Goal: Communication & Community: Ask a question

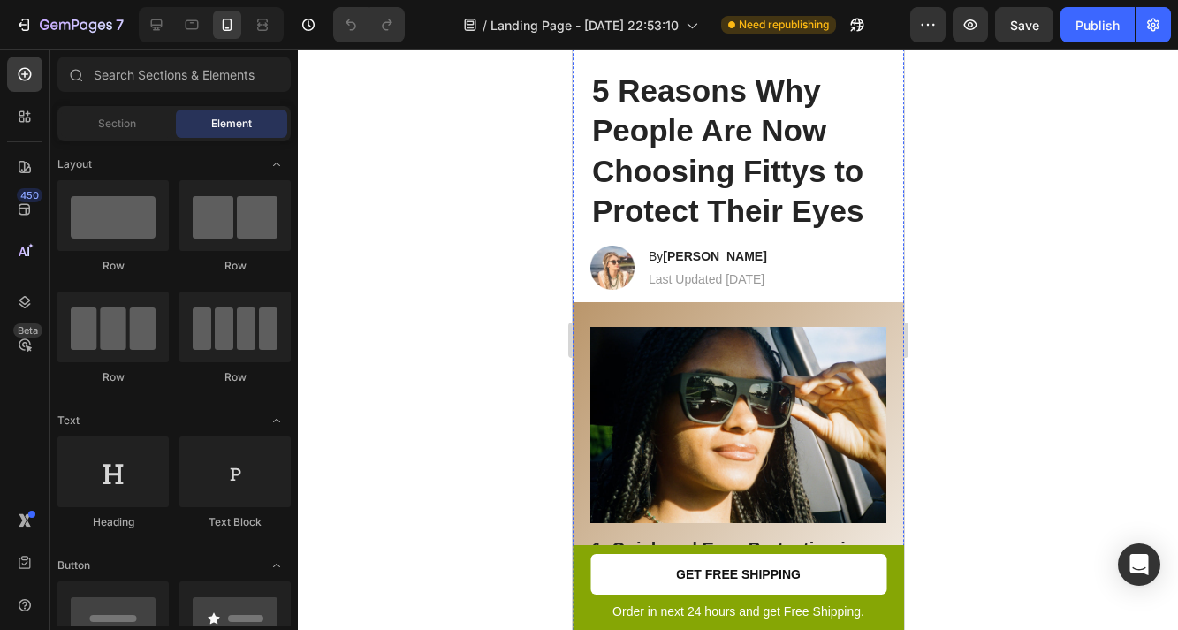
scroll to position [574, 0]
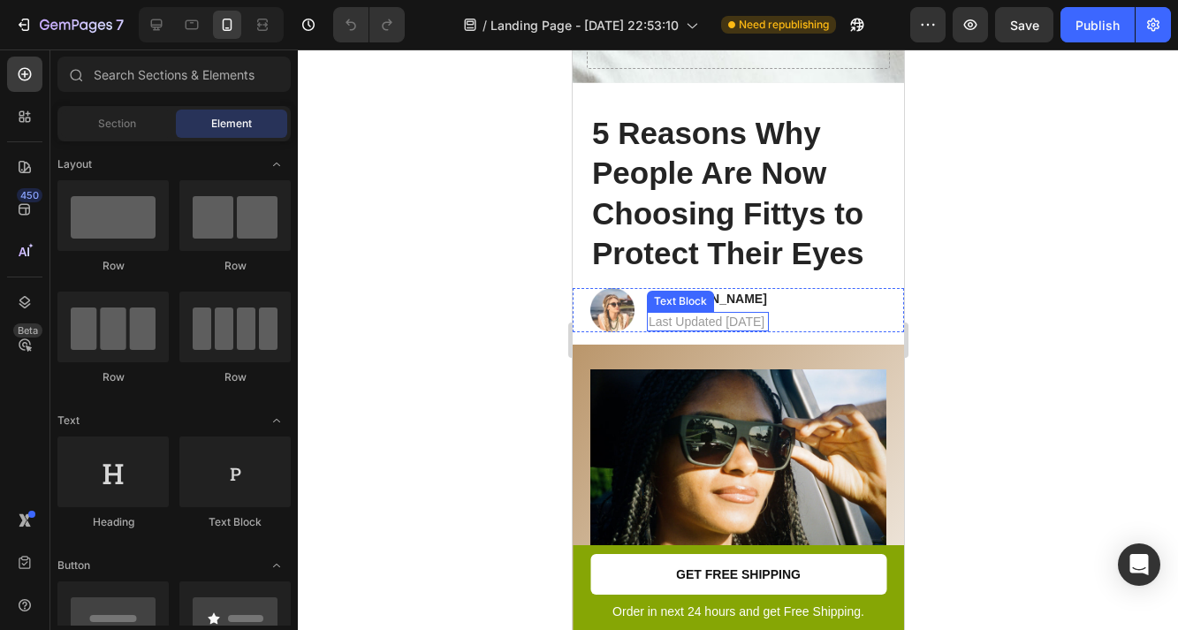
click at [727, 316] on p "Last Updated [DATE]" at bounding box center [707, 322] width 118 height 16
click at [740, 321] on p "Last Updated May 6th, 2025" at bounding box center [707, 322] width 118 height 16
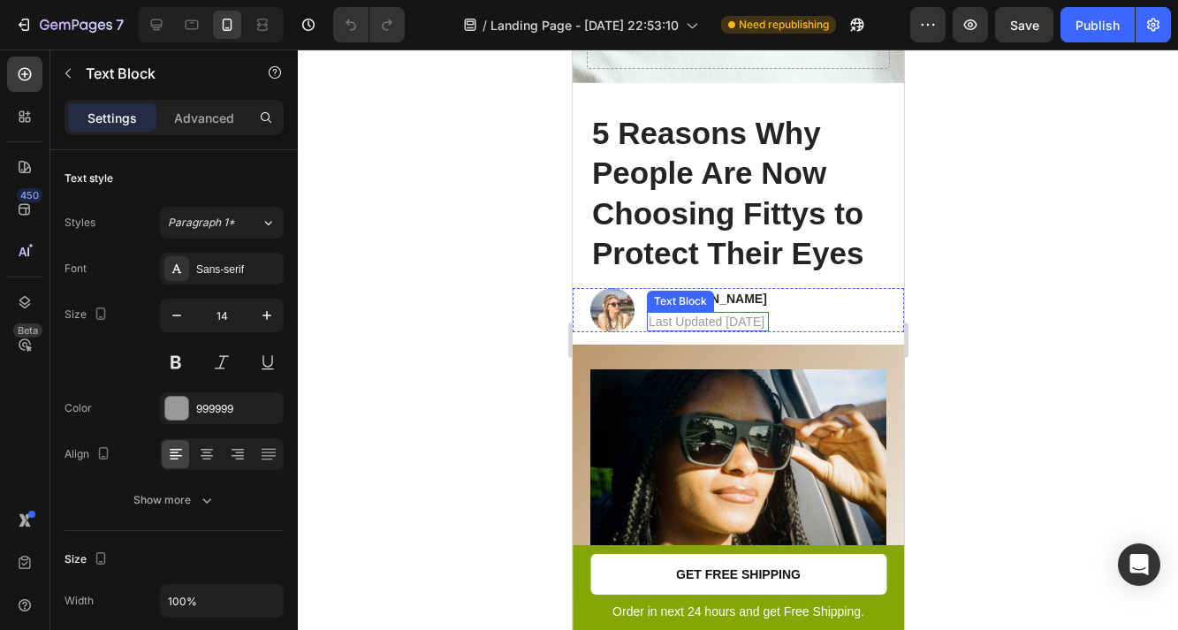
click at [740, 321] on p "Last Updated May 6th, 2025" at bounding box center [707, 322] width 118 height 16
click at [744, 321] on p "Last Updated May 6th, 2025" at bounding box center [707, 322] width 118 height 16
click at [736, 321] on p "Last Updated May 6th, 2025" at bounding box center [707, 322] width 118 height 16
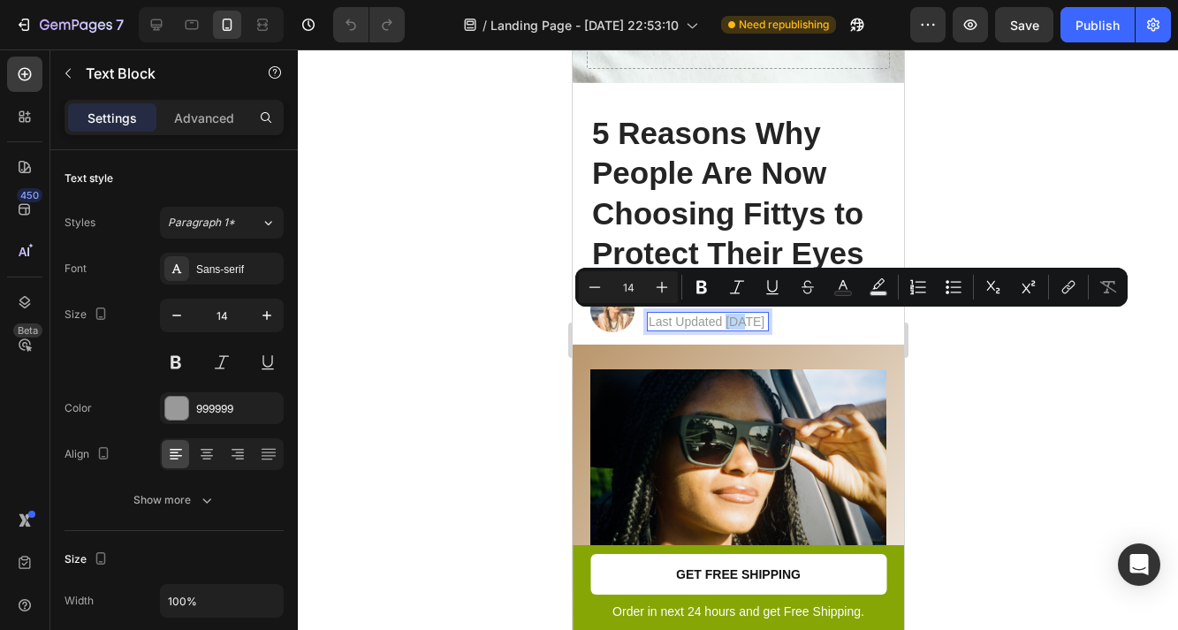
click at [736, 321] on p "Last Updated May 6th, 2025" at bounding box center [707, 322] width 118 height 16
click at [756, 321] on p "Last Updated May 6th, 2025" at bounding box center [707, 322] width 118 height 16
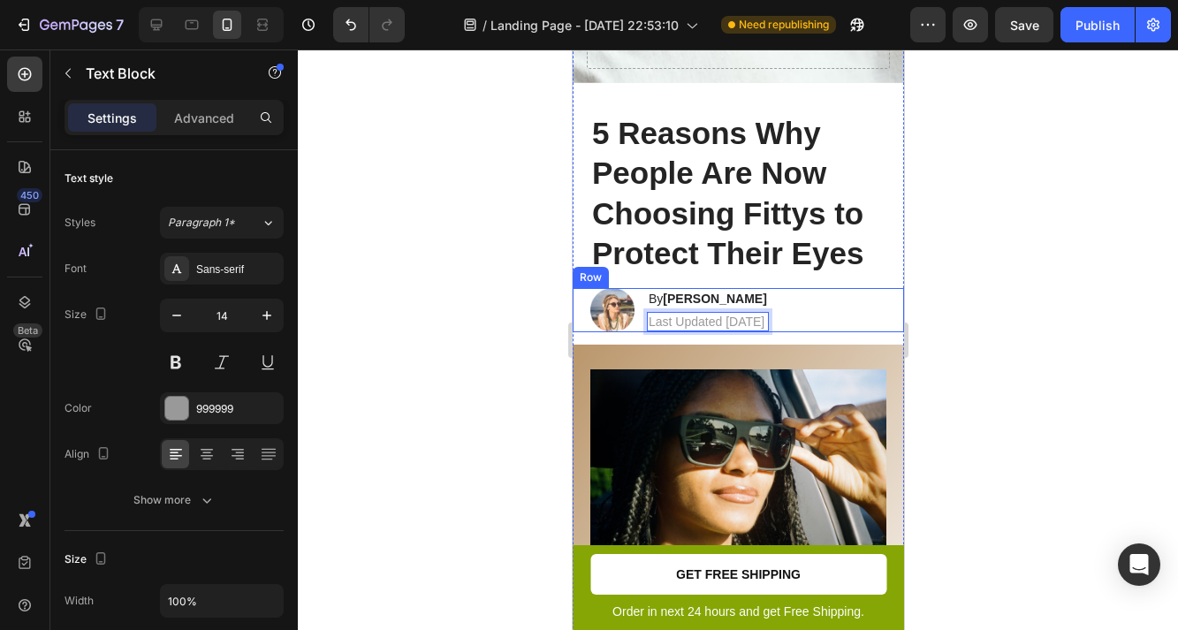
click at [859, 329] on div "Image By Chelsea C. Heading Last Updated August 27th, 2025 Text Block 0 Row" at bounding box center [737, 310] width 331 height 44
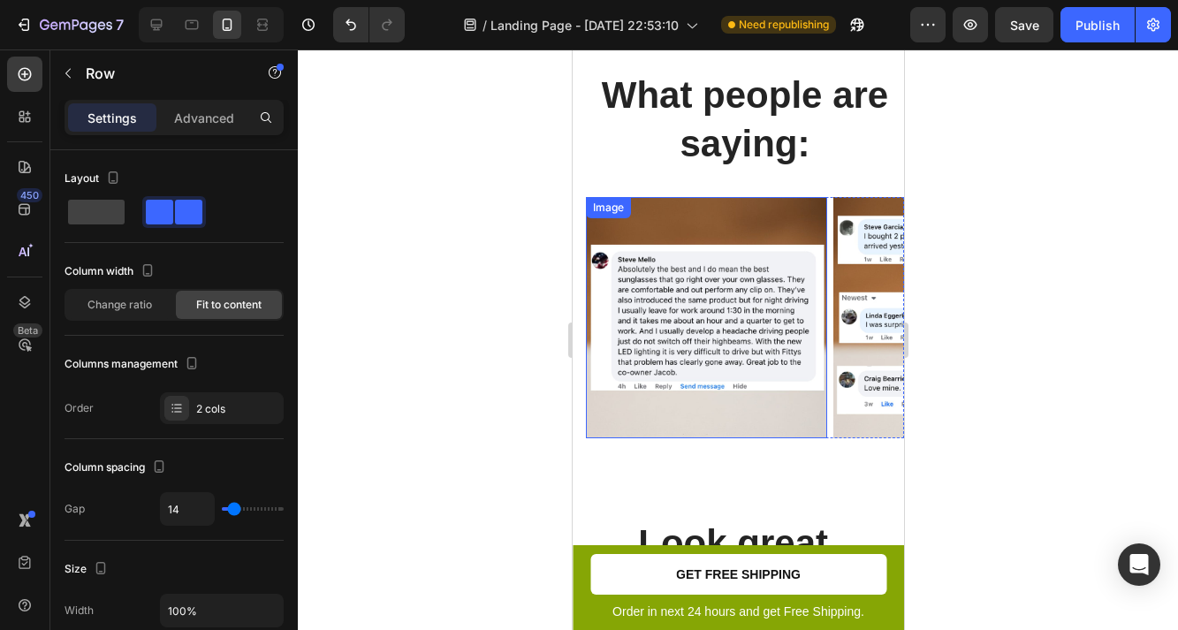
scroll to position [3004, 0]
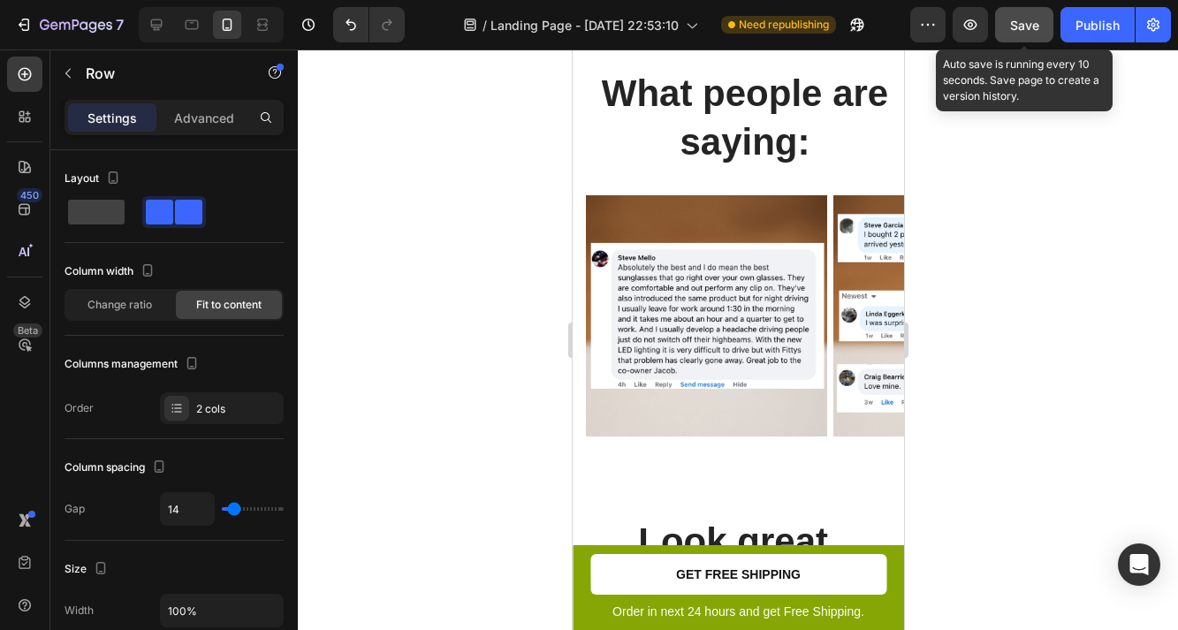
click at [1032, 39] on button "Save" at bounding box center [1024, 24] width 58 height 35
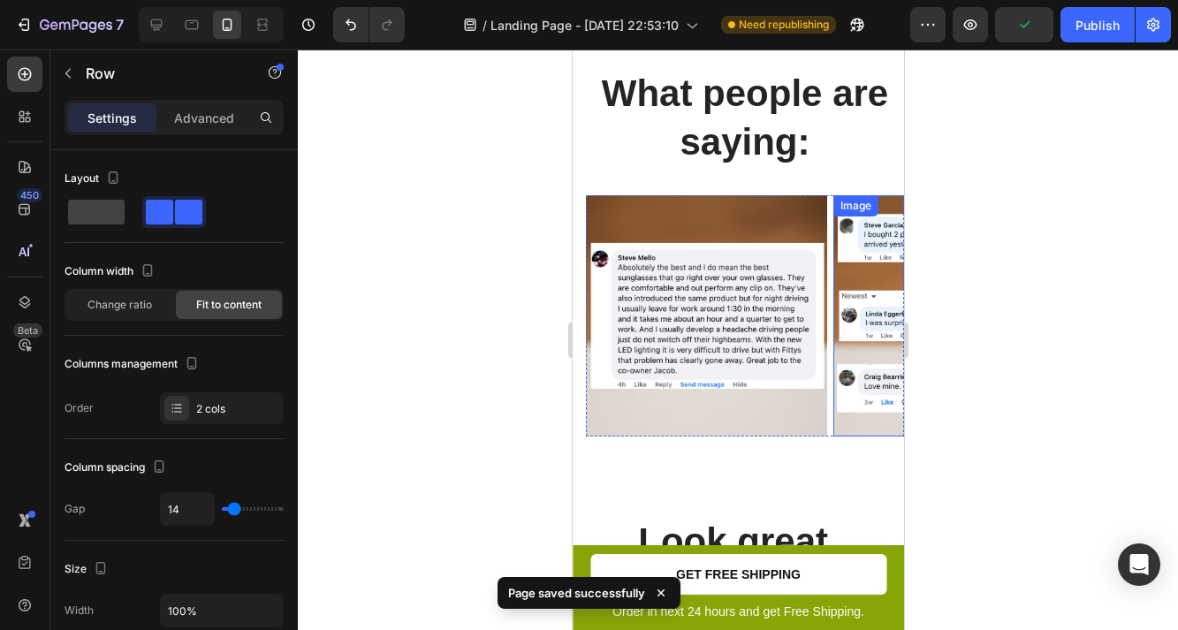
click at [847, 319] on img at bounding box center [953, 315] width 241 height 241
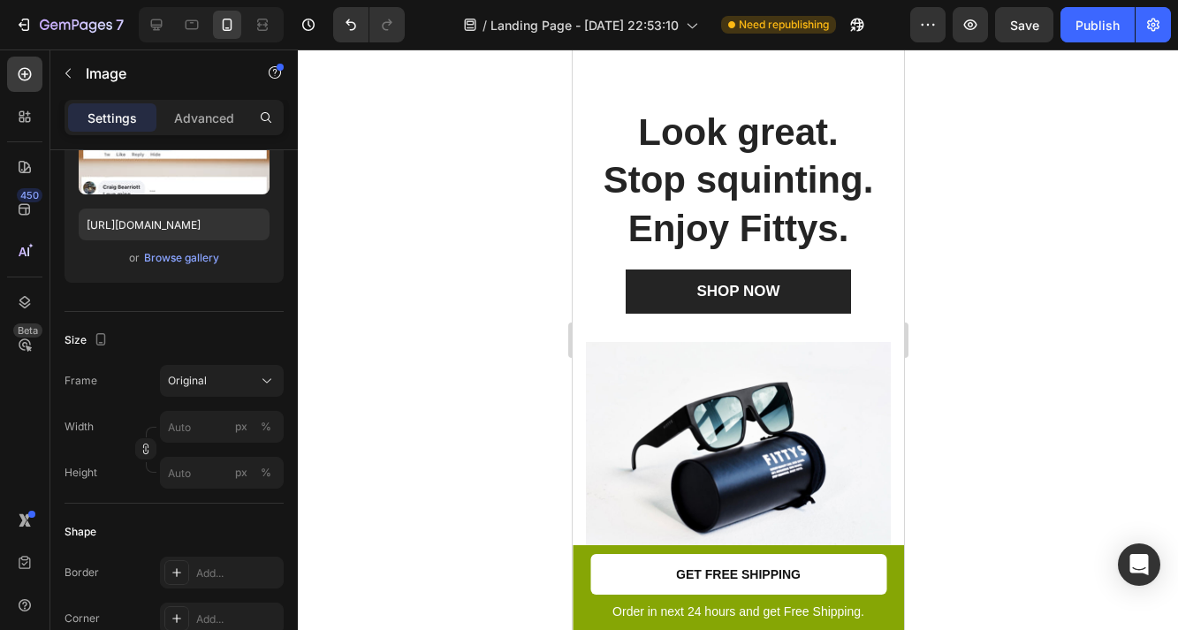
scroll to position [3516, 0]
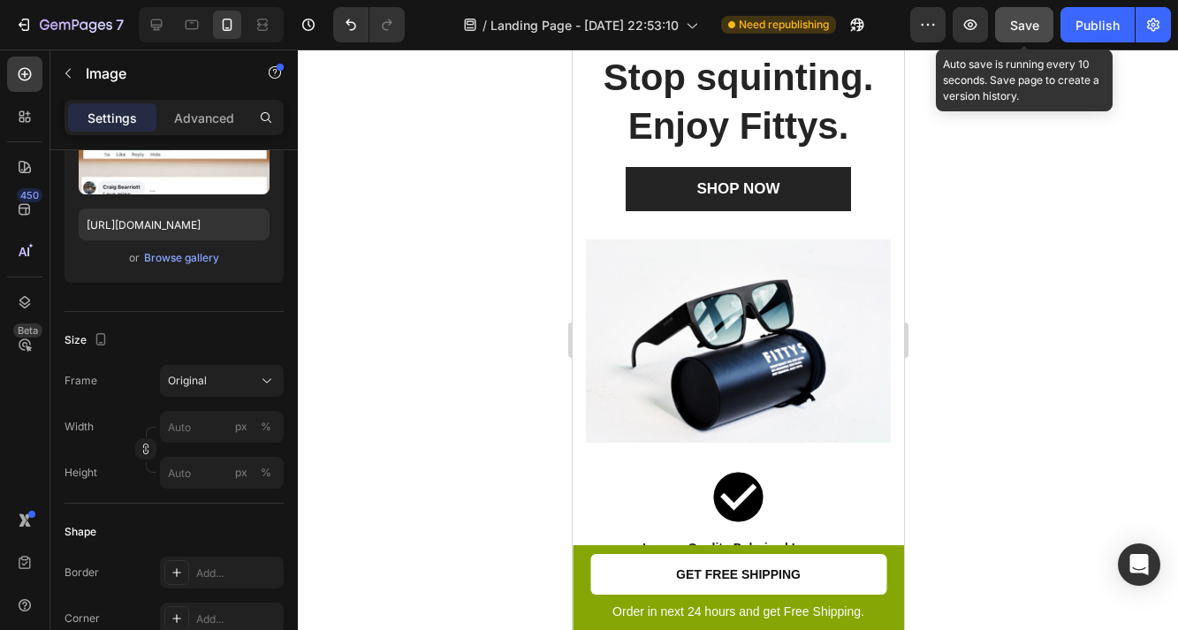
click at [1020, 16] on div "Save" at bounding box center [1024, 25] width 29 height 19
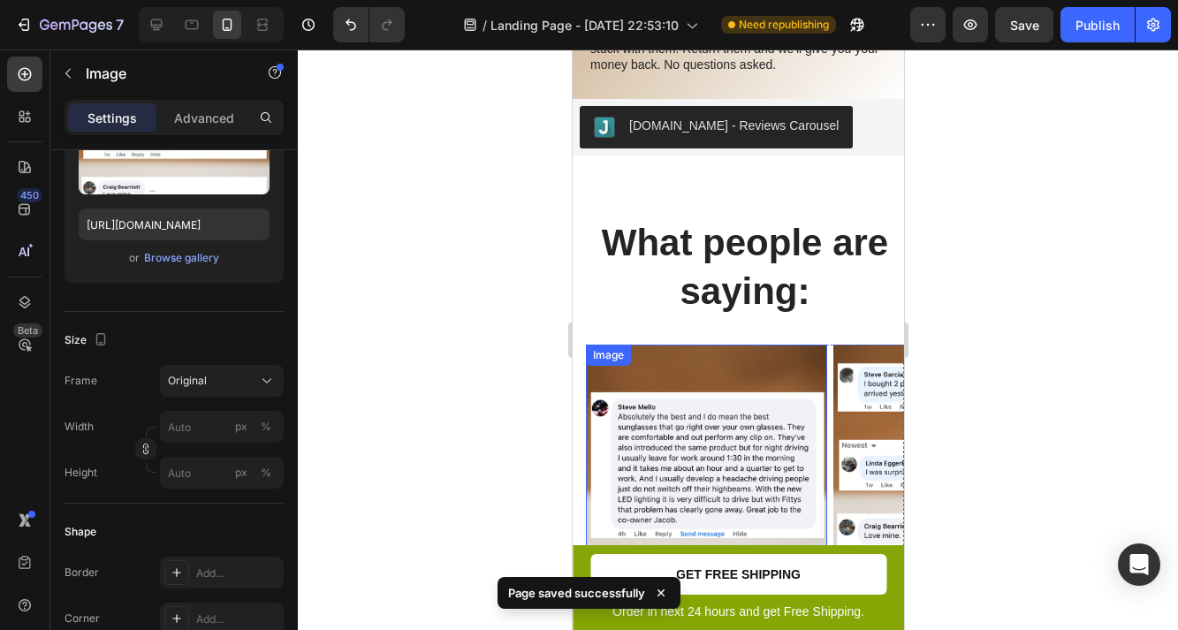
scroll to position [2976, 0]
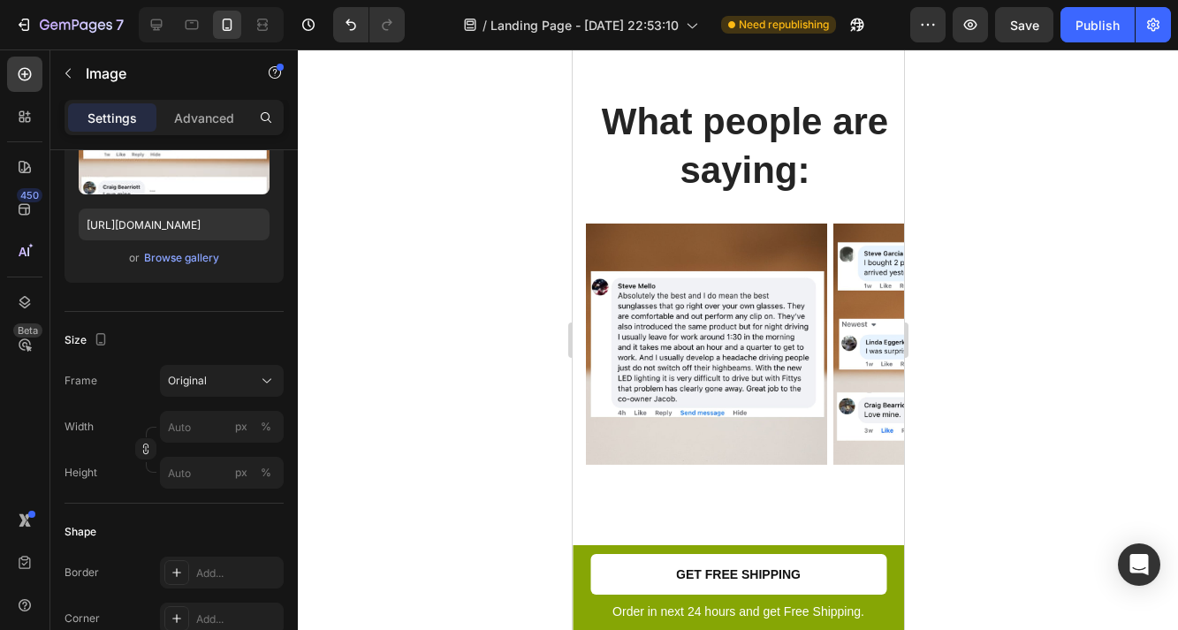
click at [863, 342] on img at bounding box center [953, 344] width 241 height 241
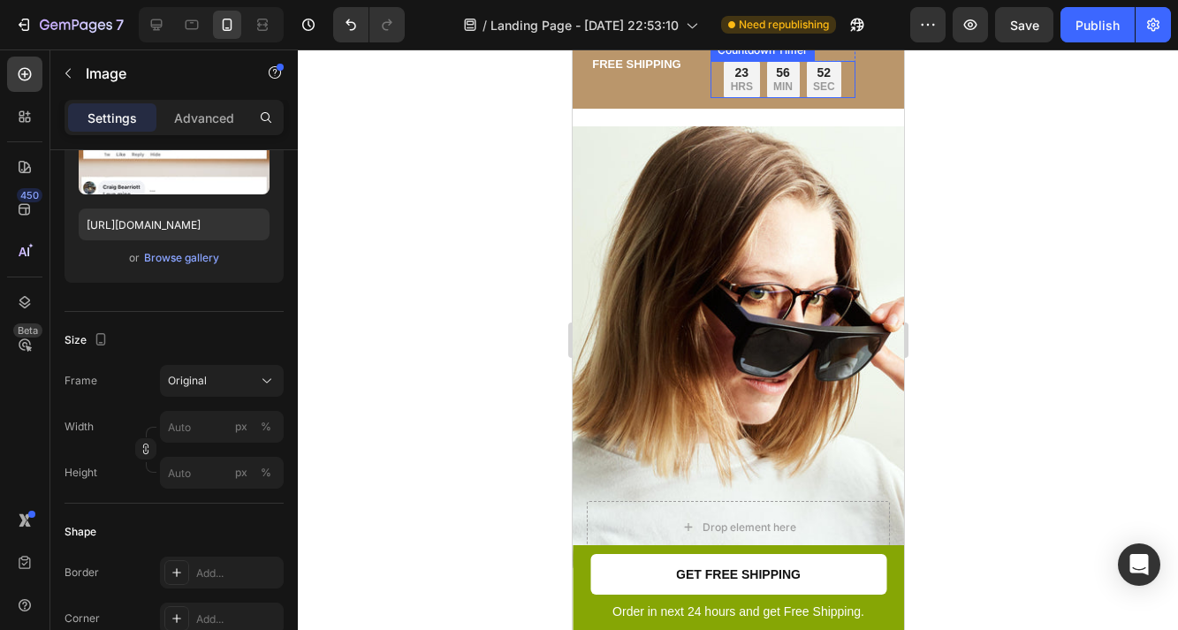
scroll to position [162, 0]
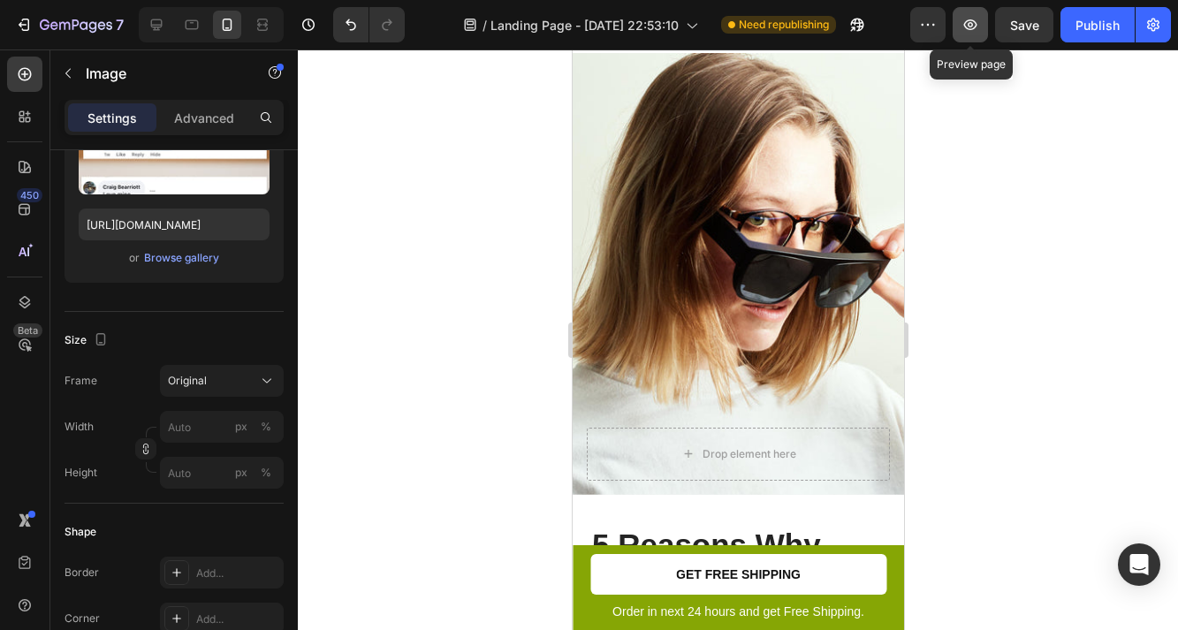
click at [970, 19] on icon "button" at bounding box center [971, 25] width 18 height 18
click at [927, 26] on icon "button" at bounding box center [928, 25] width 18 height 18
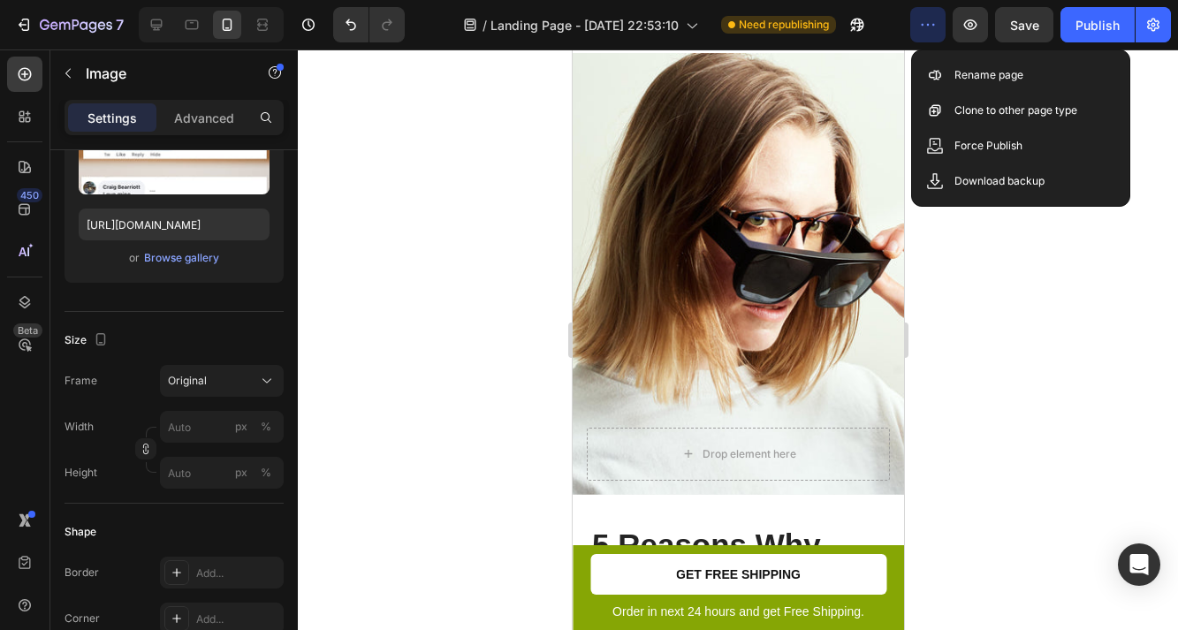
click at [976, 245] on div at bounding box center [738, 340] width 880 height 581
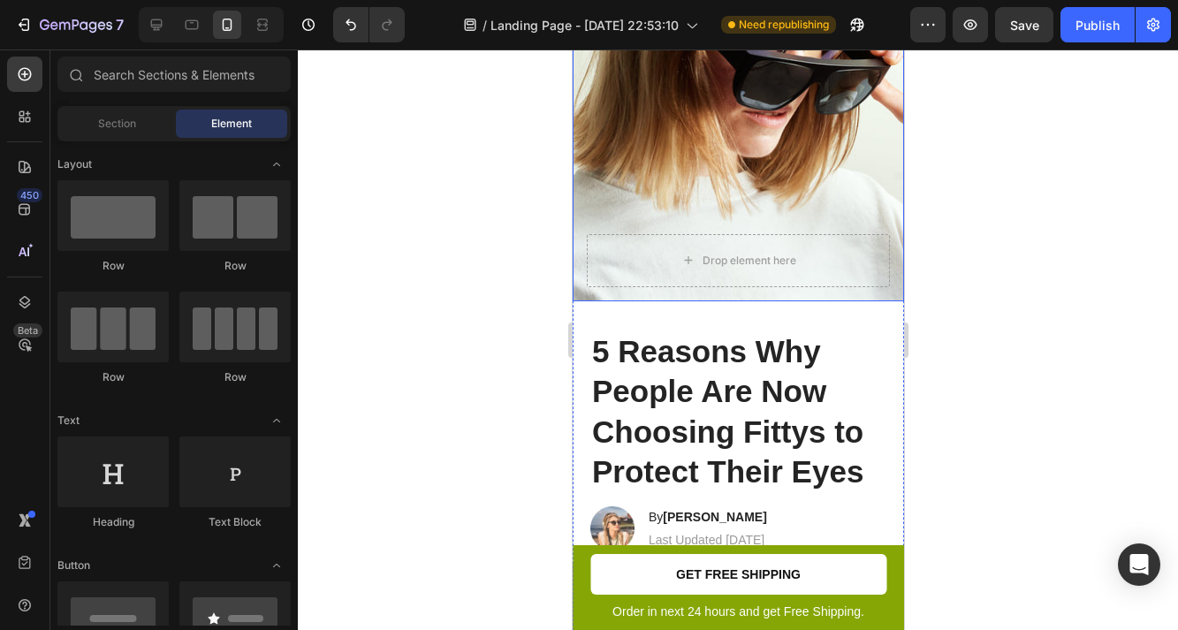
scroll to position [360, 0]
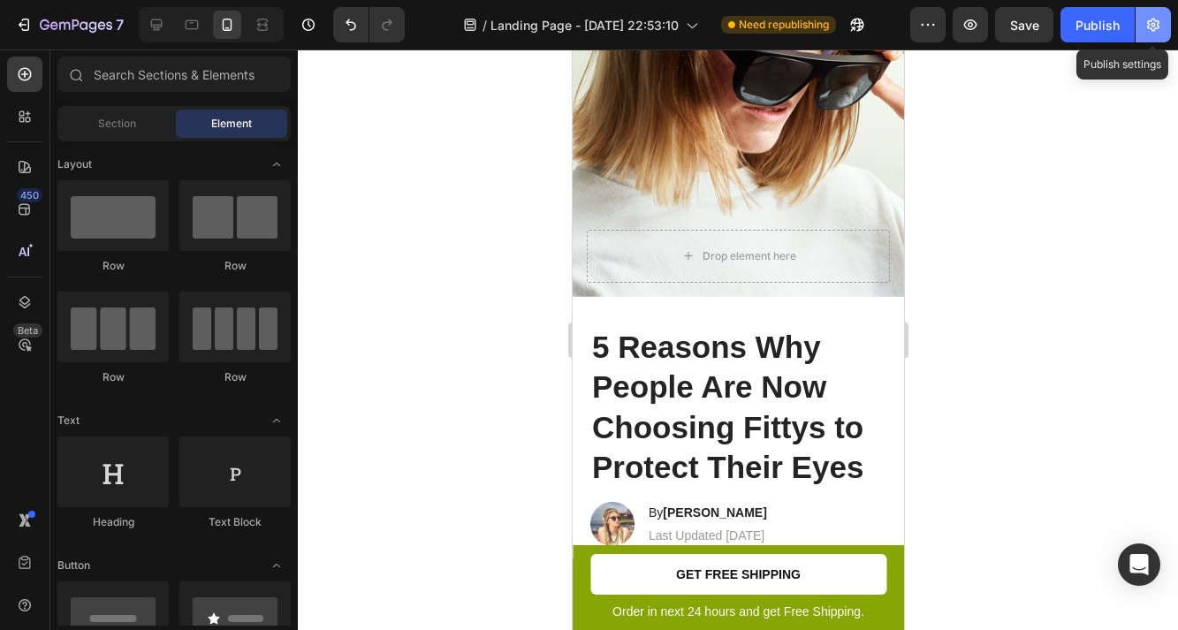
click at [1157, 34] on button "button" at bounding box center [1153, 24] width 35 height 35
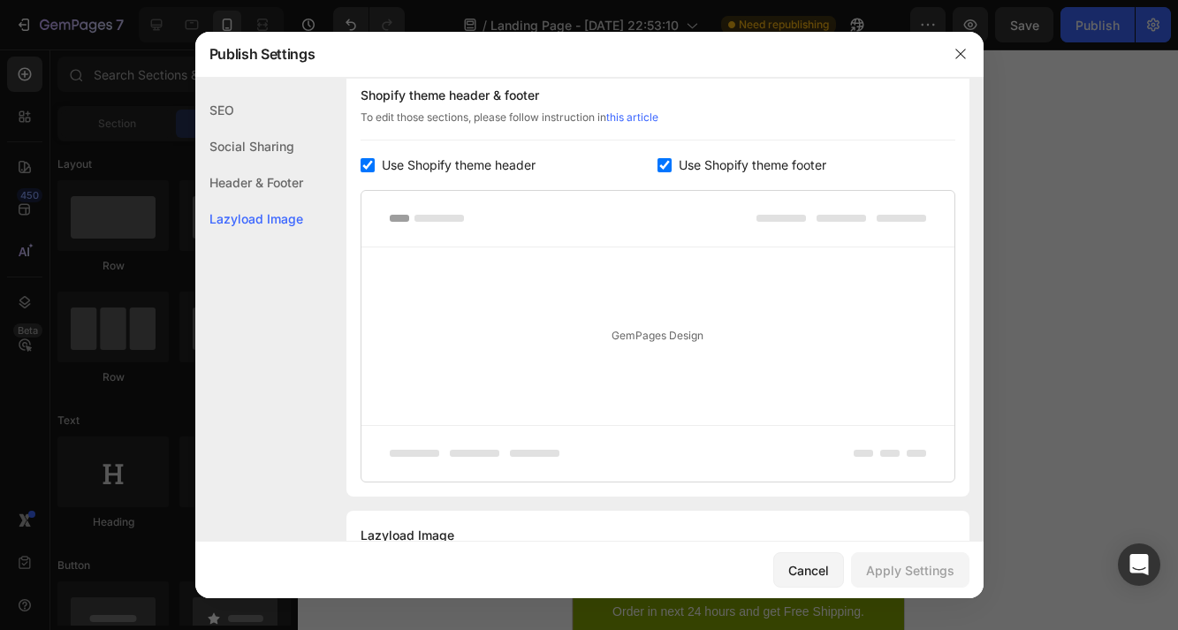
scroll to position [938, 0]
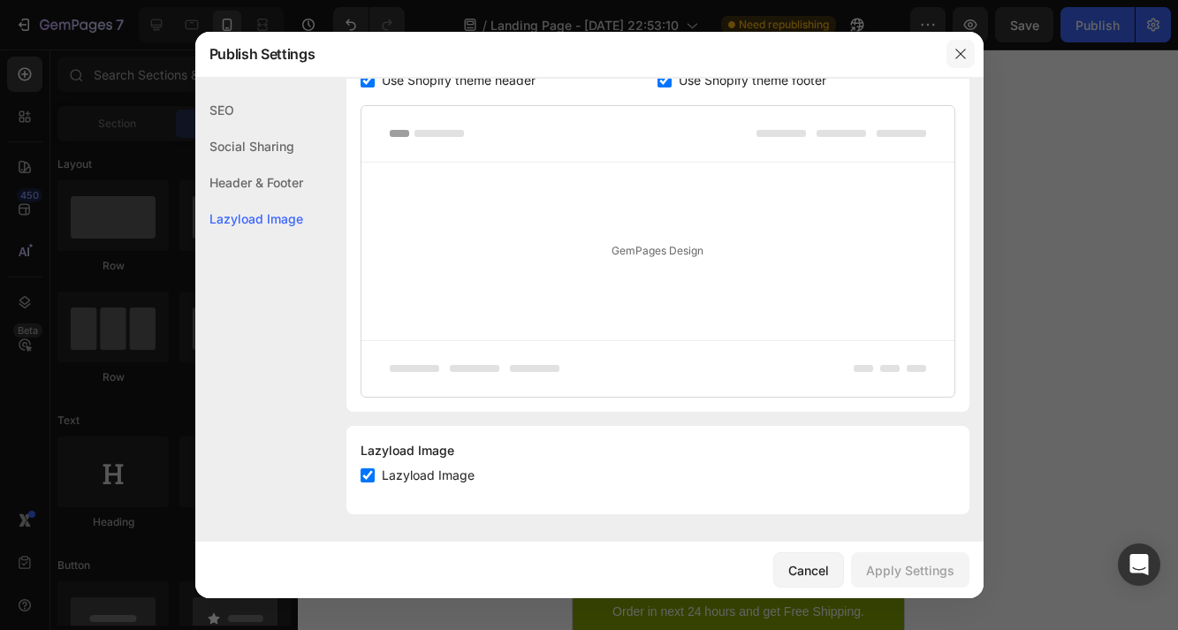
click at [949, 52] on button "button" at bounding box center [961, 54] width 28 height 28
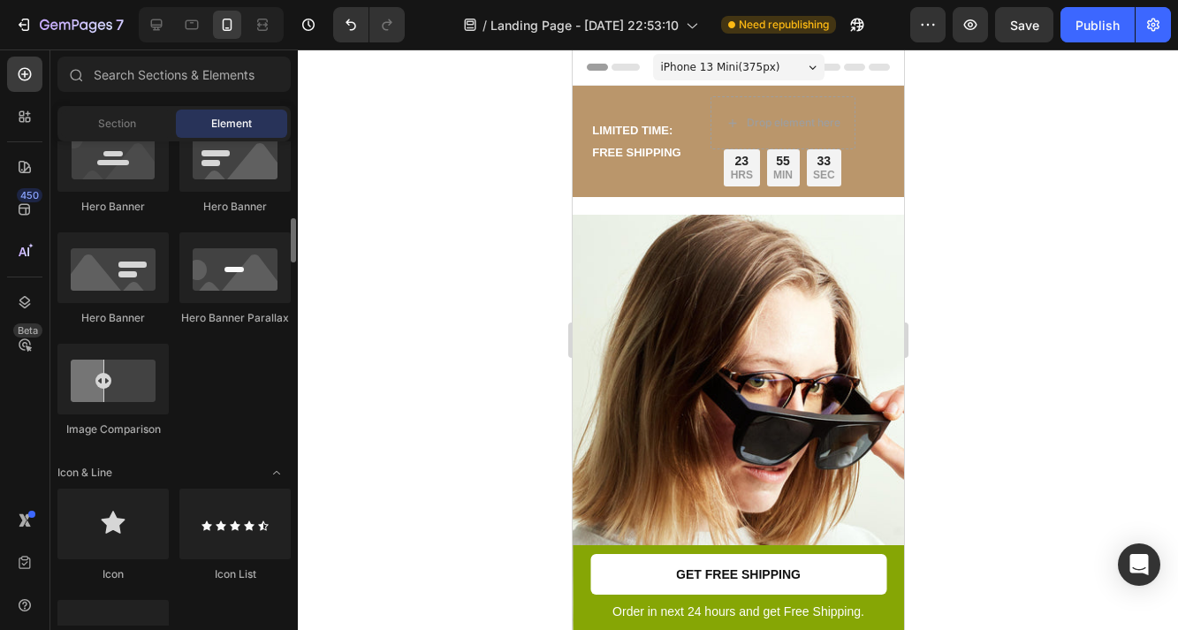
scroll to position [829, 0]
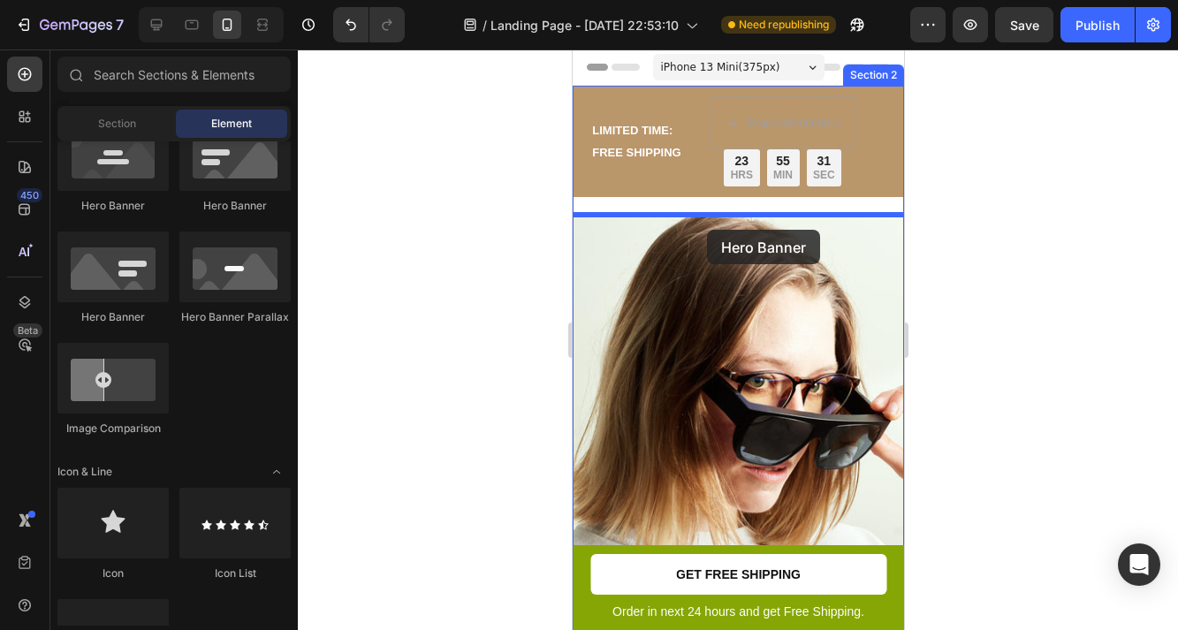
drag, startPoint x: 796, startPoint y: 209, endPoint x: 706, endPoint y: 230, distance: 91.8
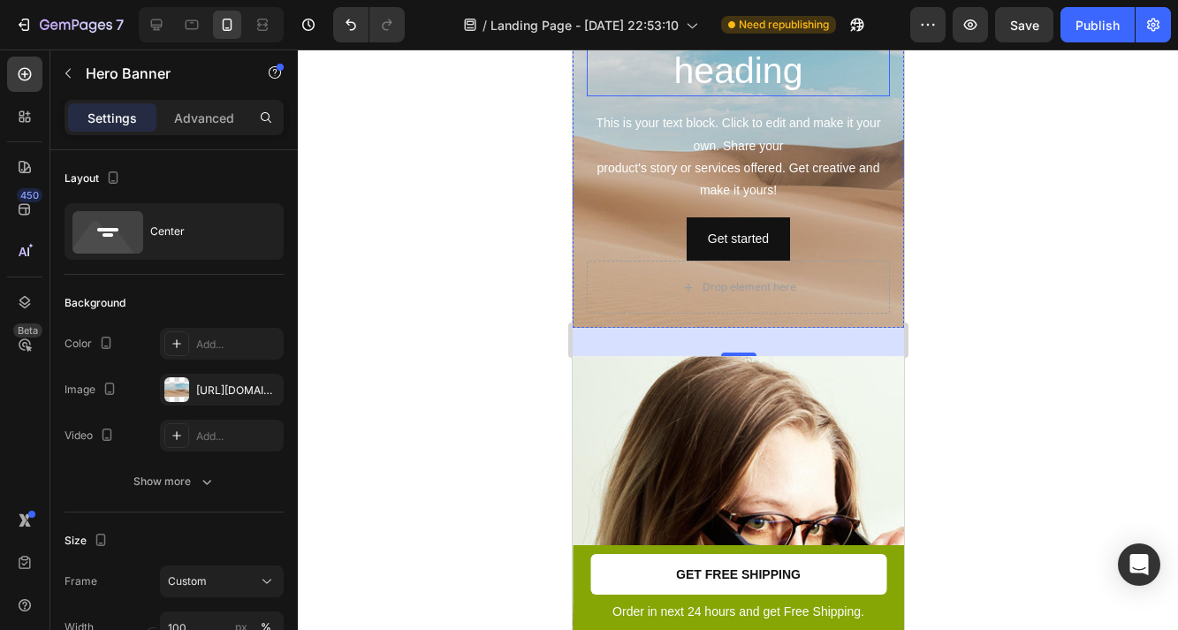
scroll to position [156, 0]
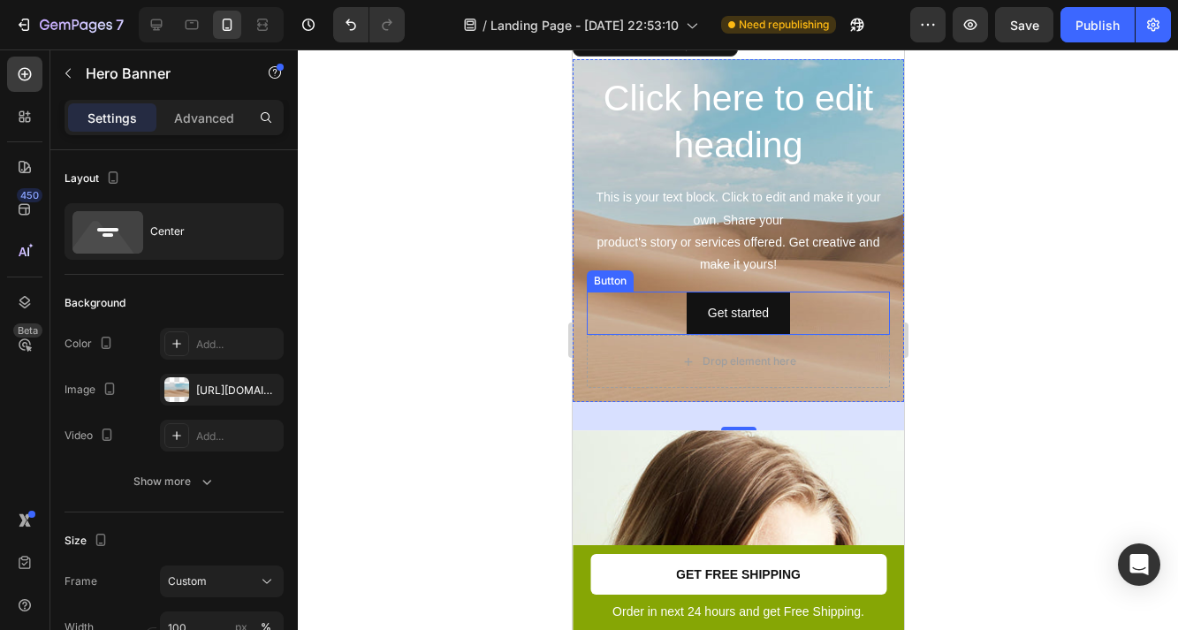
click at [865, 317] on div "Get started Button" at bounding box center [737, 313] width 303 height 43
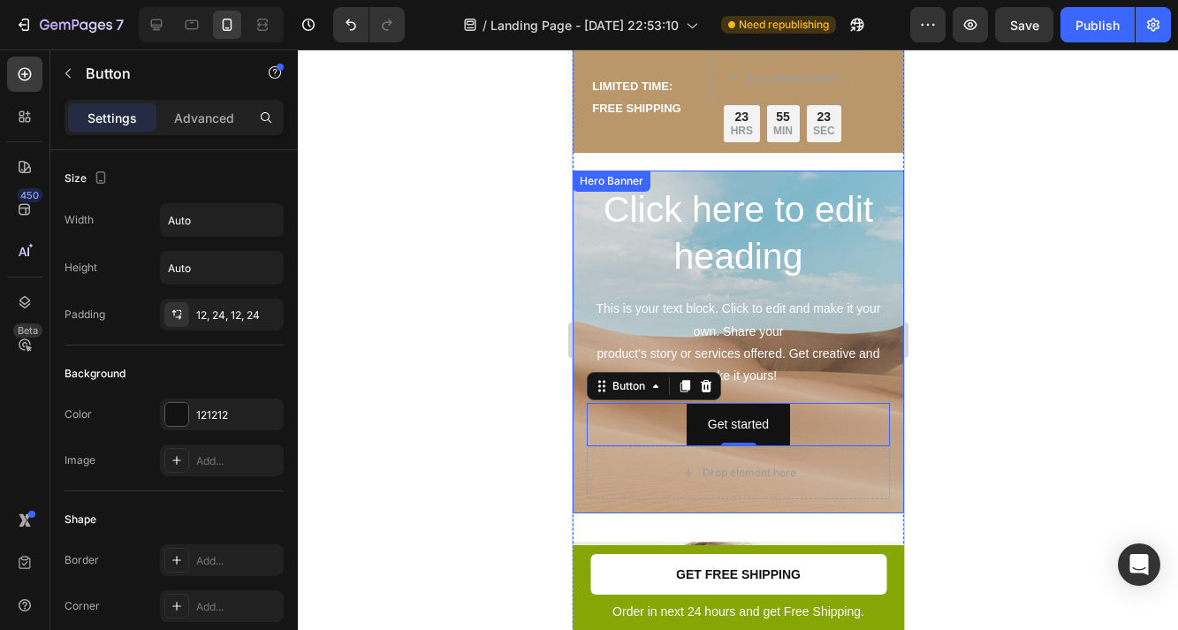
scroll to position [32, 0]
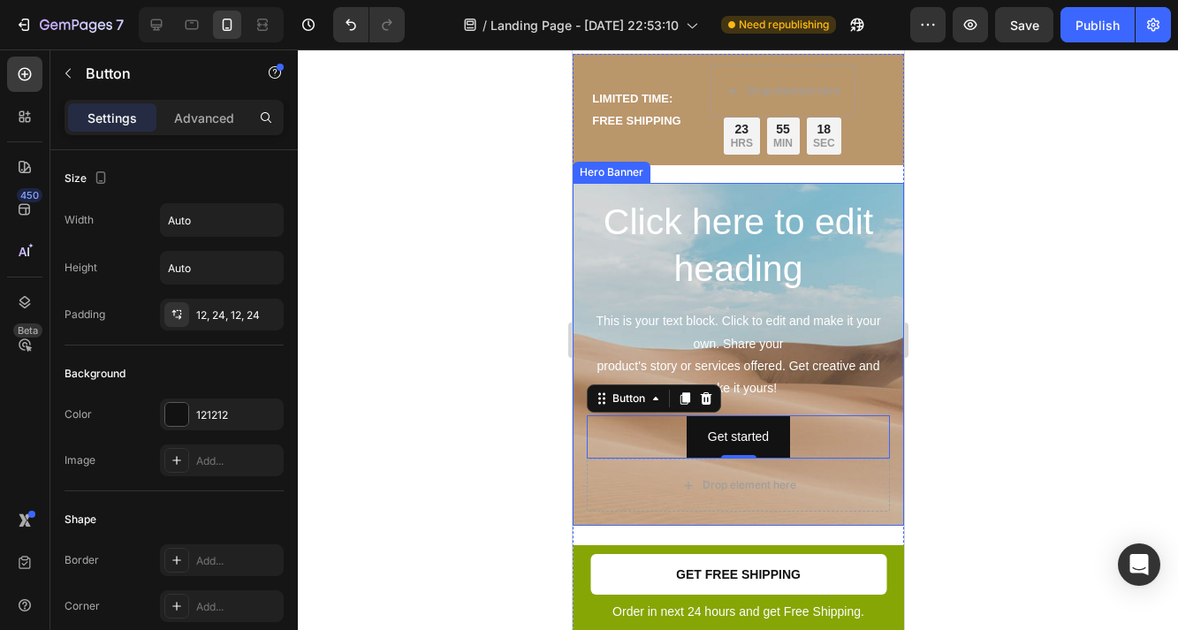
click at [580, 198] on div "Click here to edit heading Heading This is your text block. Click to edit and m…" at bounding box center [737, 355] width 331 height 344
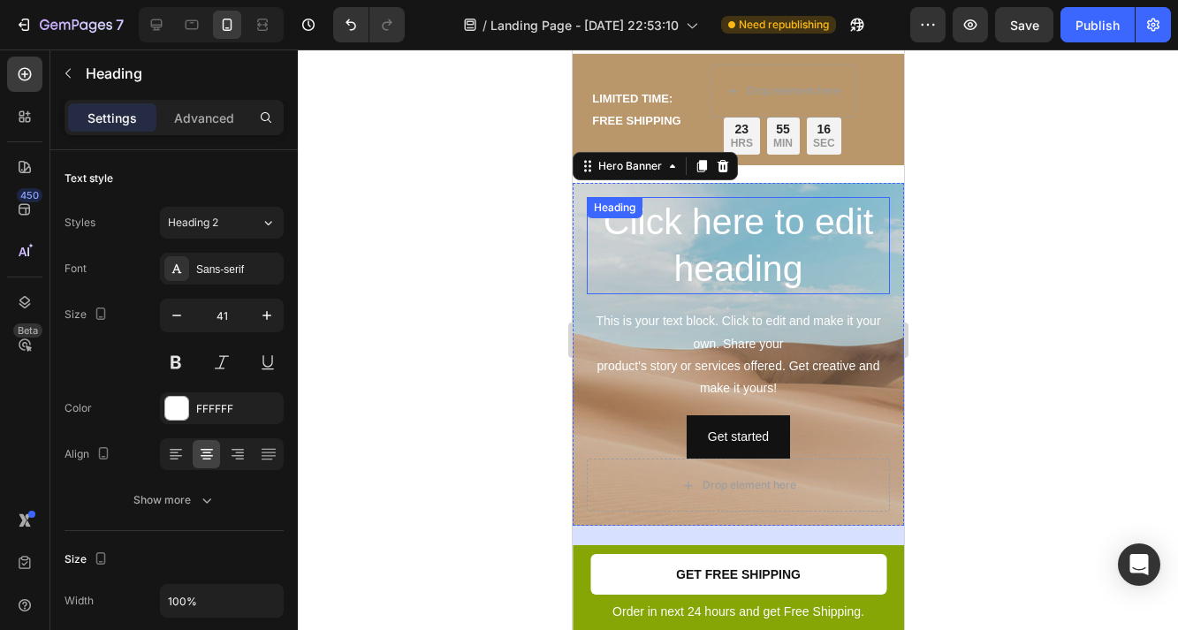
click at [729, 247] on h2 "Click here to edit heading" at bounding box center [737, 246] width 303 height 98
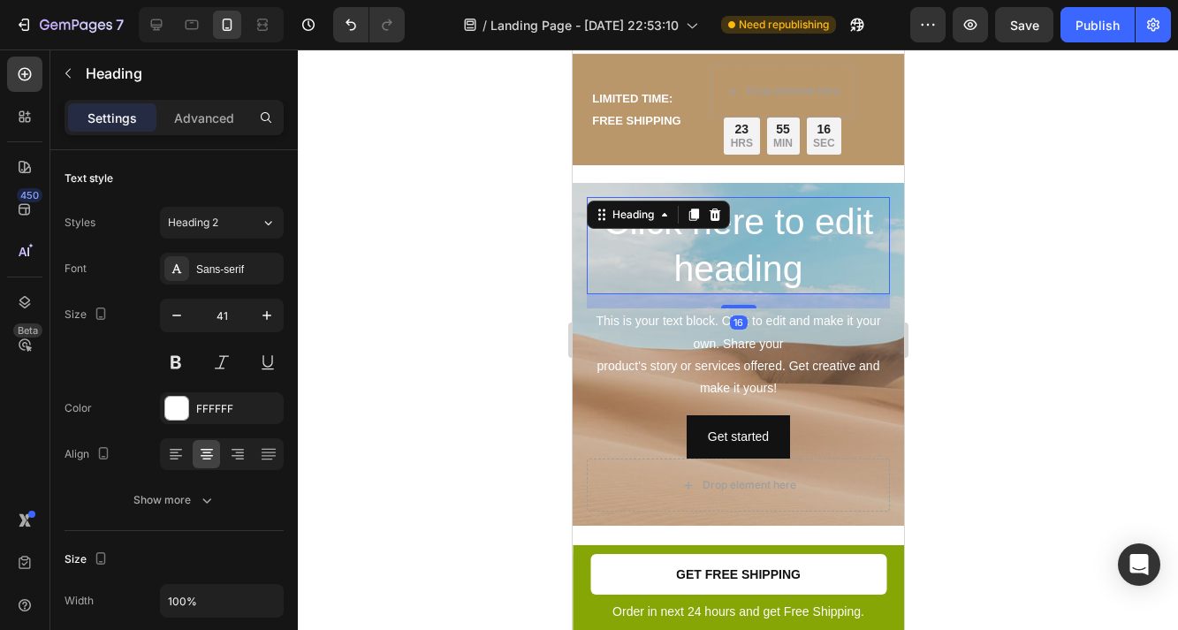
click at [729, 247] on h2 "Click here to edit heading" at bounding box center [737, 246] width 303 height 98
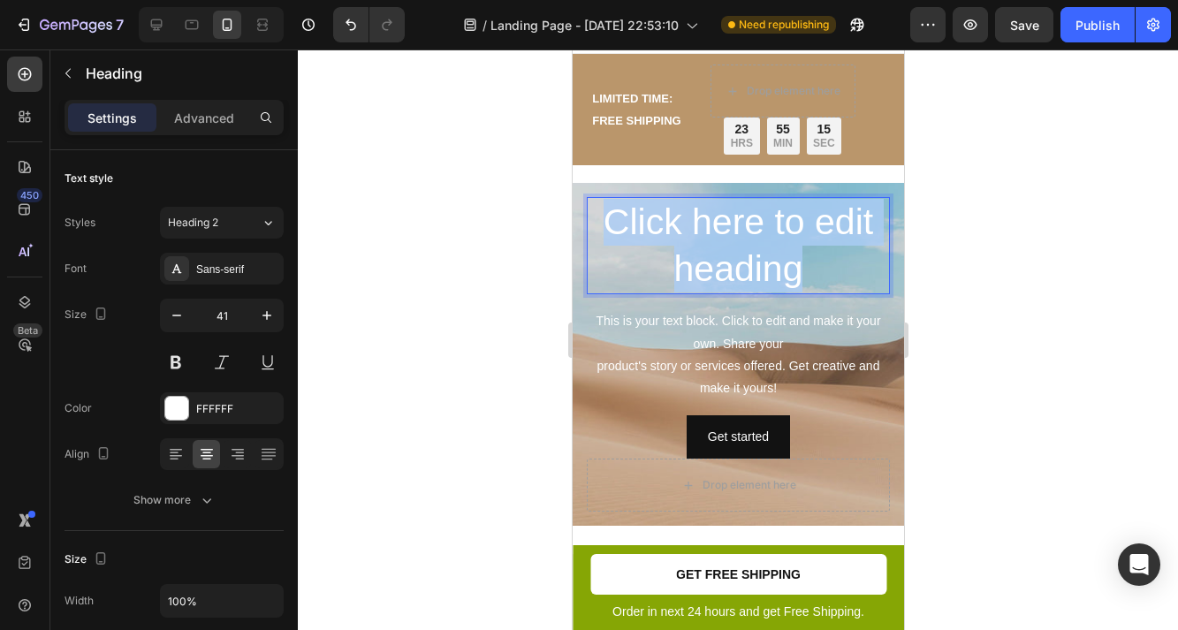
click at [729, 247] on p "Click here to edit heading" at bounding box center [738, 246] width 300 height 95
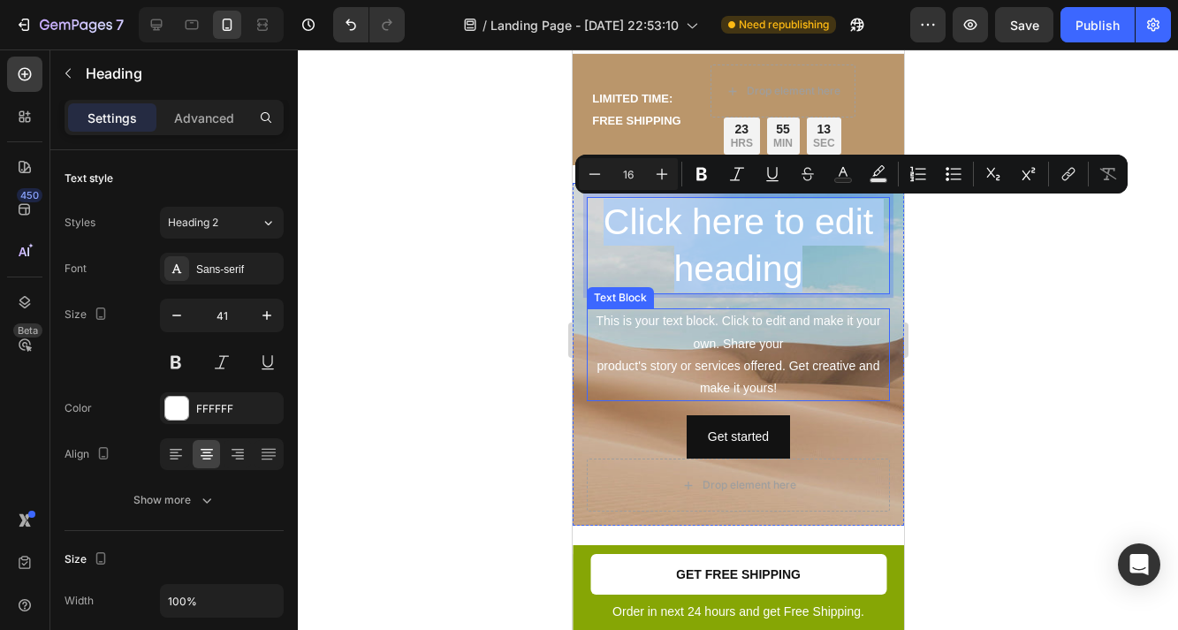
click at [720, 361] on div "This is your text block. Click to edit and make it your own. Share your product…" at bounding box center [737, 354] width 303 height 93
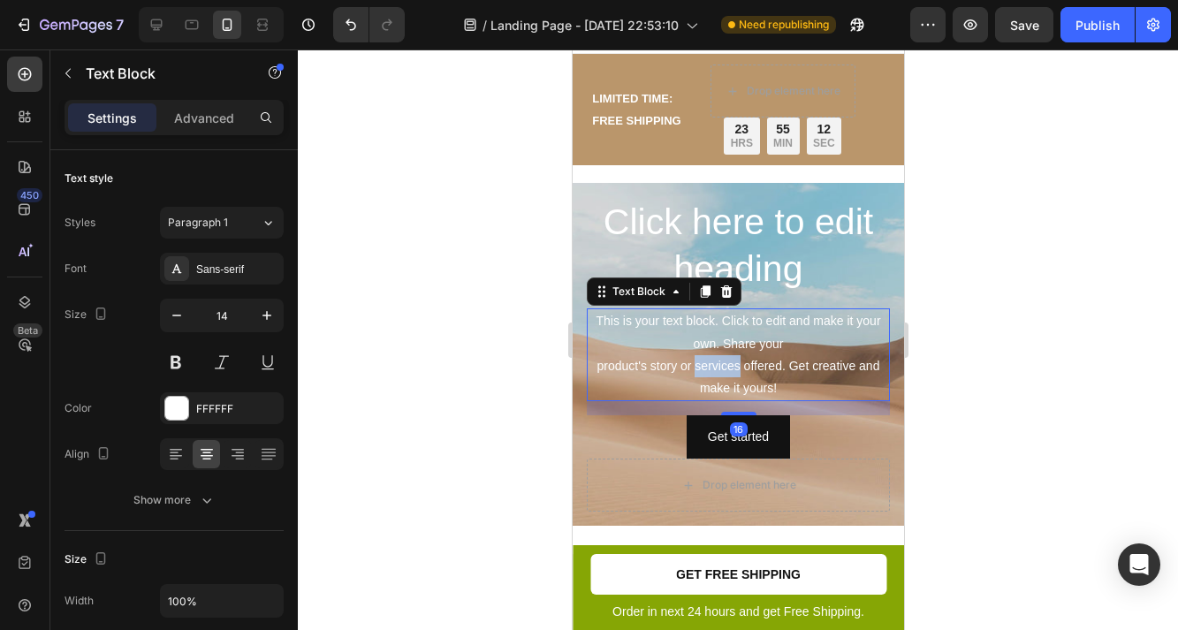
click at [720, 361] on div "This is your text block. Click to edit and make it your own. Share your product…" at bounding box center [737, 354] width 303 height 93
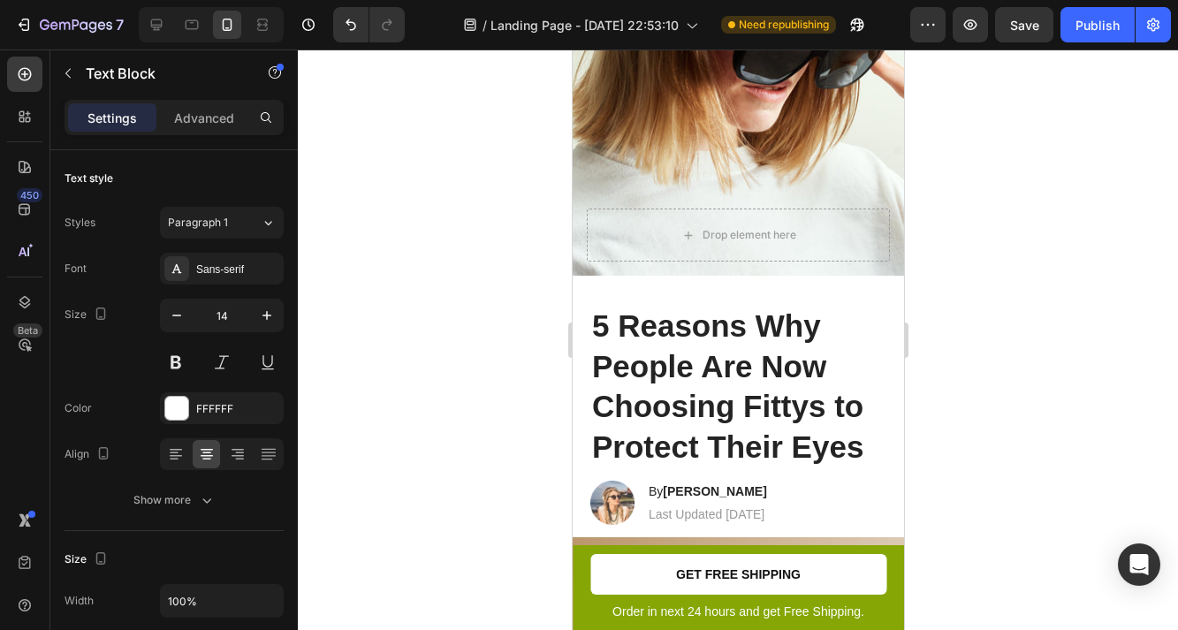
scroll to position [789, 0]
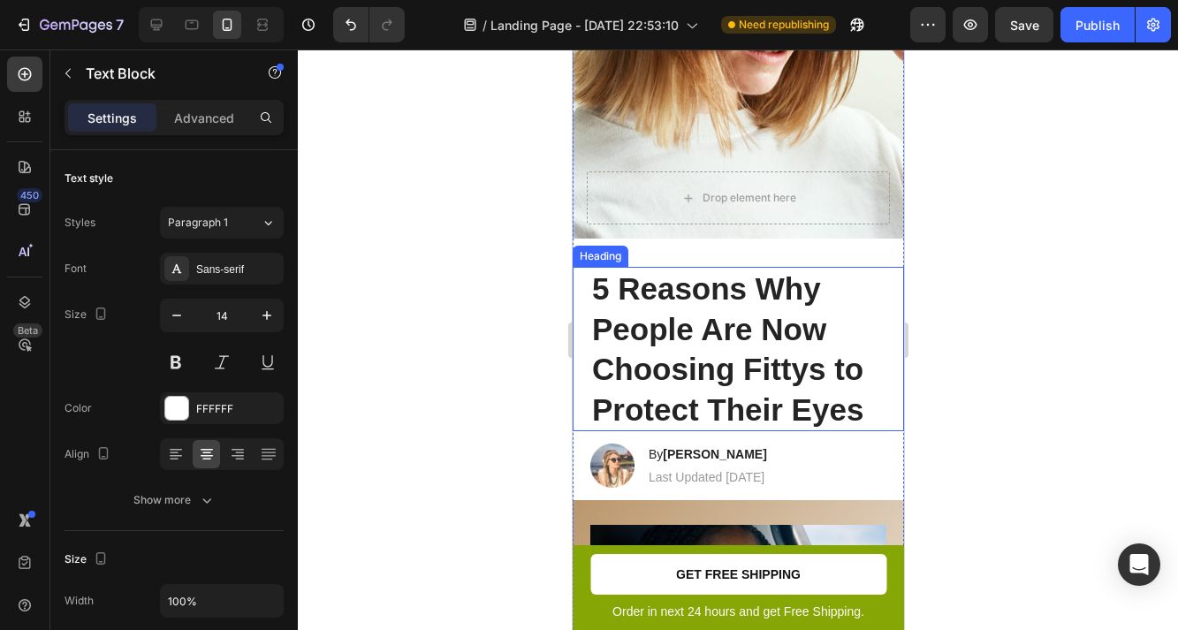
click at [681, 362] on h1 "5 Reasons Why People Are Now Choosing Fittys to Protect Their Eyes" at bounding box center [738, 349] width 296 height 164
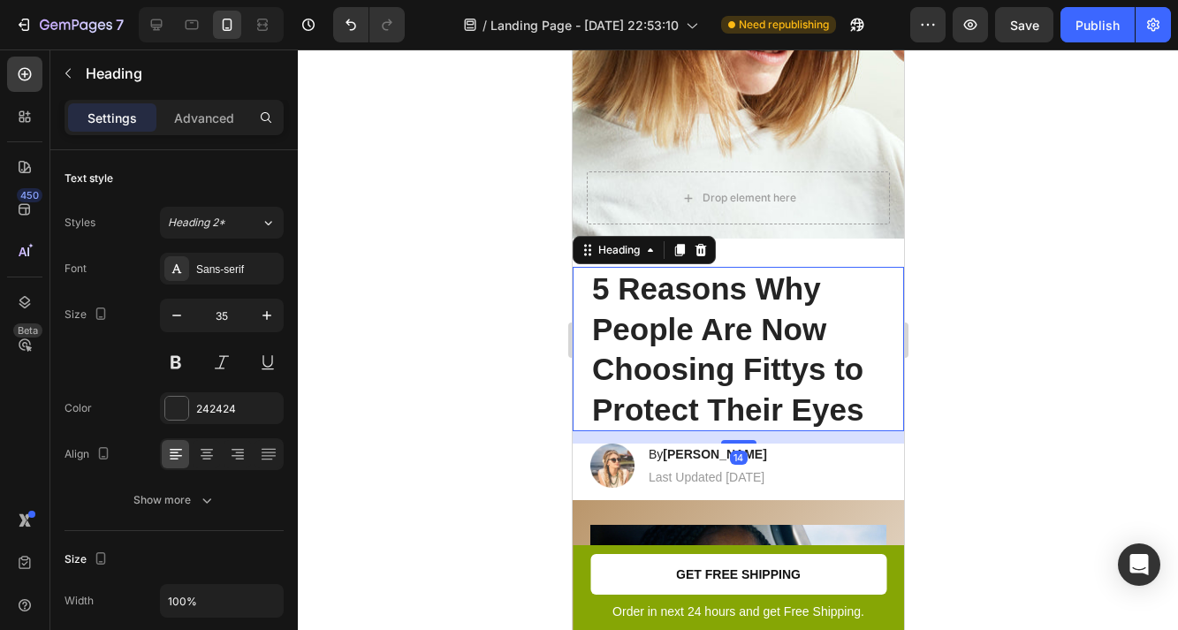
click at [681, 362] on h1 "5 Reasons Why People Are Now Choosing Fittys to Protect Their Eyes" at bounding box center [738, 349] width 296 height 164
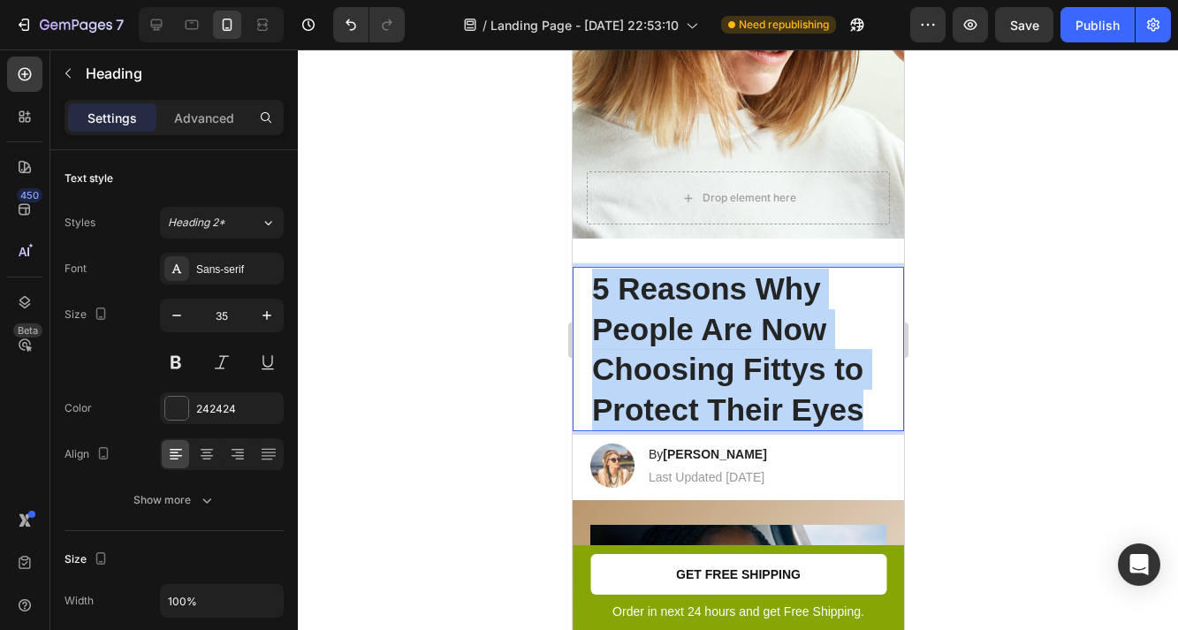
click at [681, 362] on p "5 Reasons Why People Are Now Choosing Fittys to Protect Their Eyes" at bounding box center [737, 349] width 293 height 161
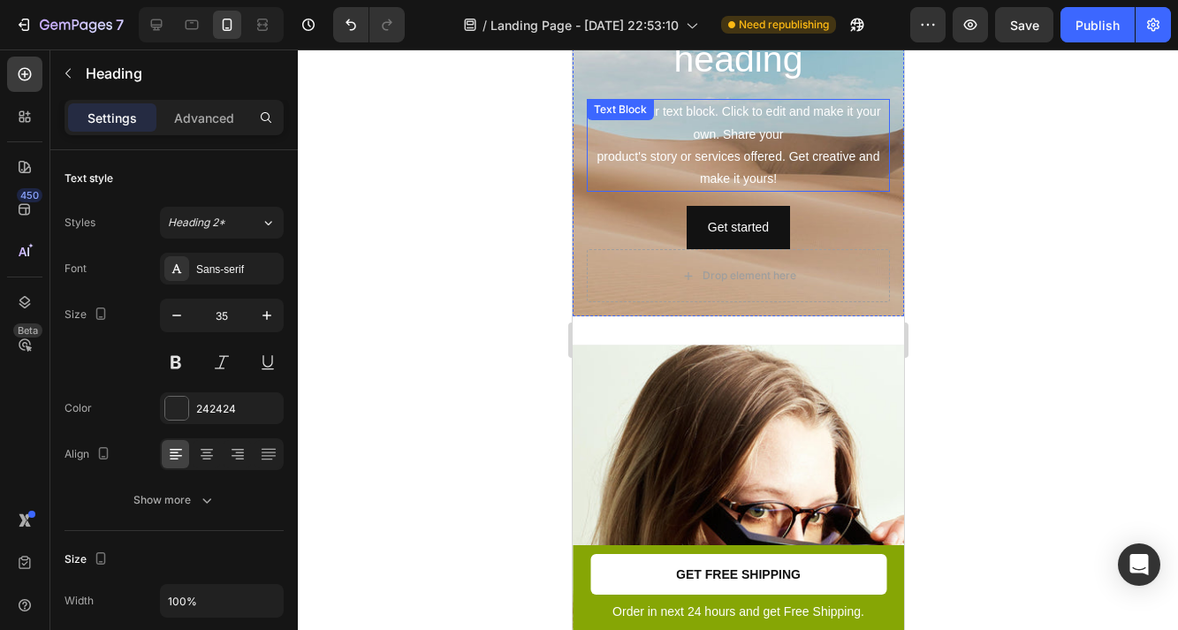
scroll to position [138, 0]
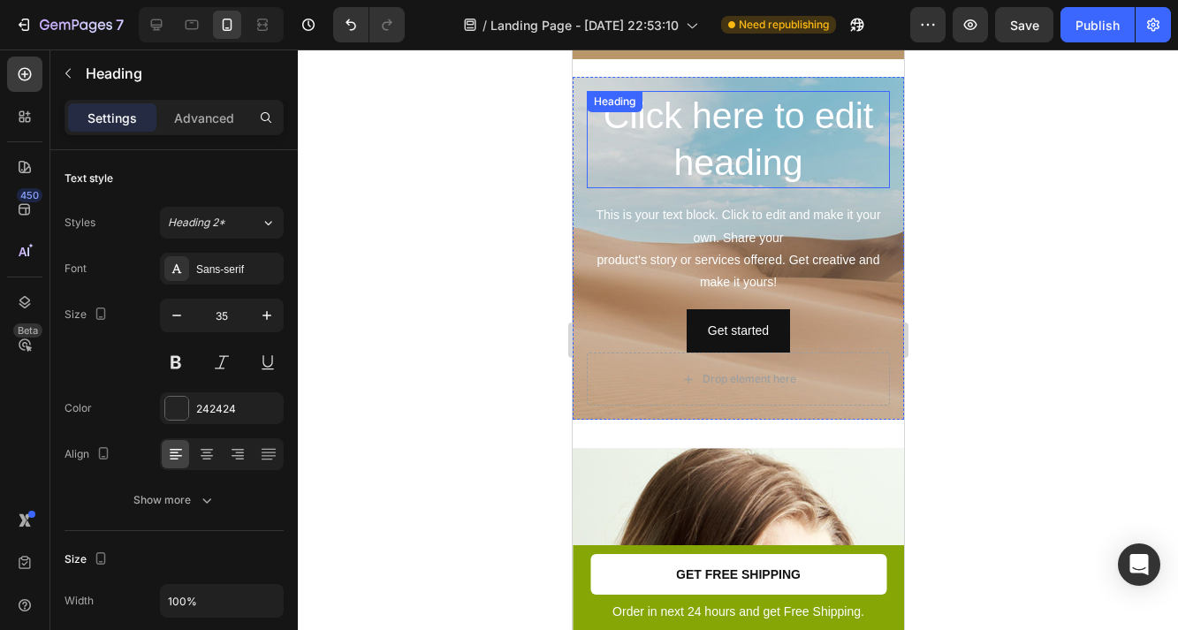
click at [725, 153] on p "Click here to edit heading" at bounding box center [738, 140] width 300 height 95
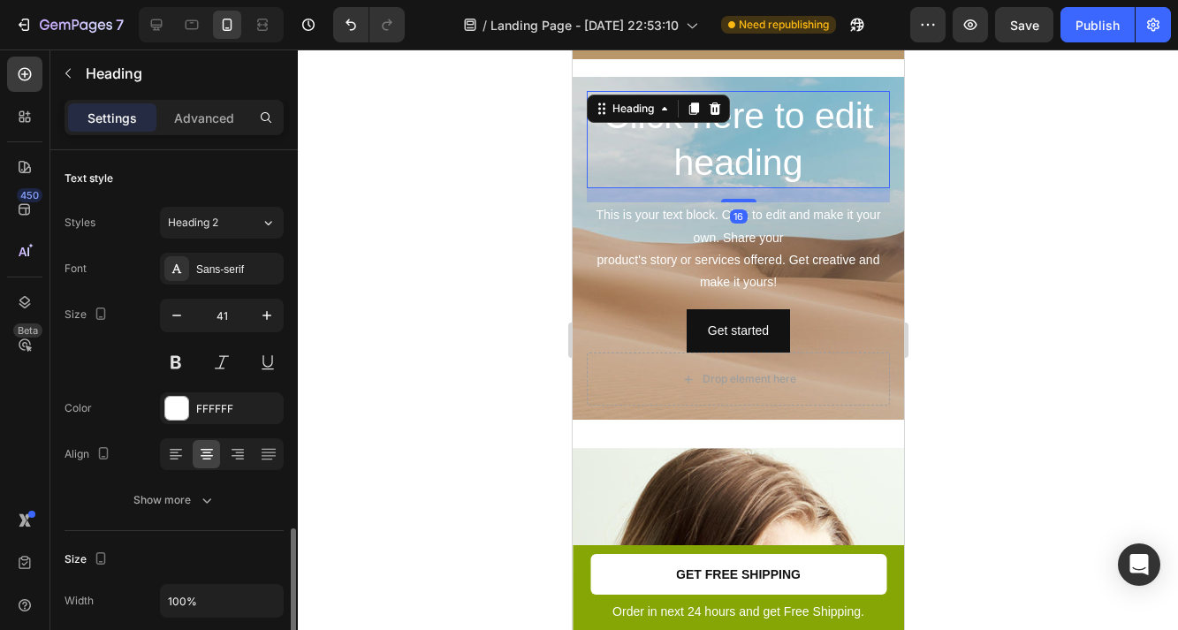
scroll to position [259, 0]
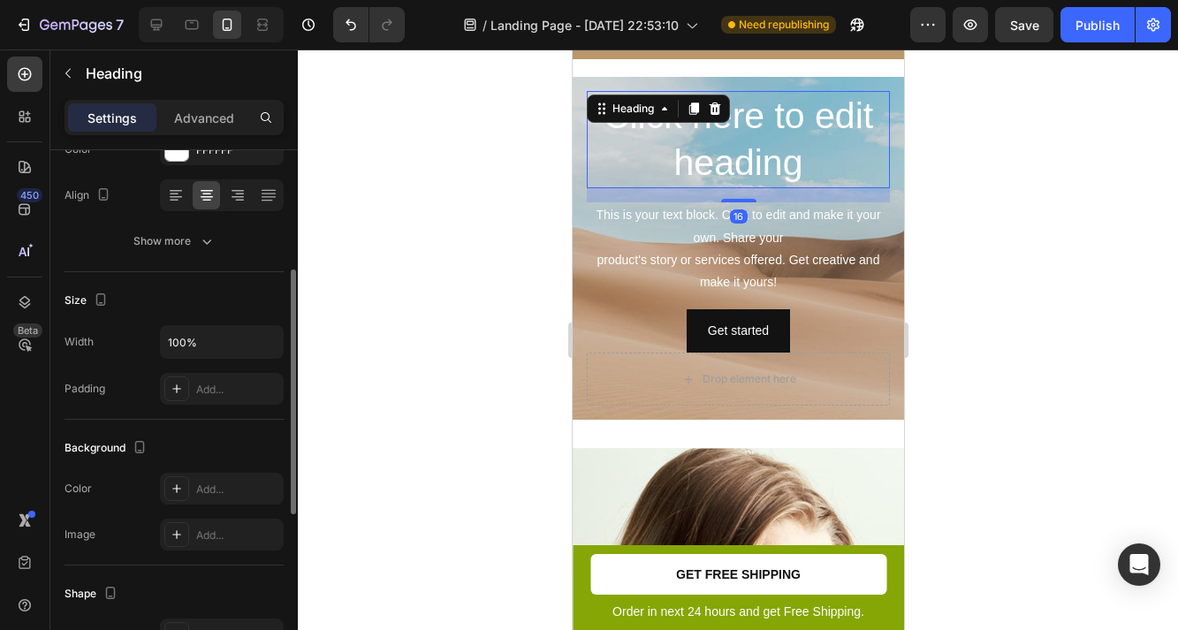
click at [725, 153] on p "Click here to edit heading" at bounding box center [738, 140] width 300 height 95
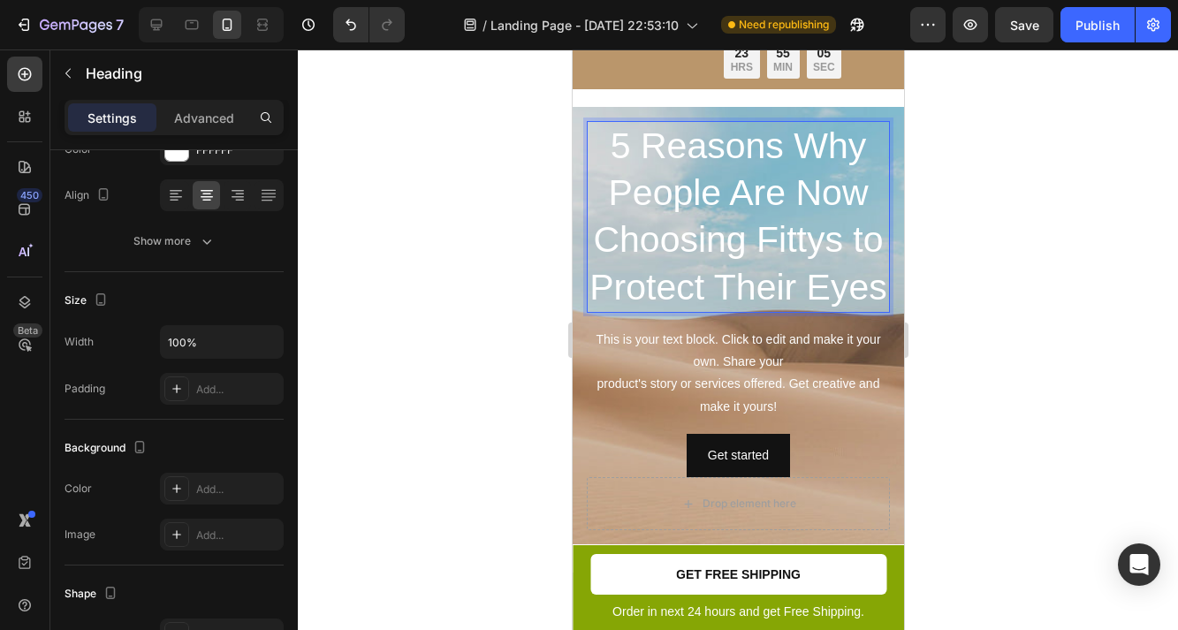
scroll to position [107, 0]
click at [855, 423] on div "5 Reasons Why People Are Now Choosing Fittys to Protect Their Eyes Heading 16 T…" at bounding box center [737, 300] width 303 height 356
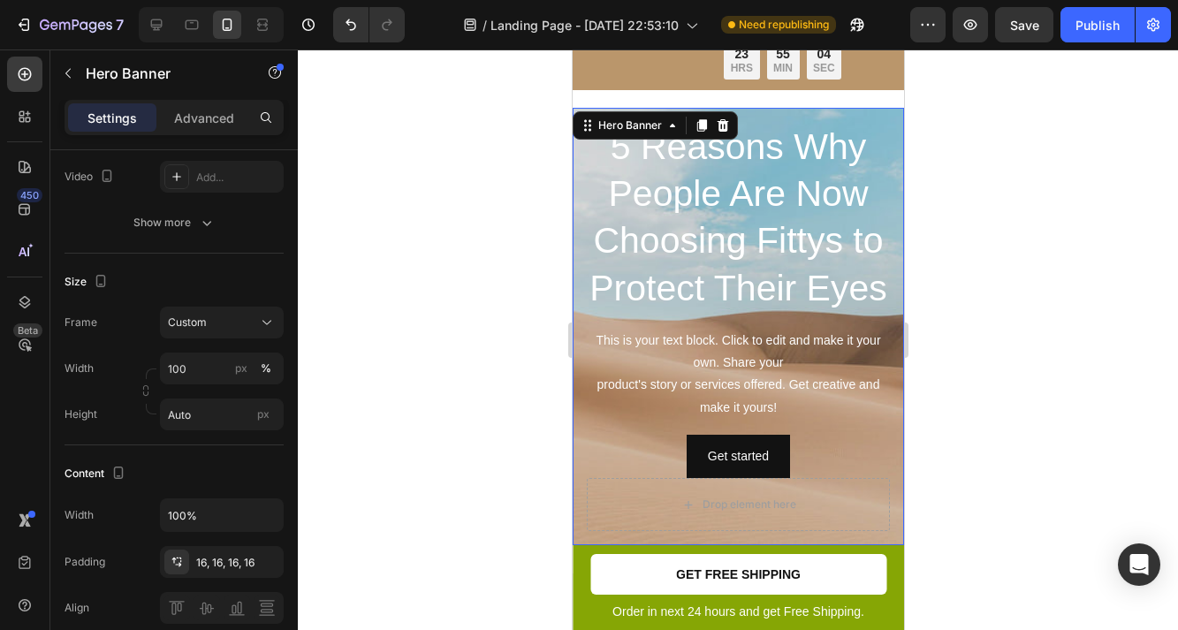
scroll to position [0, 0]
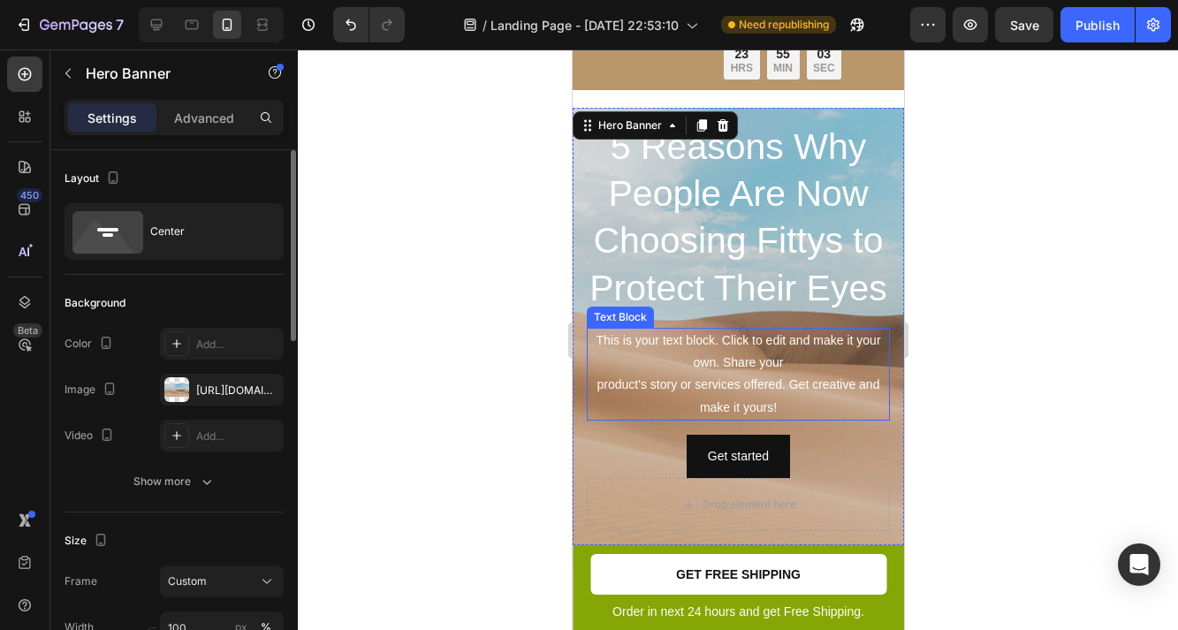
click at [811, 361] on p "This is your text block. Click to edit and make it your own. Share your product…" at bounding box center [738, 374] width 300 height 89
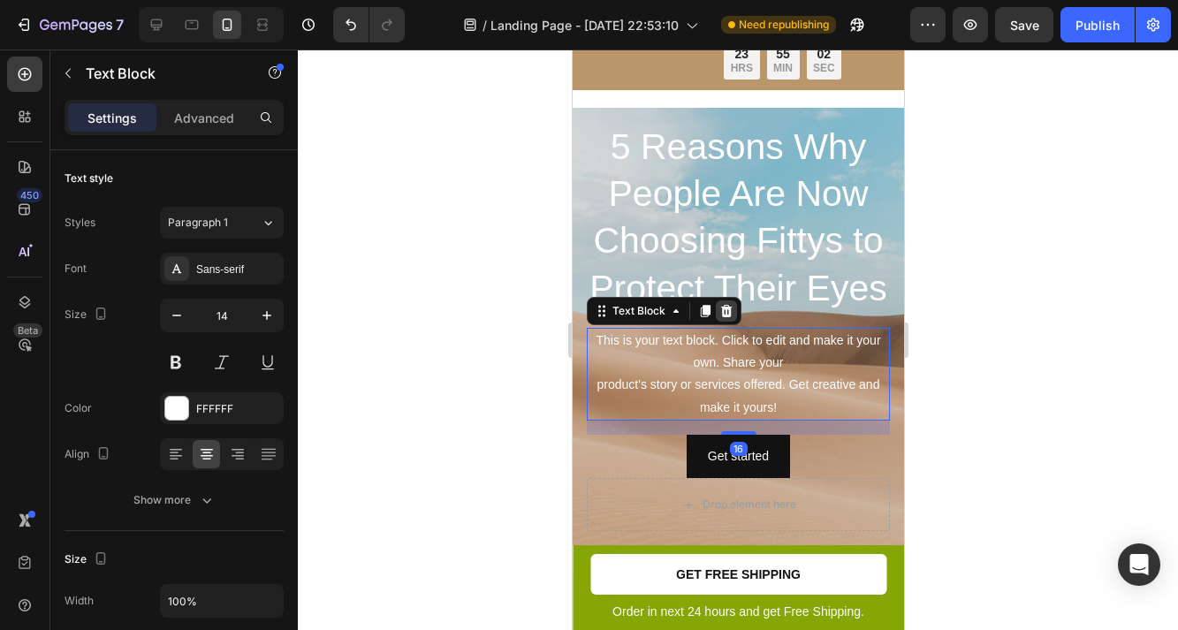
click at [727, 304] on icon at bounding box center [726, 311] width 14 height 14
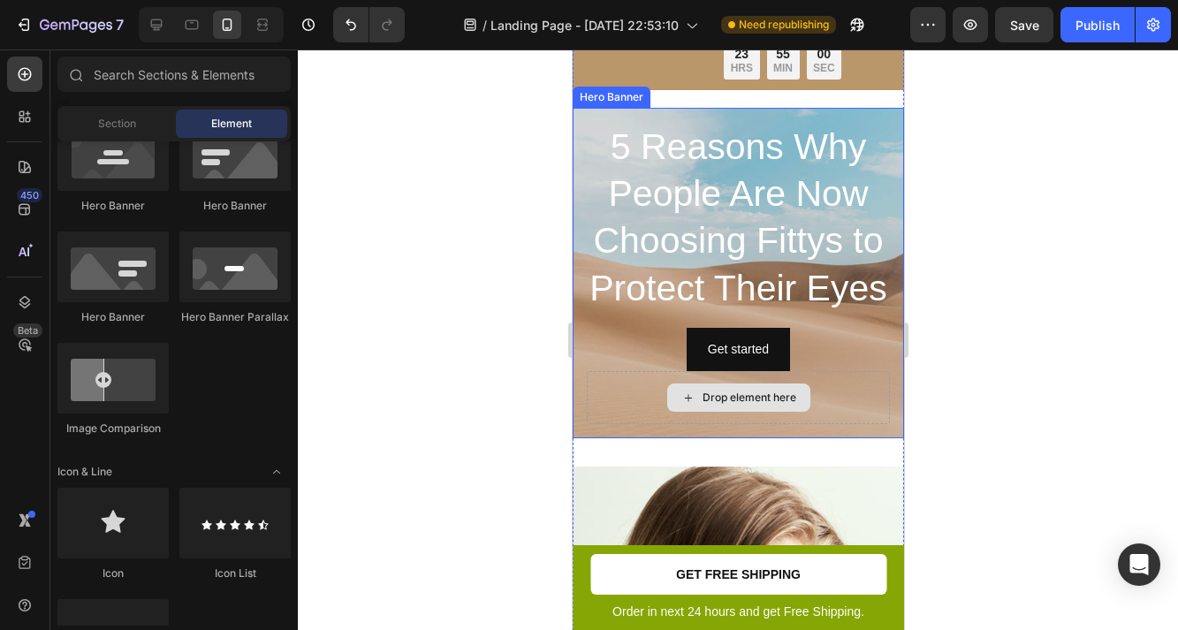
click at [858, 377] on div "Drop element here" at bounding box center [737, 397] width 303 height 53
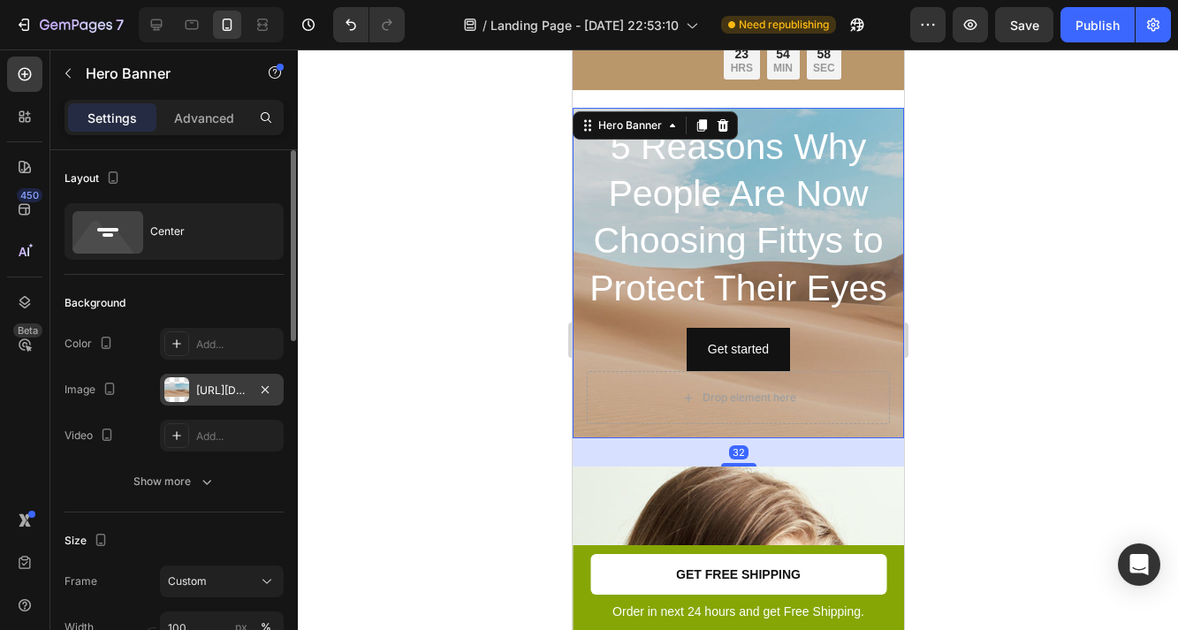
click at [198, 389] on div "https://cdn.shopify.com/s/files/1/2005/9307/files/background_settings.jpg" at bounding box center [221, 391] width 51 height 16
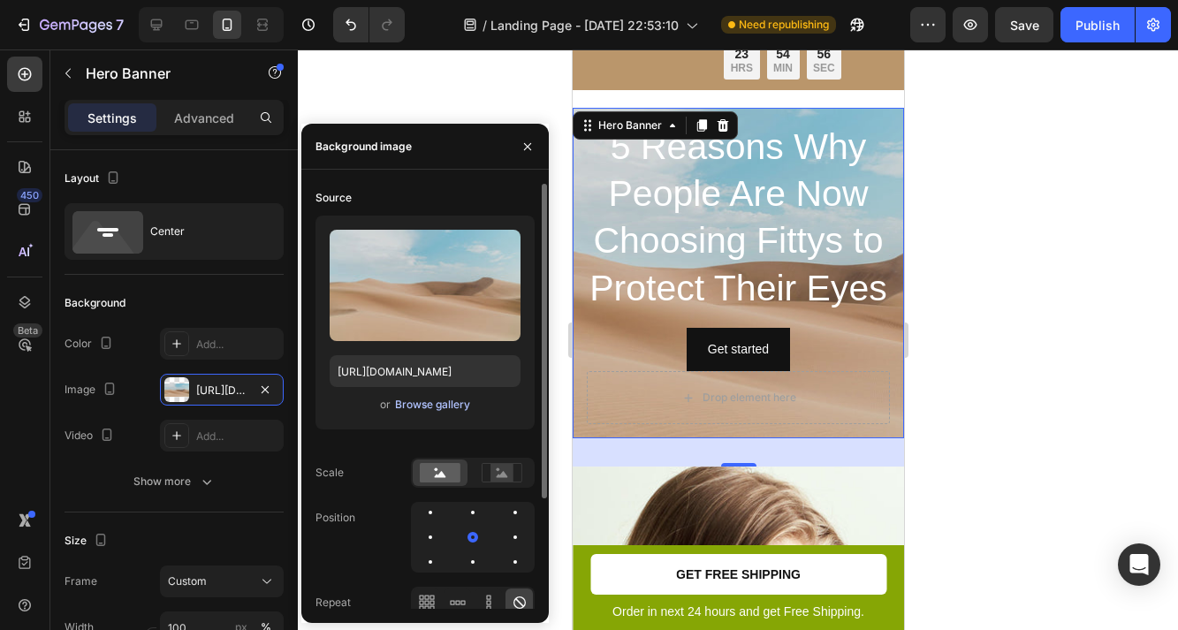
click at [430, 407] on div "Browse gallery" at bounding box center [432, 405] width 75 height 16
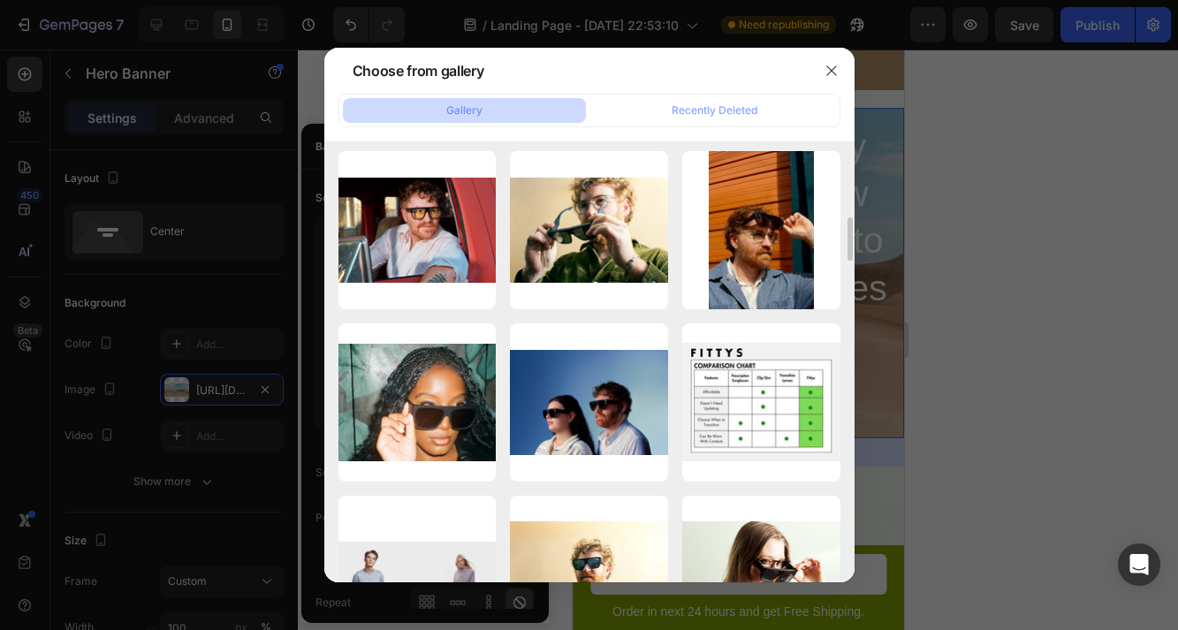
scroll to position [637, 0]
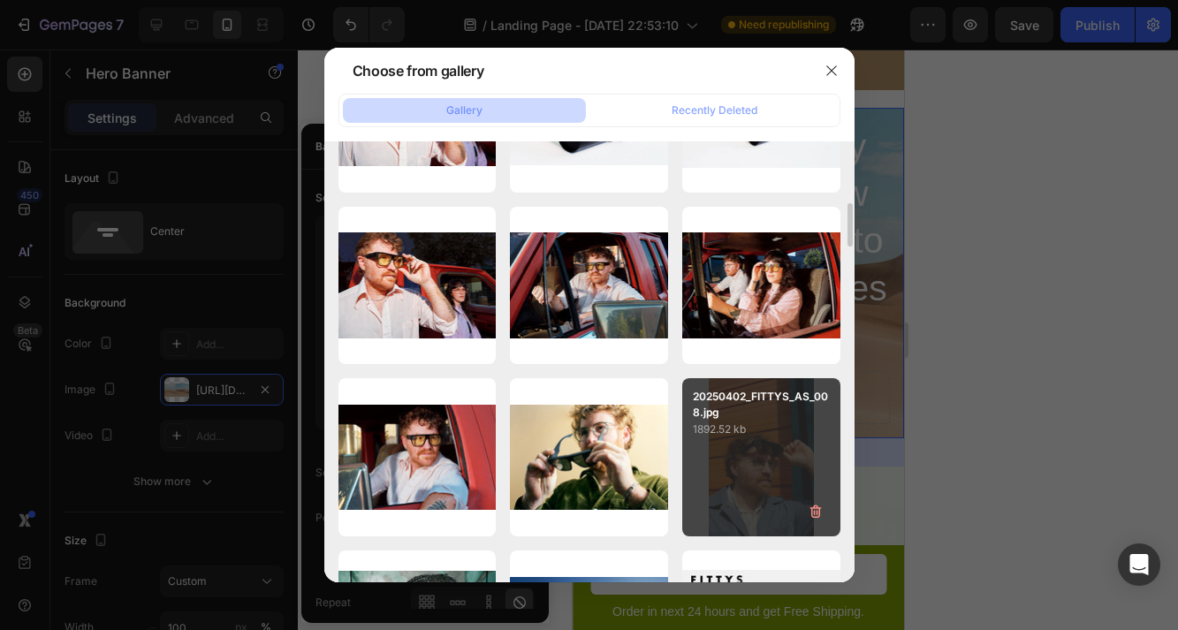
click at [771, 436] on p "1892.52 kb" at bounding box center [761, 430] width 137 height 18
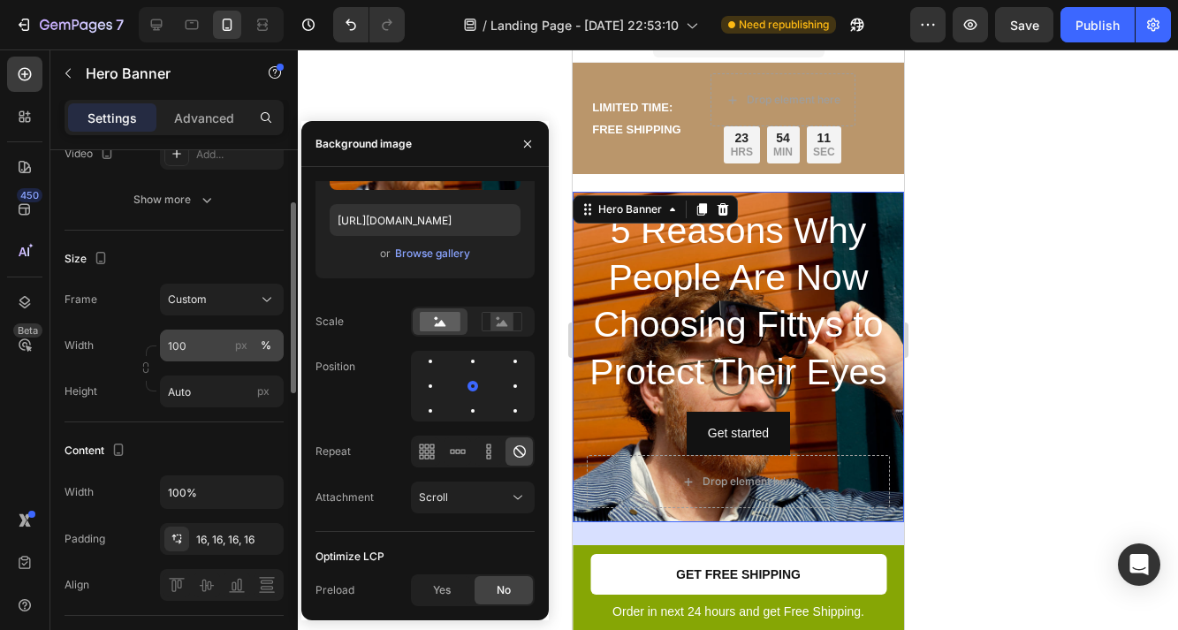
scroll to position [0, 0]
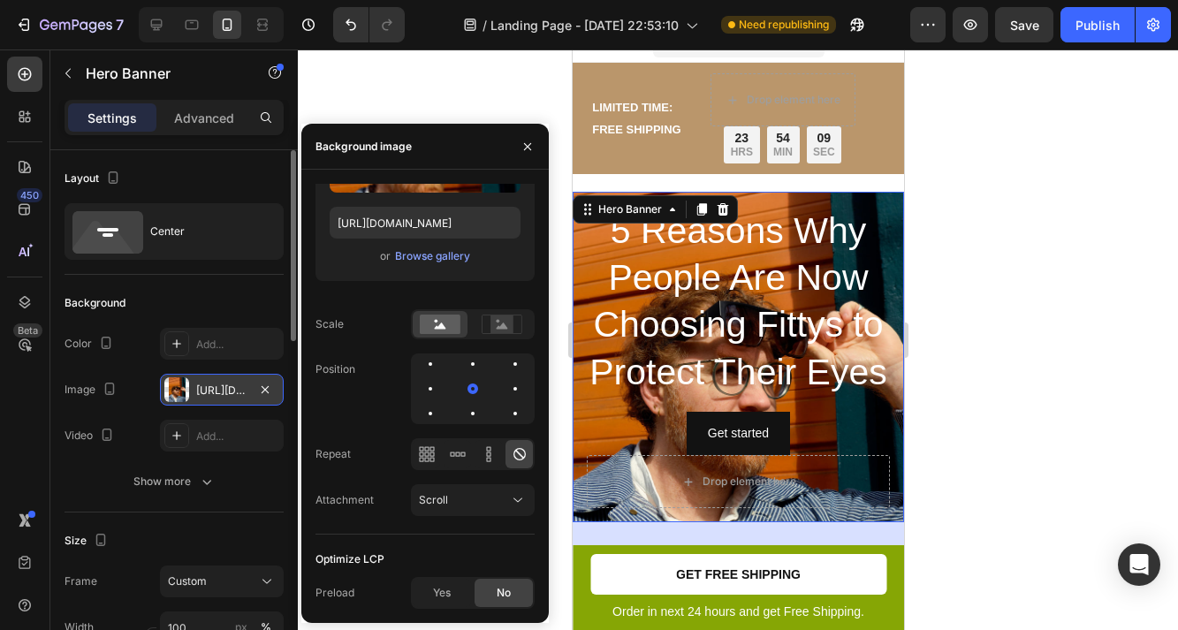
click at [179, 391] on div at bounding box center [176, 389] width 25 height 25
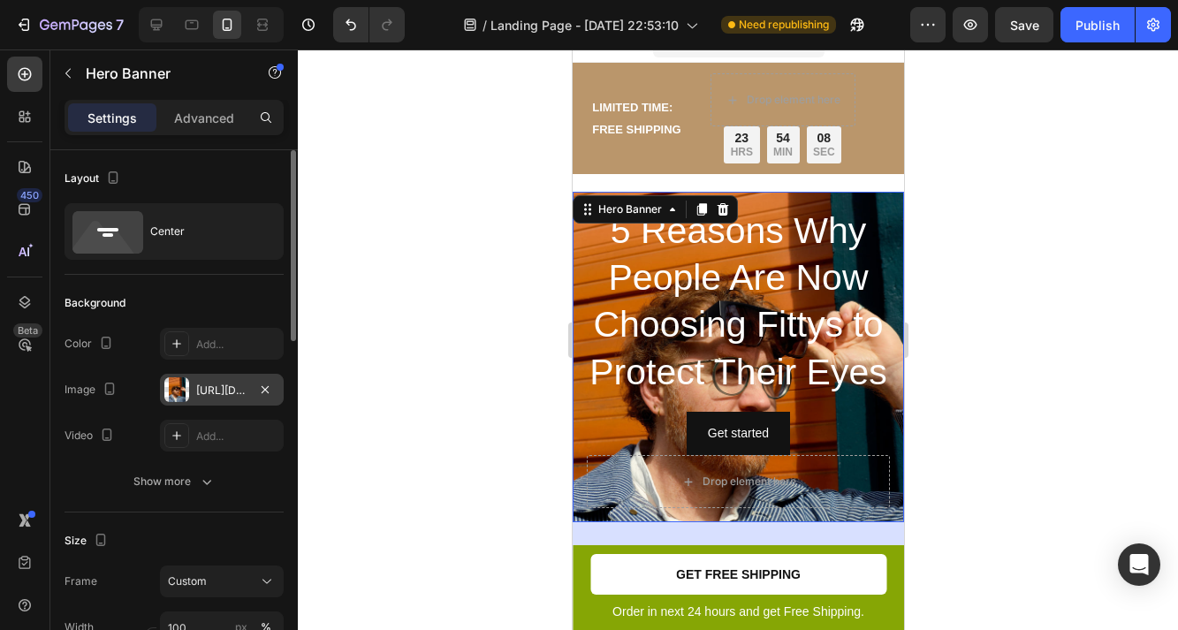
click at [200, 392] on div "https://cdn.shopify.com/s/files/1/0782/2318/0056/files/gempages_545637610920346…" at bounding box center [221, 391] width 51 height 16
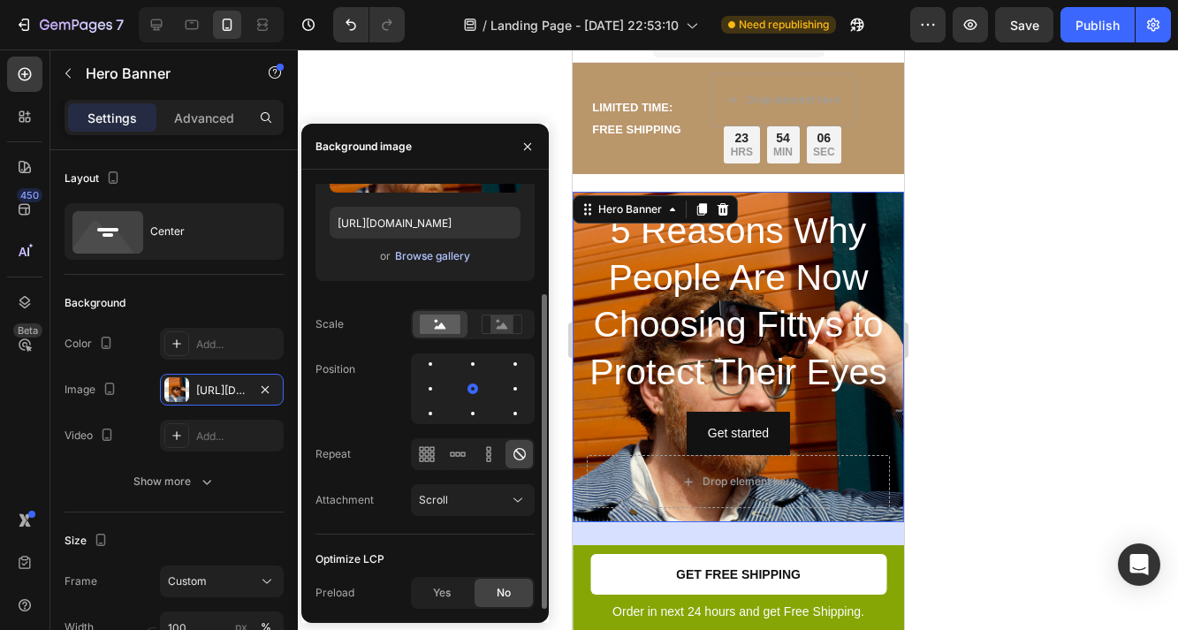
click at [417, 257] on div "Browse gallery" at bounding box center [432, 256] width 75 height 16
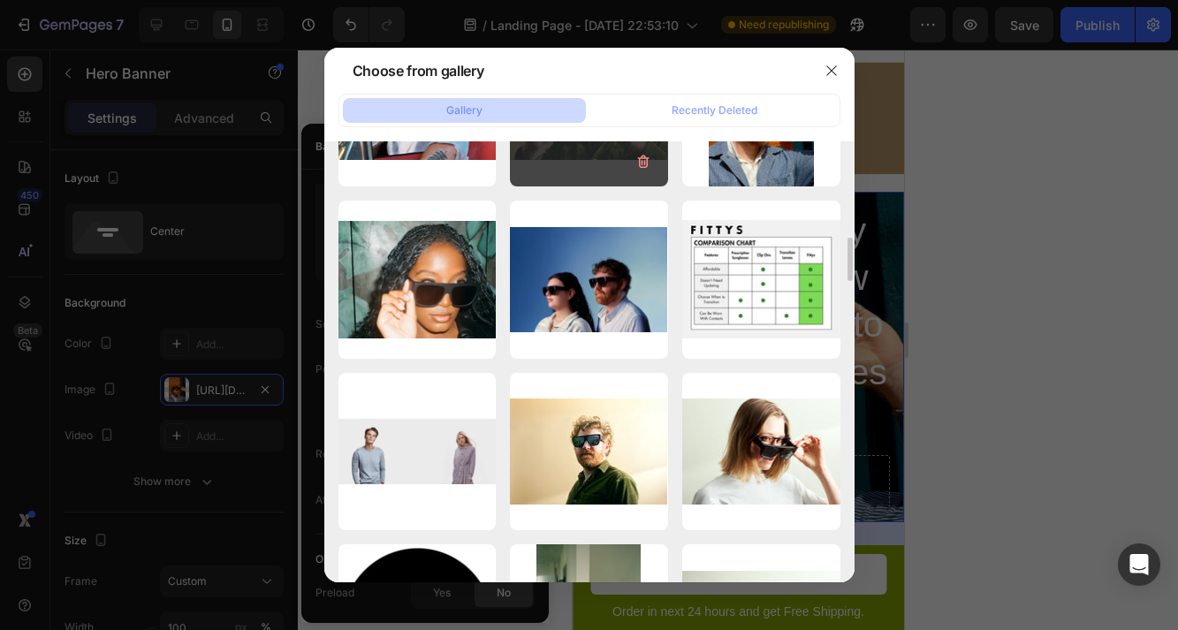
scroll to position [988, 0]
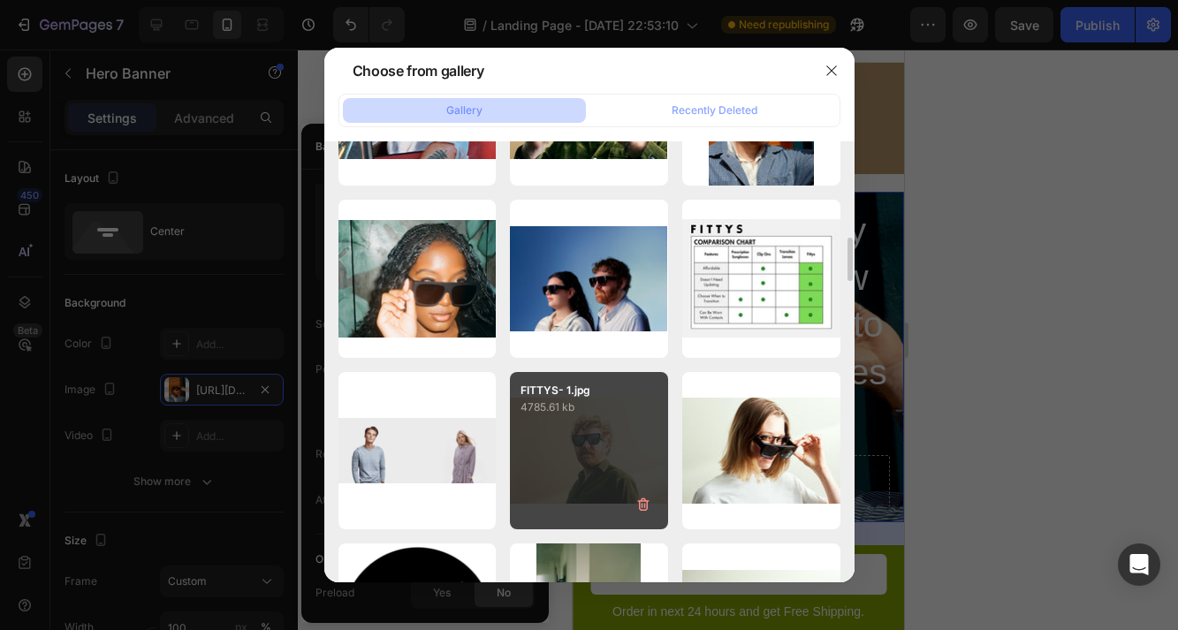
click at [607, 402] on p "4785.61 kb" at bounding box center [589, 408] width 137 height 18
type input "https://cdn.shopify.com/s/files/1/0782/2318/0056/files/gempages_545637610920346…"
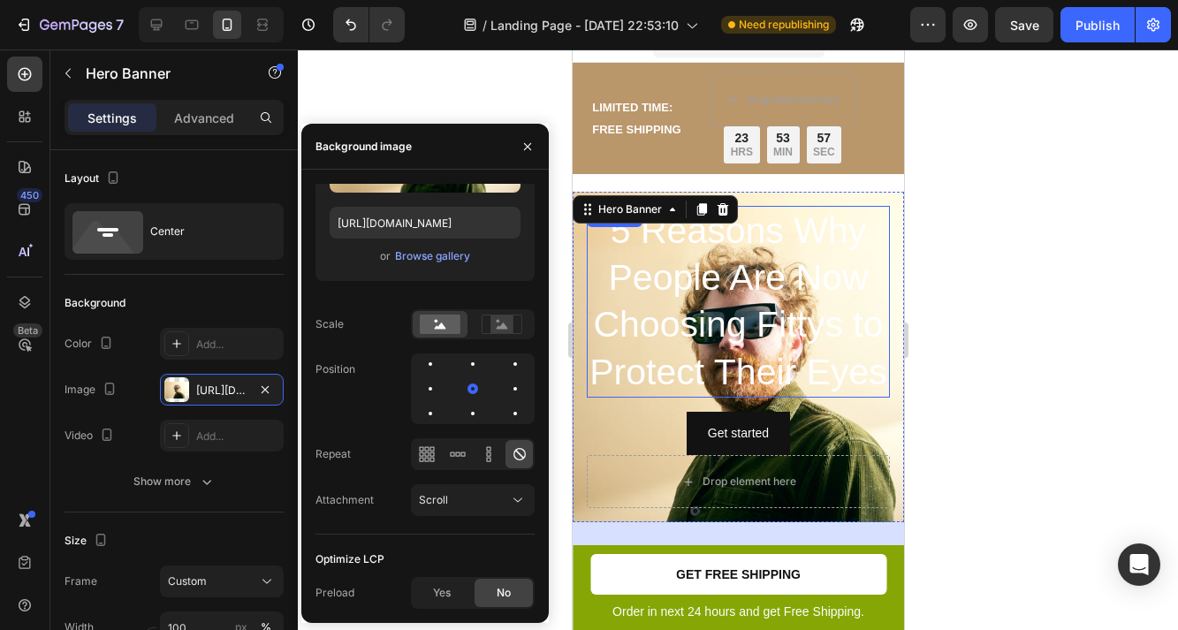
click at [799, 291] on p "5 Reasons Why People Are Now Choosing Fittys to Protect Their Eyes" at bounding box center [738, 302] width 300 height 188
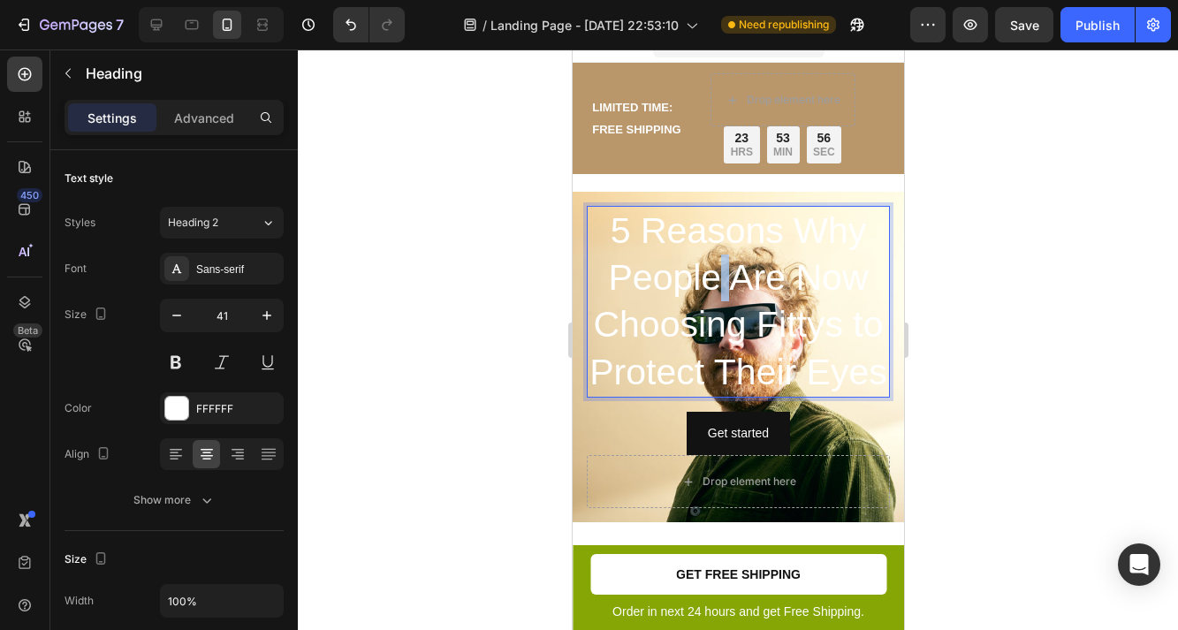
click at [720, 293] on p "5 Reasons Why People Are Now Choosing Fittys to Protect Their Eyes" at bounding box center [738, 302] width 300 height 188
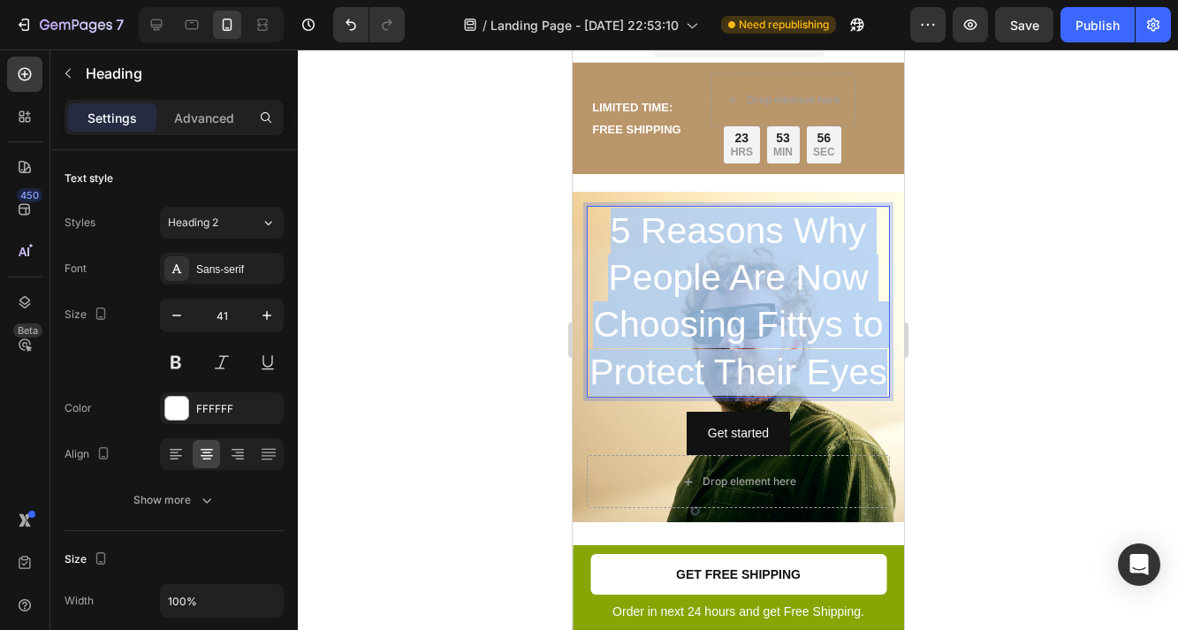
click at [720, 293] on p "5 Reasons Why People Are Now Choosing Fittys to Protect Their Eyes" at bounding box center [738, 302] width 300 height 188
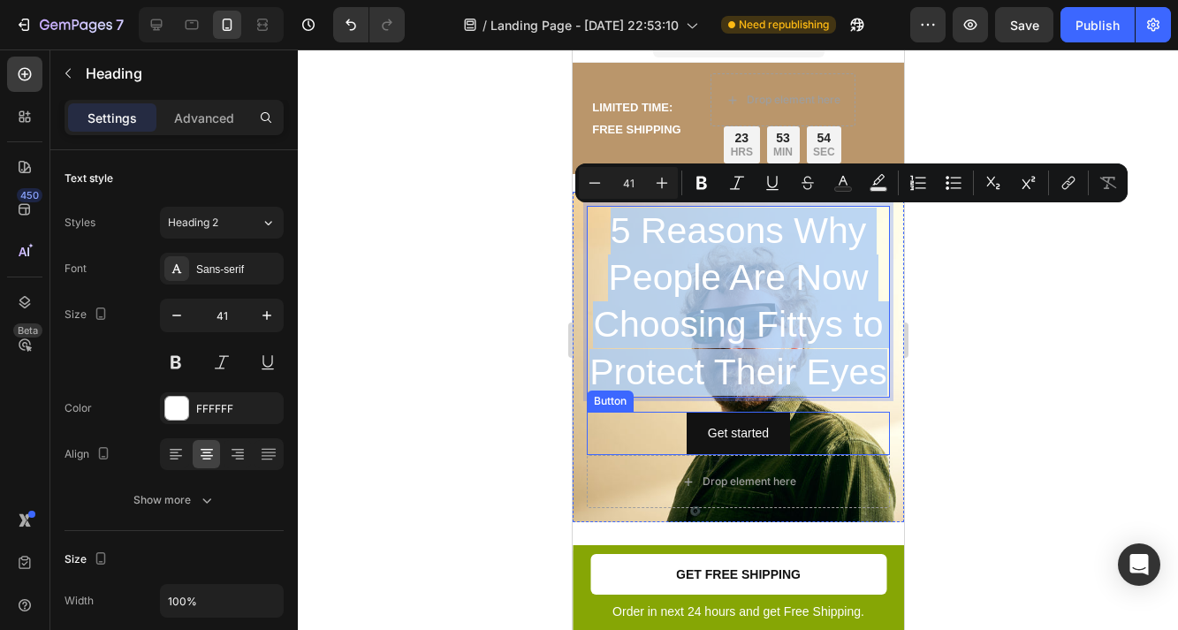
click at [633, 432] on div "Get started Button" at bounding box center [737, 433] width 303 height 43
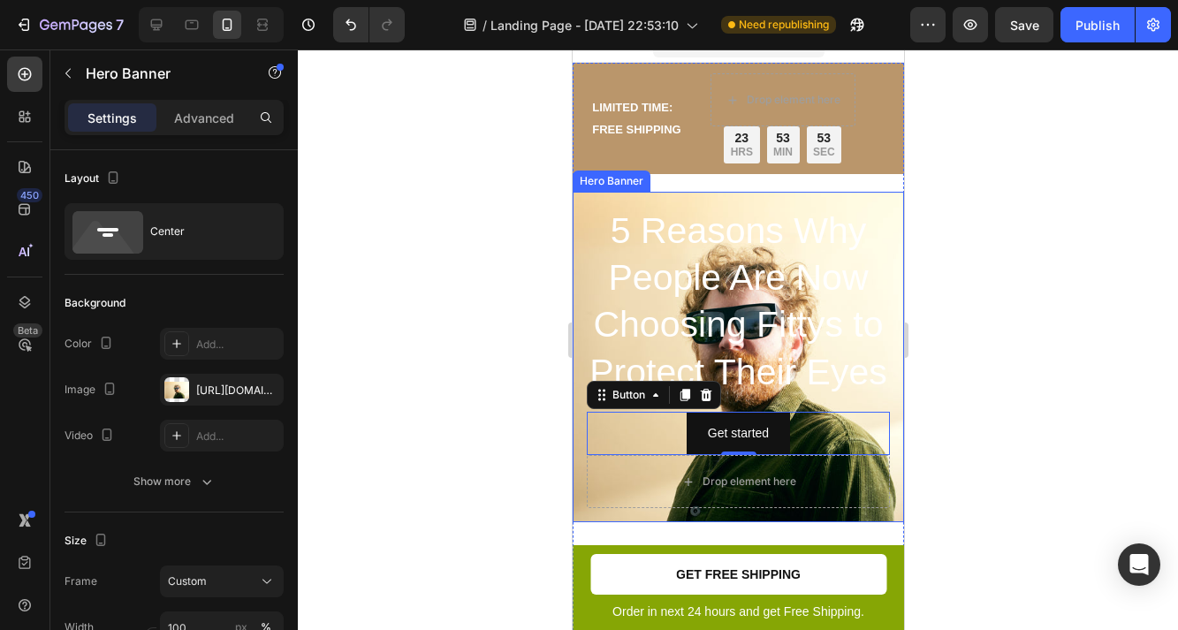
click at [578, 468] on div "5 Reasons Why People Are Now Choosing Fittys to Protect Their Eyes Heading Get …" at bounding box center [737, 357] width 331 height 331
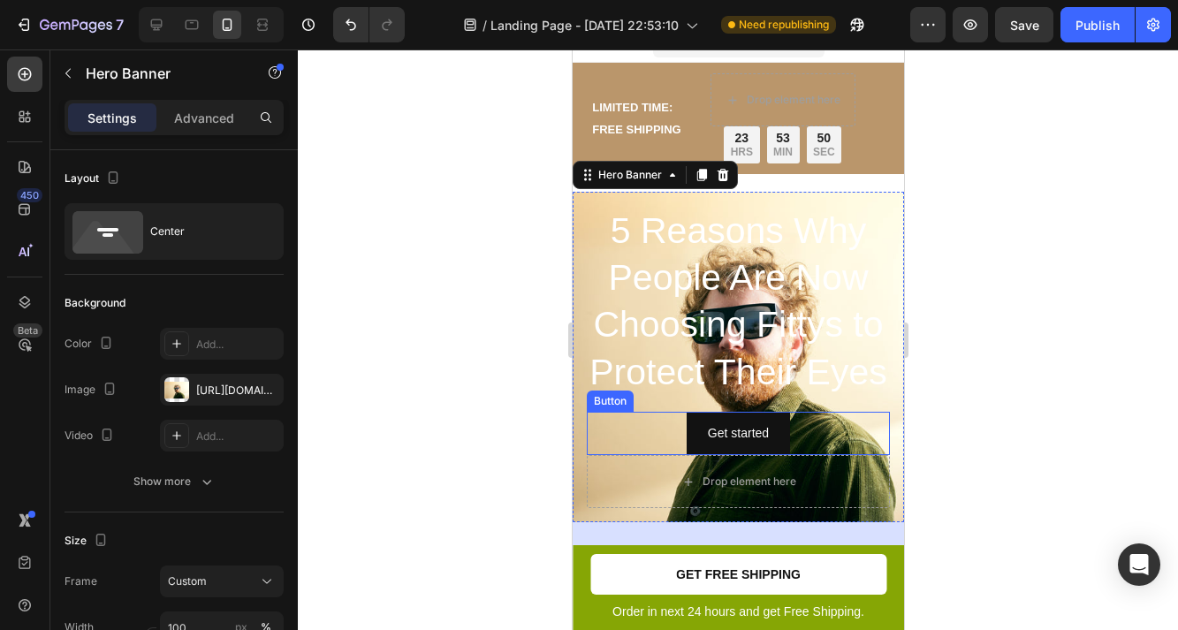
click at [801, 431] on div "Get started Button" at bounding box center [737, 433] width 303 height 43
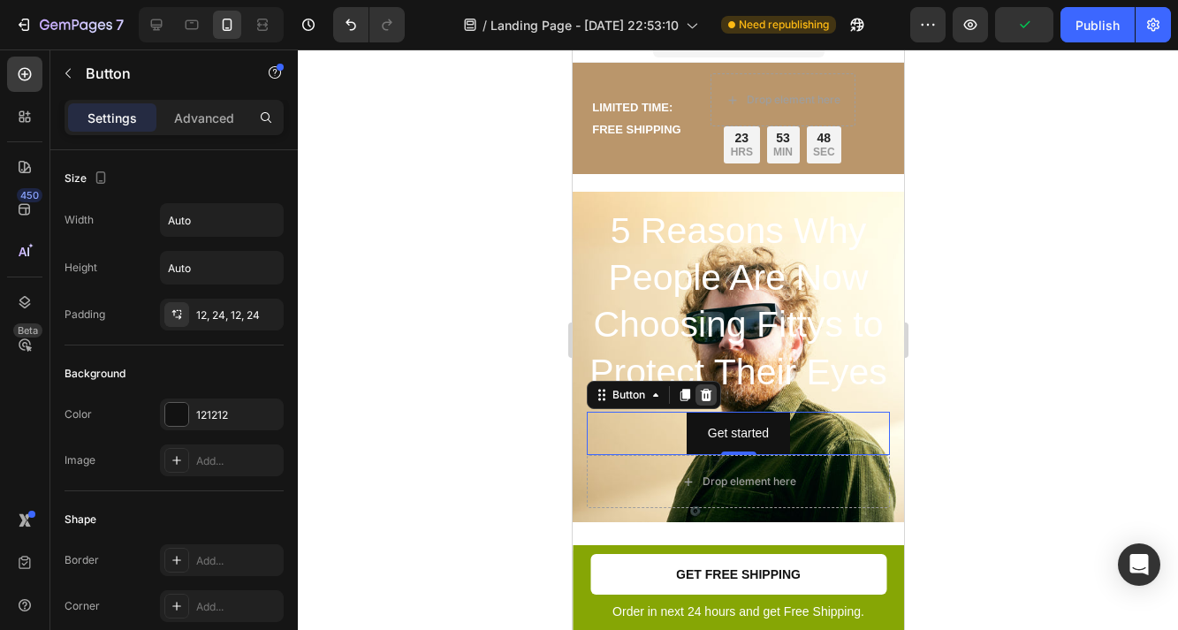
click at [704, 392] on icon at bounding box center [705, 395] width 11 height 12
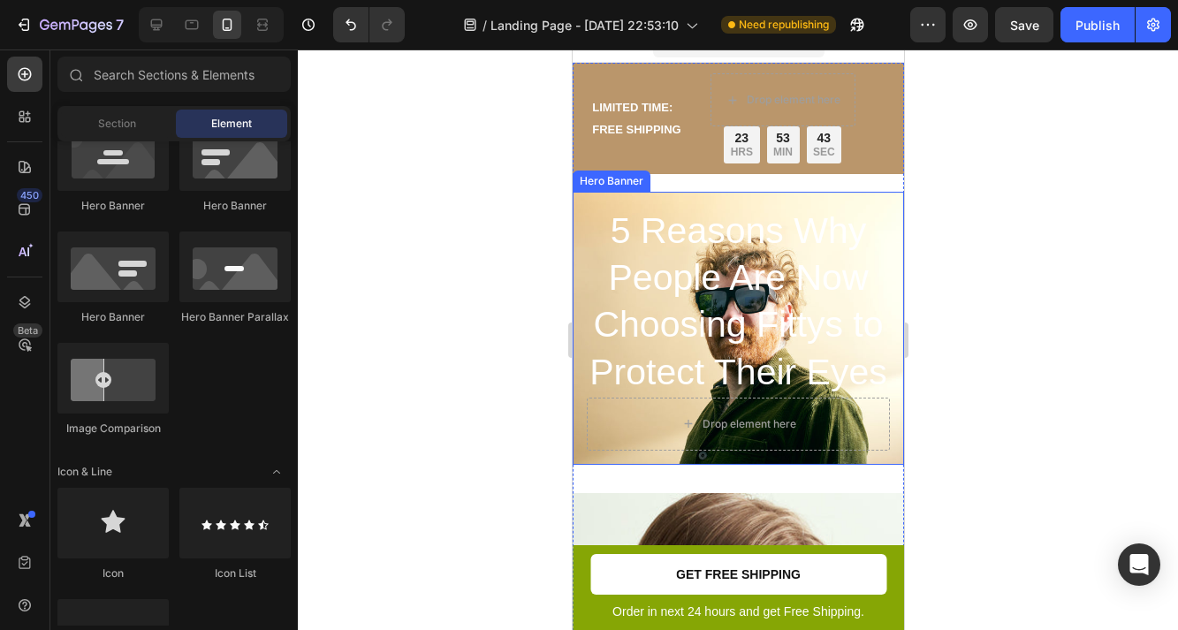
click at [581, 270] on div "5 Reasons Why People Are Now Choosing Fittys to Protect Their Eyes Heading Drop…" at bounding box center [737, 328] width 331 height 273
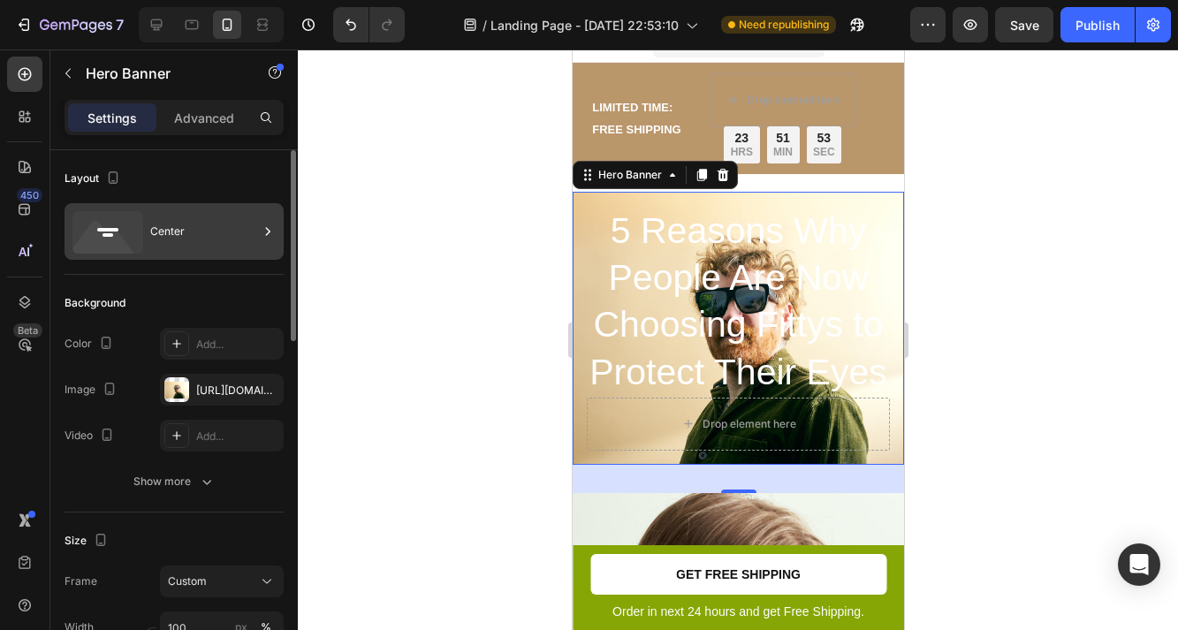
click at [172, 225] on div "Center" at bounding box center [204, 231] width 108 height 41
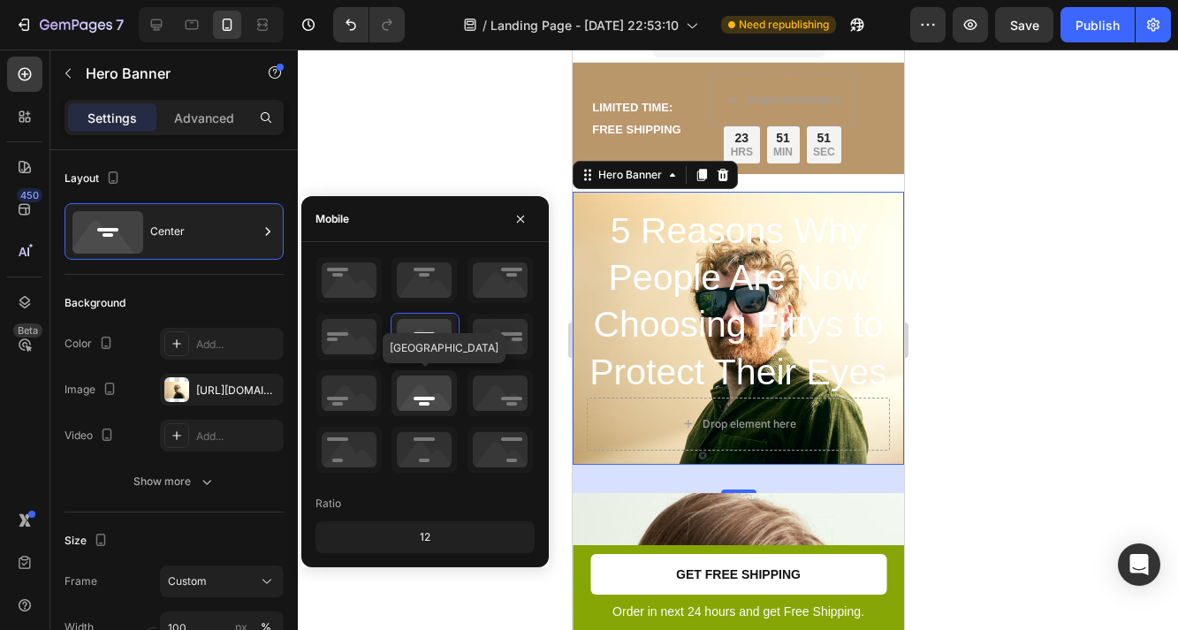
click at [423, 407] on icon at bounding box center [424, 393] width 65 height 46
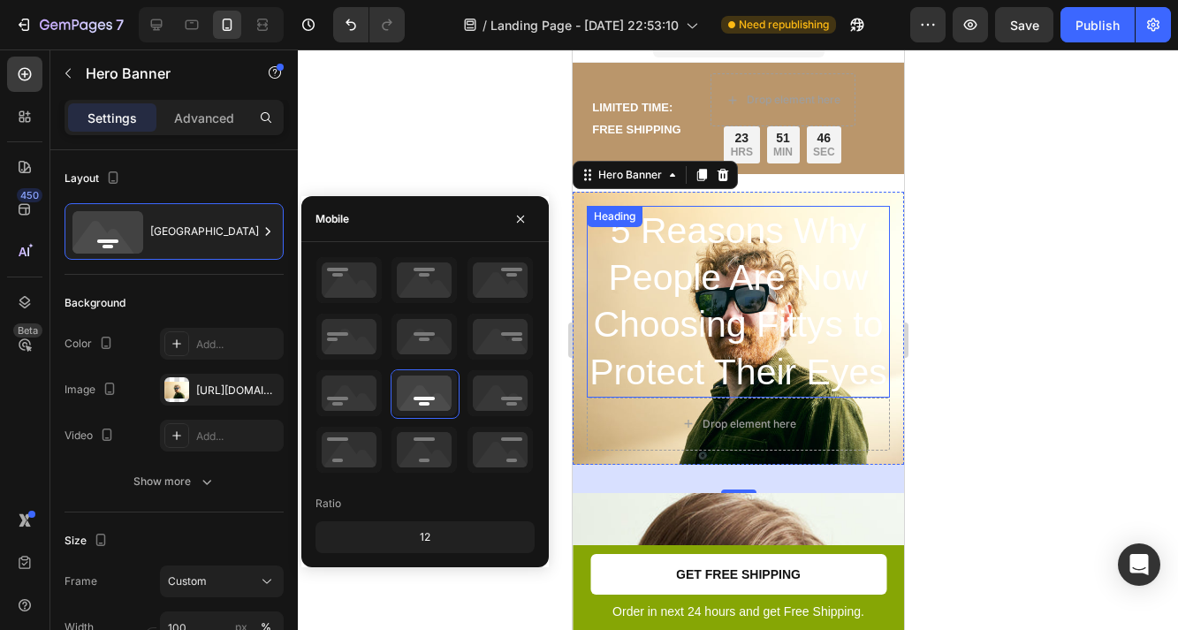
click at [1022, 298] on div at bounding box center [738, 340] width 880 height 581
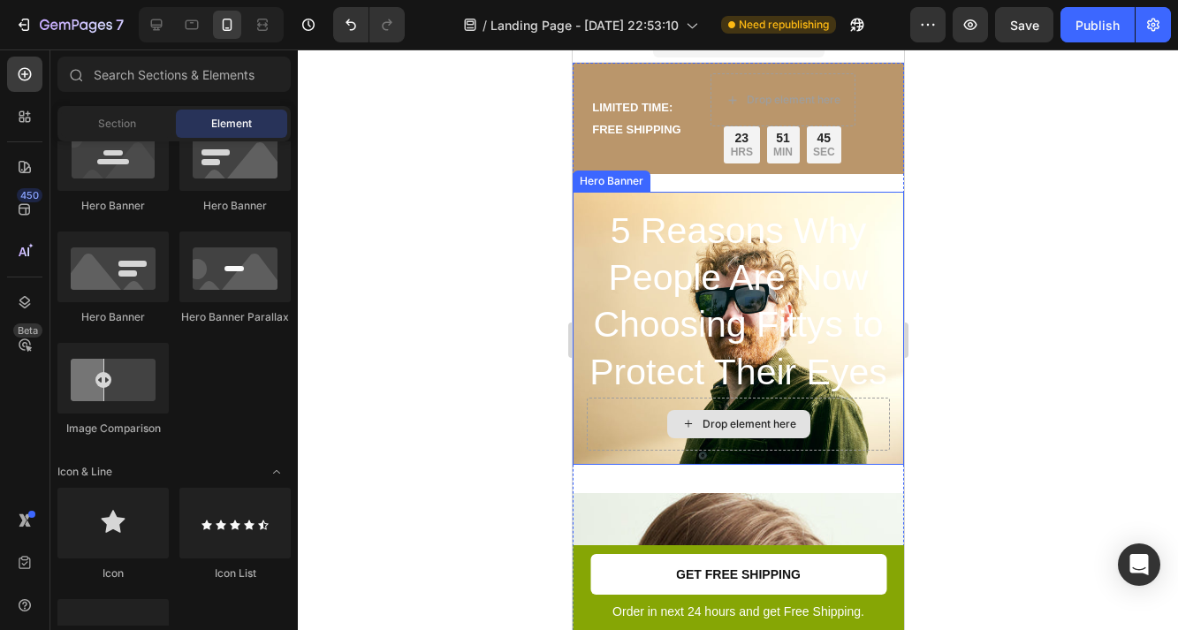
click at [666, 425] on div "Drop element here" at bounding box center [737, 424] width 143 height 28
click at [579, 325] on div "5 Reasons Why People Are Now Choosing Fittys to Protect Their Eyes Heading Drop…" at bounding box center [737, 328] width 331 height 273
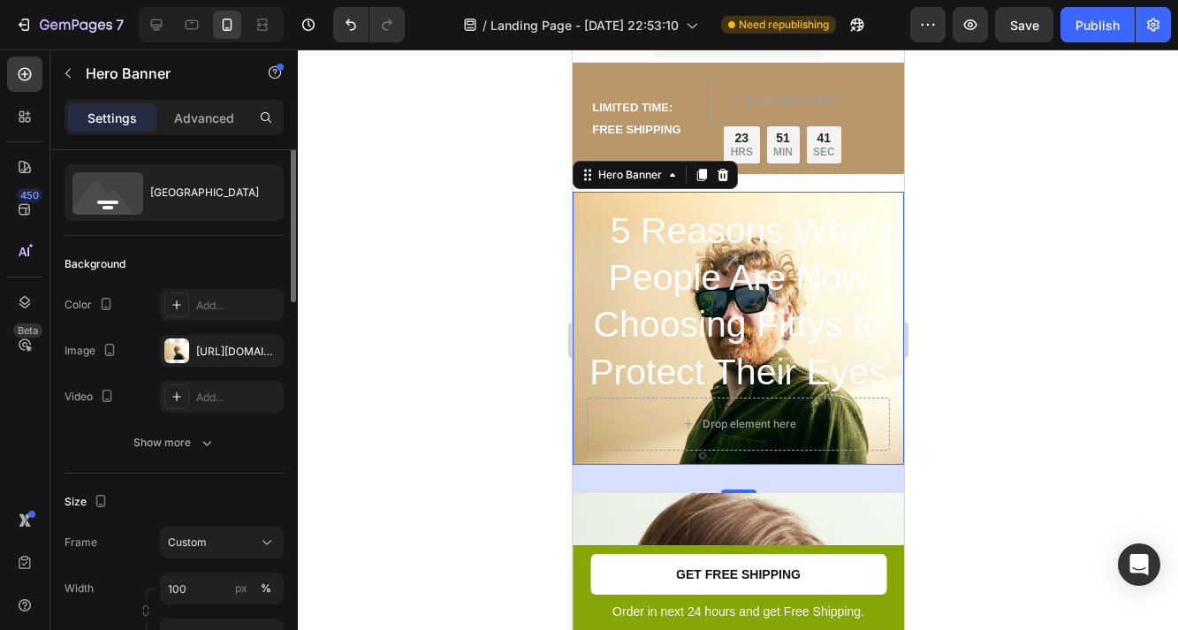
scroll to position [0, 0]
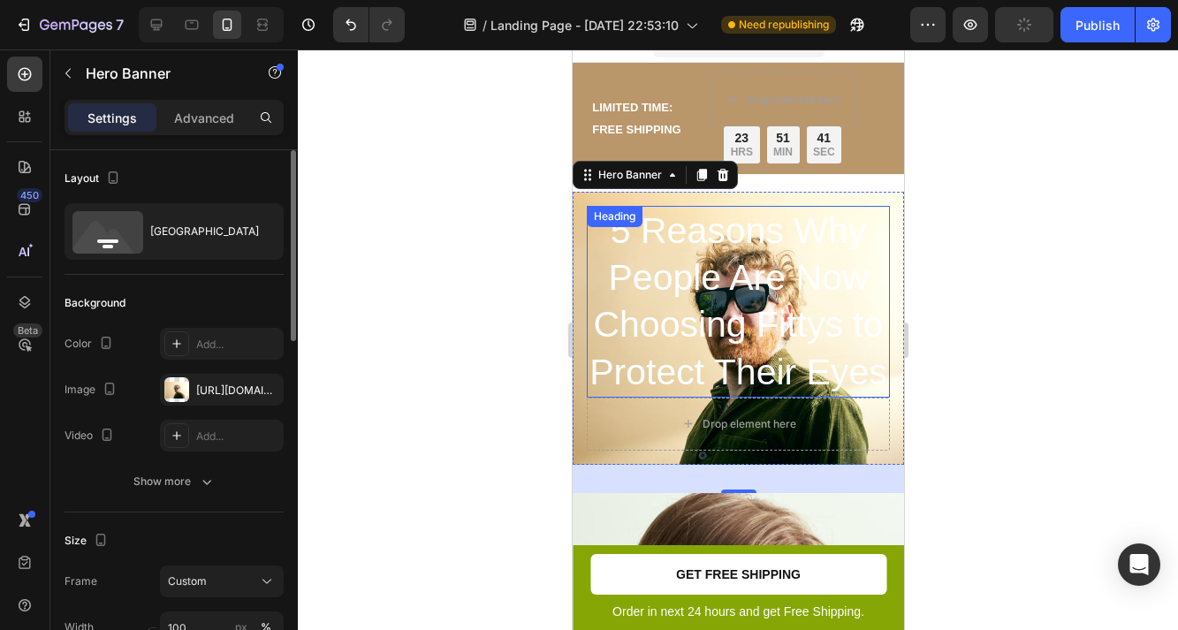
click at [699, 278] on p "5 Reasons Why People Are Now Choosing Fittys to Protect Their Eyes" at bounding box center [738, 302] width 300 height 188
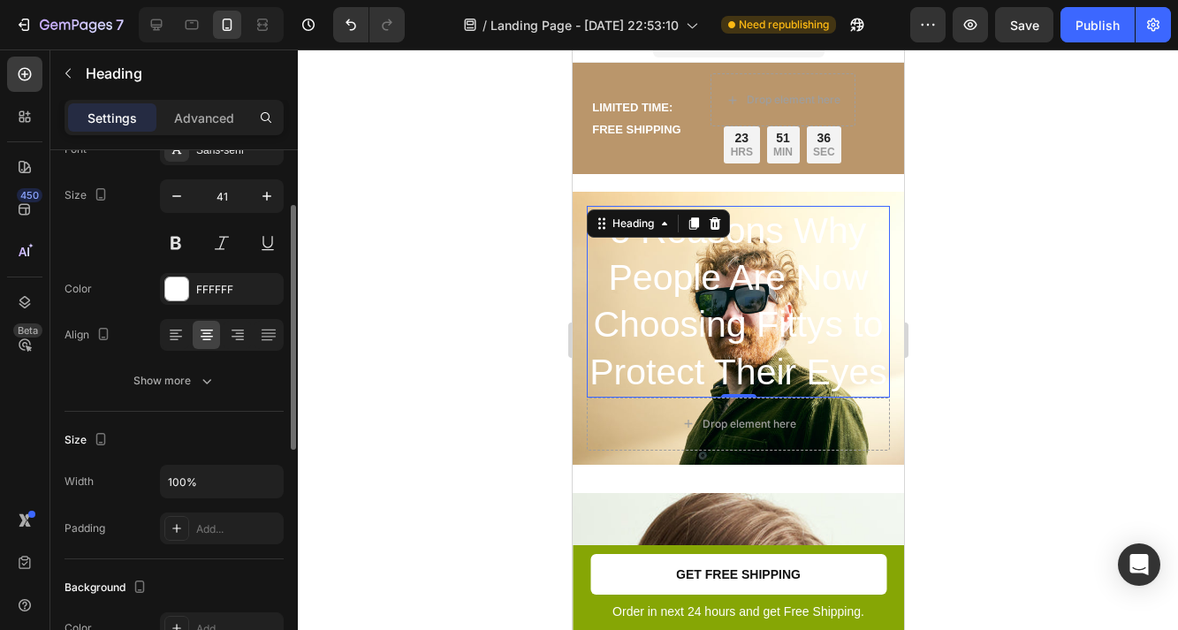
scroll to position [133, 0]
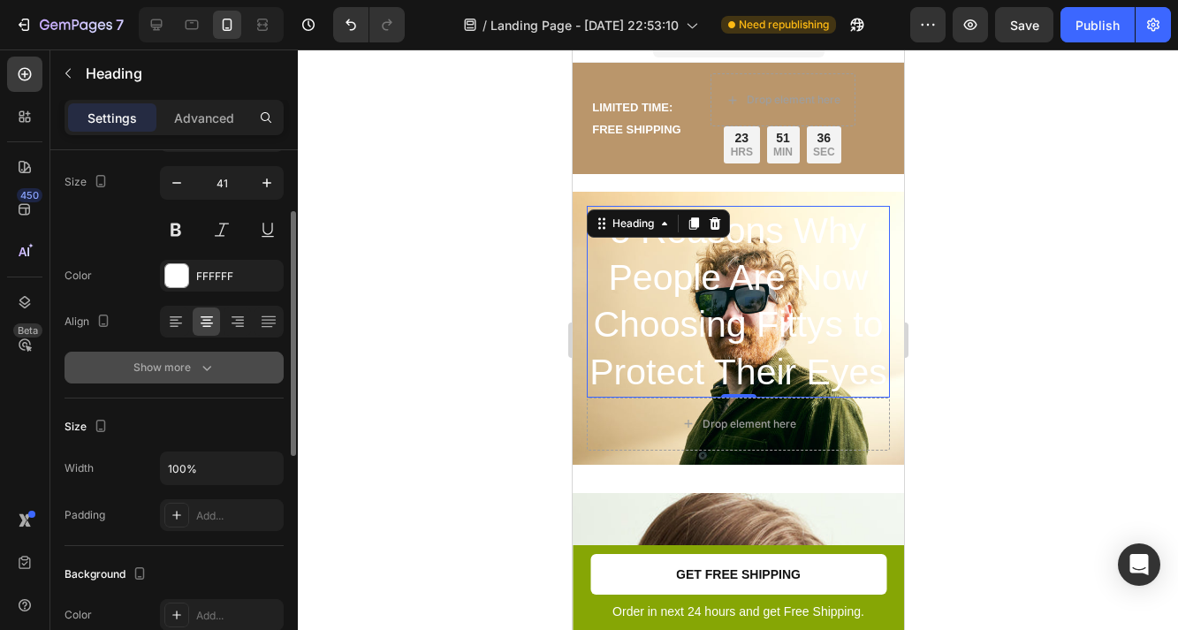
click at [194, 367] on div "Show more" at bounding box center [174, 368] width 82 height 18
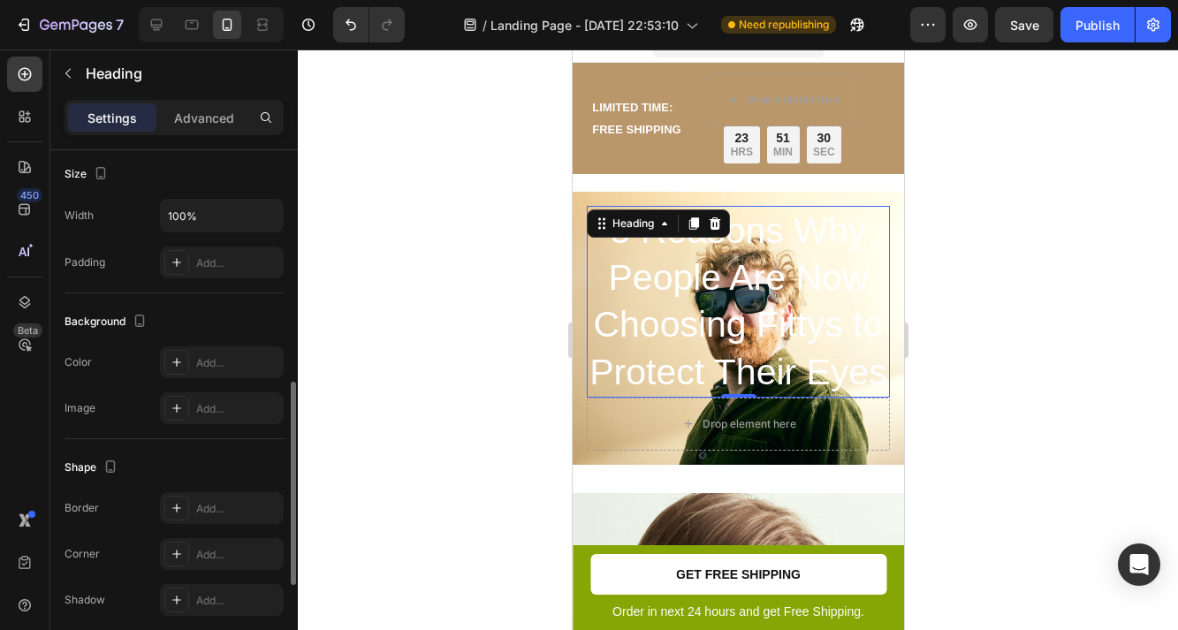
scroll to position [628, 0]
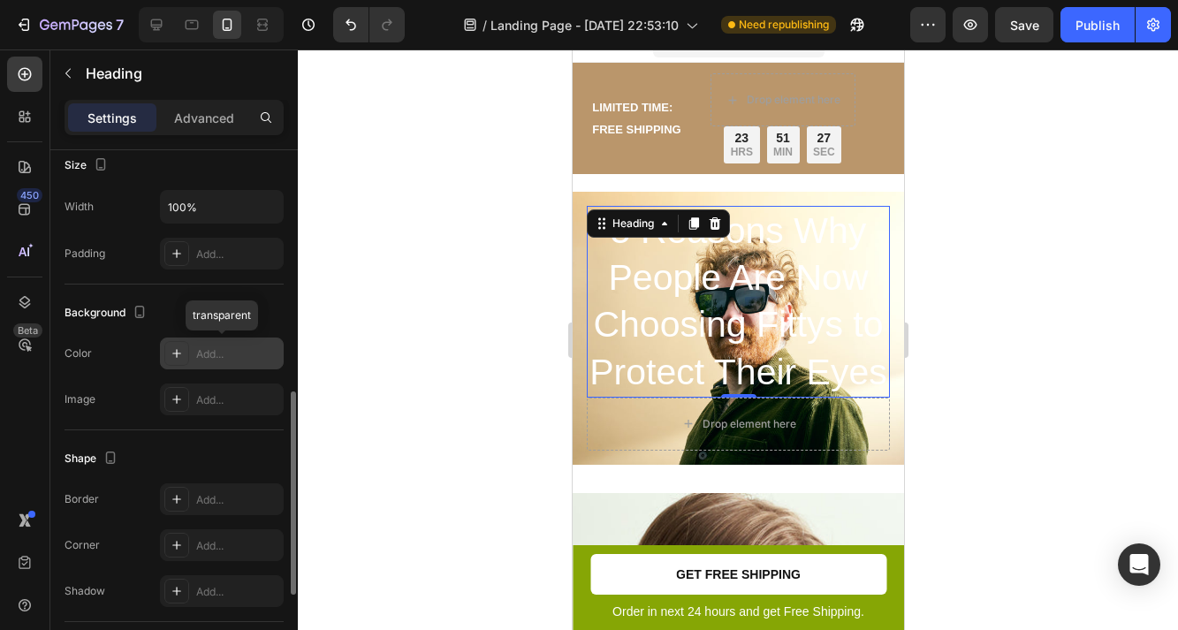
click at [201, 359] on div "Add..." at bounding box center [237, 355] width 83 height 16
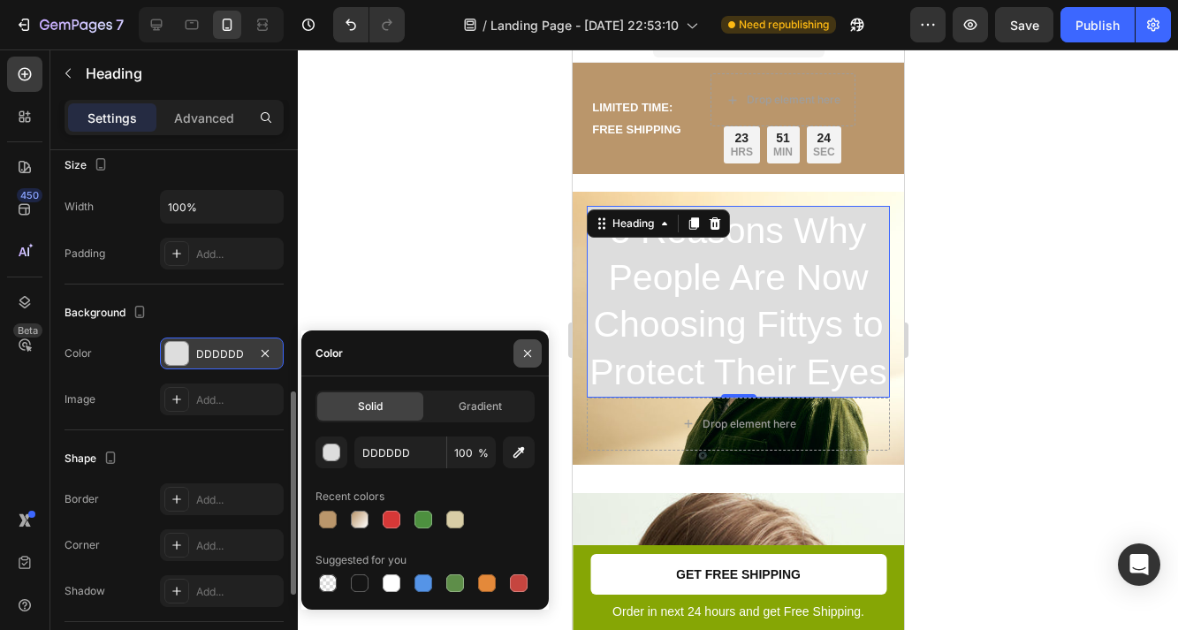
click at [526, 359] on icon "button" at bounding box center [528, 354] width 14 height 14
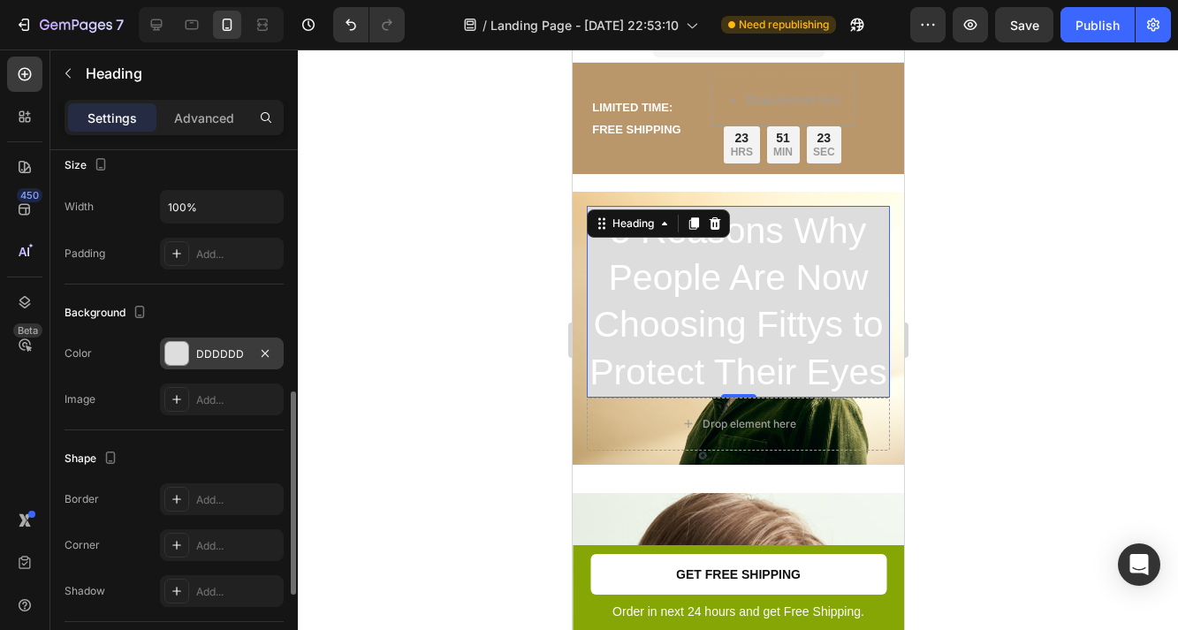
click at [194, 355] on div "DDDDDD" at bounding box center [222, 354] width 124 height 32
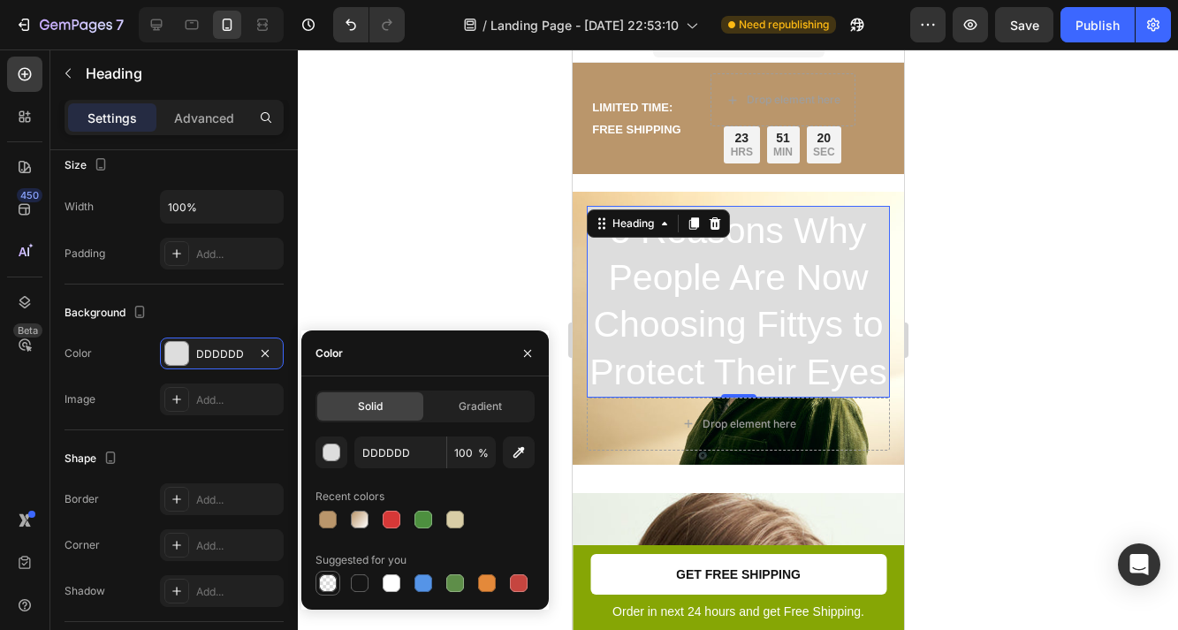
click at [329, 582] on div at bounding box center [328, 584] width 18 height 18
type input "000000"
type input "0"
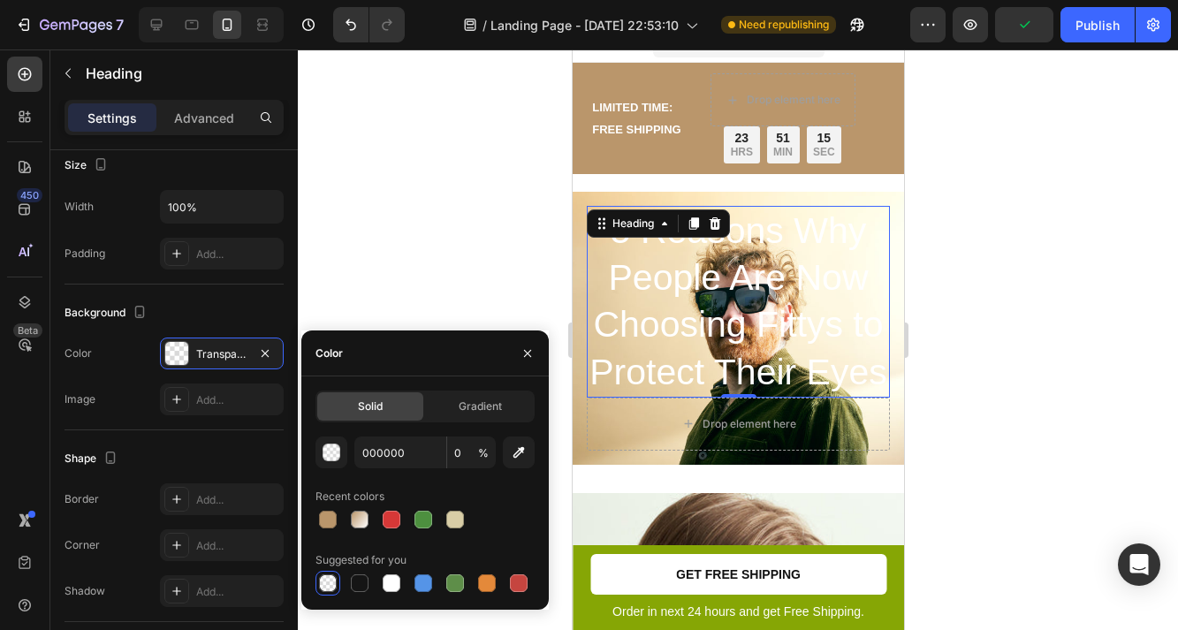
click at [486, 456] on span "%" at bounding box center [483, 454] width 11 height 16
click at [533, 354] on icon "button" at bounding box center [528, 354] width 14 height 14
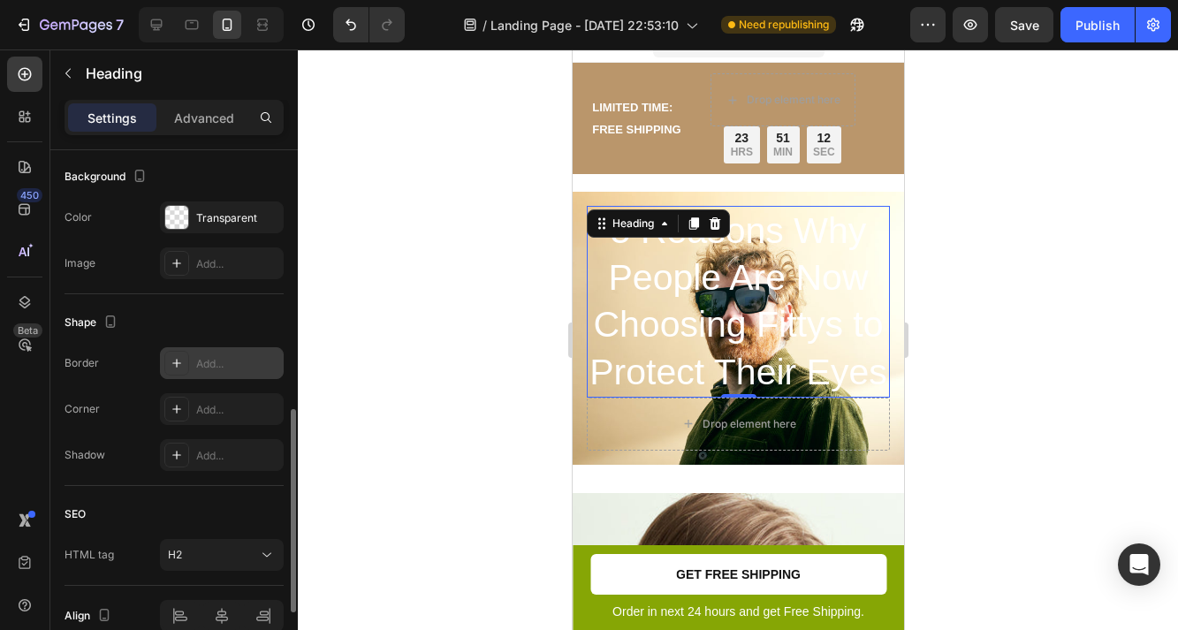
scroll to position [850, 0]
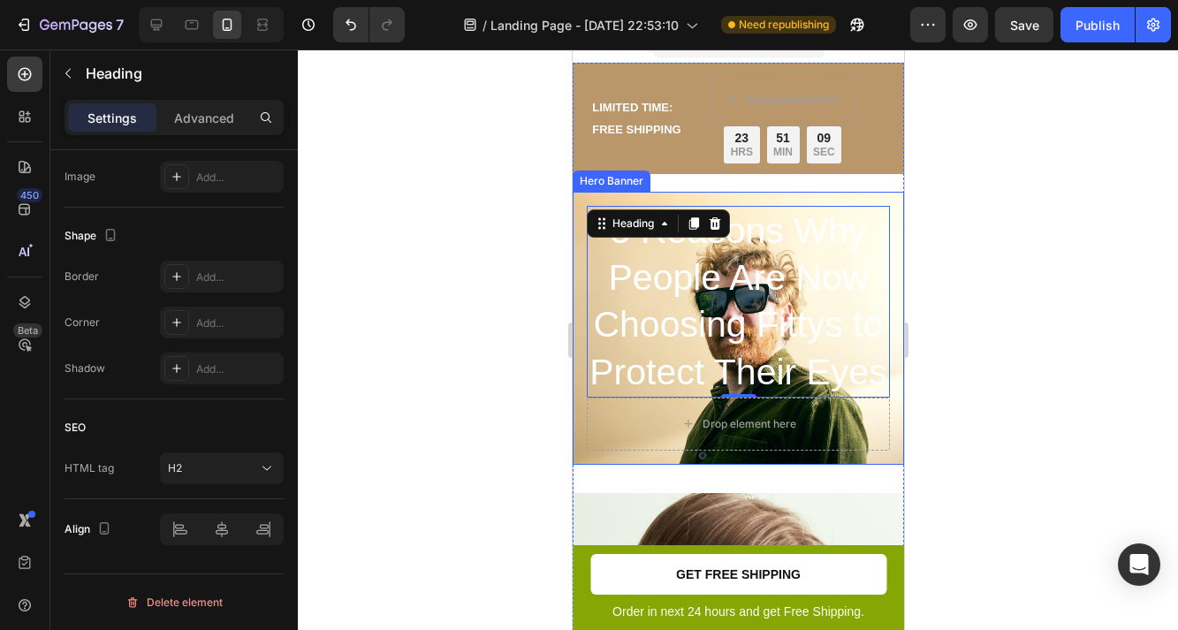
click at [583, 452] on div "5 Reasons Why People Are Now Choosing Fittys to Protect Their Eyes Heading 0 Dr…" at bounding box center [737, 328] width 331 height 273
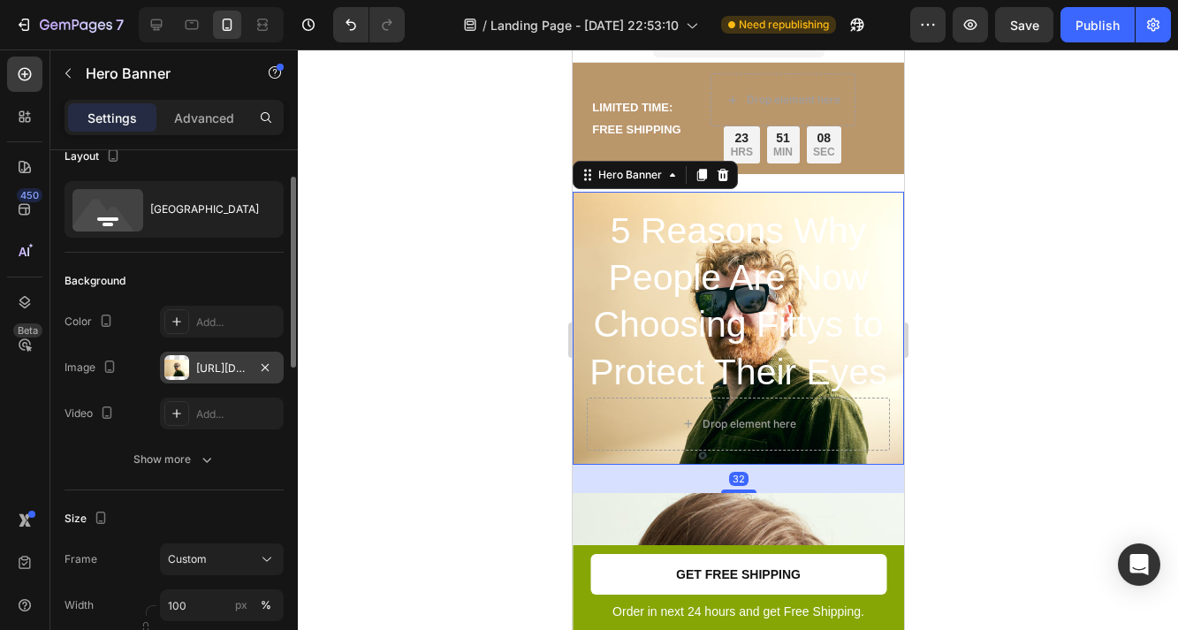
scroll to position [42, 0]
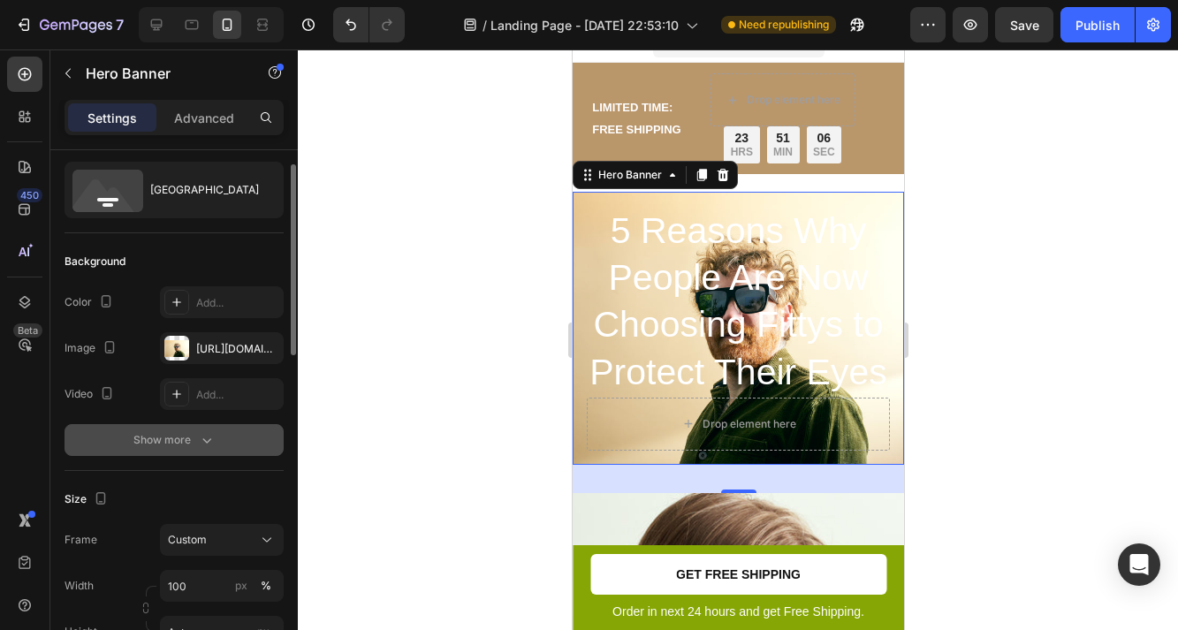
click at [210, 430] on button "Show more" at bounding box center [174, 440] width 219 height 32
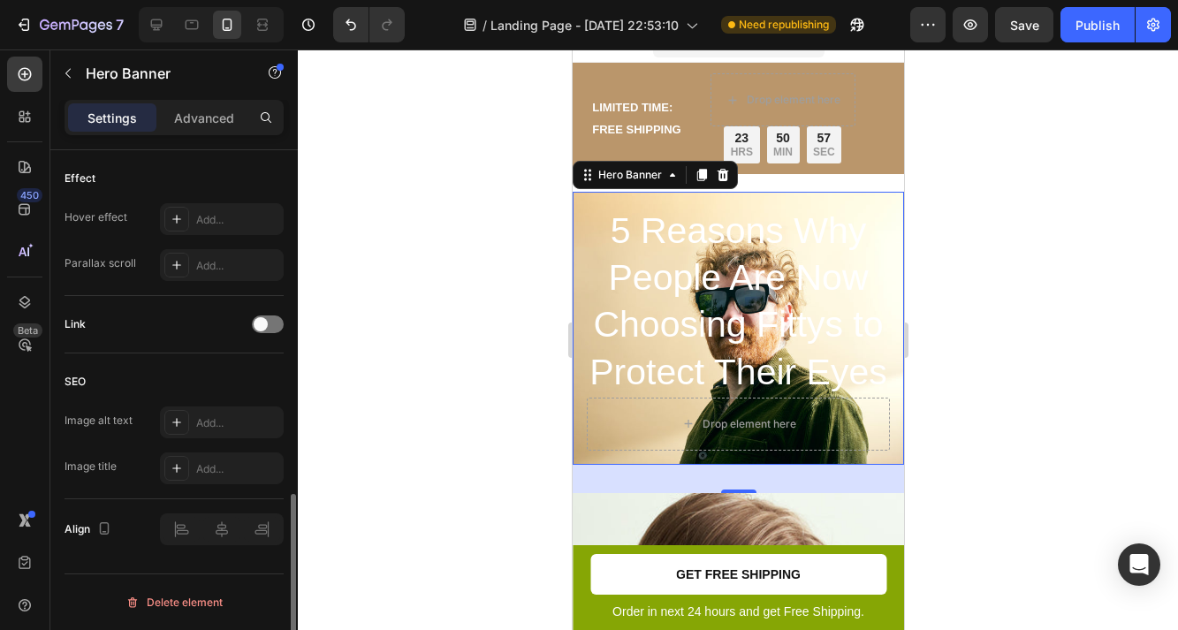
scroll to position [985, 0]
click at [576, 443] on div "5 Reasons Why People Are Now Choosing Fittys to Protect Their Eyes Heading Drop…" at bounding box center [737, 328] width 331 height 273
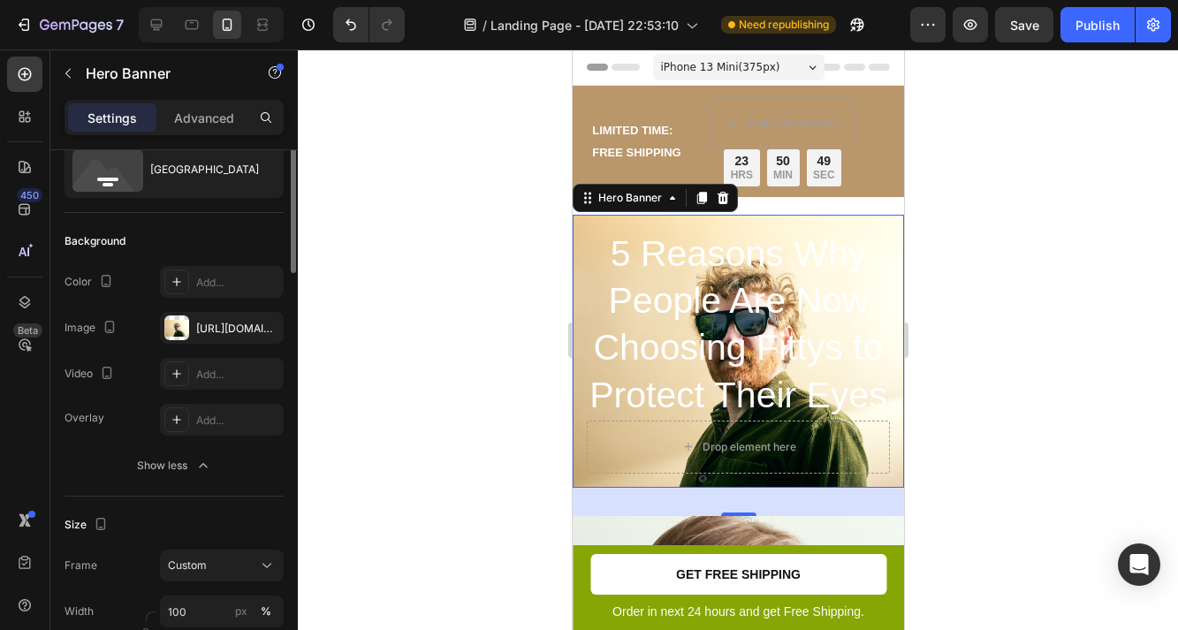
scroll to position [0, 0]
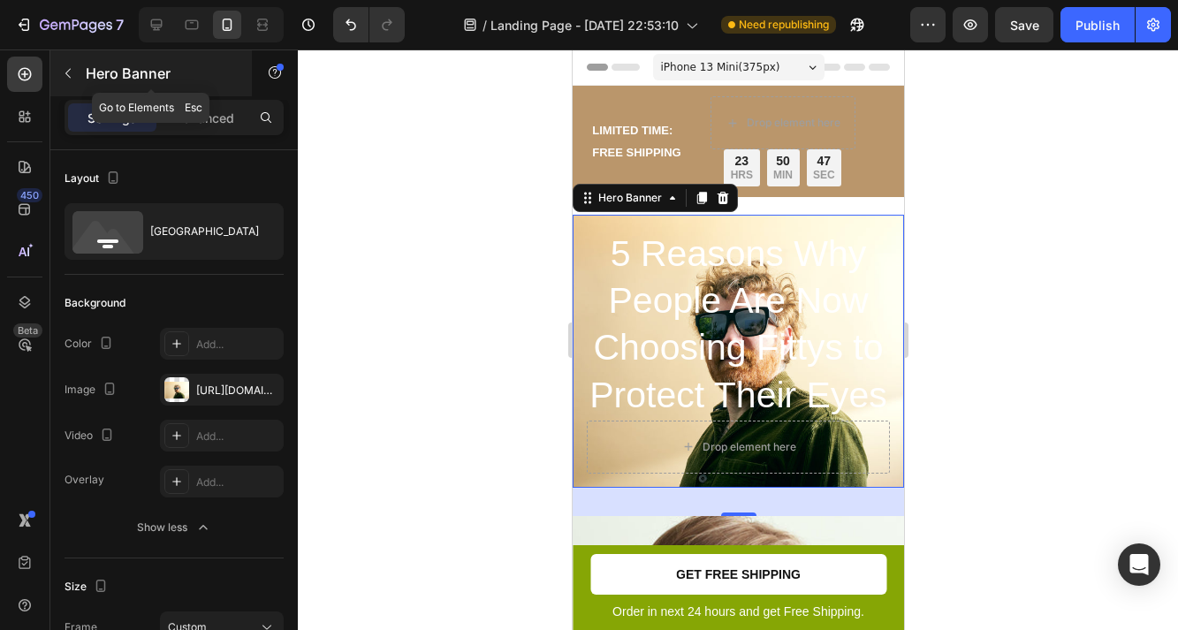
click at [66, 67] on icon "button" at bounding box center [68, 73] width 14 height 14
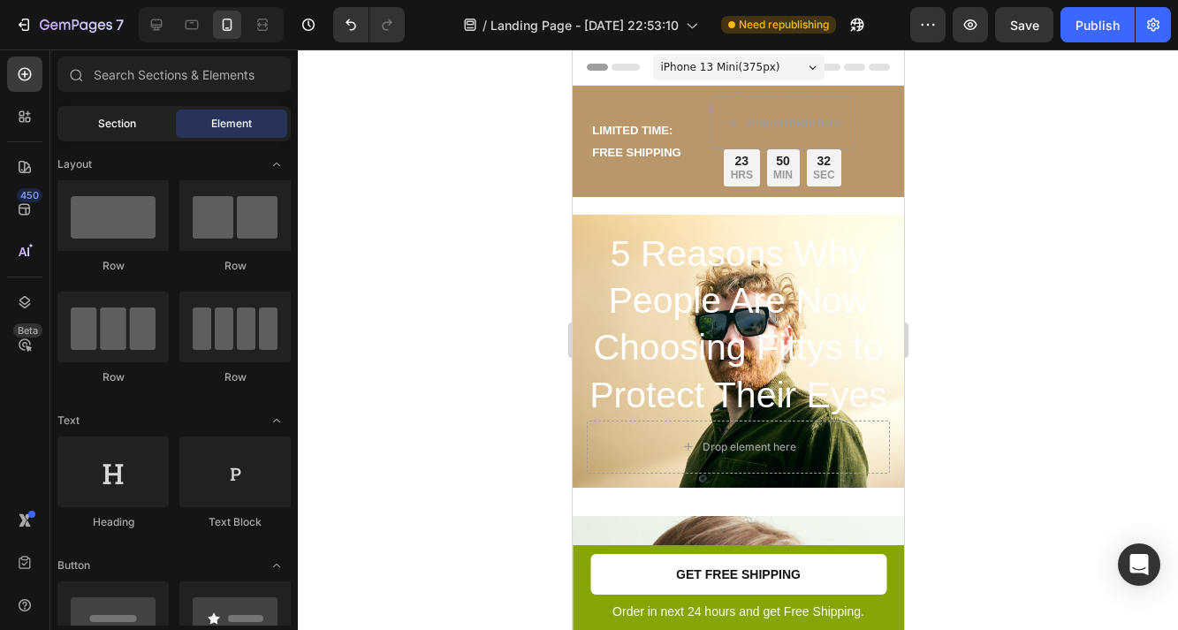
click at [121, 115] on div "Section" at bounding box center [116, 124] width 111 height 28
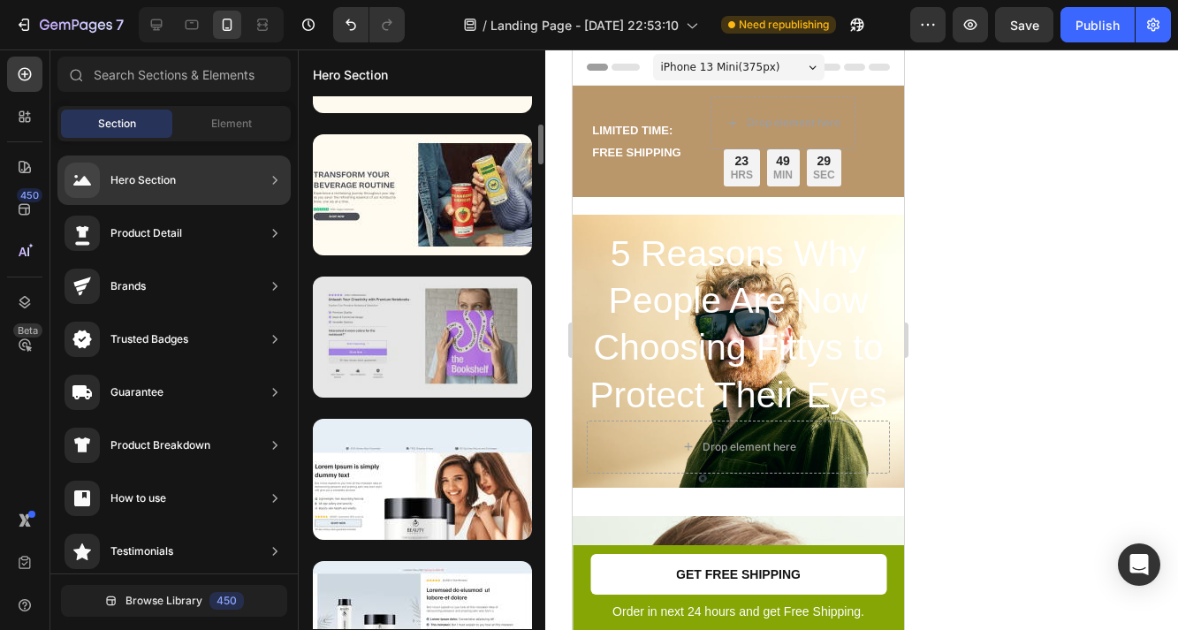
scroll to position [659, 0]
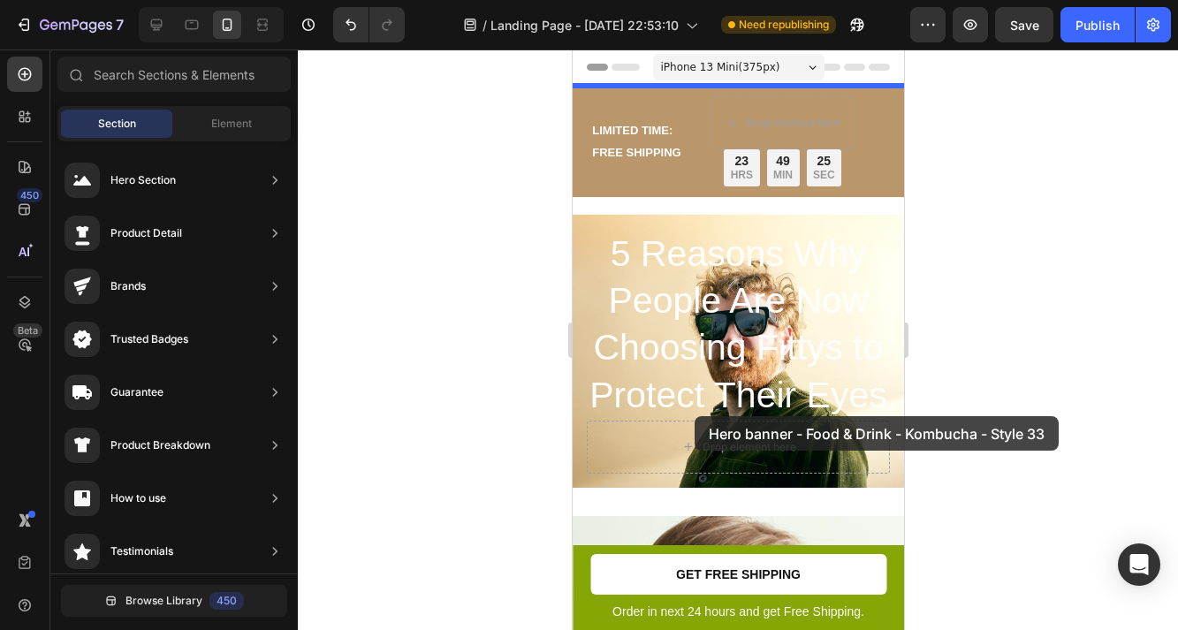
drag, startPoint x: 949, startPoint y: 274, endPoint x: 718, endPoint y: 362, distance: 247.6
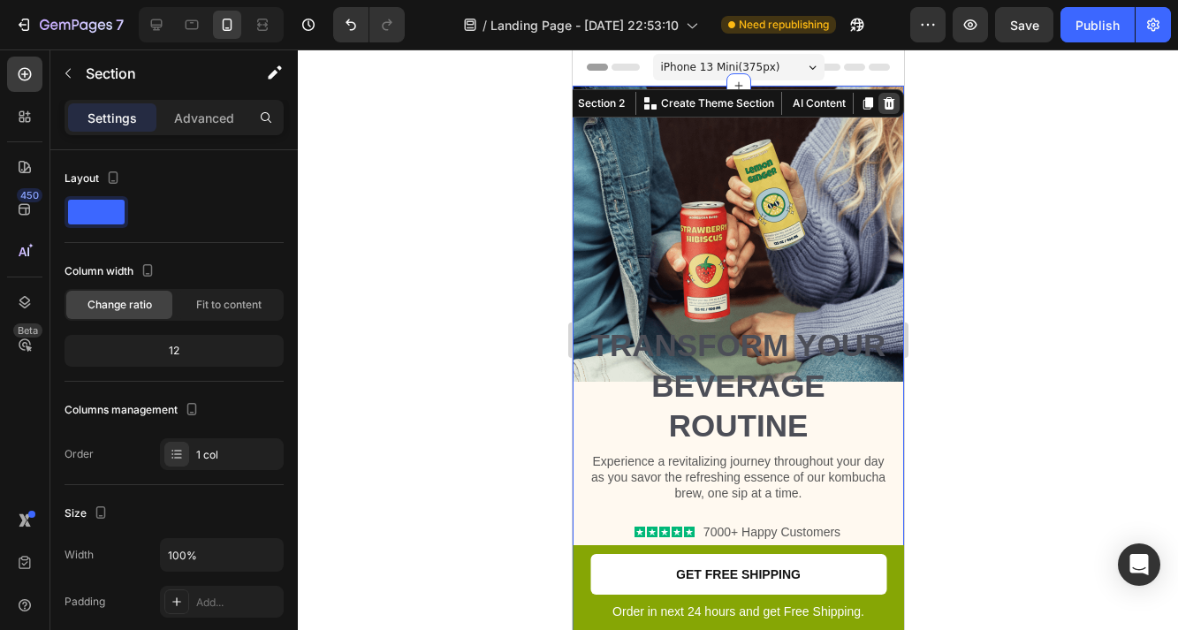
click at [886, 103] on icon at bounding box center [888, 103] width 14 height 14
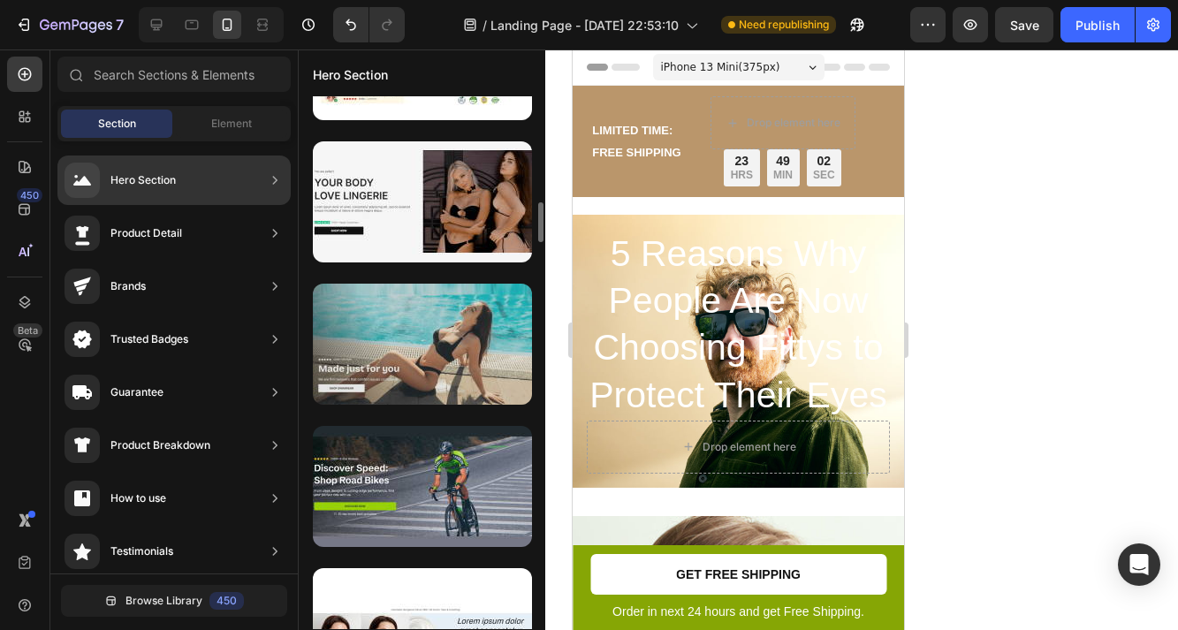
scroll to position [1386, 0]
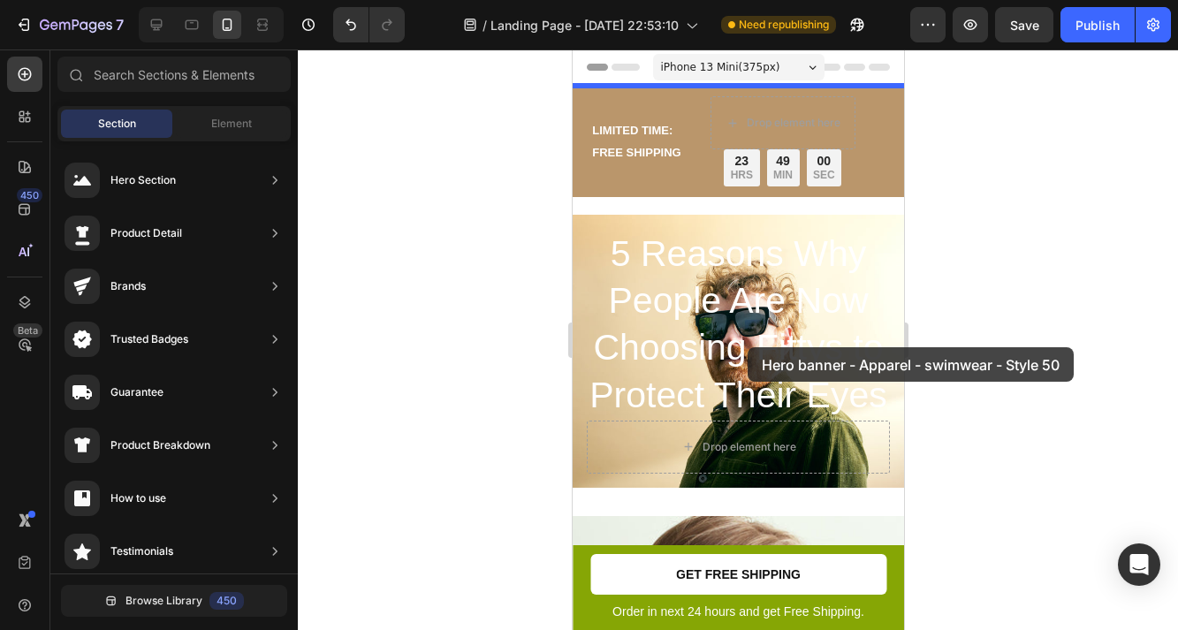
drag, startPoint x: 937, startPoint y: 243, endPoint x: 747, endPoint y: 347, distance: 216.8
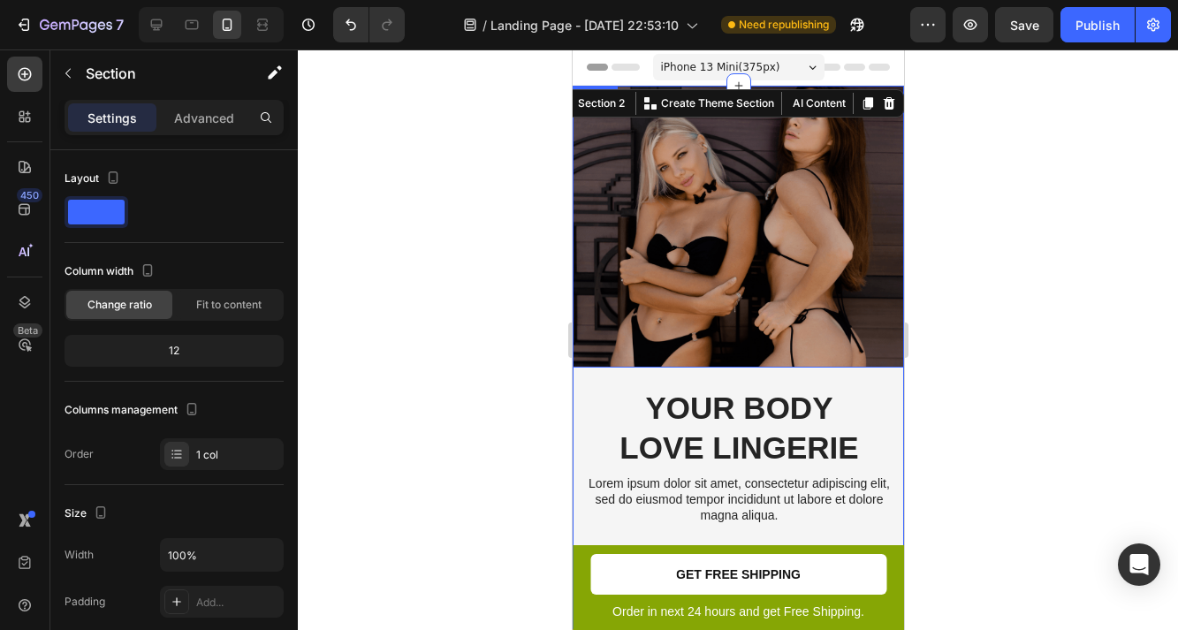
click at [765, 181] on img at bounding box center [737, 227] width 331 height 282
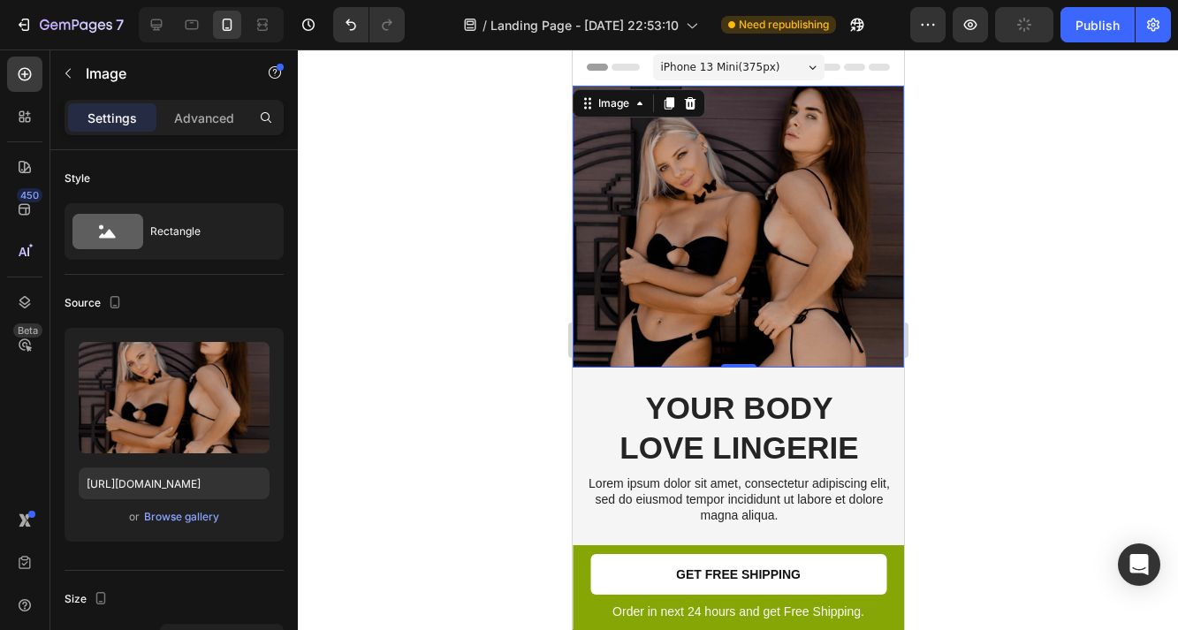
type input "https://cdn.shopify.com/s/files/1/0782/2318/0056/files/gempages_545637610920346…"
click at [1038, 326] on div at bounding box center [738, 340] width 880 height 581
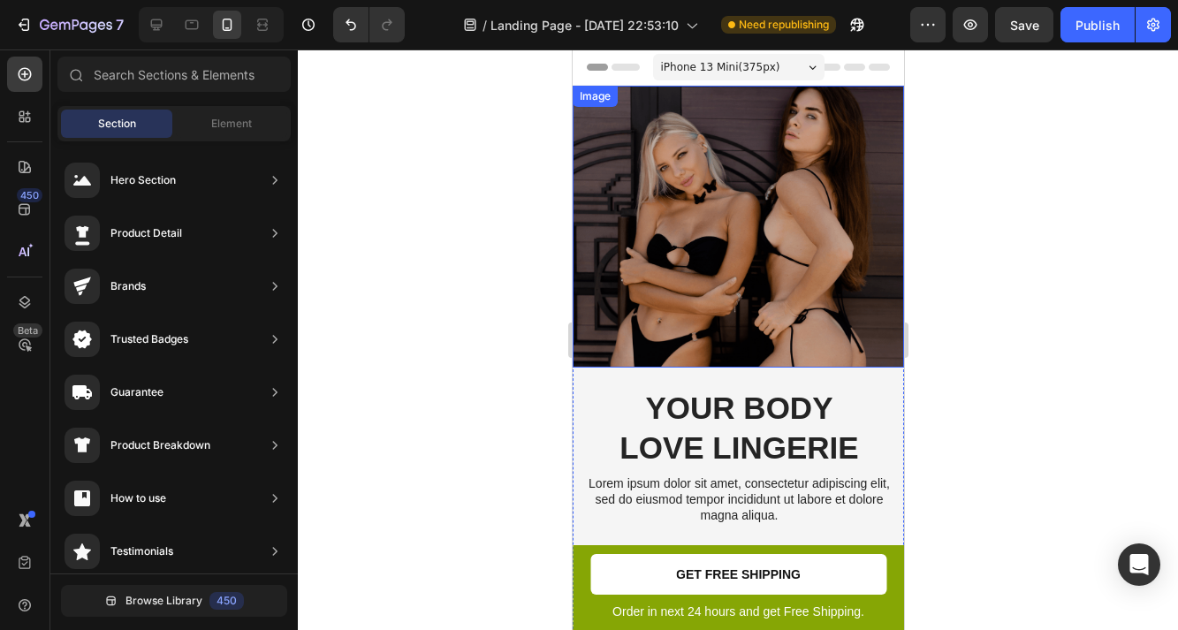
click at [778, 262] on img at bounding box center [737, 227] width 331 height 282
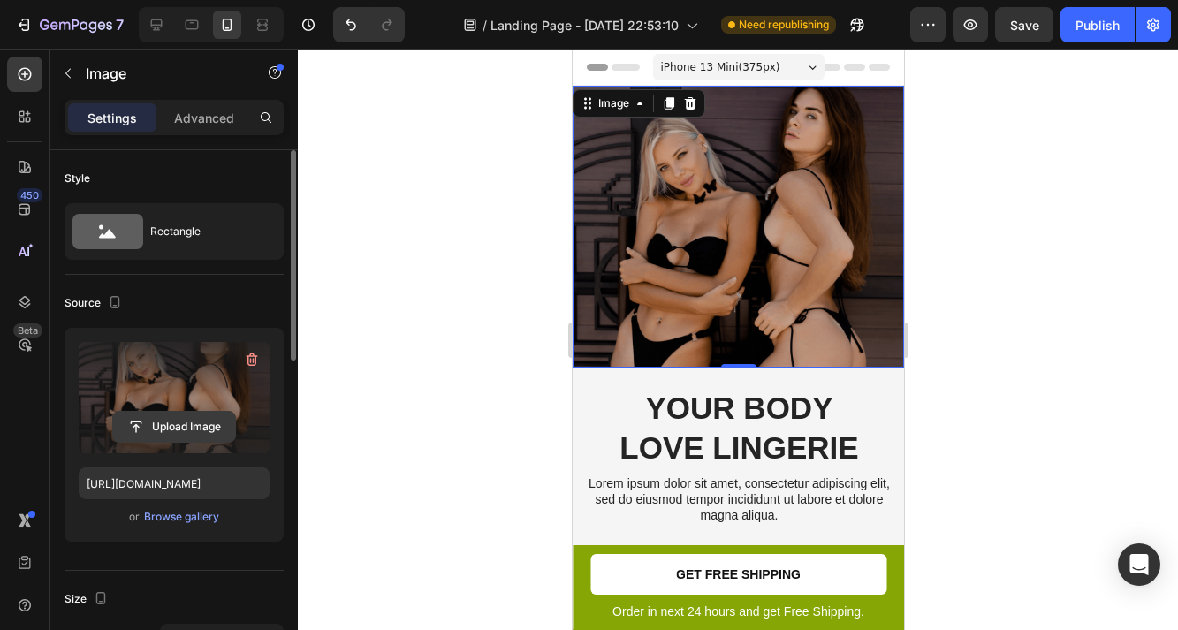
click at [171, 426] on input "file" at bounding box center [174, 427] width 122 height 30
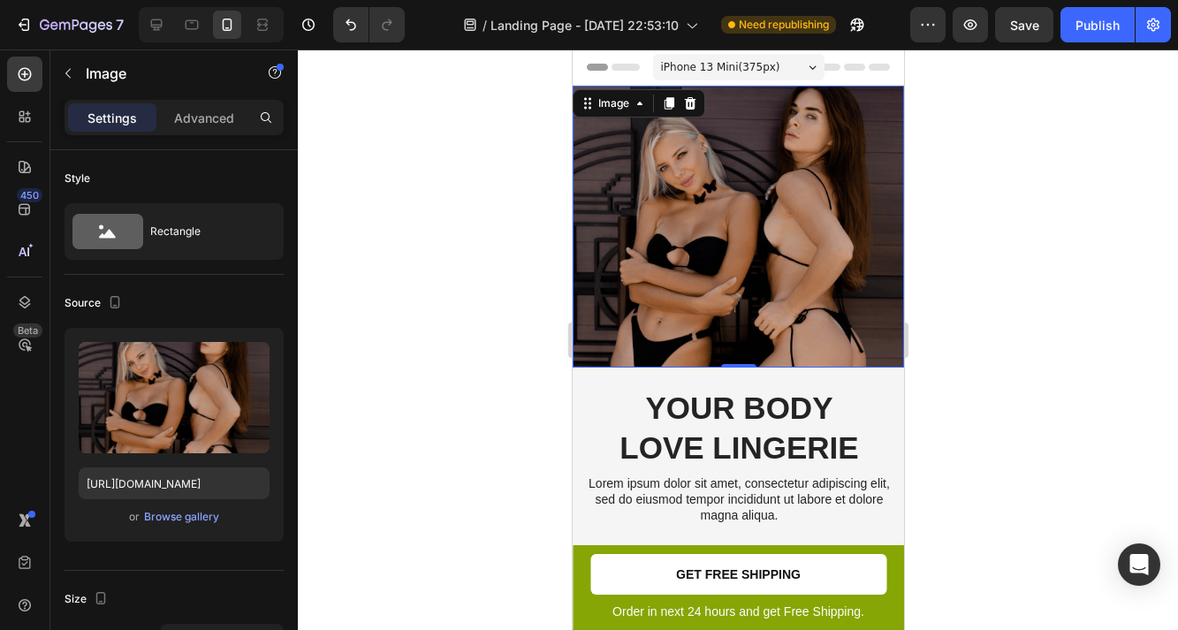
type input "C:\fakepath\20250402_FITTYS_AS_008.jpg"
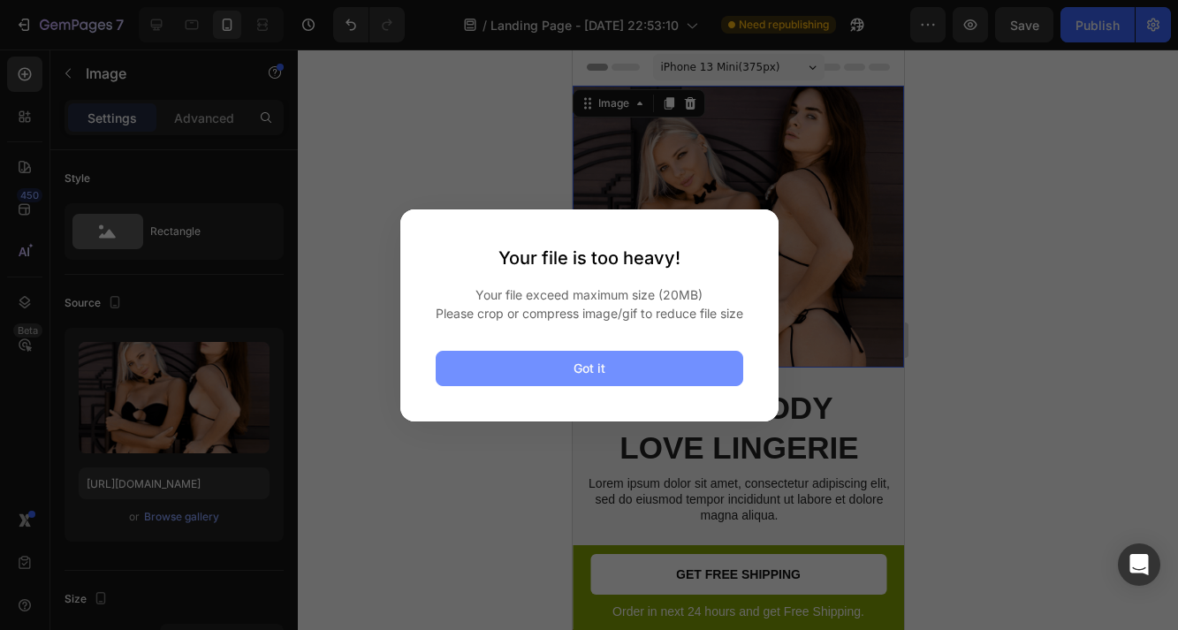
click at [633, 373] on button "Got it" at bounding box center [590, 368] width 308 height 35
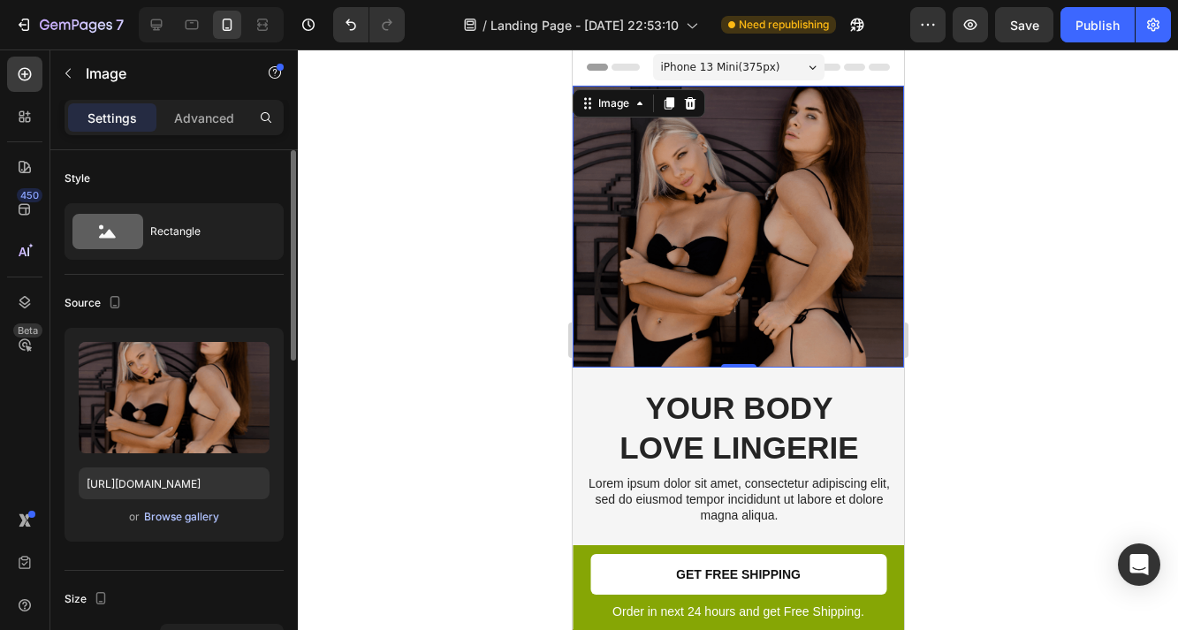
click at [171, 512] on div "Browse gallery" at bounding box center [181, 517] width 75 height 16
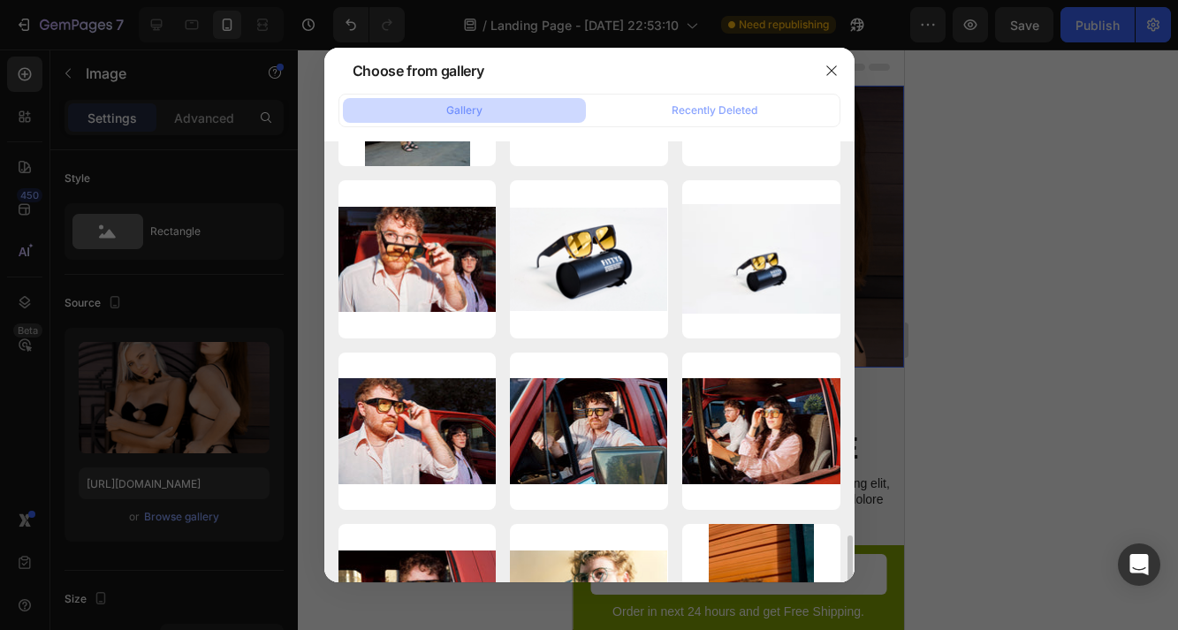
scroll to position [810, 0]
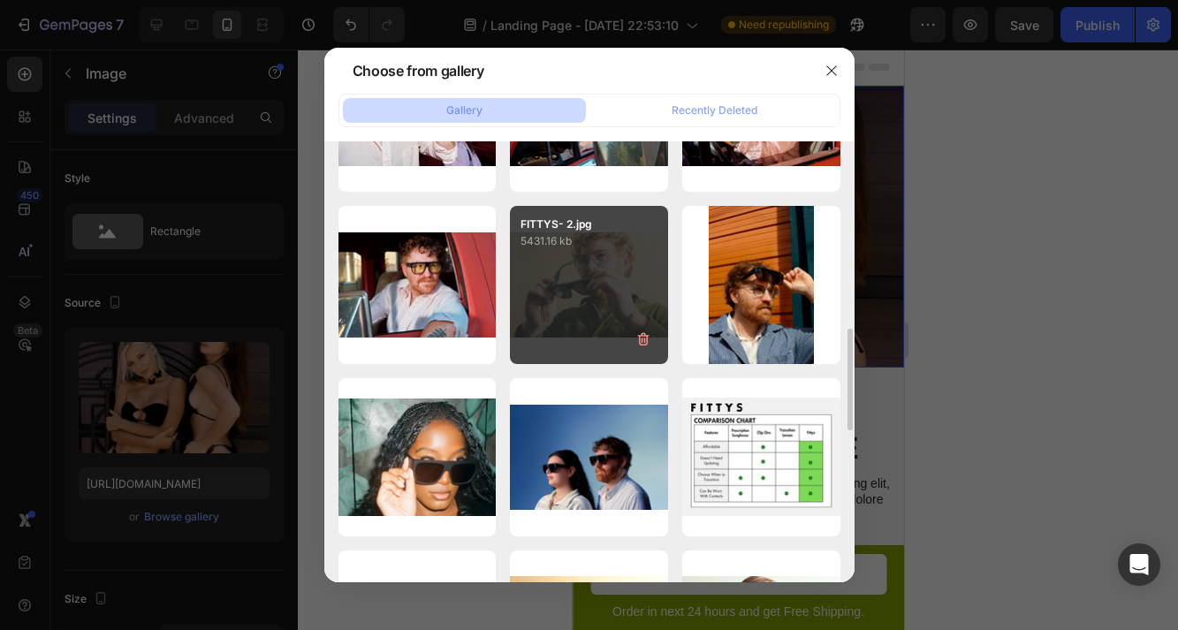
click at [613, 277] on div "FITTYS- 2.jpg 5431.16 kb" at bounding box center [589, 285] width 158 height 158
type input "https://cdn.shopify.com/s/files/1/0782/2318/0056/files/gempages_545637610920346…"
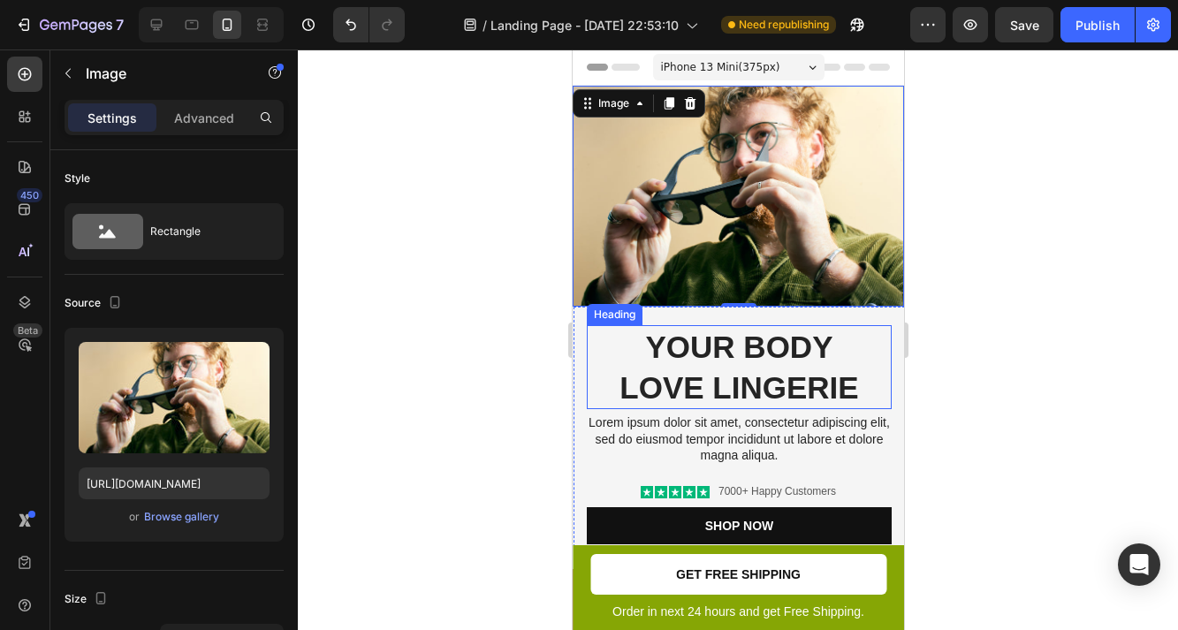
click at [755, 390] on h2 "Your Body love Lingerie" at bounding box center [738, 367] width 305 height 84
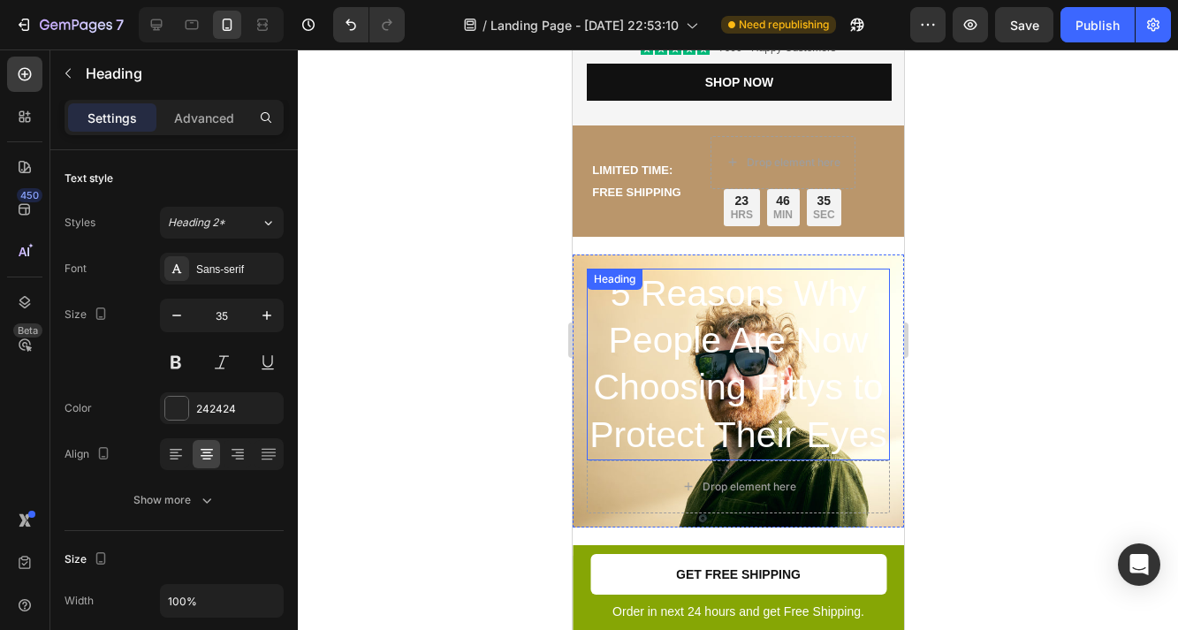
scroll to position [460, 0]
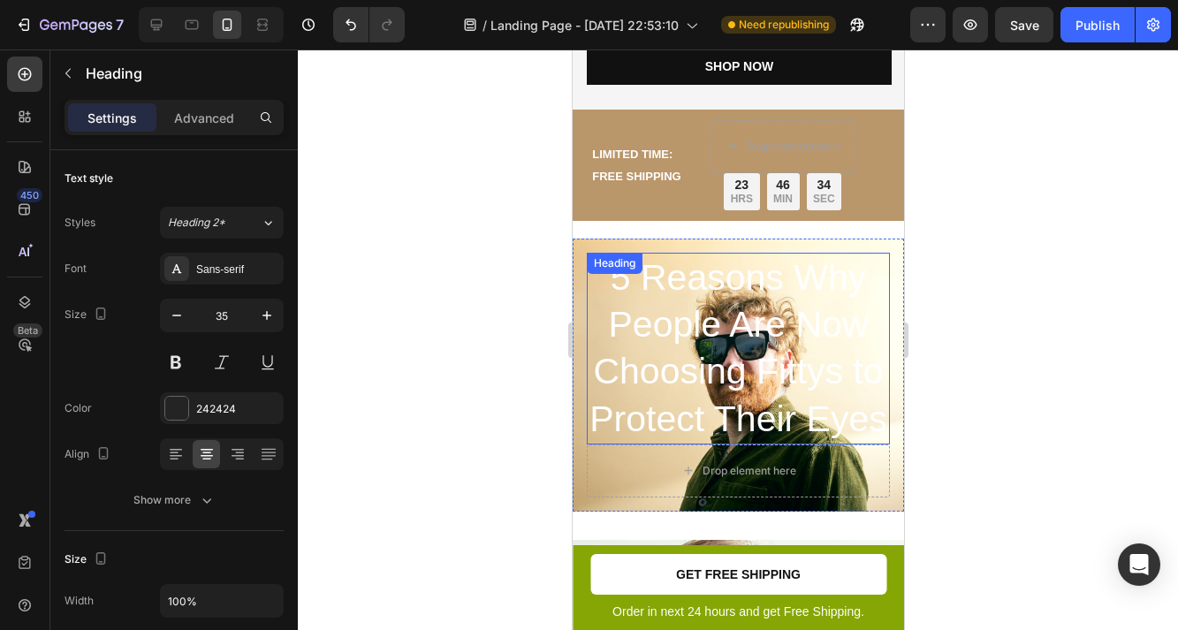
click at [742, 347] on p "5 Reasons Why People Are Now Choosing Fittys to Protect Their Eyes" at bounding box center [738, 349] width 300 height 188
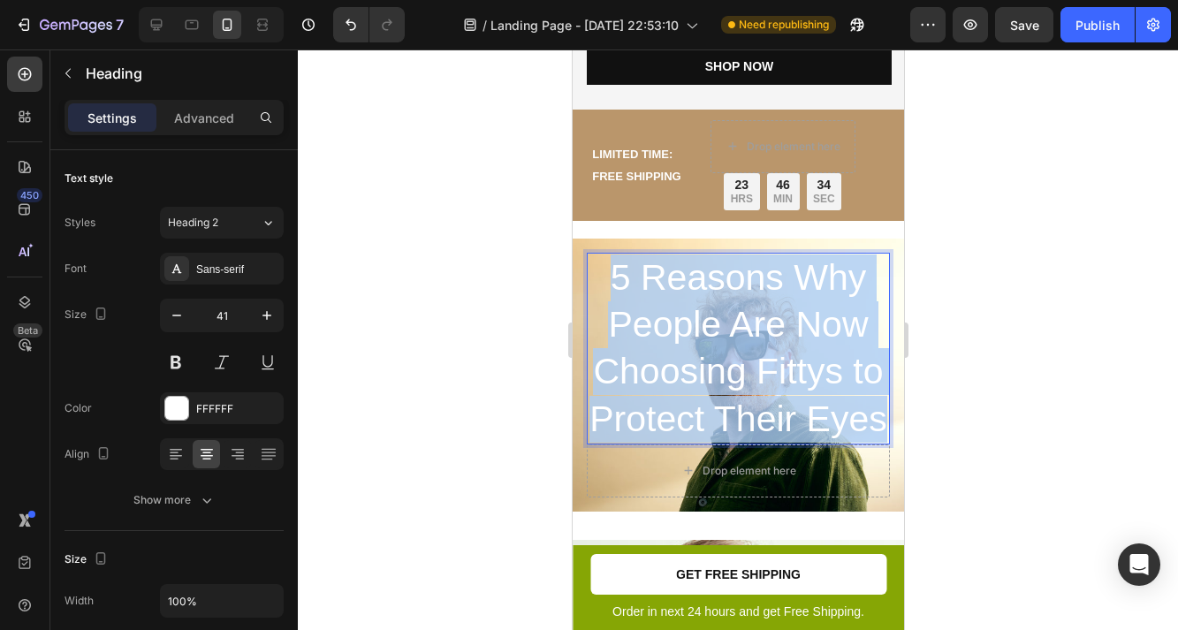
click at [742, 347] on p "5 Reasons Why People Are Now Choosing Fittys to Protect Their Eyes" at bounding box center [738, 349] width 300 height 188
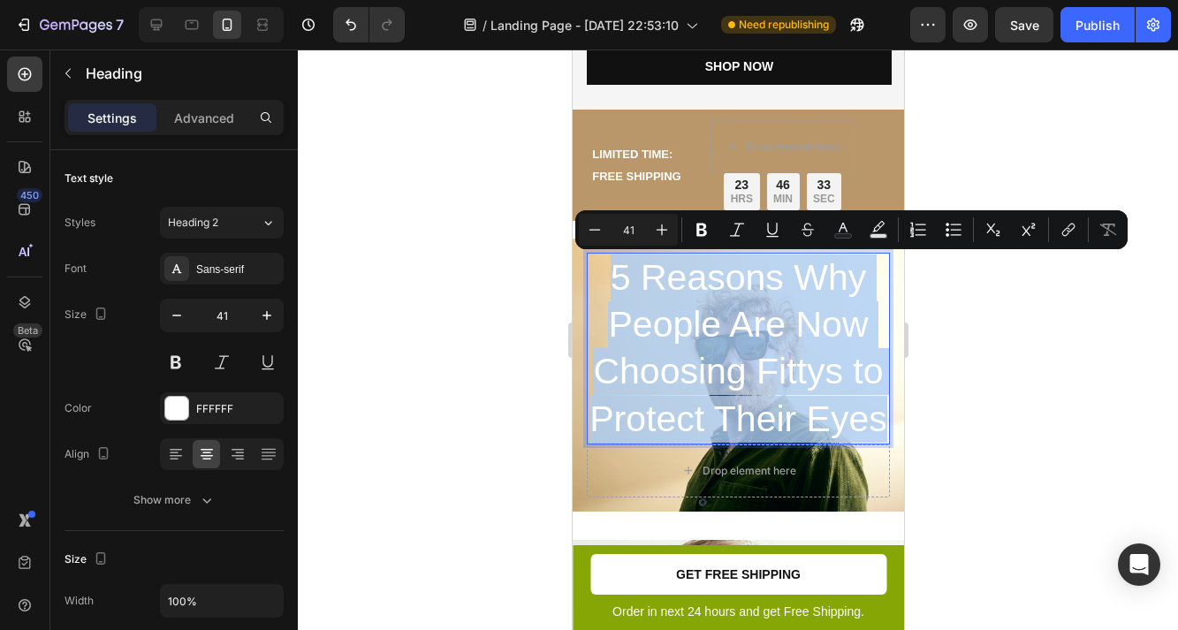
copy p "5 Reasons Why People Are Now Choosing Fittys to Protect Their Eyes"
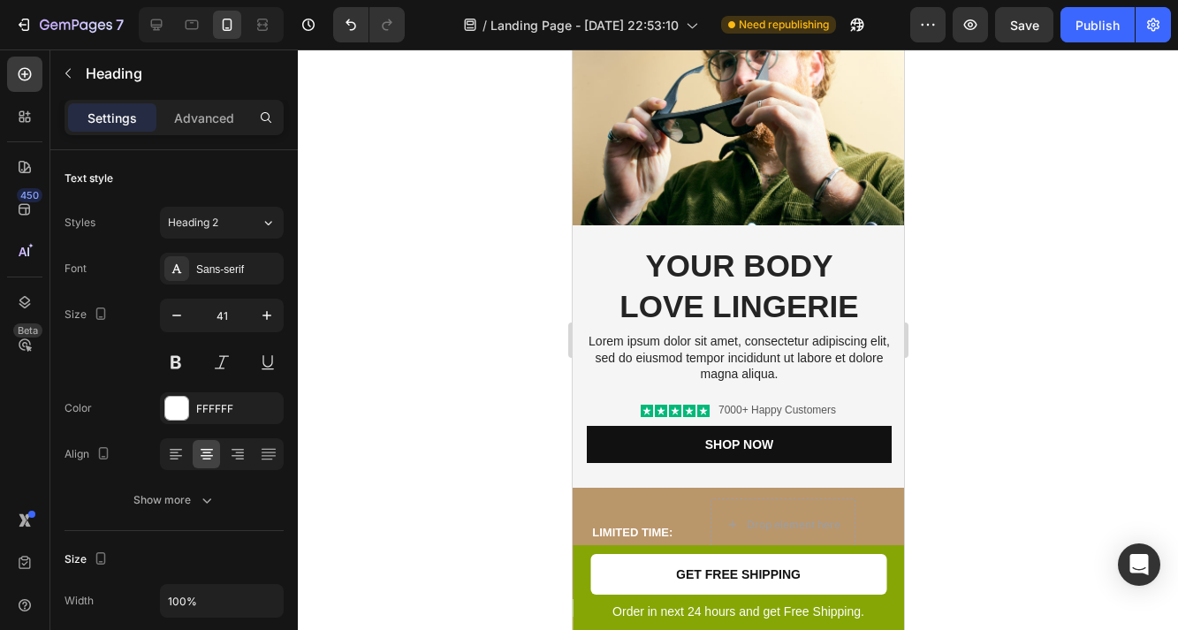
scroll to position [0, 0]
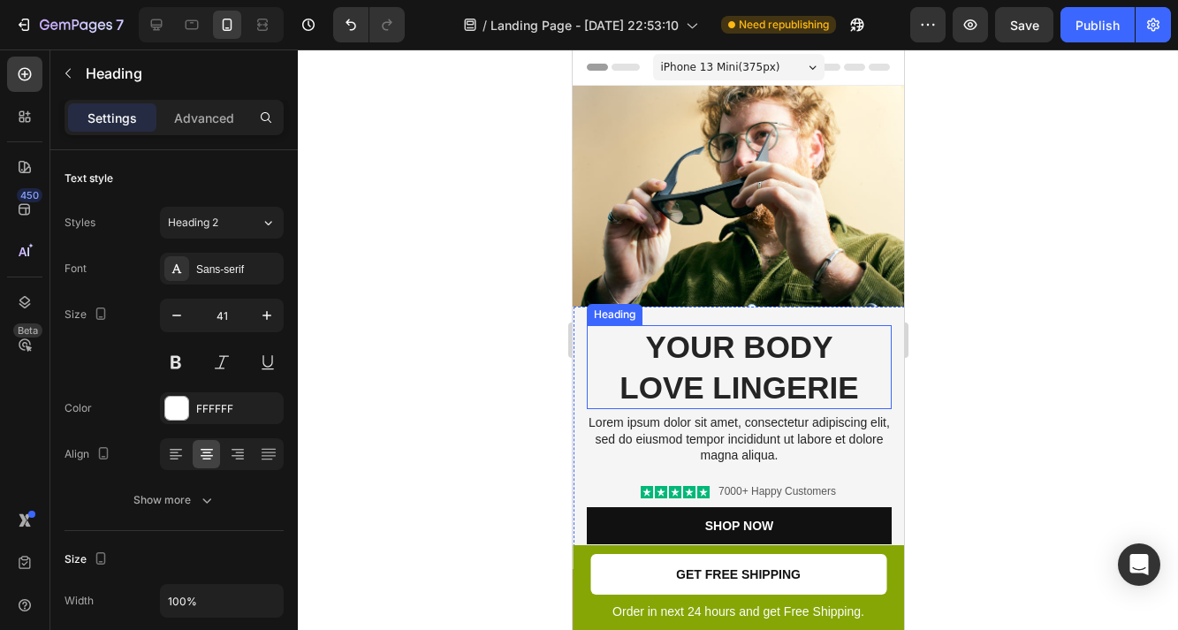
click at [745, 367] on h2 "Your Body love Lingerie" at bounding box center [738, 367] width 305 height 84
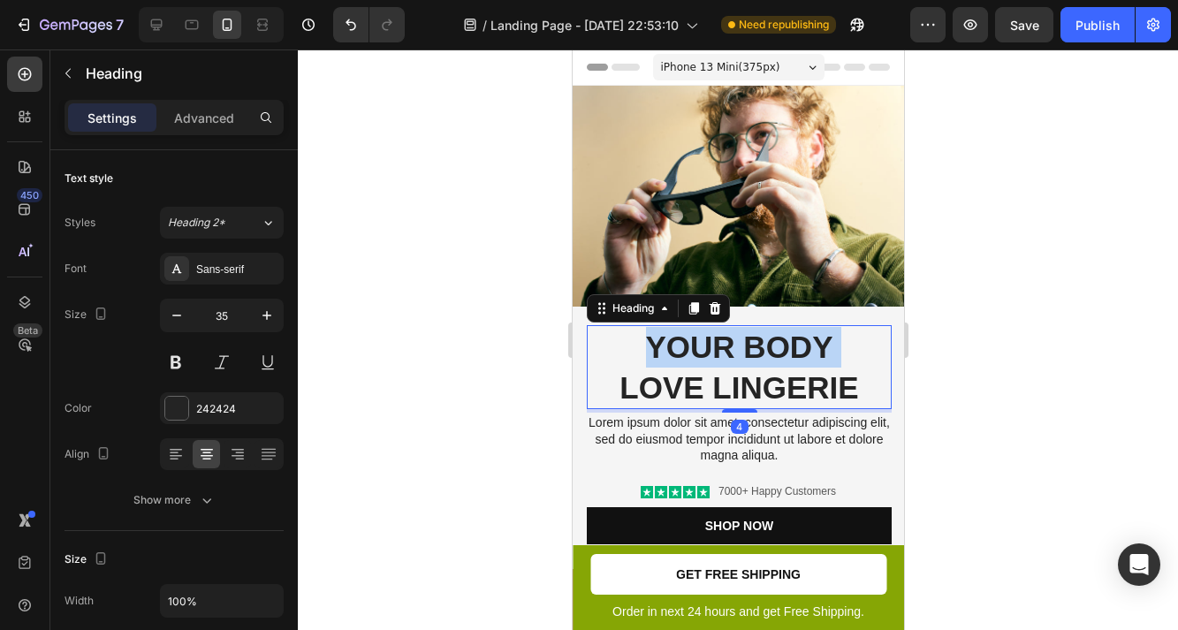
click at [745, 367] on p "Your Body love Lingerie" at bounding box center [738, 367] width 301 height 80
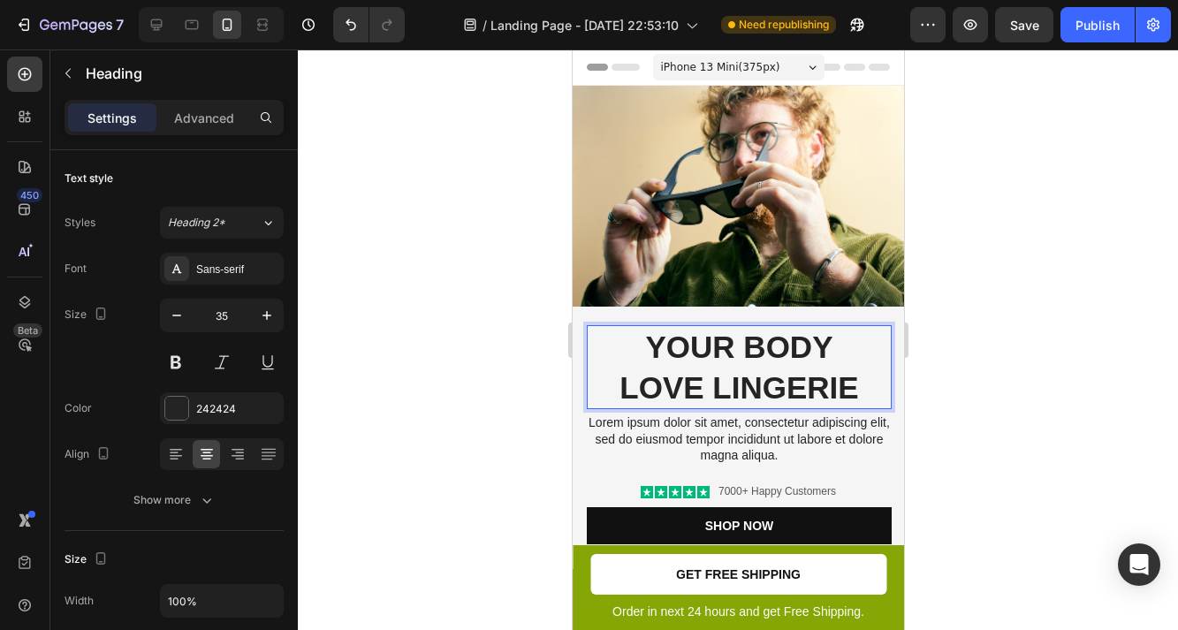
click at [846, 385] on p "Your Body love Lingerie" at bounding box center [738, 367] width 301 height 80
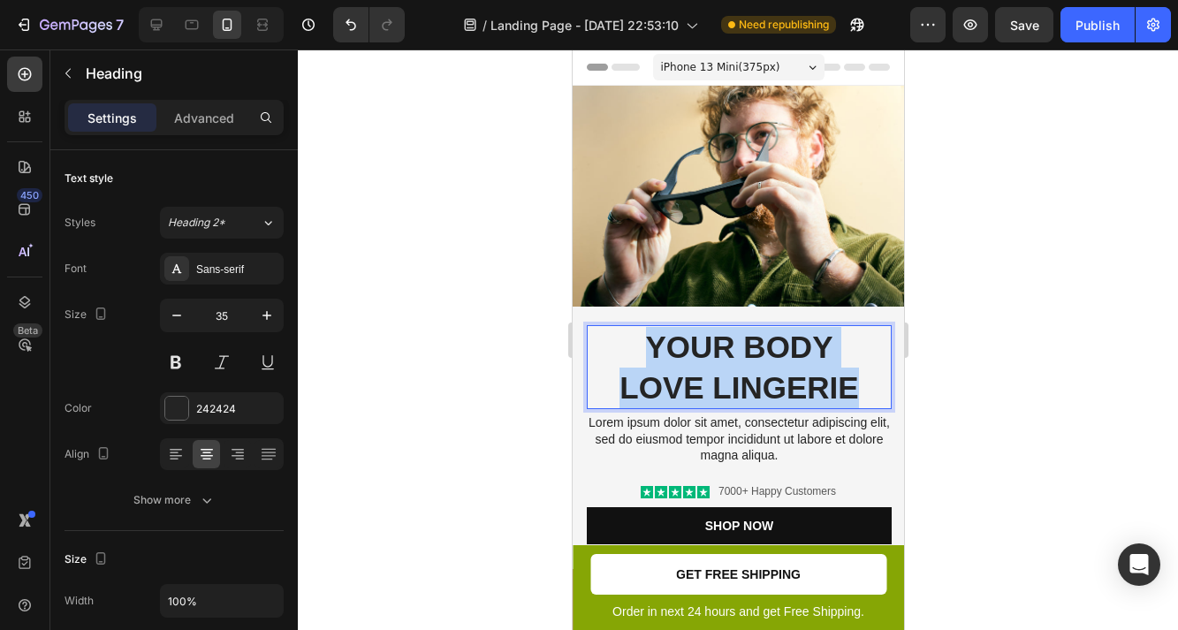
drag, startPoint x: 863, startPoint y: 385, endPoint x: 638, endPoint y: 349, distance: 227.3
click at [638, 349] on p "Your Body love Lingerie" at bounding box center [738, 367] width 301 height 80
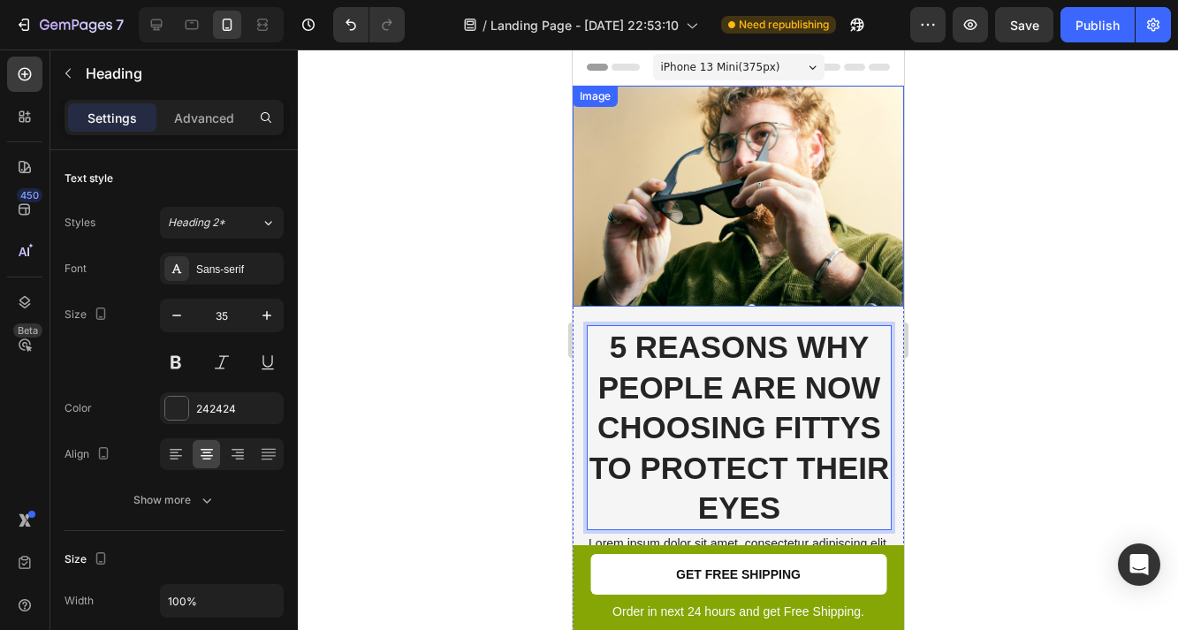
click at [742, 242] on img at bounding box center [737, 196] width 331 height 221
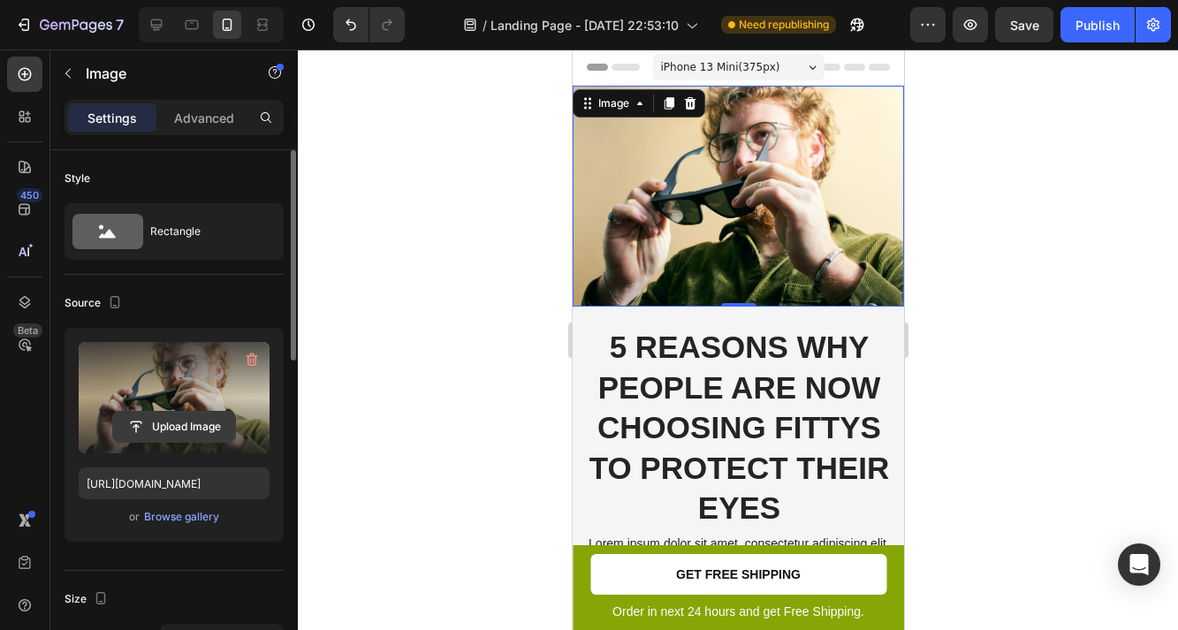
click at [172, 430] on input "file" at bounding box center [174, 427] width 122 height 30
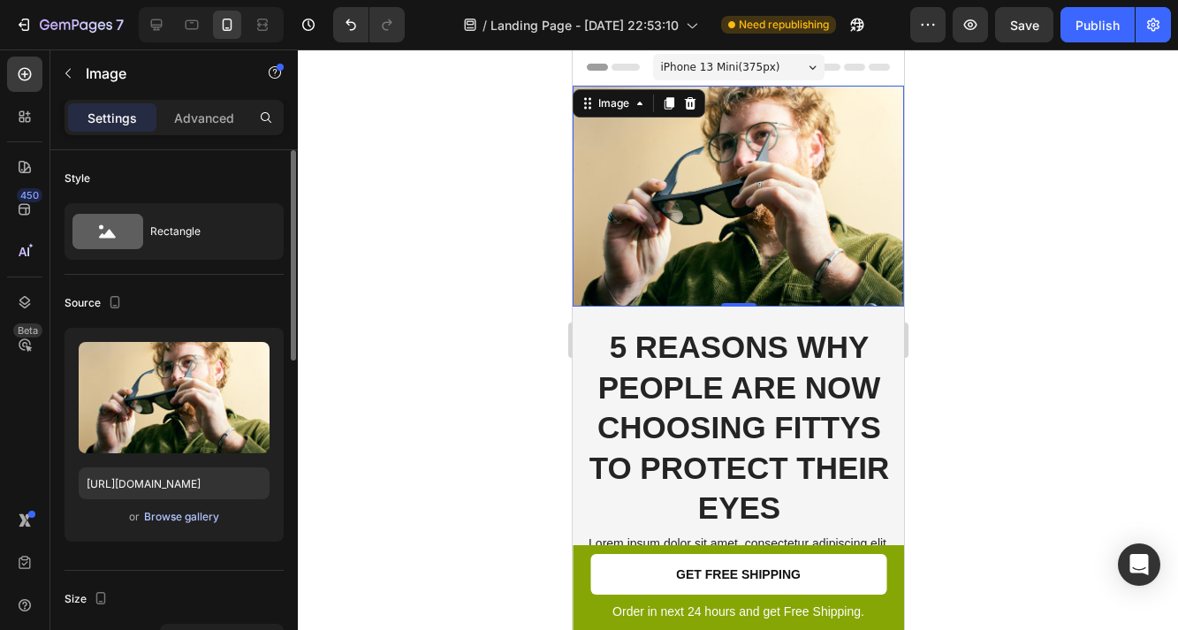
click at [202, 516] on div "Browse gallery" at bounding box center [181, 517] width 75 height 16
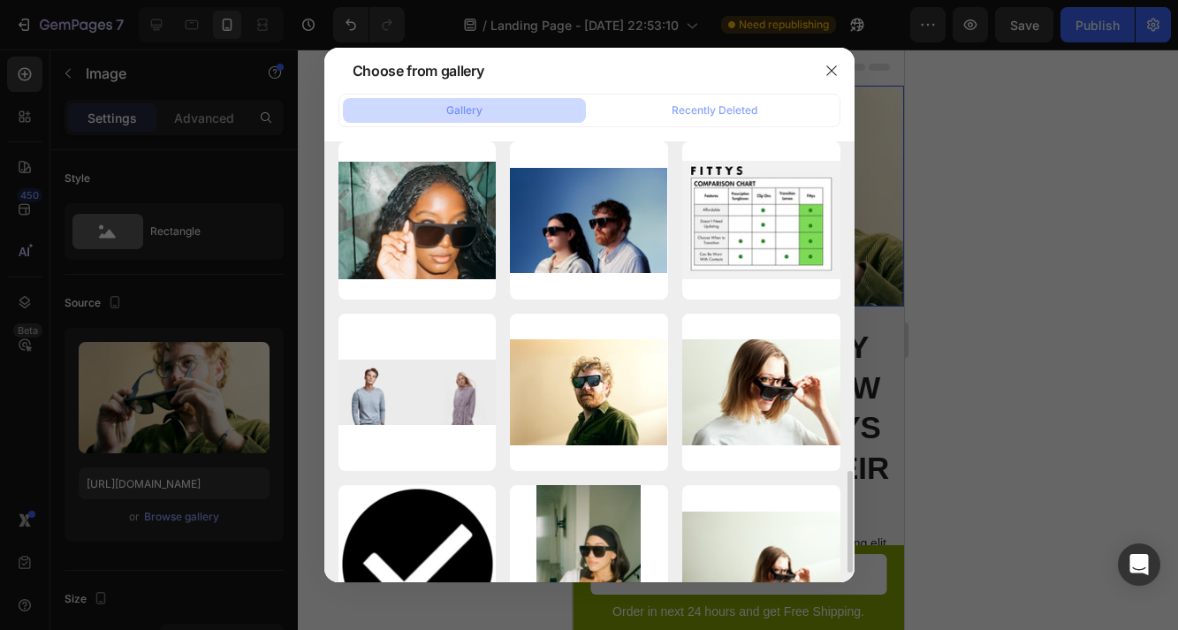
scroll to position [1118, 0]
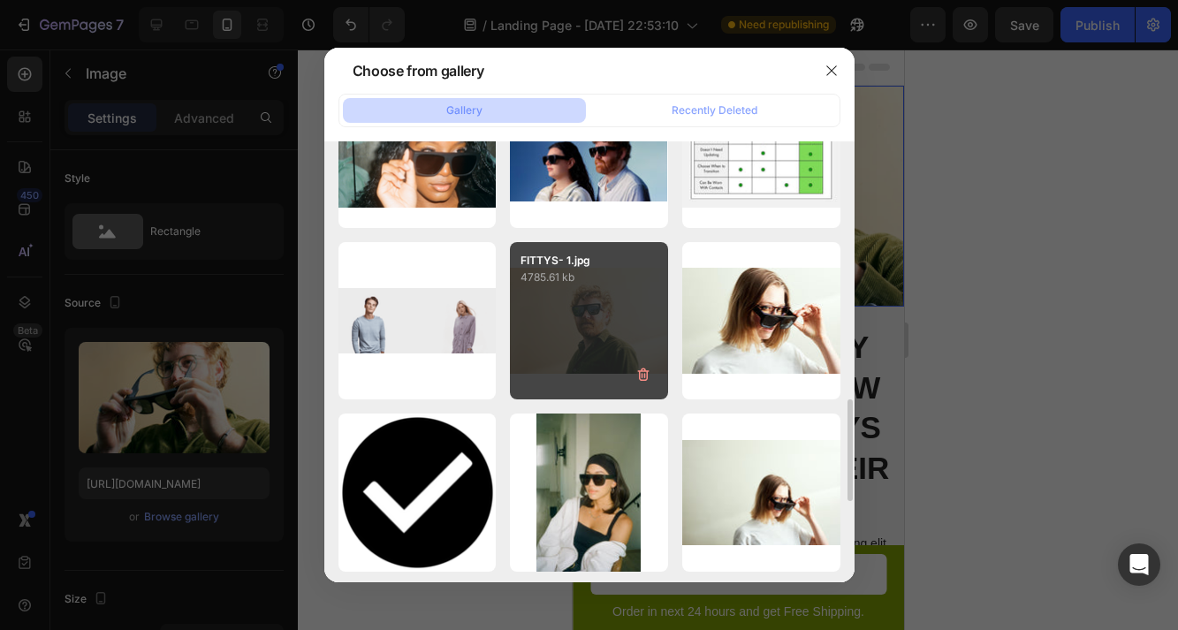
click at [617, 326] on div "FITTYS- 1.jpg 4785.61 kb" at bounding box center [589, 321] width 158 height 158
type input "https://cdn.shopify.com/s/files/1/0782/2318/0056/files/gempages_545637610920346…"
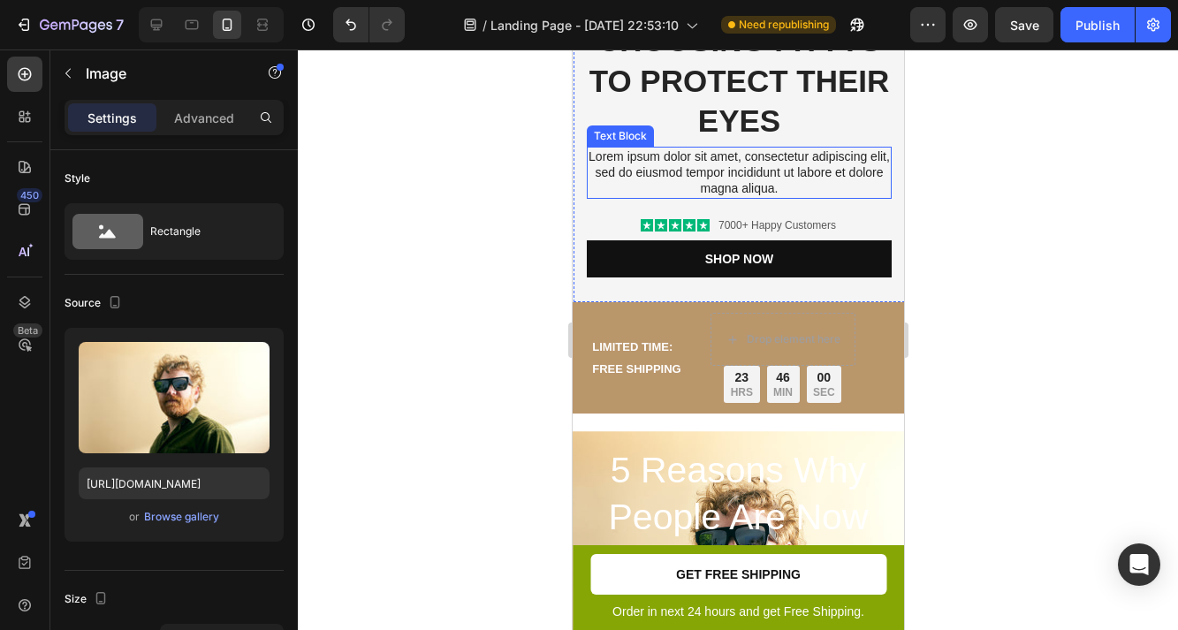
scroll to position [413, 0]
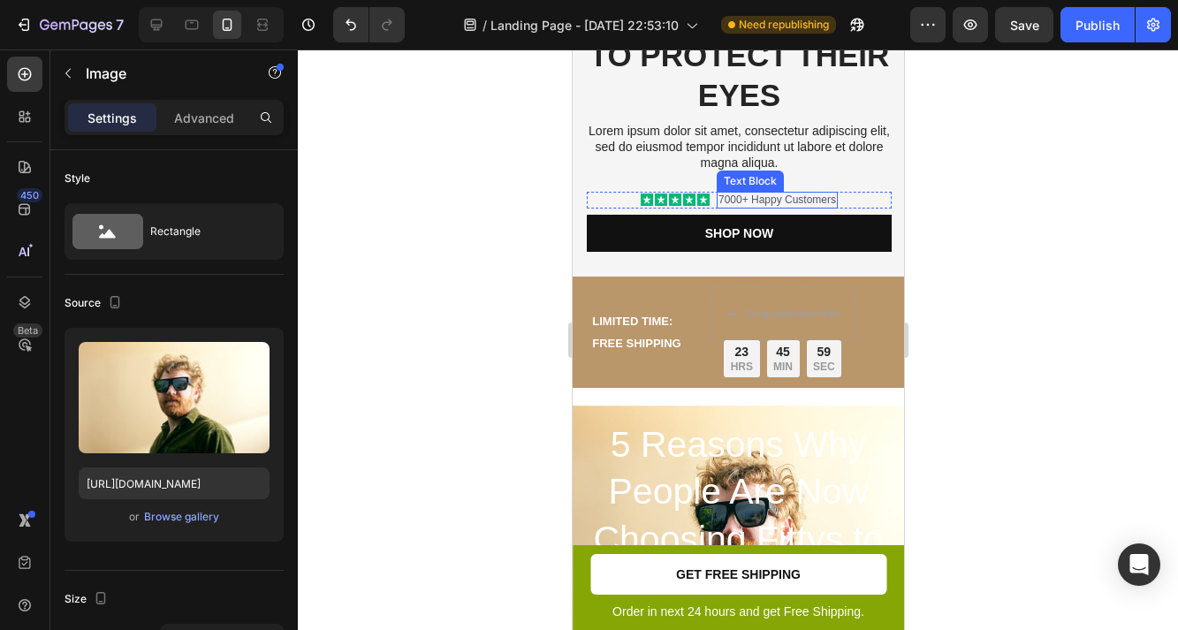
click at [724, 197] on p "7000+ Happy Customers" at bounding box center [777, 201] width 118 height 14
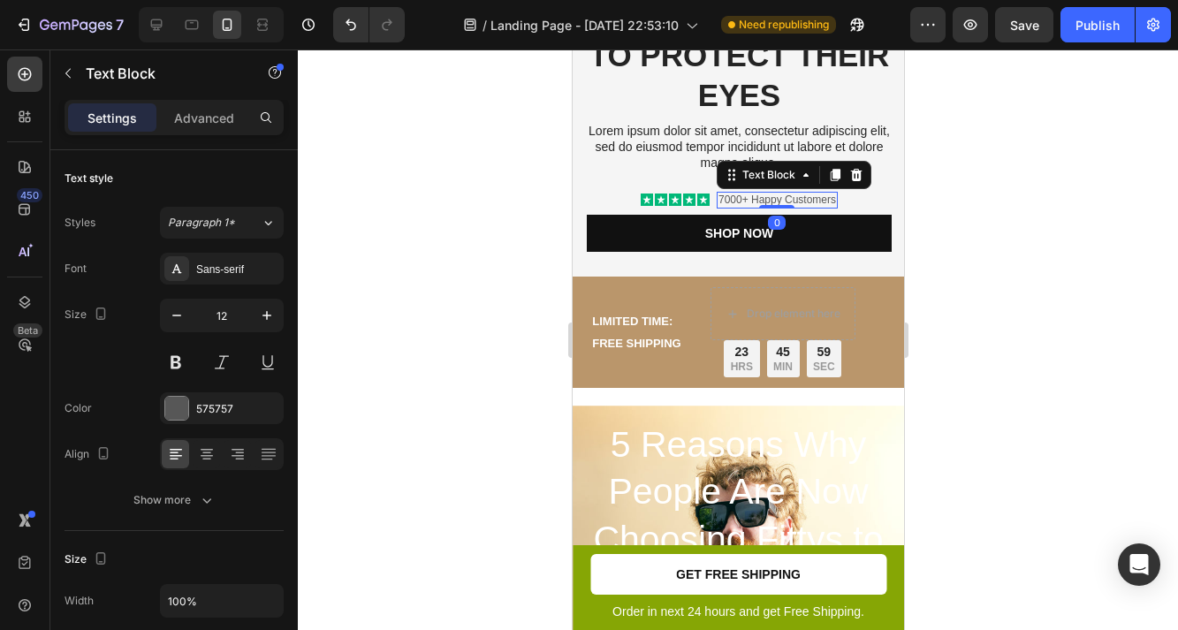
click at [724, 197] on p "7000+ Happy Customers" at bounding box center [777, 201] width 118 height 14
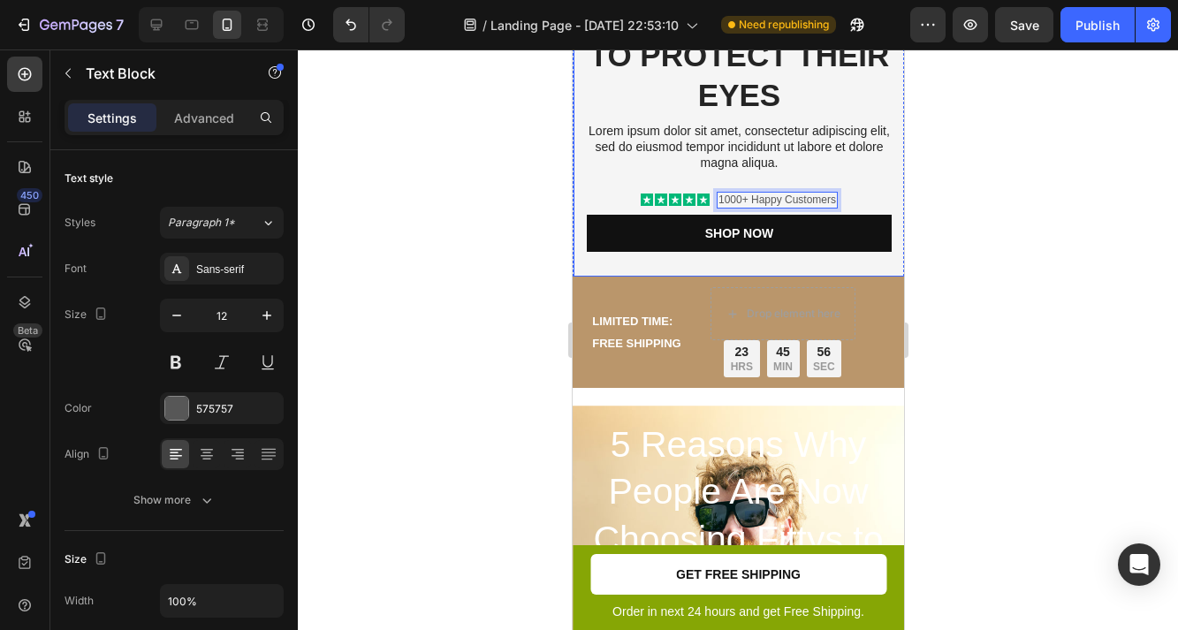
click at [856, 187] on div "You are pefect Text Block 5 Reasons Why People Are Now Choosing Fittys to Prote…" at bounding box center [738, 81] width 305 height 339
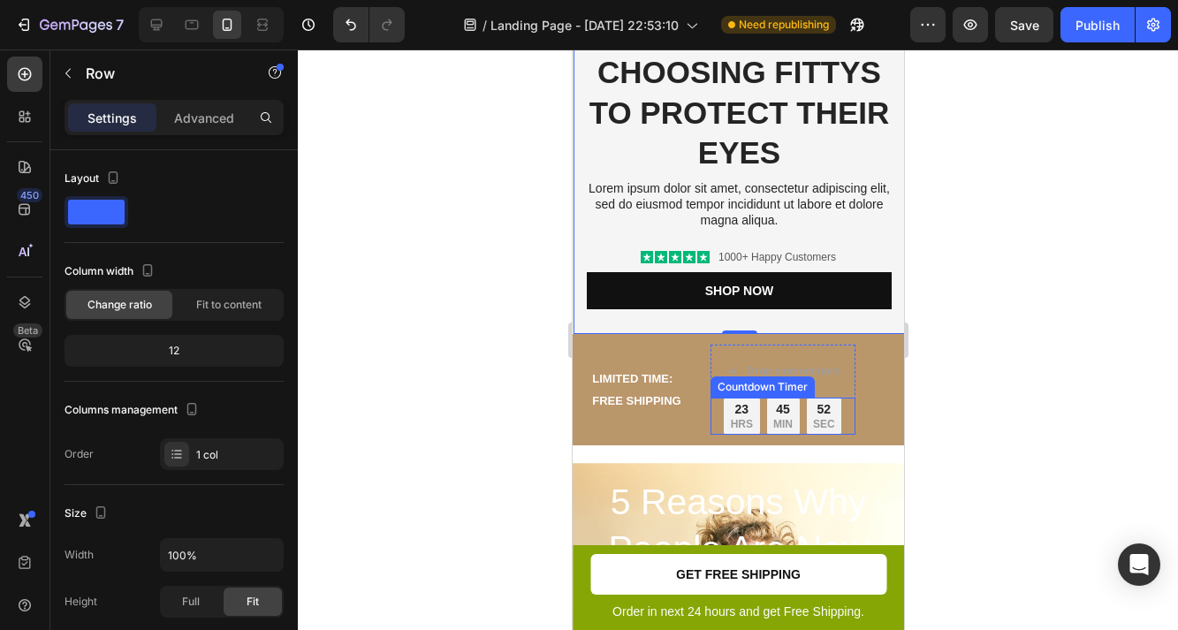
scroll to position [665, 0]
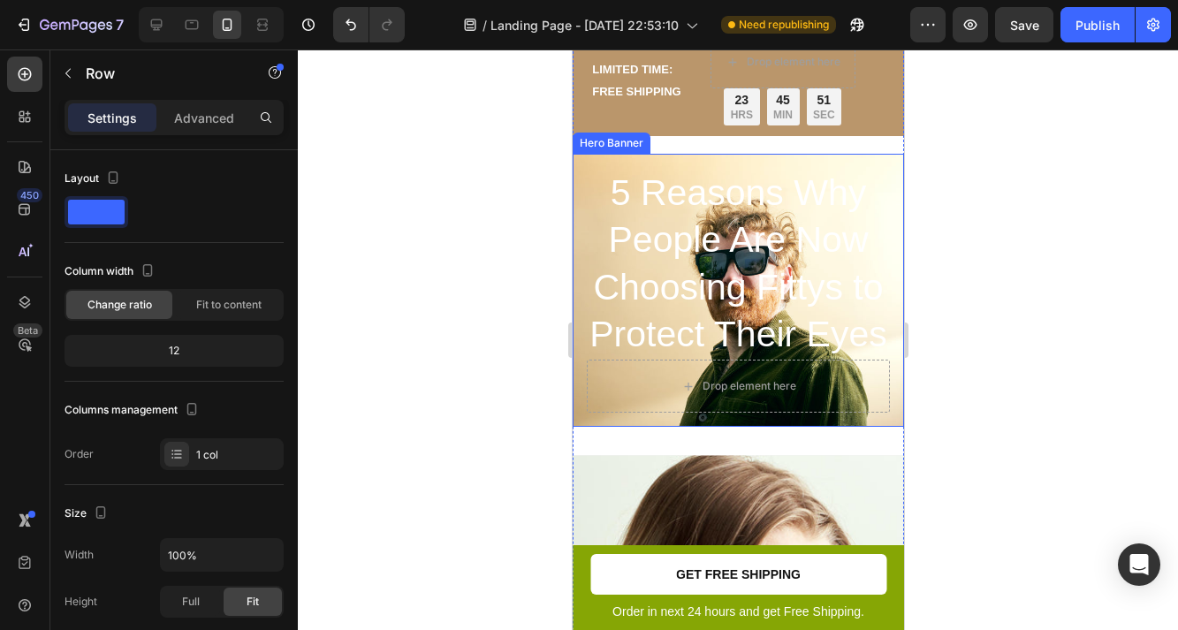
click at [895, 167] on div "5 Reasons Why People Are Now Choosing Fittys to Protect Their Eyes Heading Drop…" at bounding box center [737, 290] width 331 height 273
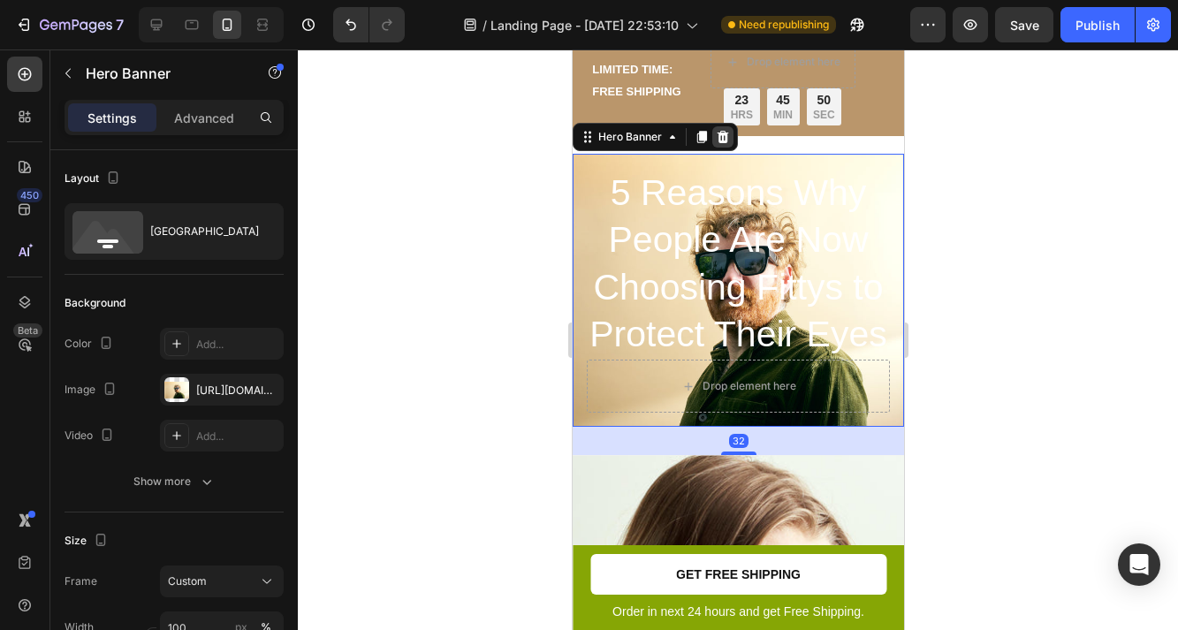
click at [726, 127] on div at bounding box center [722, 136] width 21 height 21
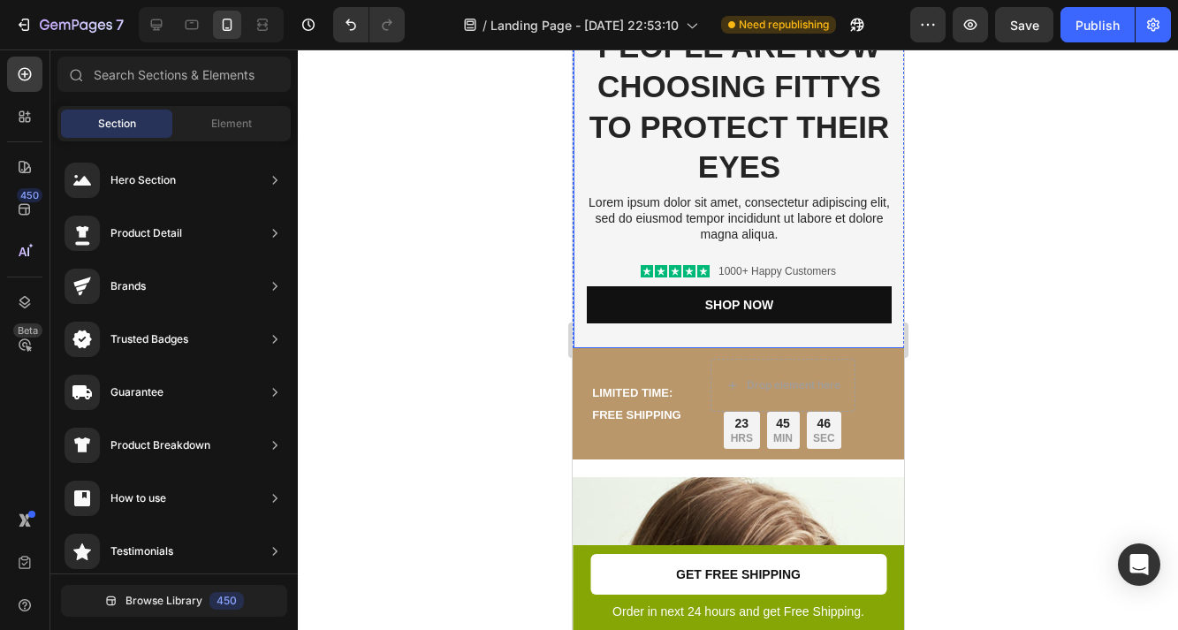
scroll to position [225, 0]
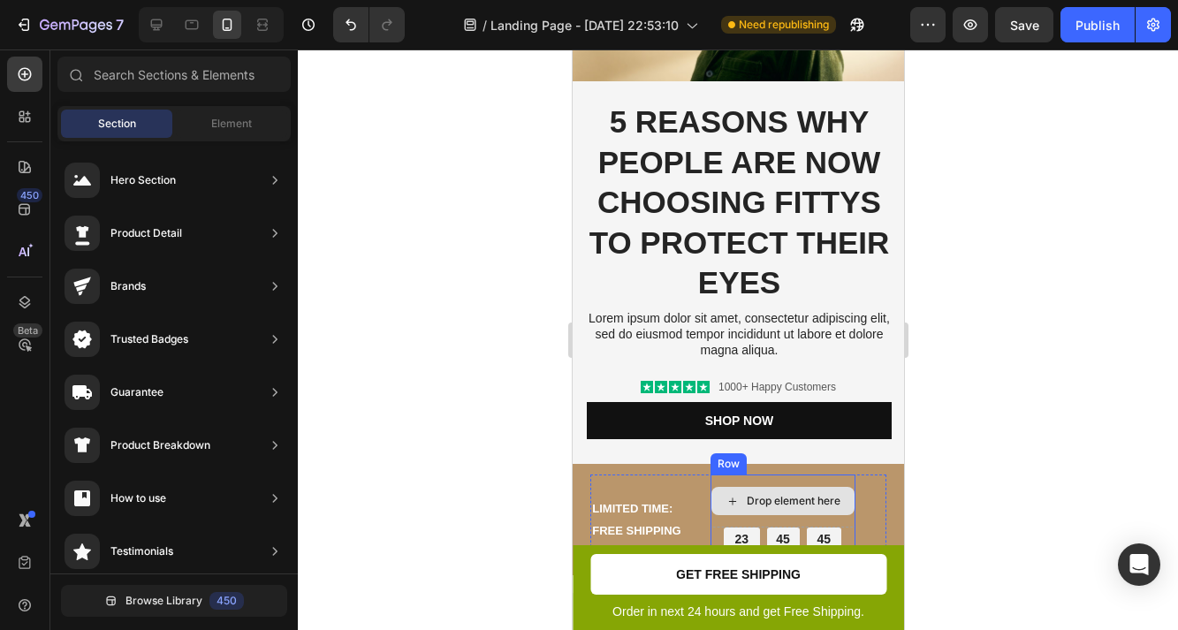
drag, startPoint x: 722, startPoint y: 503, endPoint x: 730, endPoint y: 130, distance: 373.1
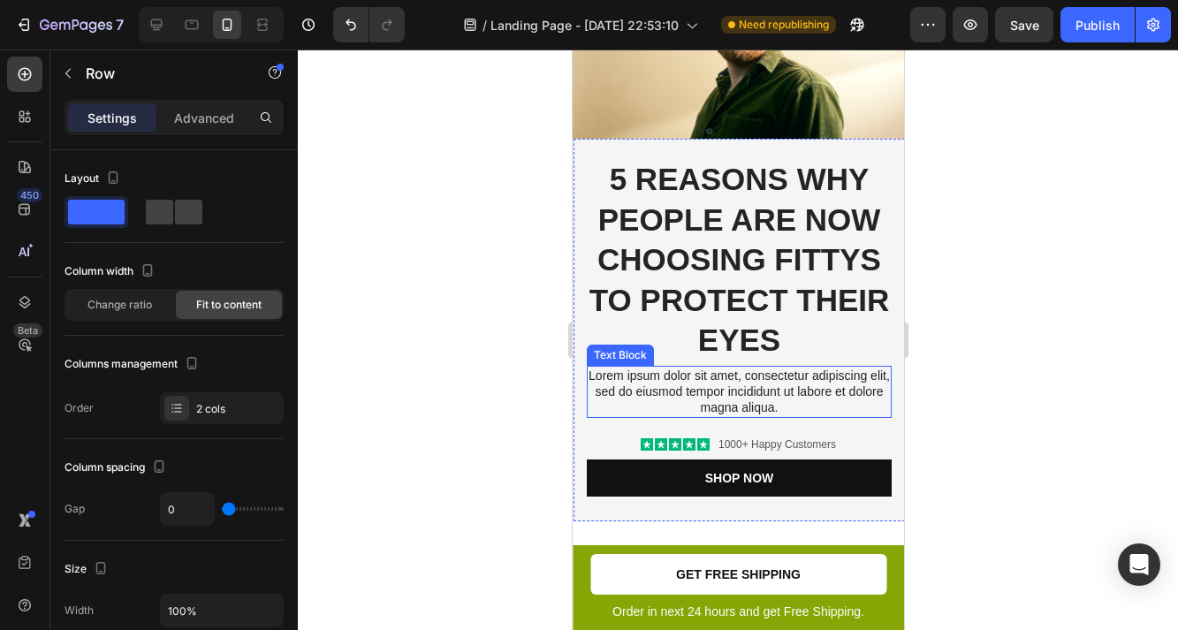
scroll to position [0, 0]
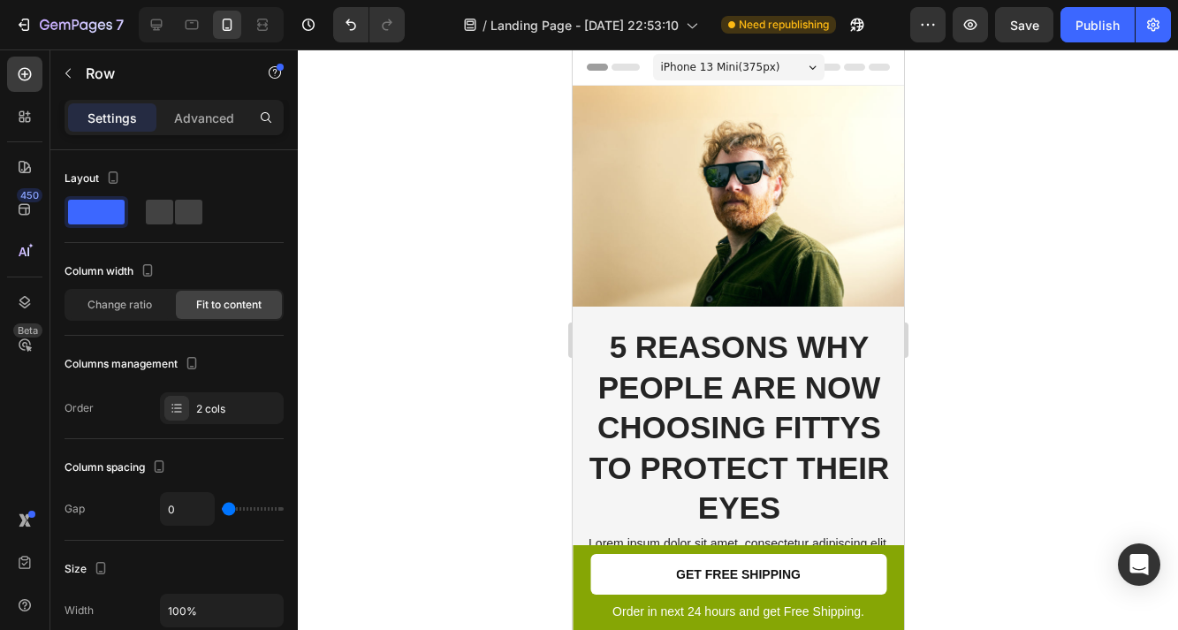
click at [967, 212] on div at bounding box center [738, 340] width 880 height 581
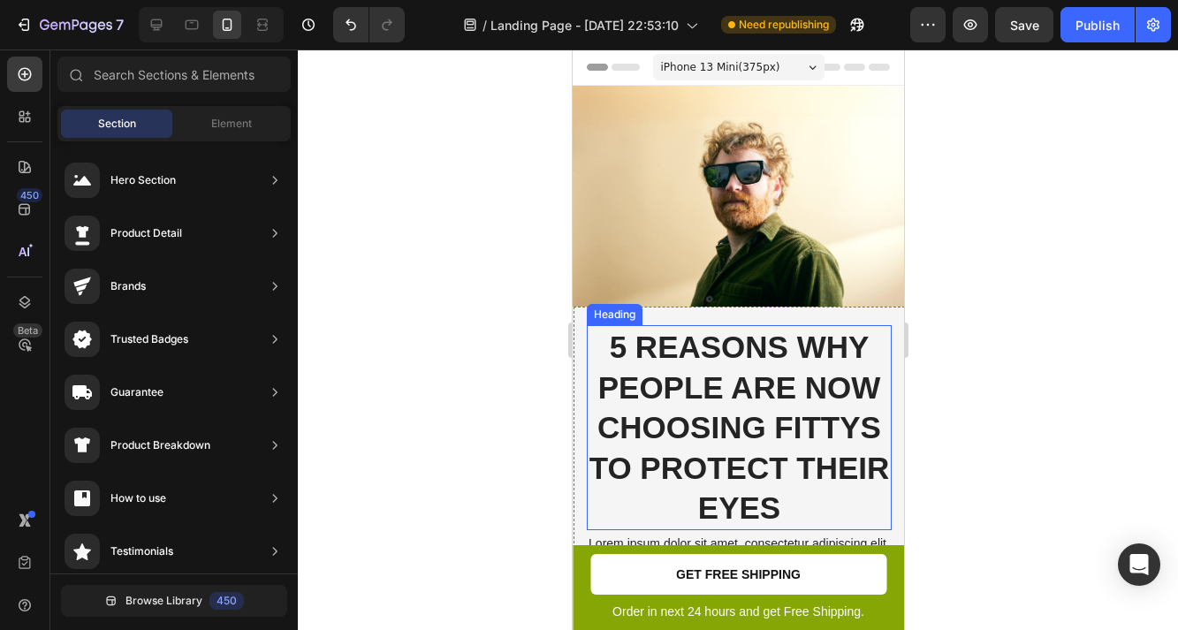
scroll to position [69, 0]
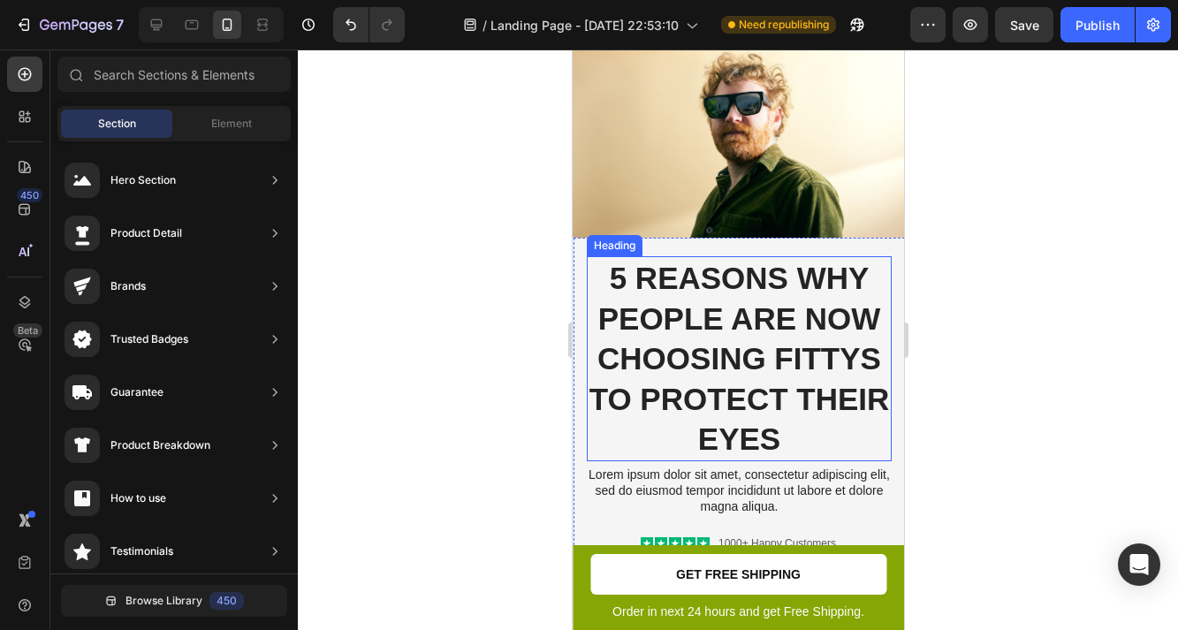
click at [729, 297] on h2 "5 Reasons Why People Are Now Choosing Fittys to Protect Their Eyes" at bounding box center [738, 358] width 305 height 205
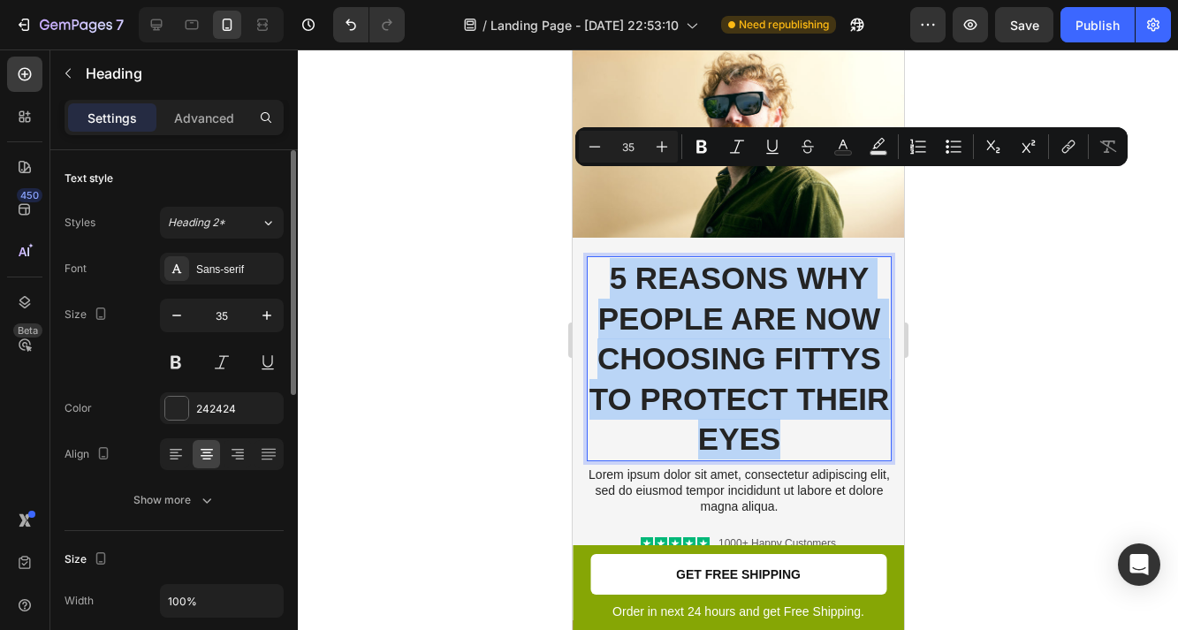
scroll to position [156, 0]
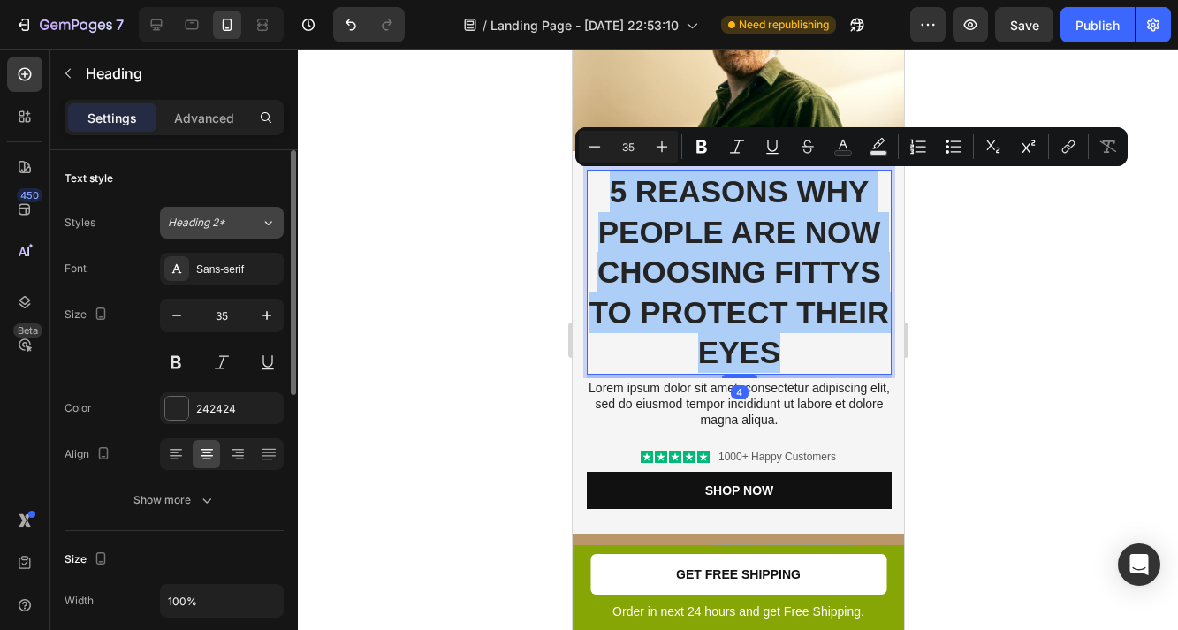
click at [240, 218] on div "Heading 2*" at bounding box center [214, 223] width 93 height 16
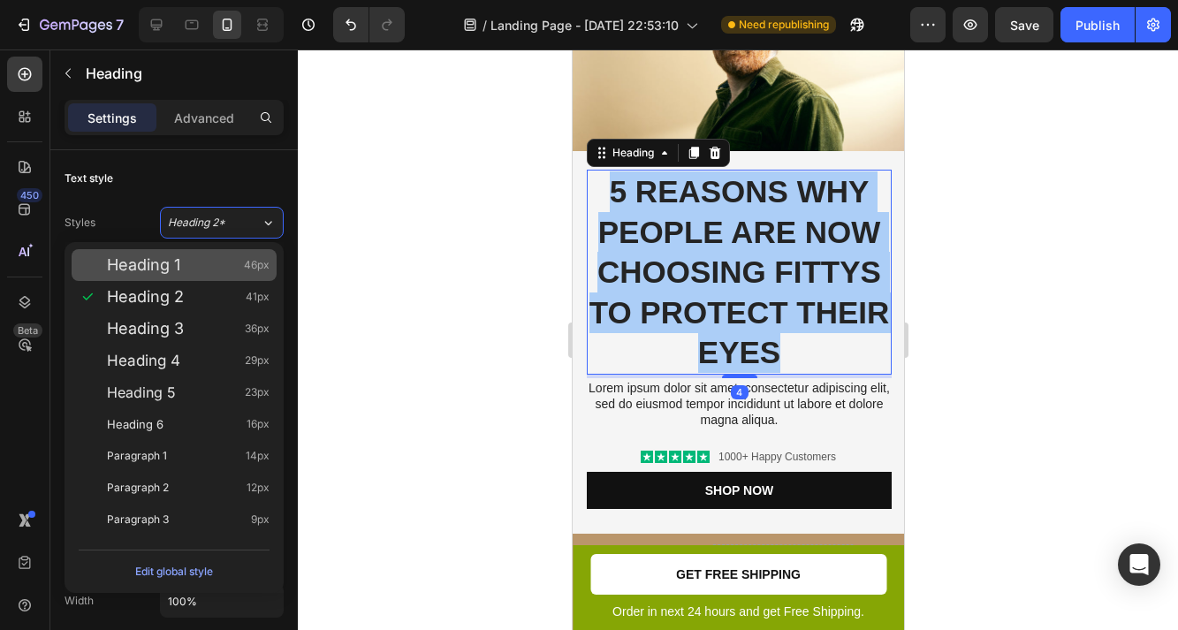
click at [184, 272] on div "Heading 1 46px" at bounding box center [188, 265] width 163 height 18
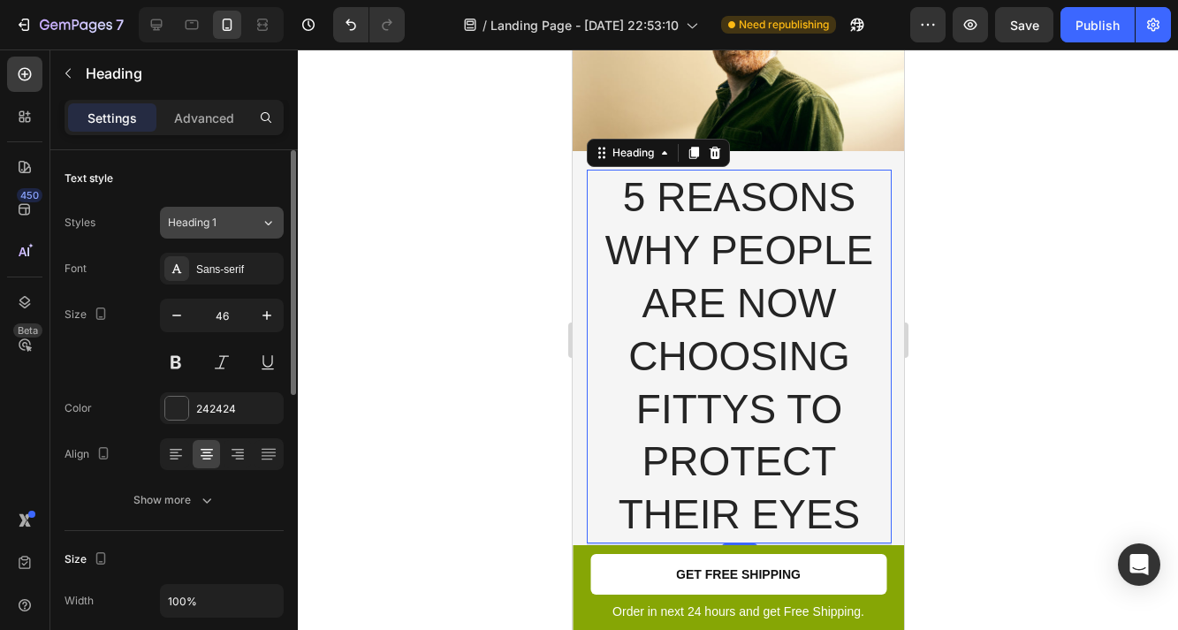
click at [233, 234] on button "Heading 1" at bounding box center [222, 223] width 124 height 32
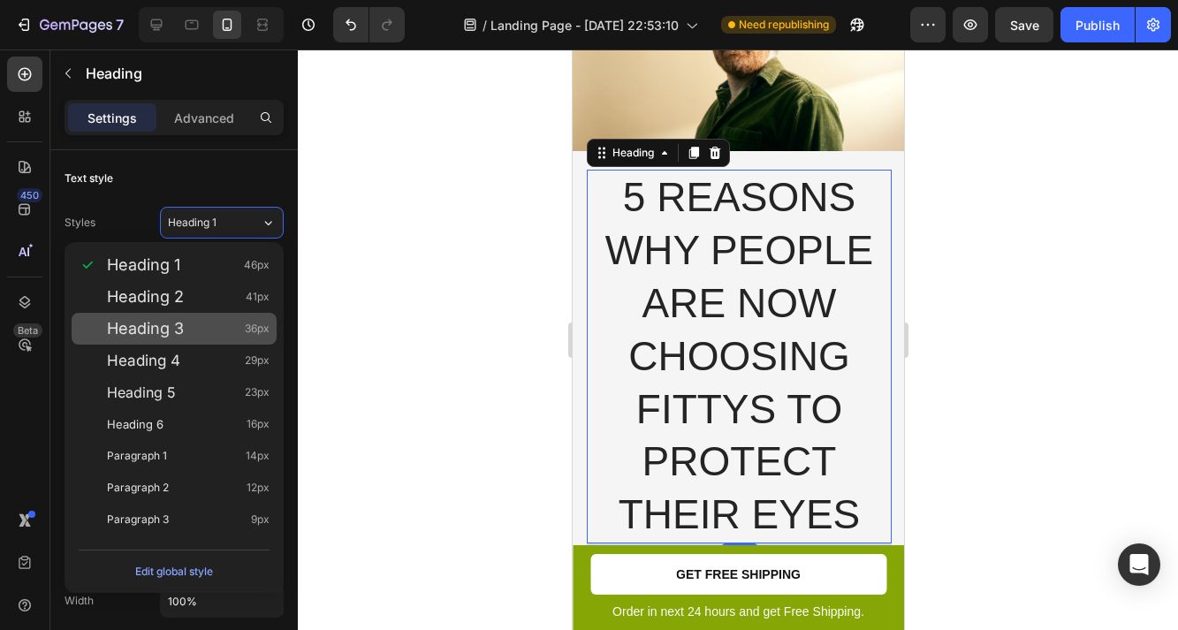
click at [202, 331] on div "Heading 3 36px" at bounding box center [188, 329] width 163 height 18
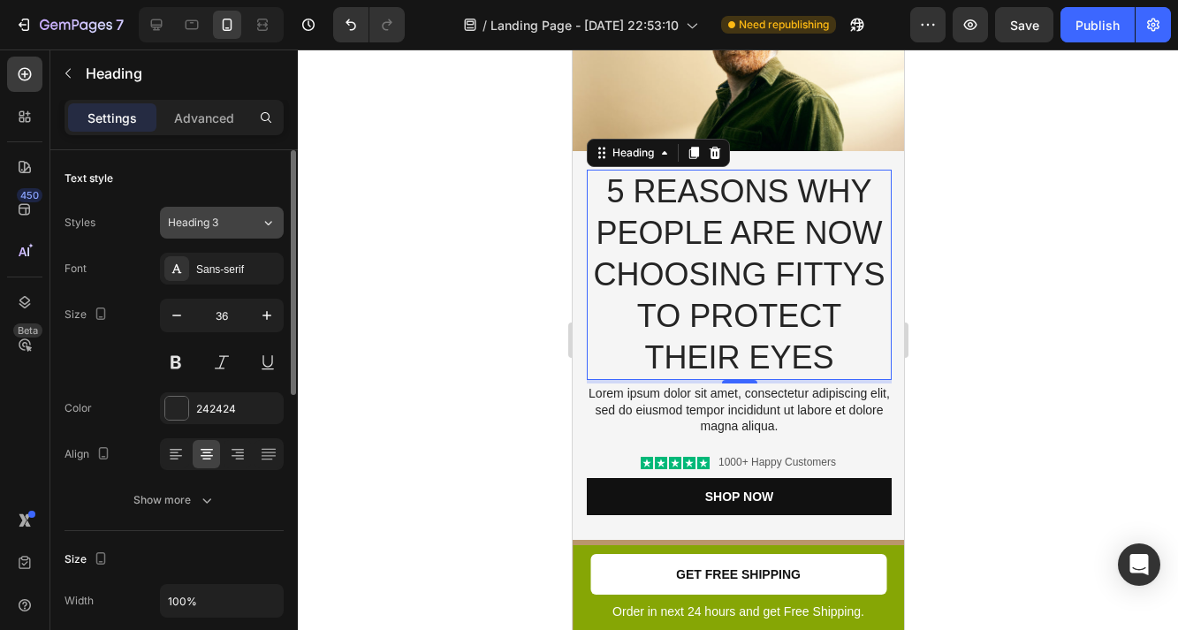
click at [249, 228] on div "Heading 3" at bounding box center [214, 223] width 93 height 16
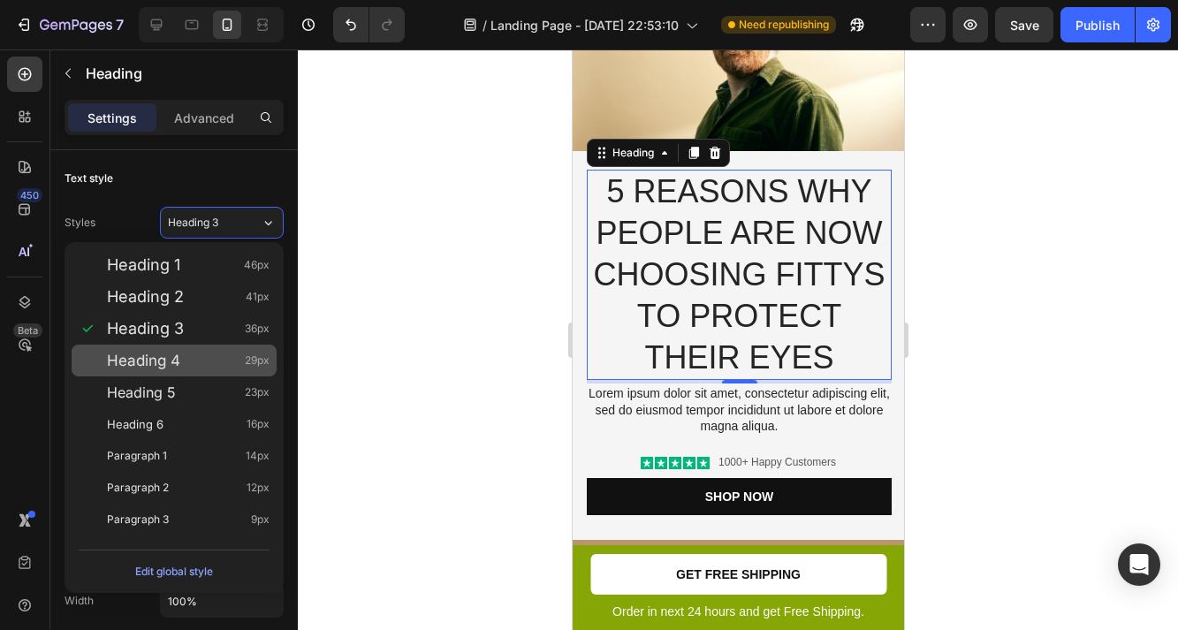
click at [221, 355] on div "Heading 4 29px" at bounding box center [188, 361] width 163 height 18
type input "29"
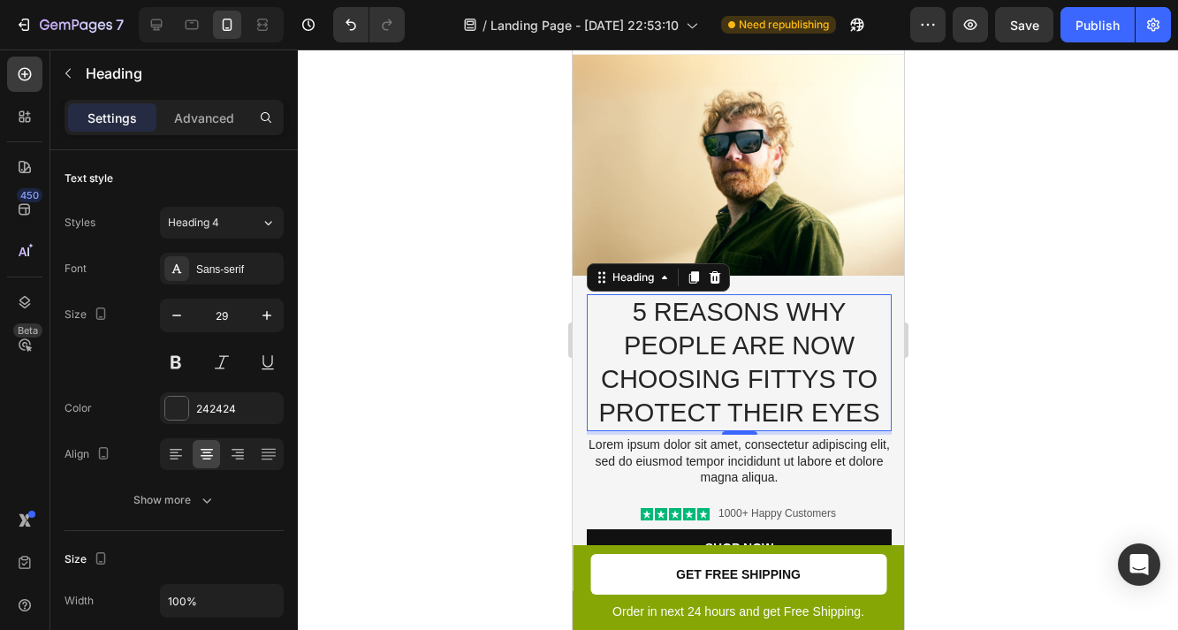
scroll to position [0, 0]
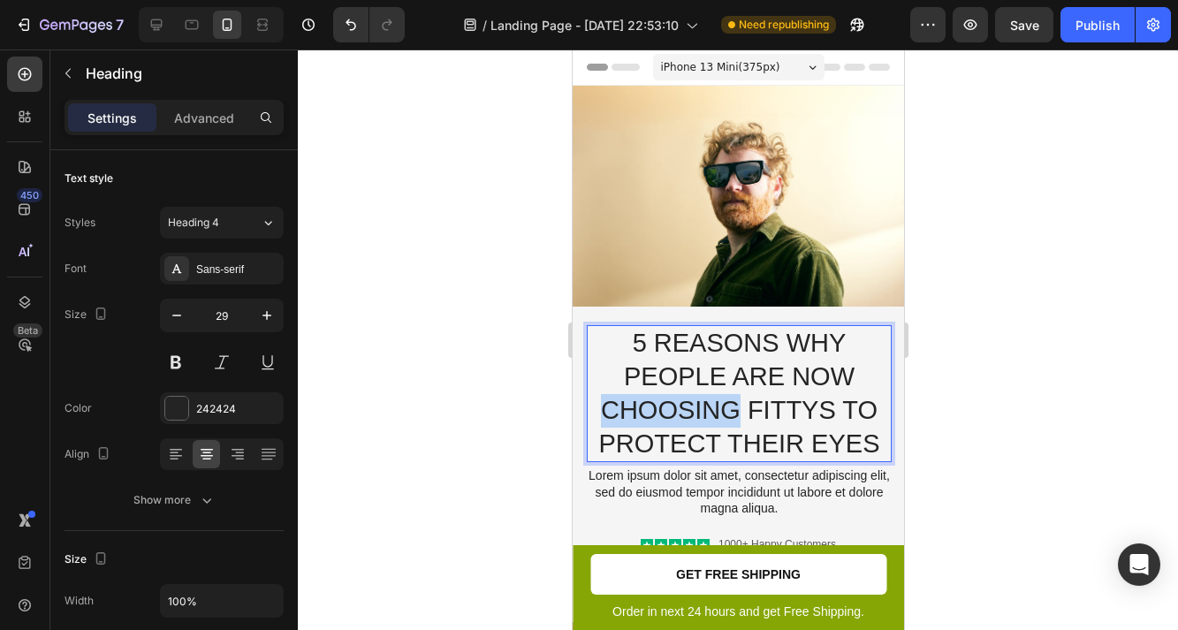
click at [674, 398] on p "5 Reasons Why People Are Now Choosing Fittys to Protect Their Eyes" at bounding box center [738, 393] width 301 height 133
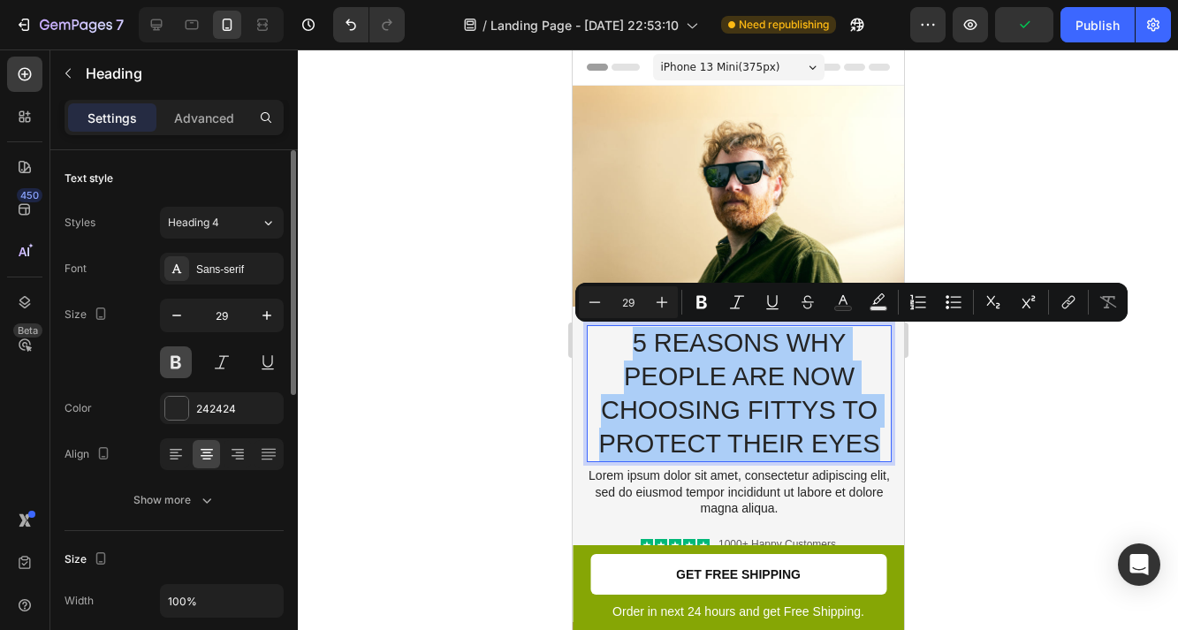
click at [178, 365] on button at bounding box center [176, 363] width 32 height 32
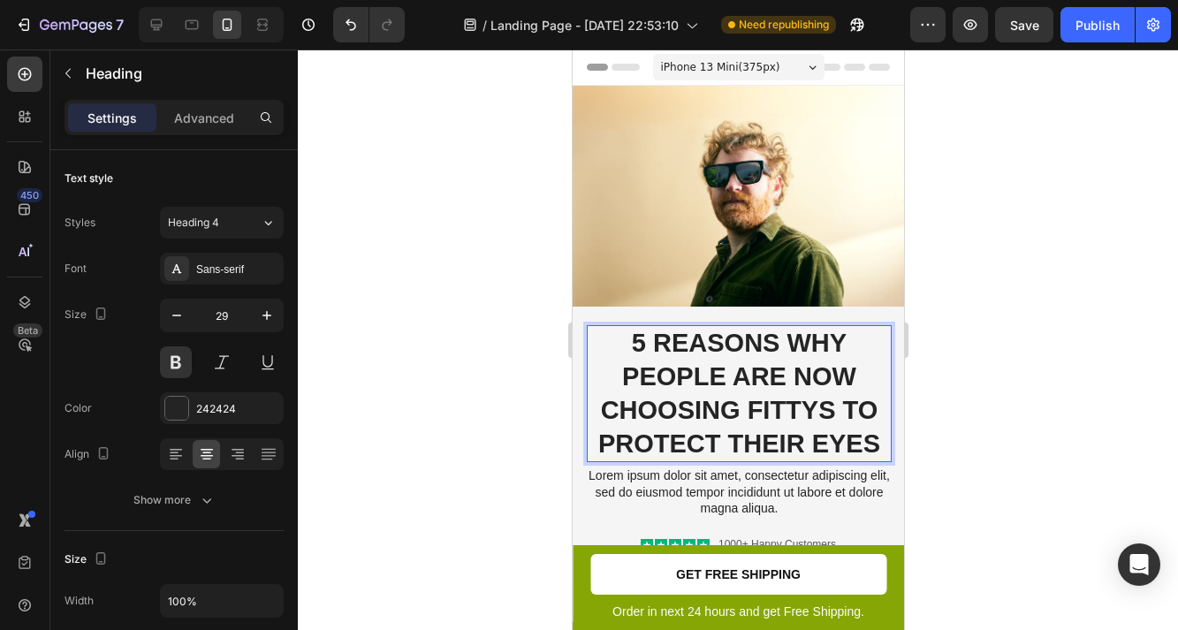
click at [787, 399] on p "5 Reasons Why People Are Now Choosing Fittys to Protect Their Eyes" at bounding box center [738, 393] width 301 height 133
click at [773, 342] on p "5 Reasons Why People Are Now Choosing Fittys to Protect Their Eyes" at bounding box center [738, 393] width 301 height 133
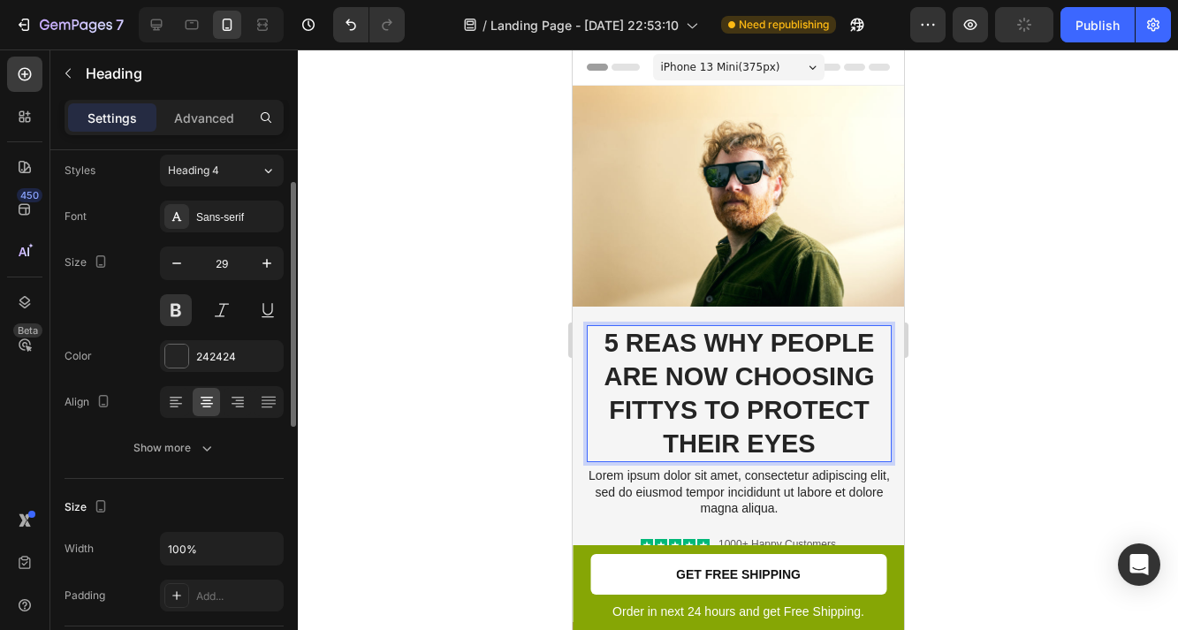
scroll to position [57, 0]
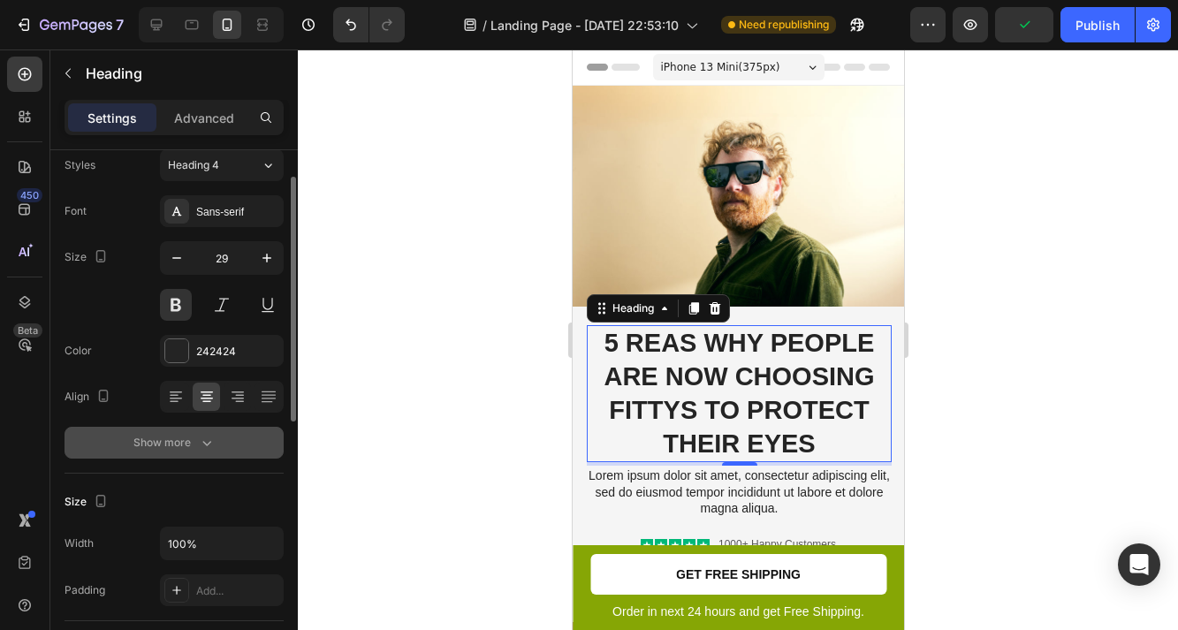
click at [212, 446] on icon "button" at bounding box center [207, 443] width 18 height 18
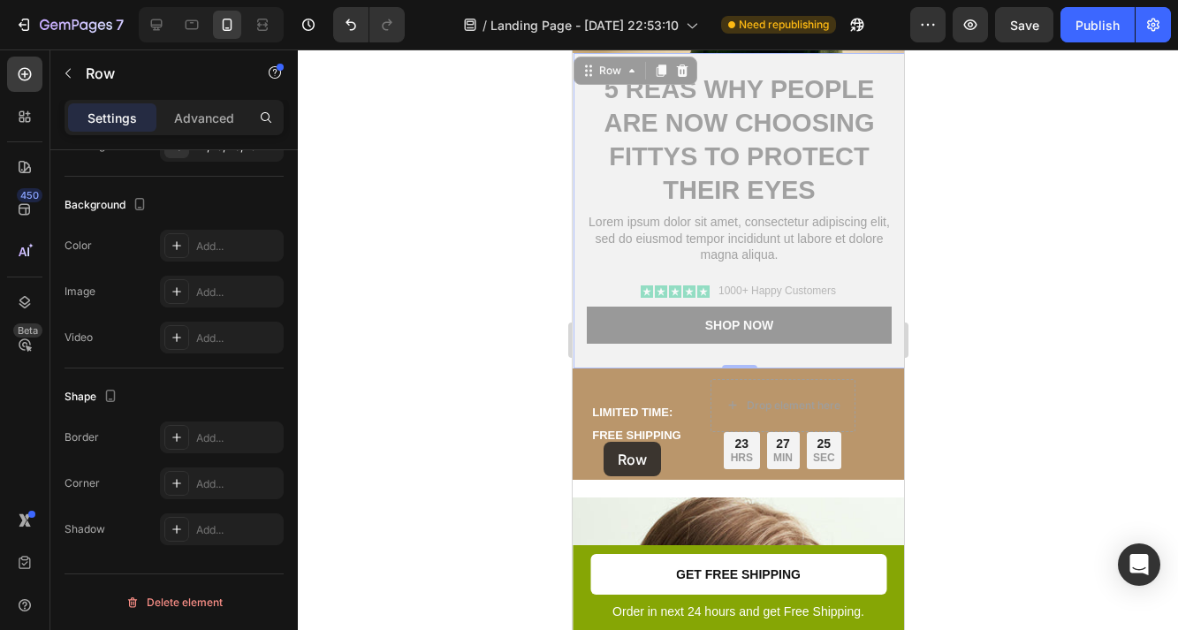
scroll to position [0, 0]
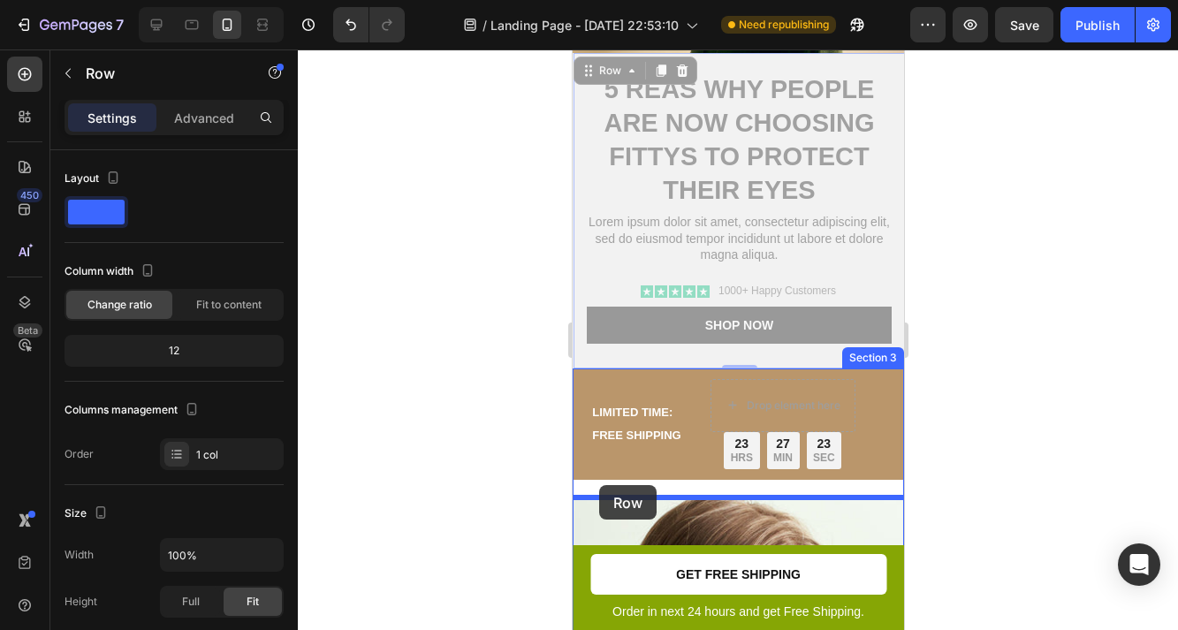
drag, startPoint x: 591, startPoint y: 265, endPoint x: 598, endPoint y: 485, distance: 220.2
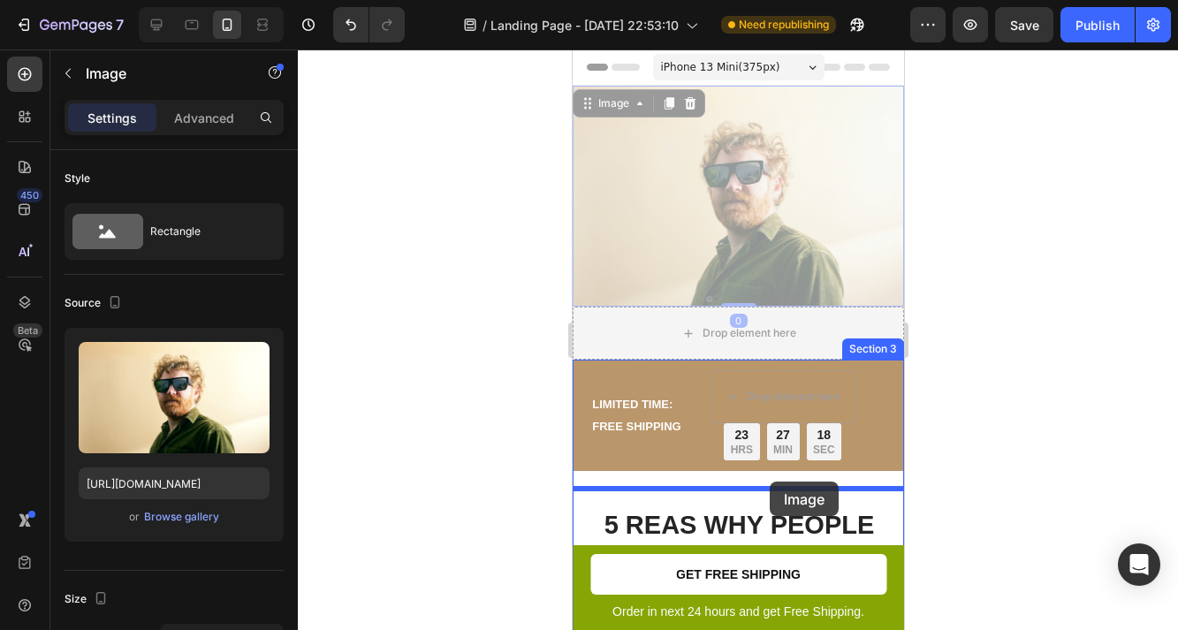
drag, startPoint x: 771, startPoint y: 194, endPoint x: 769, endPoint y: 482, distance: 288.2
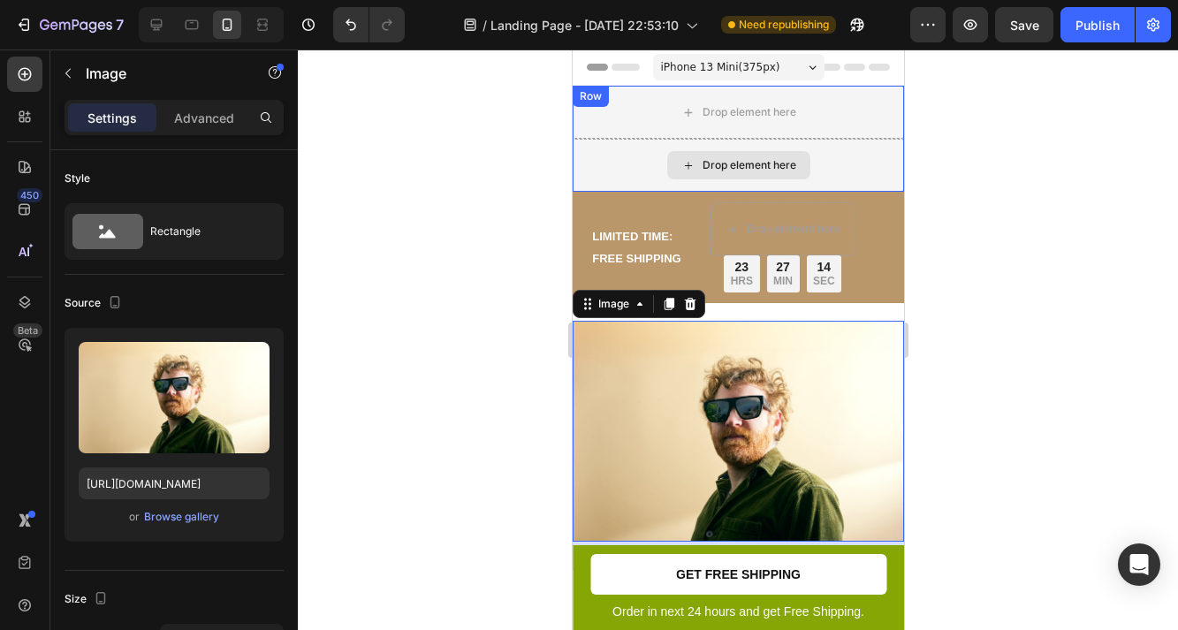
click at [866, 154] on div "Drop element here" at bounding box center [737, 165] width 331 height 53
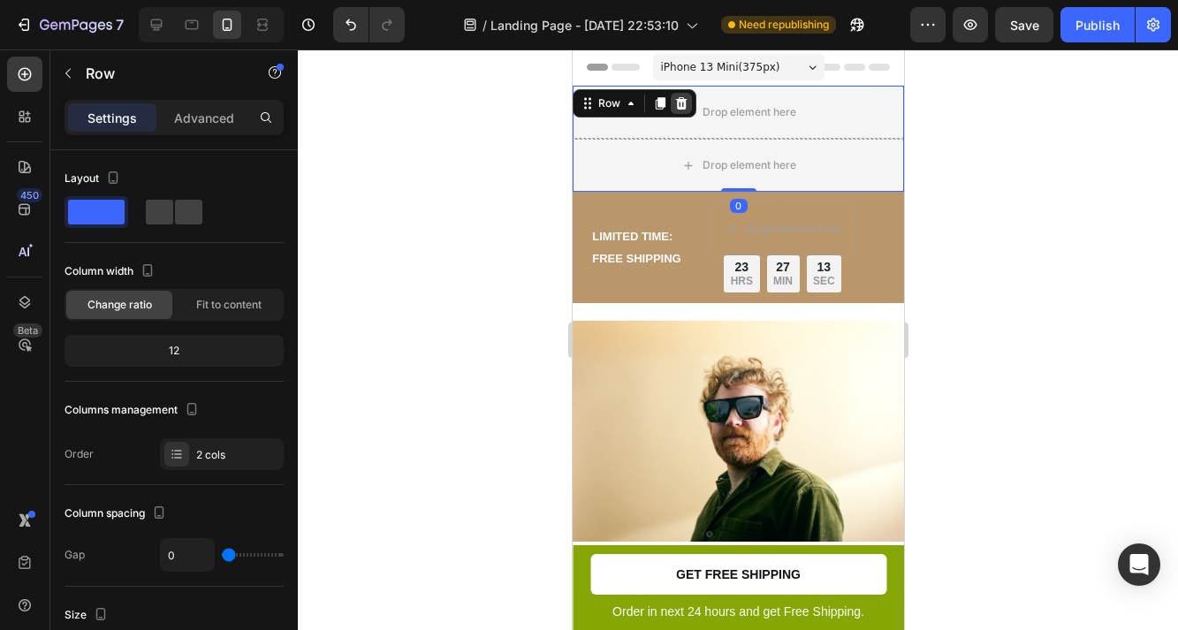
click at [687, 106] on div at bounding box center [680, 103] width 21 height 21
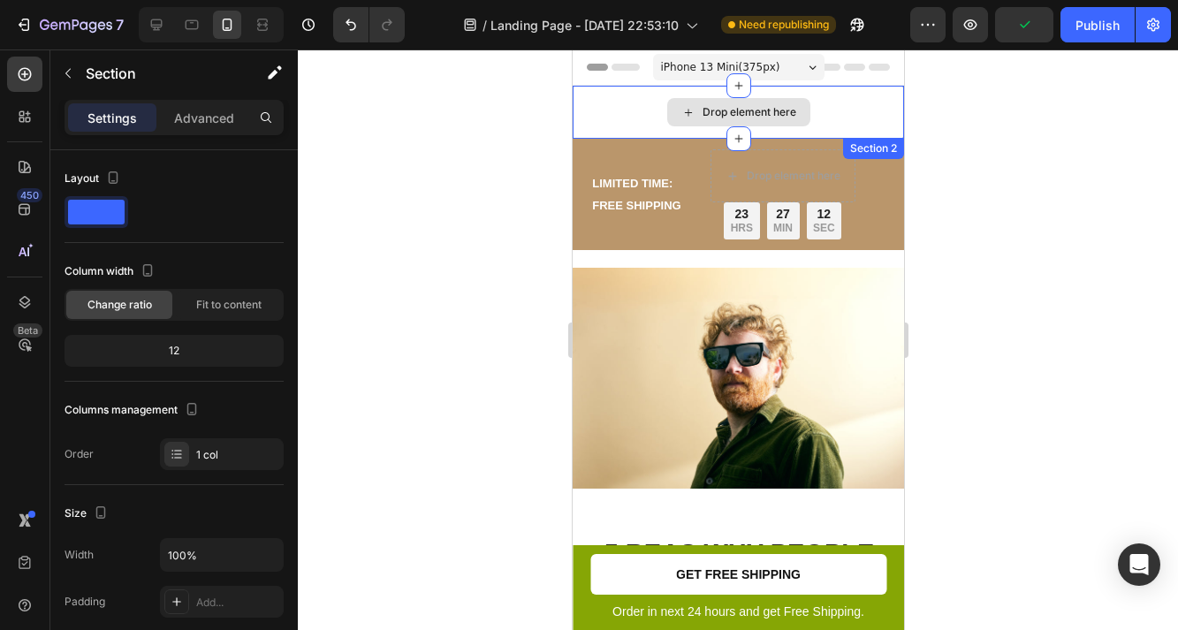
click at [862, 104] on div "Drop element here" at bounding box center [737, 112] width 331 height 53
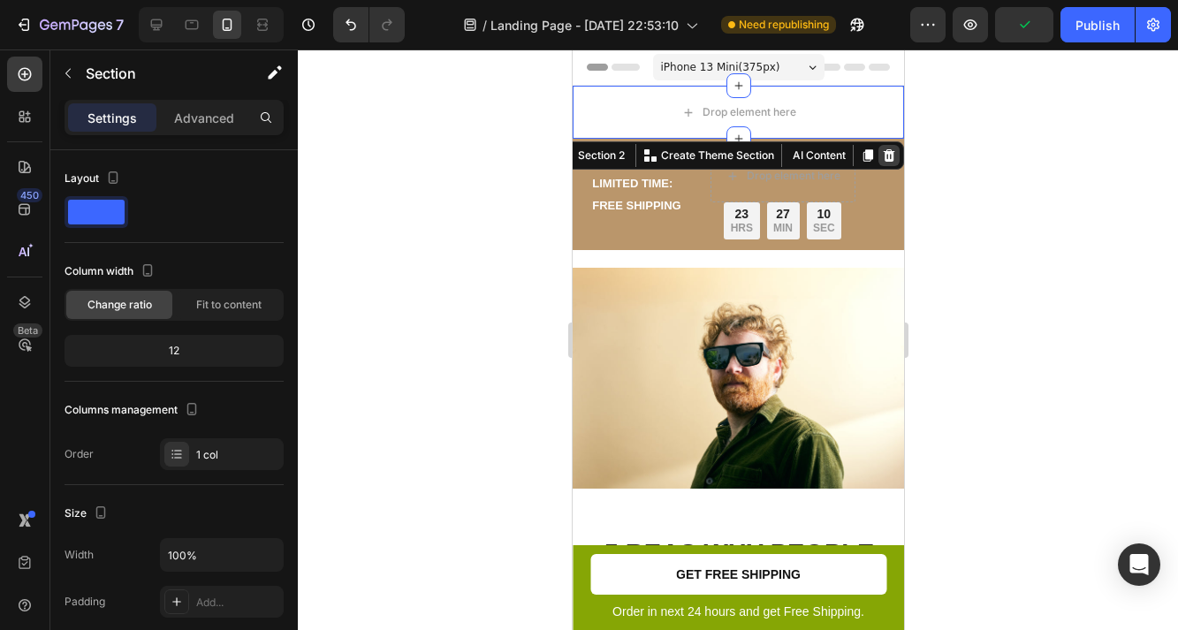
click at [891, 155] on icon at bounding box center [888, 155] width 11 height 12
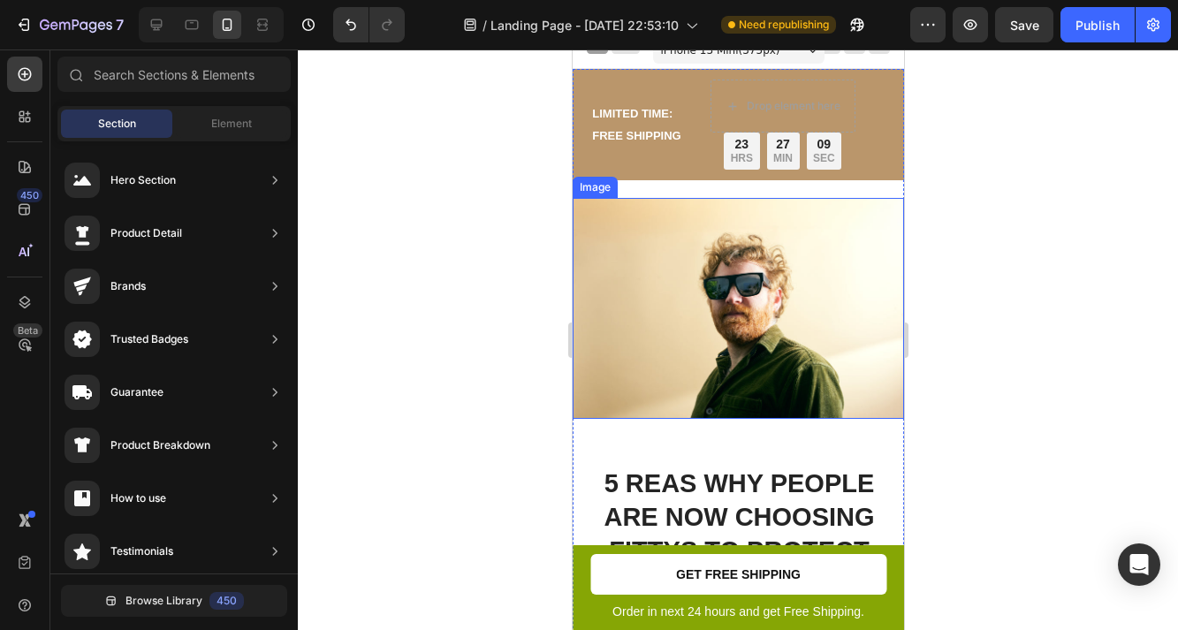
scroll to position [25, 0]
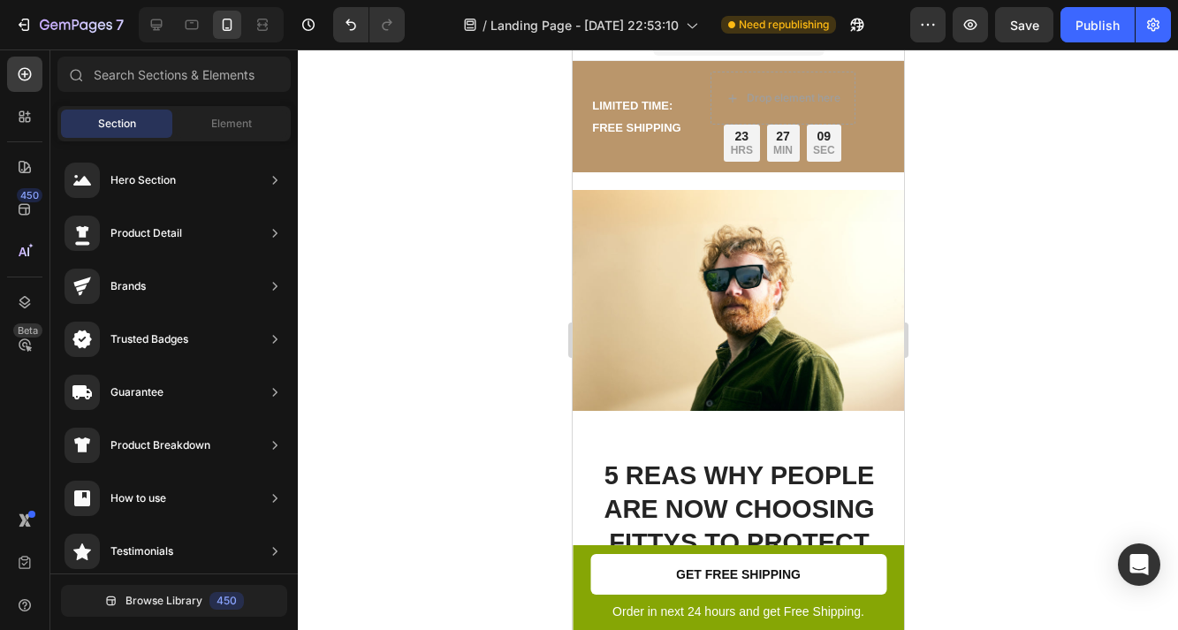
click at [755, 80] on div "Drop element here 23 HRS 27 MIN 09 SEC Countdown Timer Row" at bounding box center [782, 117] width 145 height 90
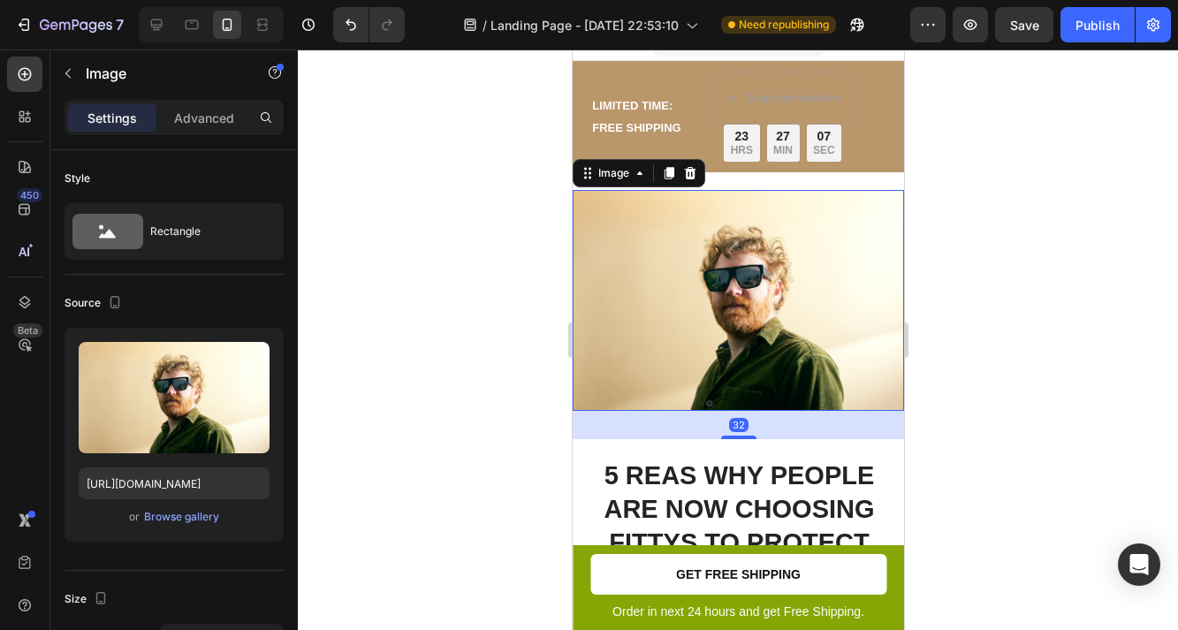
click at [883, 220] on img at bounding box center [737, 300] width 331 height 221
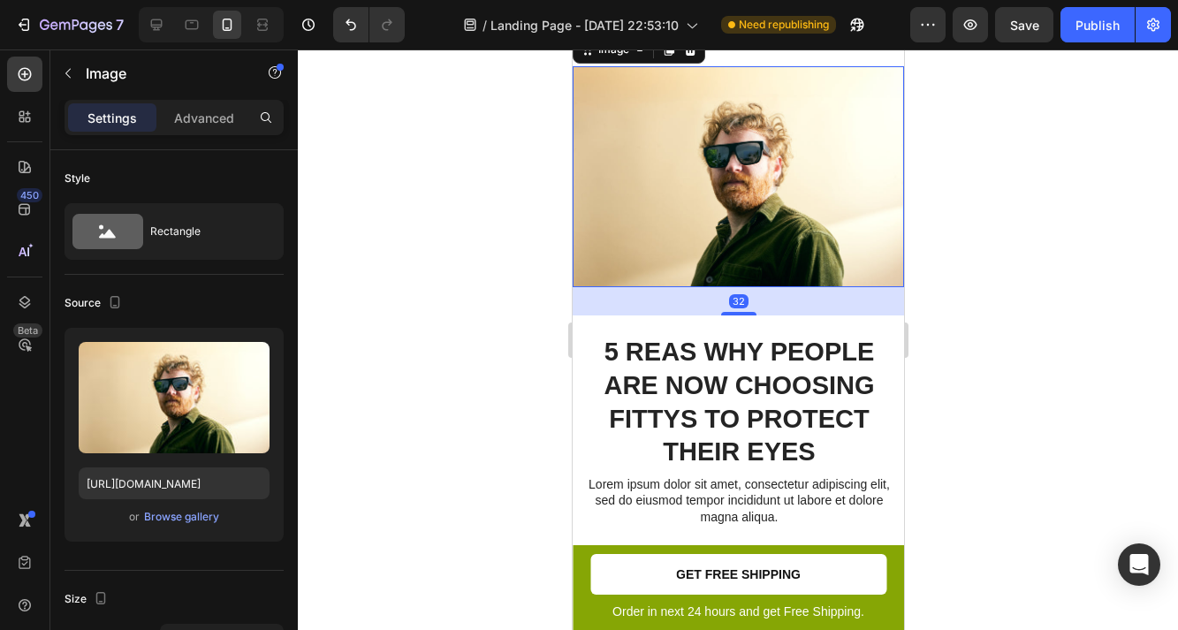
scroll to position [165, 0]
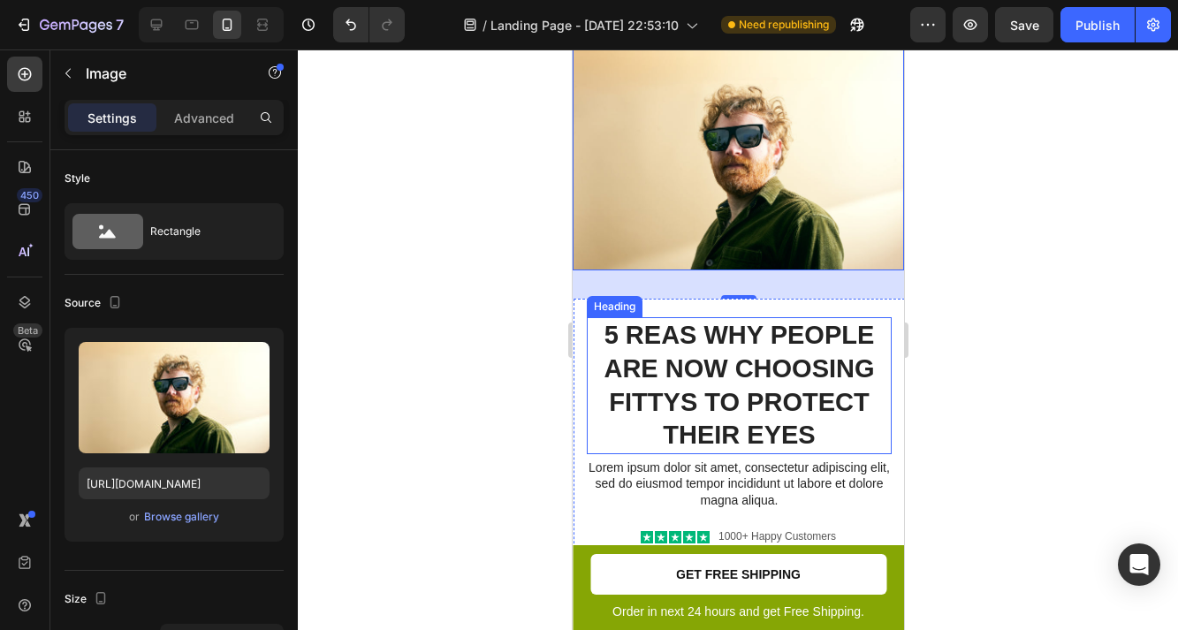
click at [694, 333] on h2 "5 Reas Why People Are Now Choosing Fittys to Protect Their Eyes" at bounding box center [738, 385] width 305 height 137
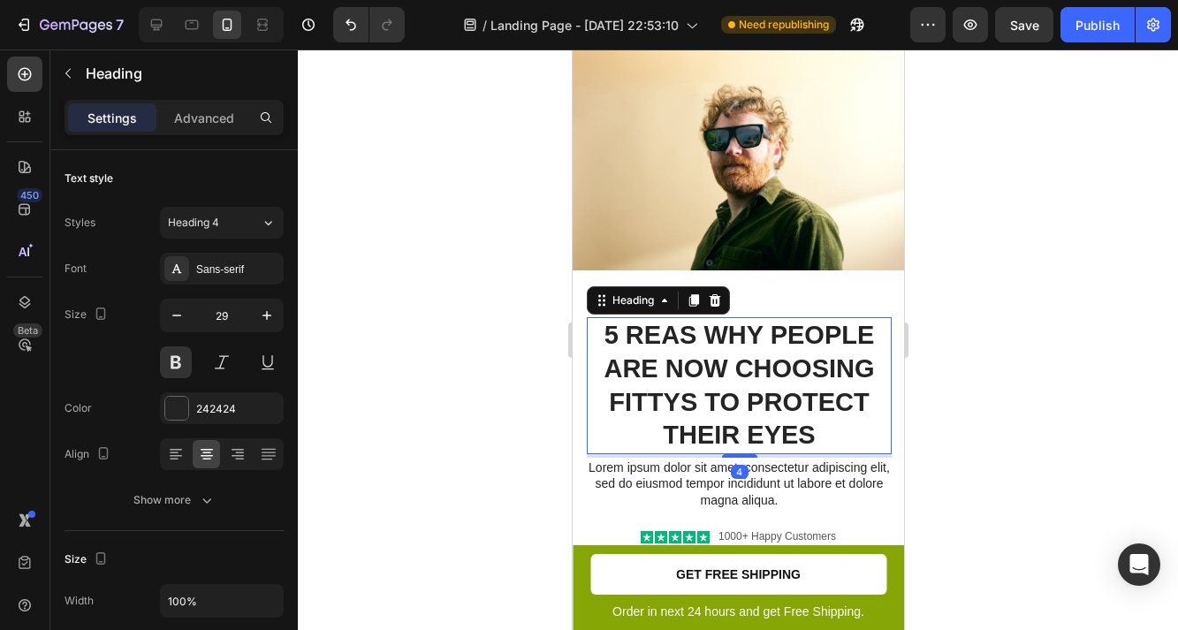
click at [694, 333] on h2 "5 Reas Why People Are Now Choosing Fittys to Protect Their Eyes" at bounding box center [738, 385] width 305 height 137
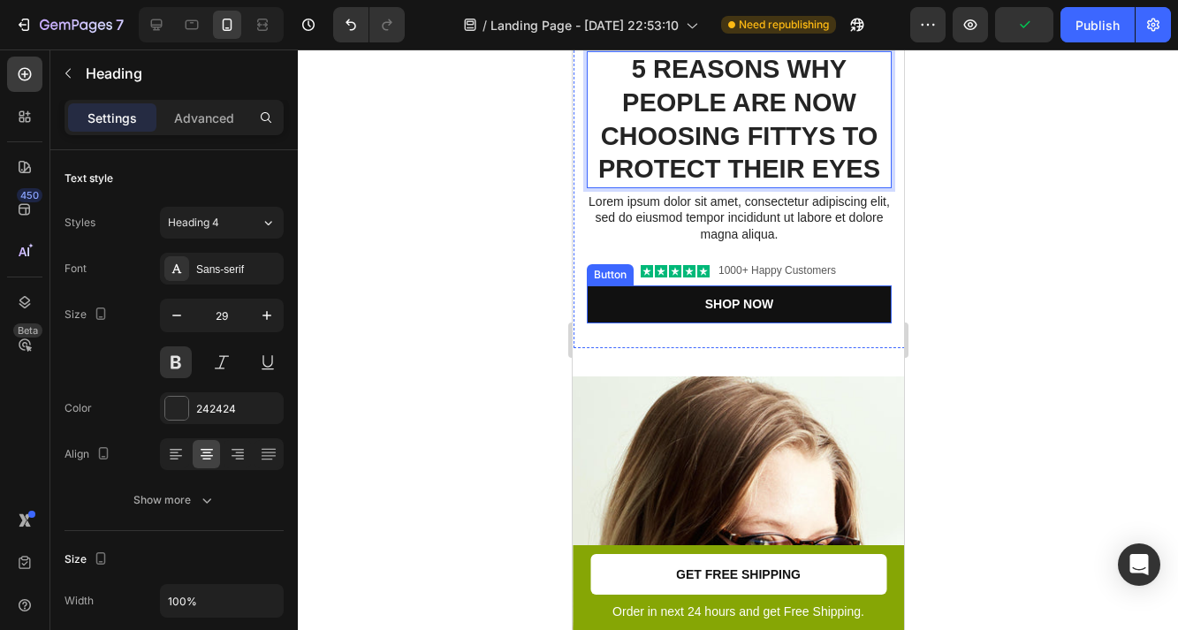
scroll to position [438, 0]
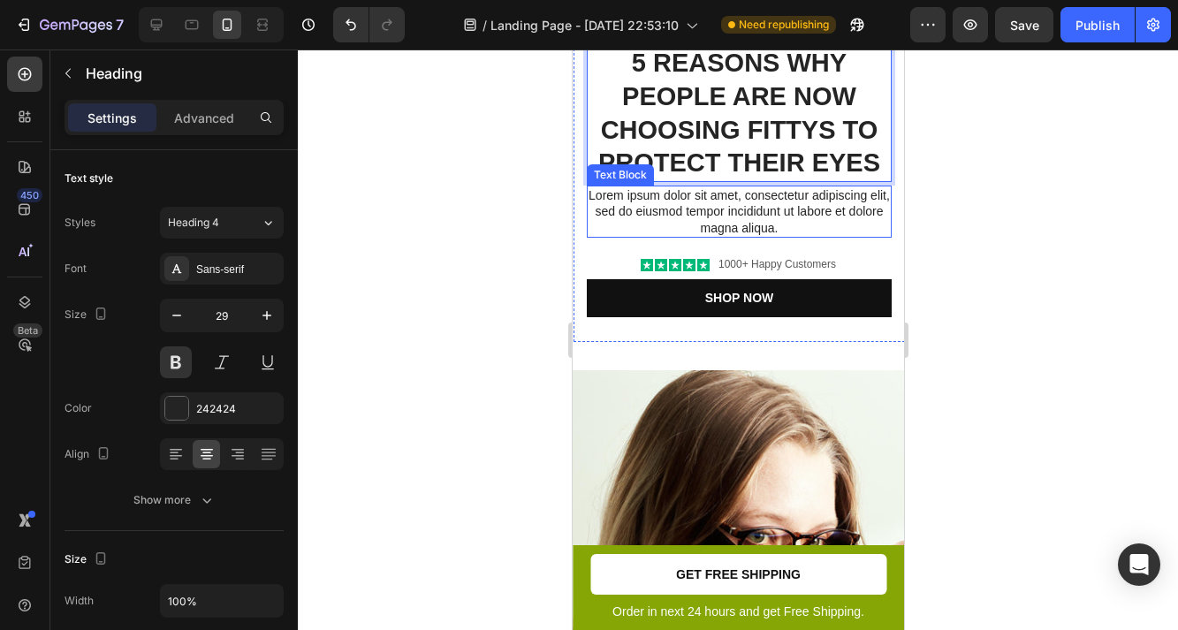
click at [749, 217] on p "Lorem ipsum dolor sit amet, consectetur adipiscing elit, sed do eiusmod tempor …" at bounding box center [738, 211] width 301 height 49
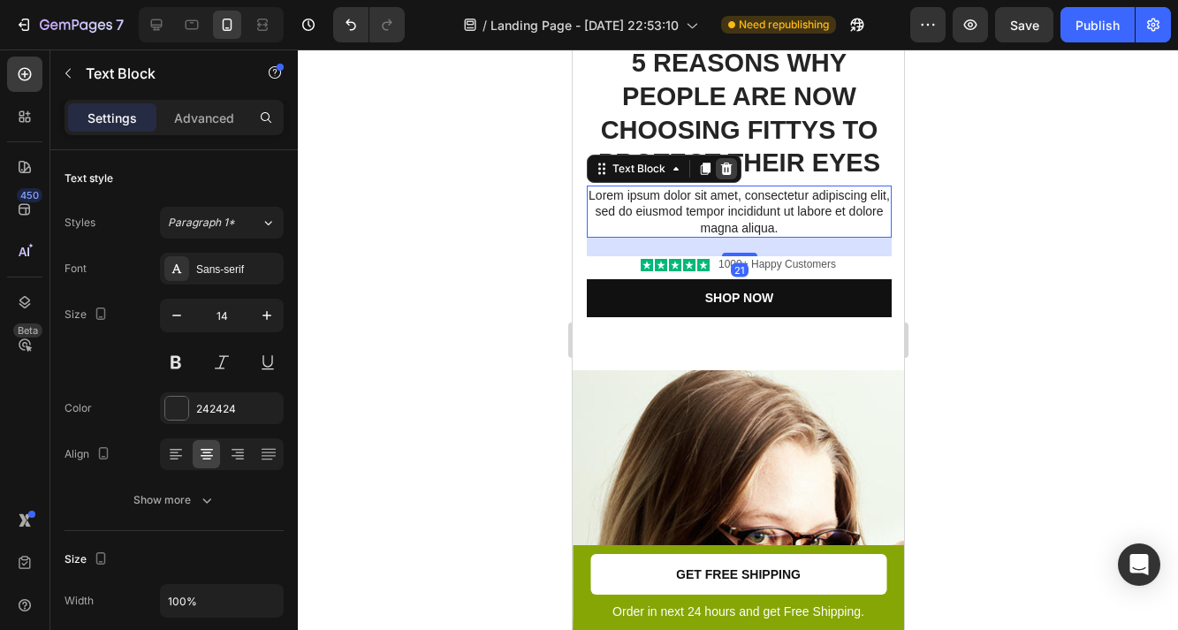
click at [725, 173] on icon at bounding box center [725, 169] width 11 height 12
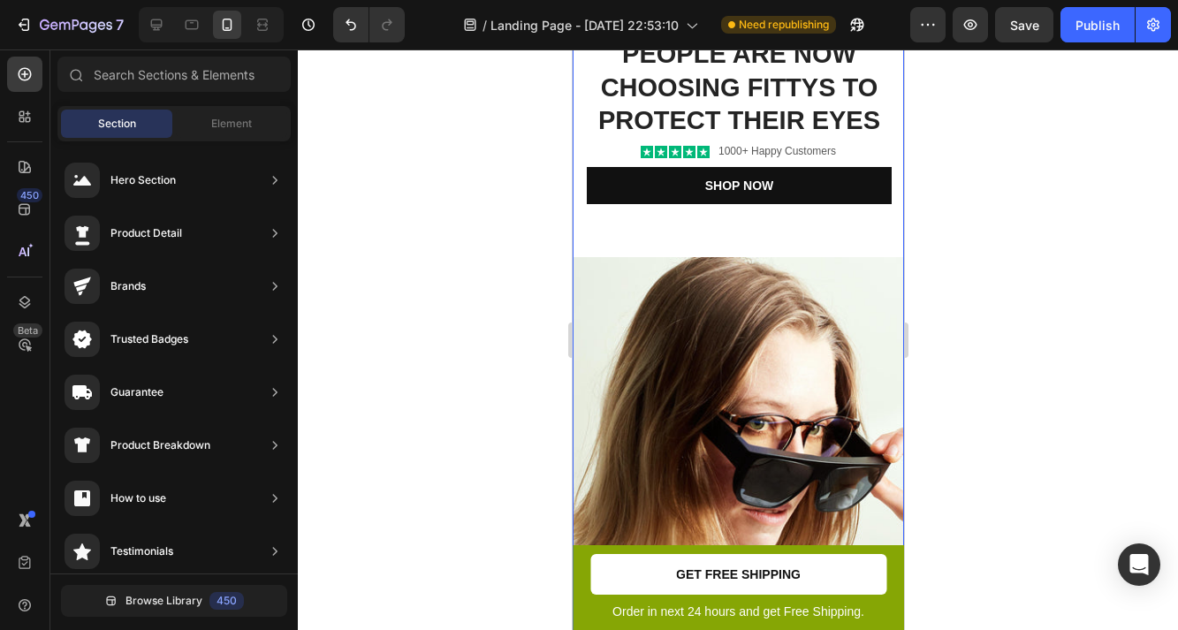
scroll to position [258, 0]
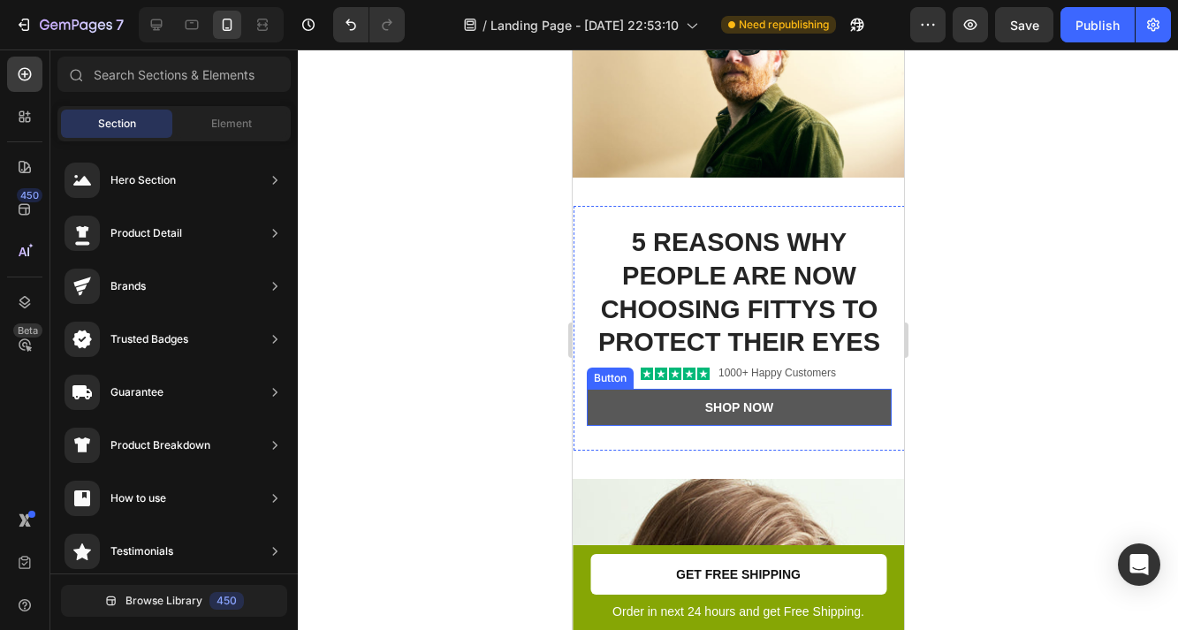
click at [818, 411] on button "Shop Now" at bounding box center [738, 407] width 305 height 37
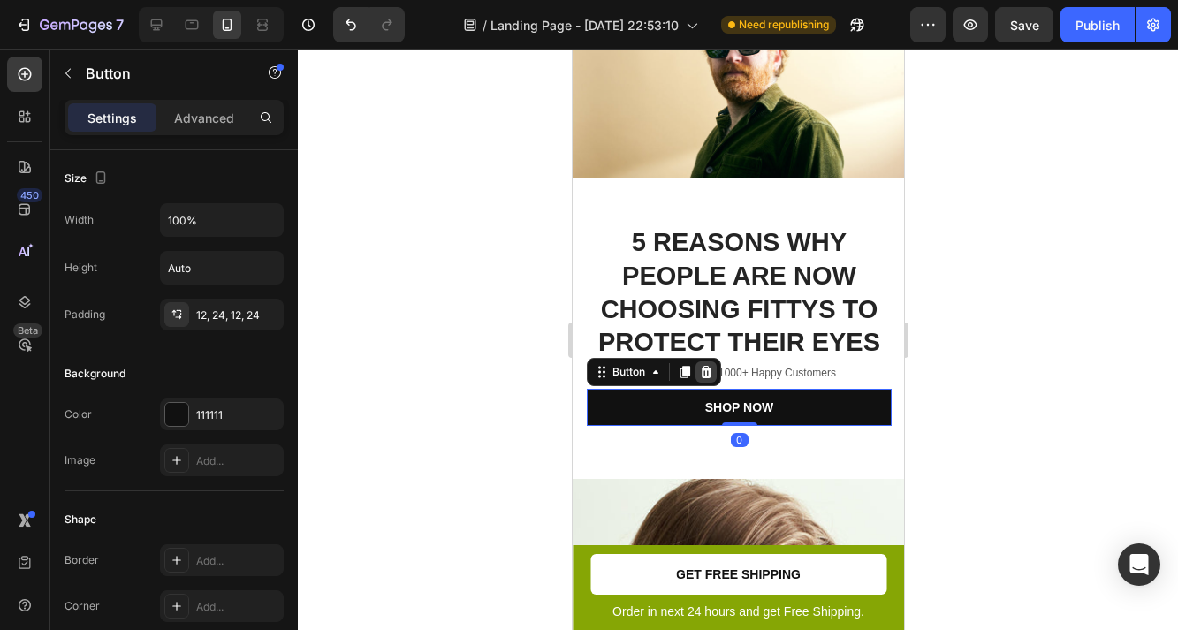
click at [704, 369] on icon at bounding box center [705, 372] width 11 height 12
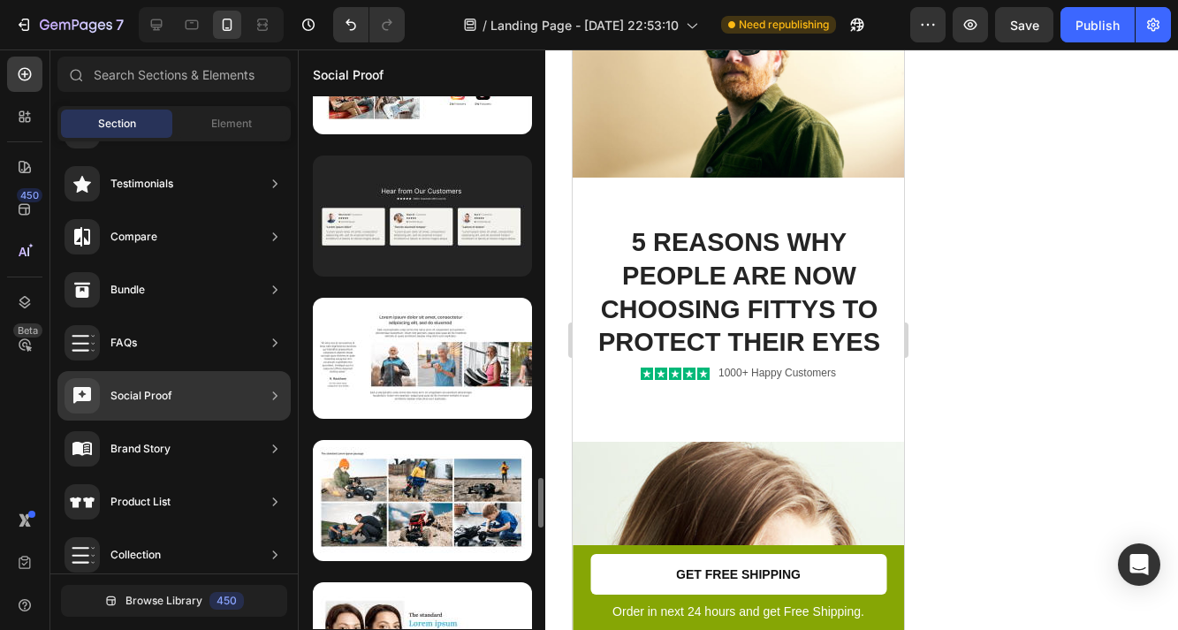
scroll to position [3986, 0]
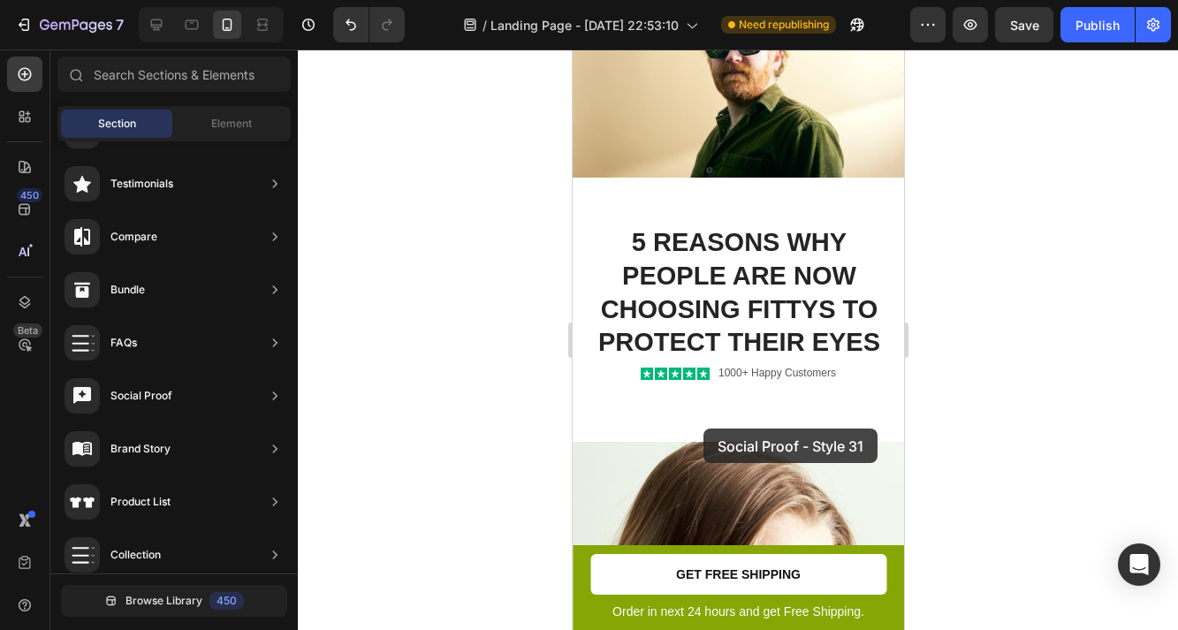
drag, startPoint x: 927, startPoint y: 321, endPoint x: 749, endPoint y: 433, distance: 210.9
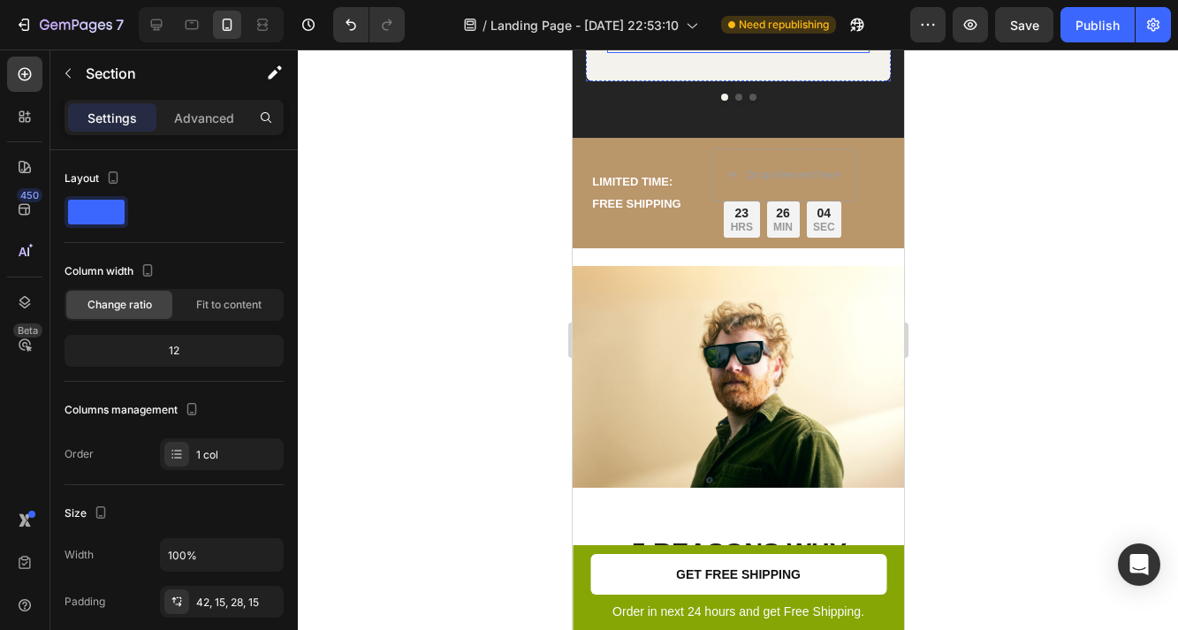
scroll to position [0, 0]
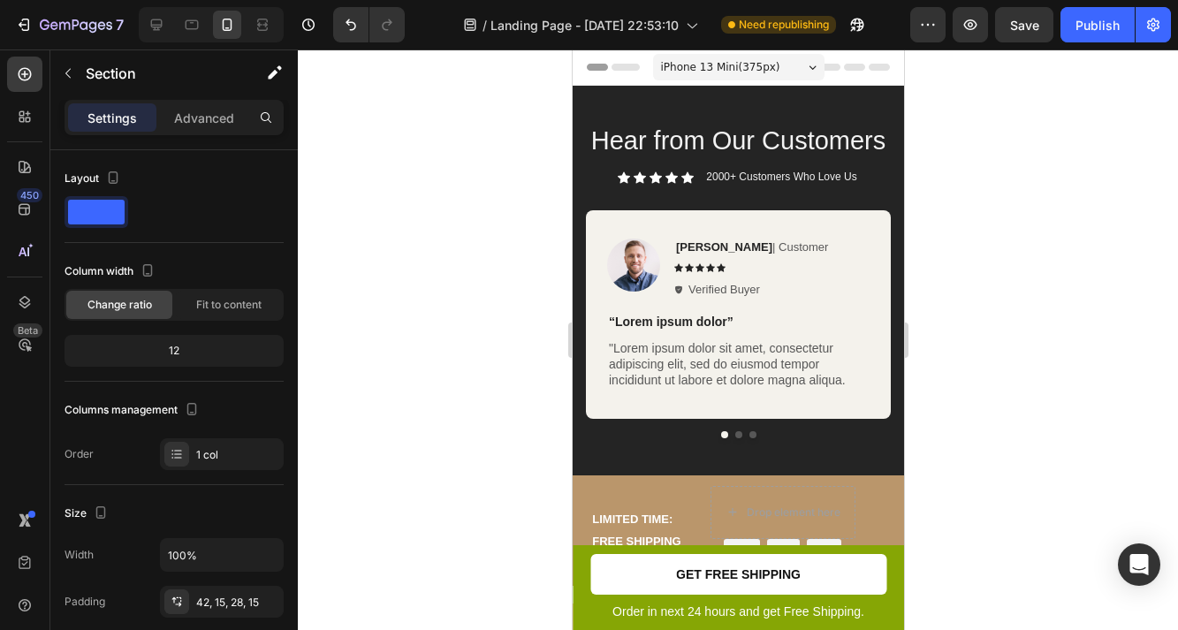
click at [830, 105] on div "Hear from Our Customers Heading Icon Icon Icon Icon Icon Icon List 2000+ Custom…" at bounding box center [737, 281] width 331 height 390
click at [846, 446] on div "Image Rita Carroll | Customer Text Block Icon Icon Icon Icon Icon Icon List Ver…" at bounding box center [737, 330] width 305 height 240
click at [344, 23] on icon "Undo/Redo" at bounding box center [351, 25] width 18 height 18
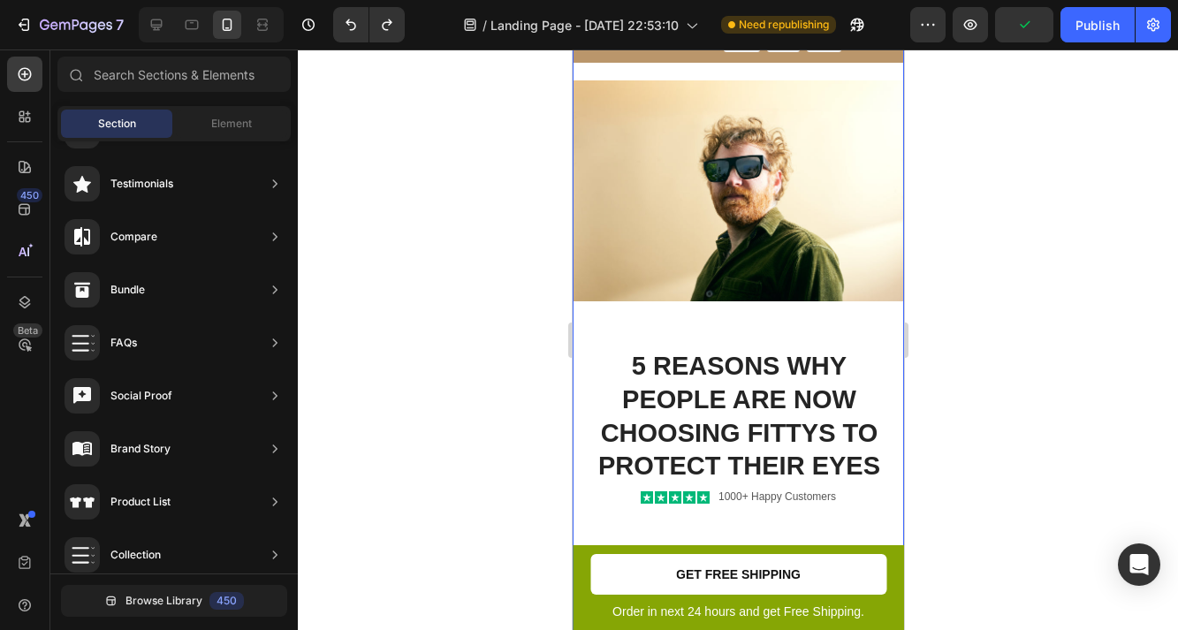
scroll to position [188, 0]
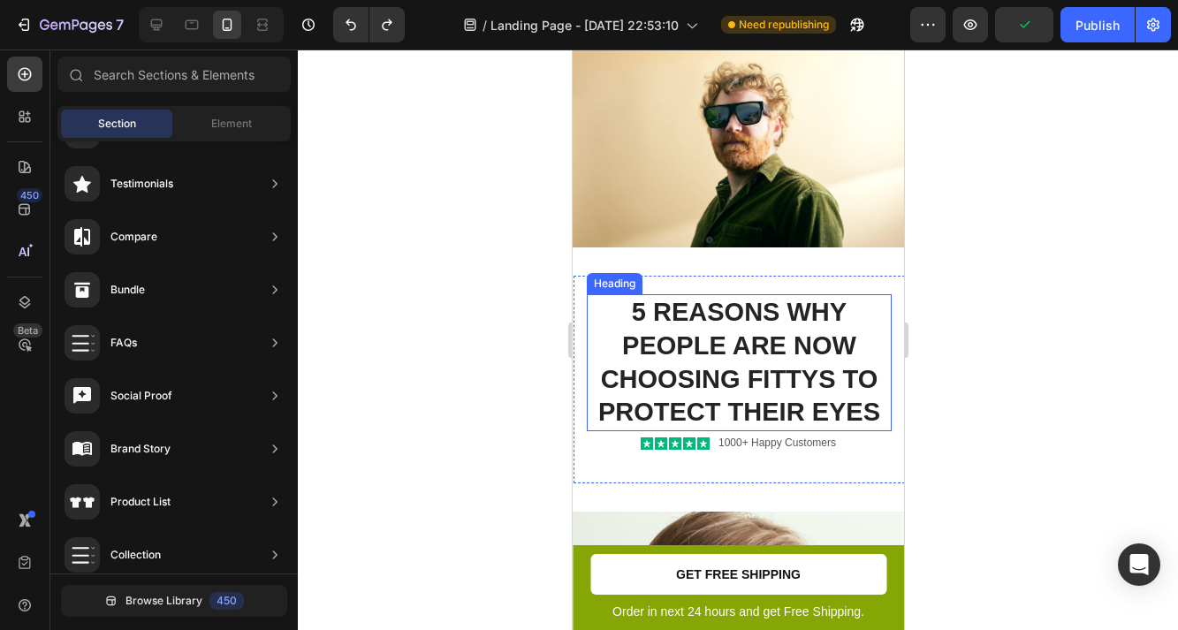
click at [728, 331] on p "5 Reasons Why People Are Now Choosing Fittys to Protect Their Eyes" at bounding box center [738, 362] width 301 height 133
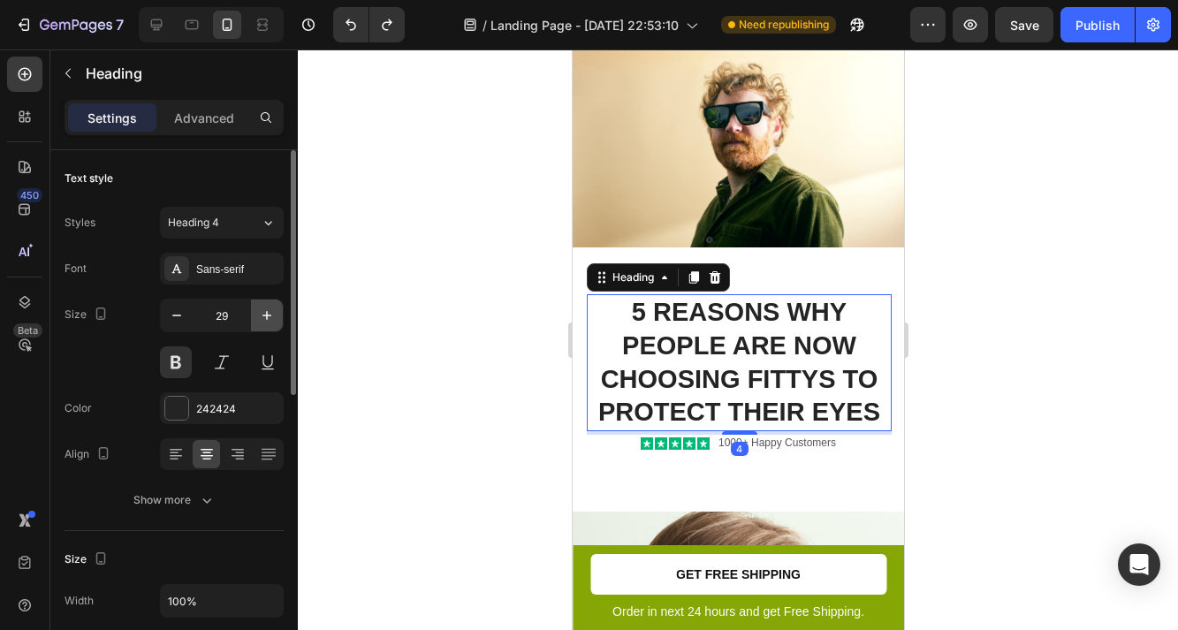
click at [267, 320] on icon "button" at bounding box center [267, 316] width 18 height 18
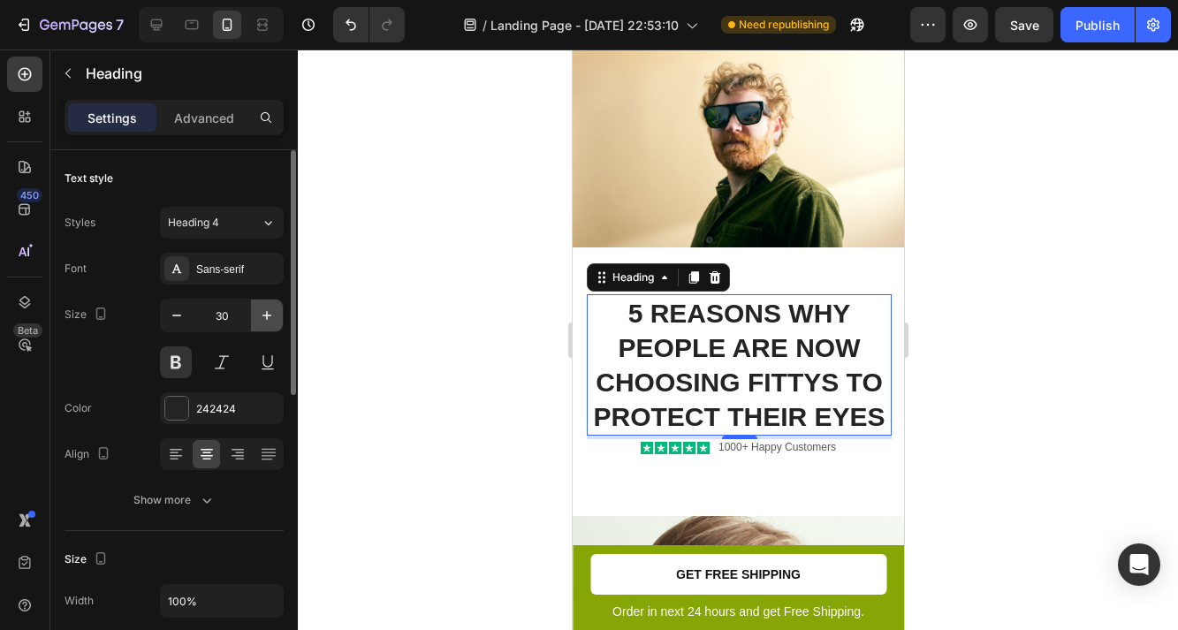
click at [267, 320] on icon "button" at bounding box center [267, 316] width 18 height 18
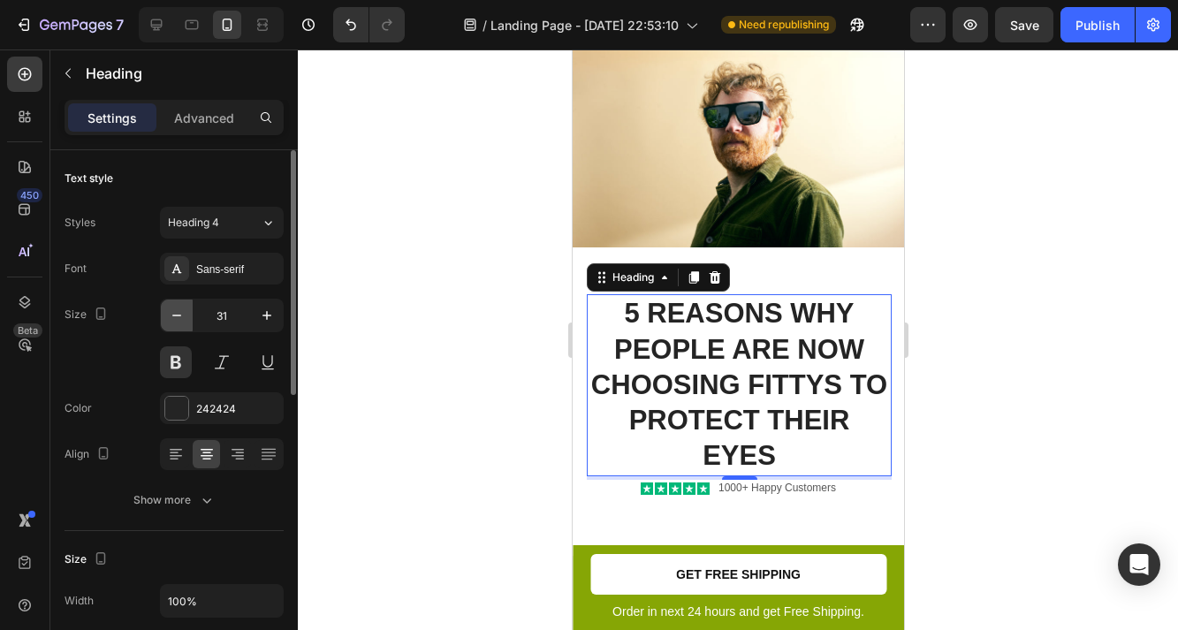
click at [171, 321] on icon "button" at bounding box center [177, 316] width 18 height 18
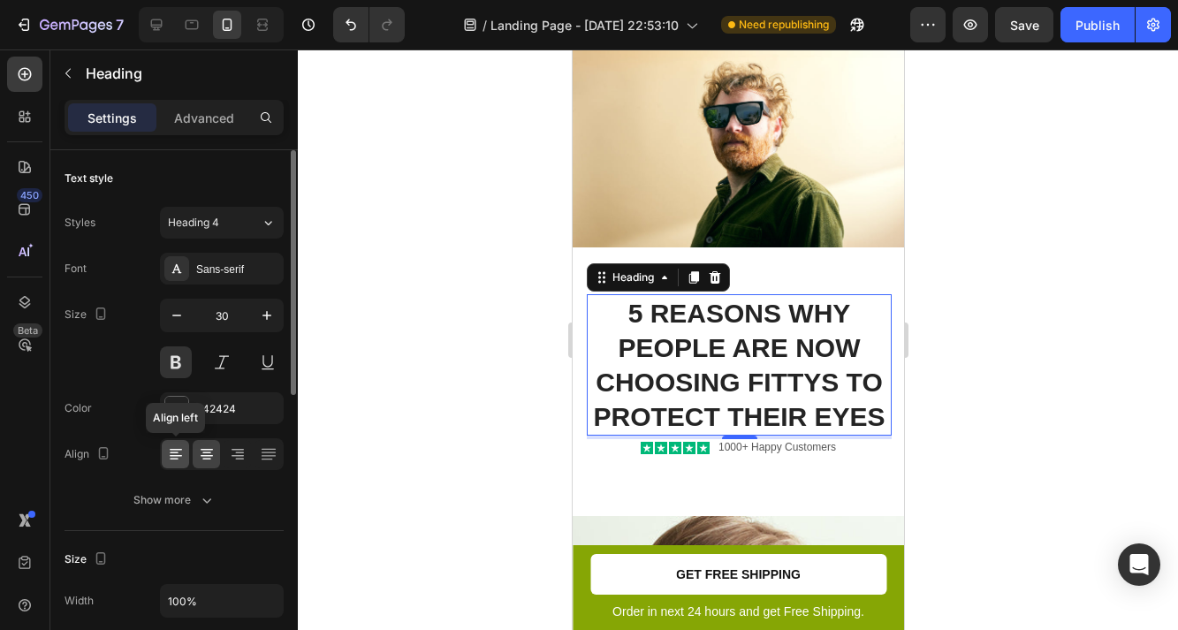
click at [179, 454] on icon at bounding box center [176, 455] width 18 height 18
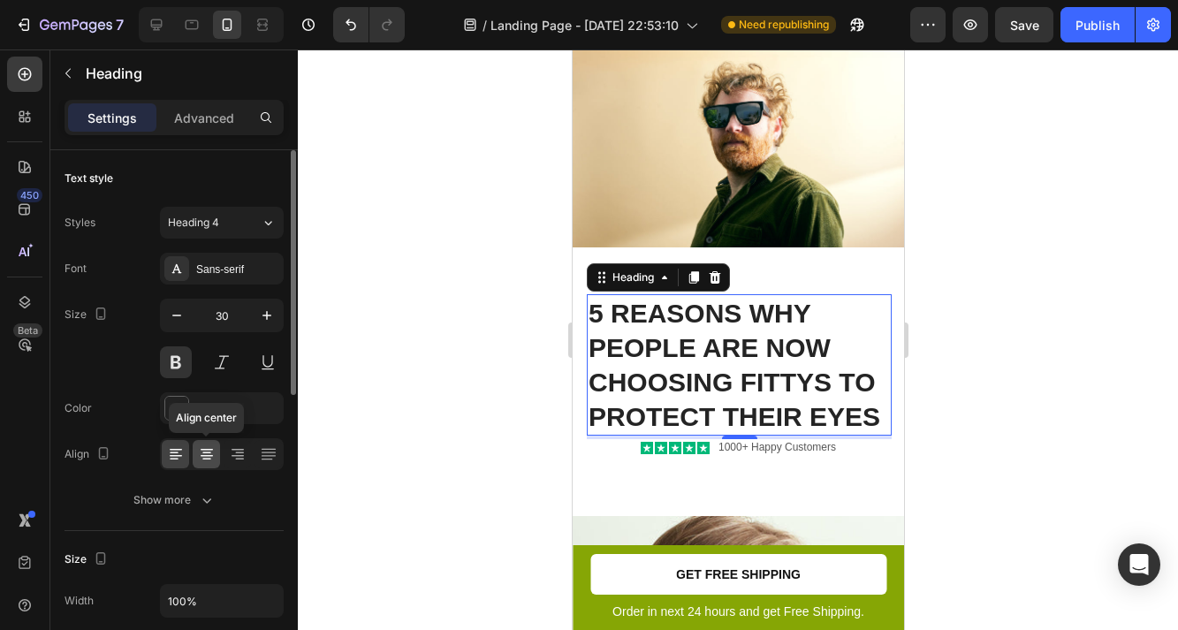
click at [208, 460] on icon at bounding box center [207, 455] width 18 height 18
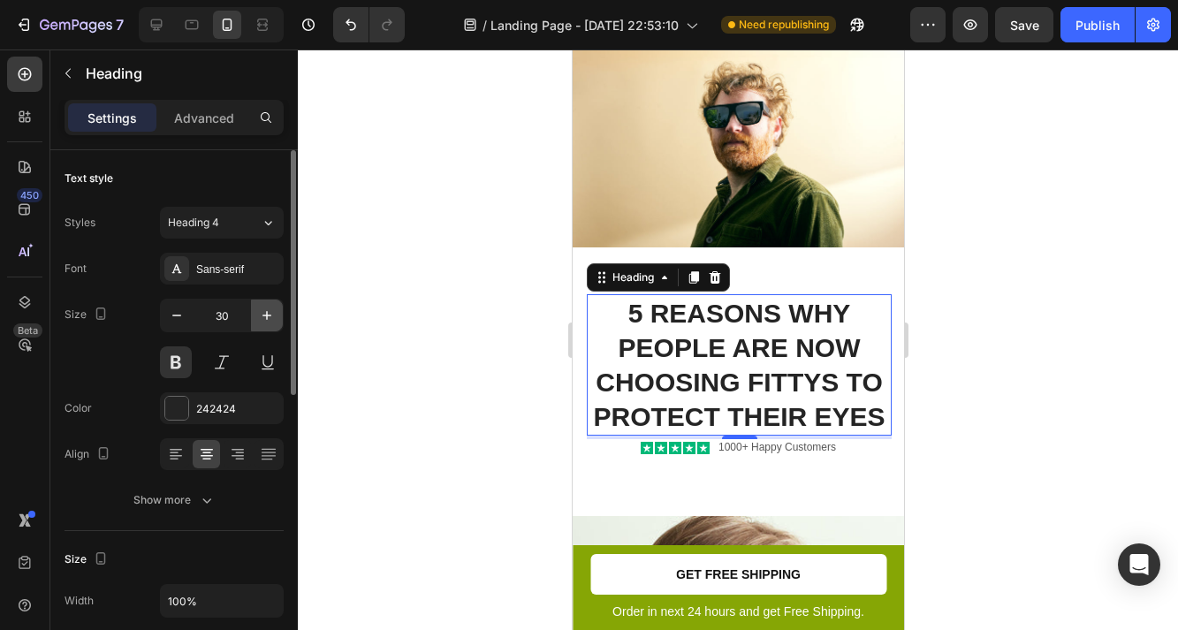
click at [262, 308] on icon "button" at bounding box center [267, 316] width 18 height 18
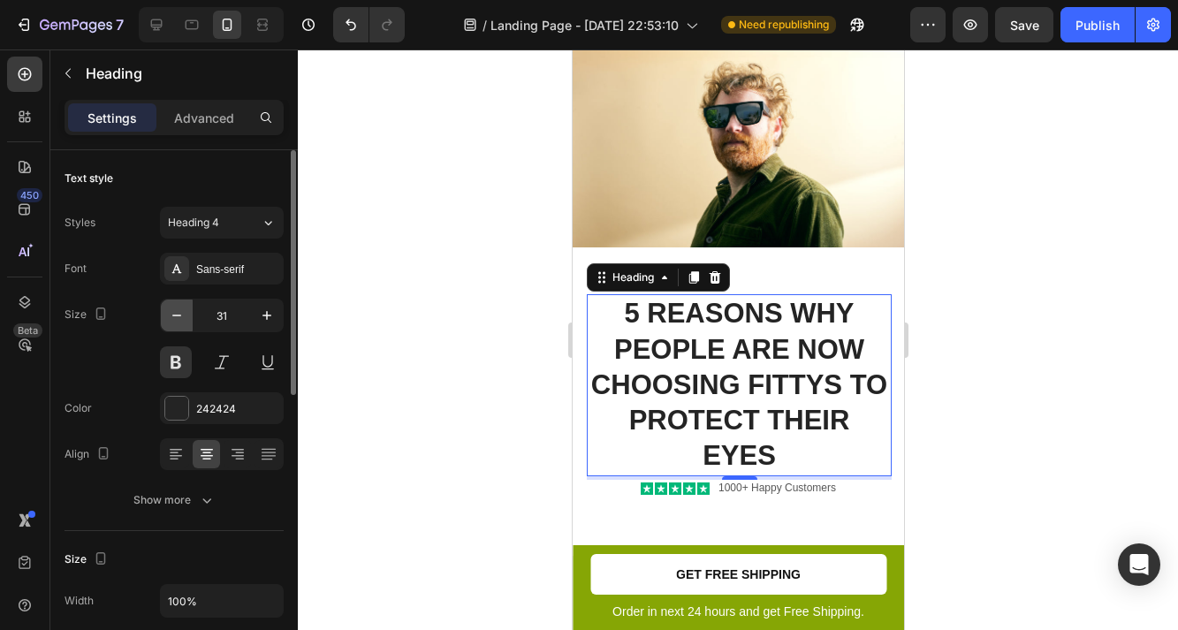
click at [170, 313] on icon "button" at bounding box center [177, 316] width 18 height 18
type input "30"
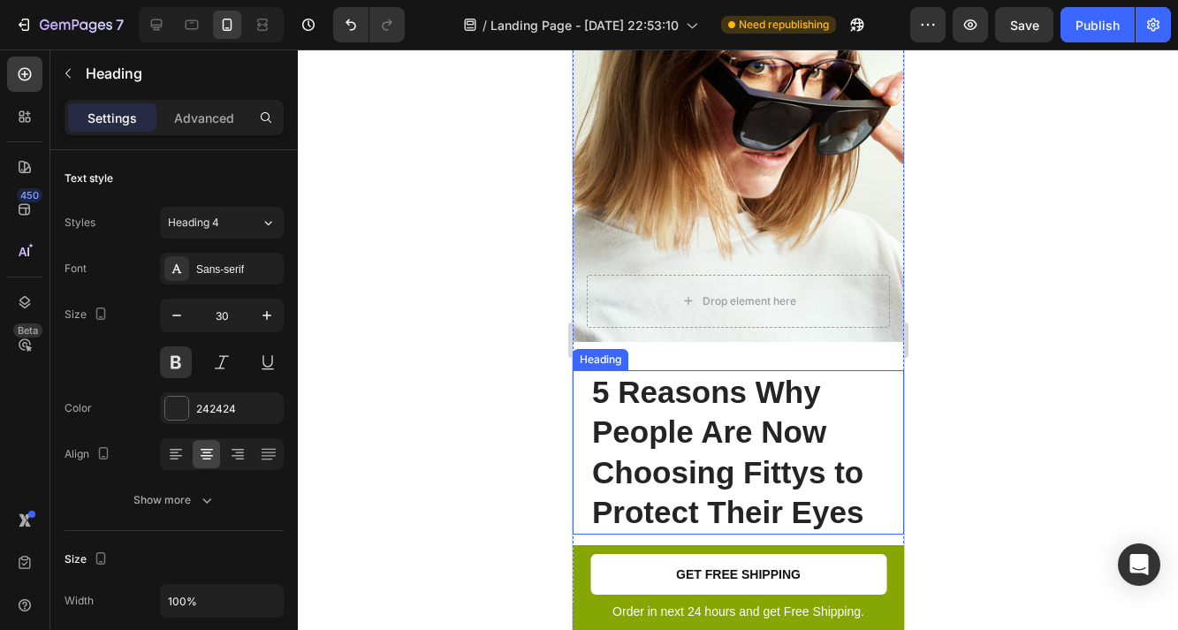
scroll to position [884, 0]
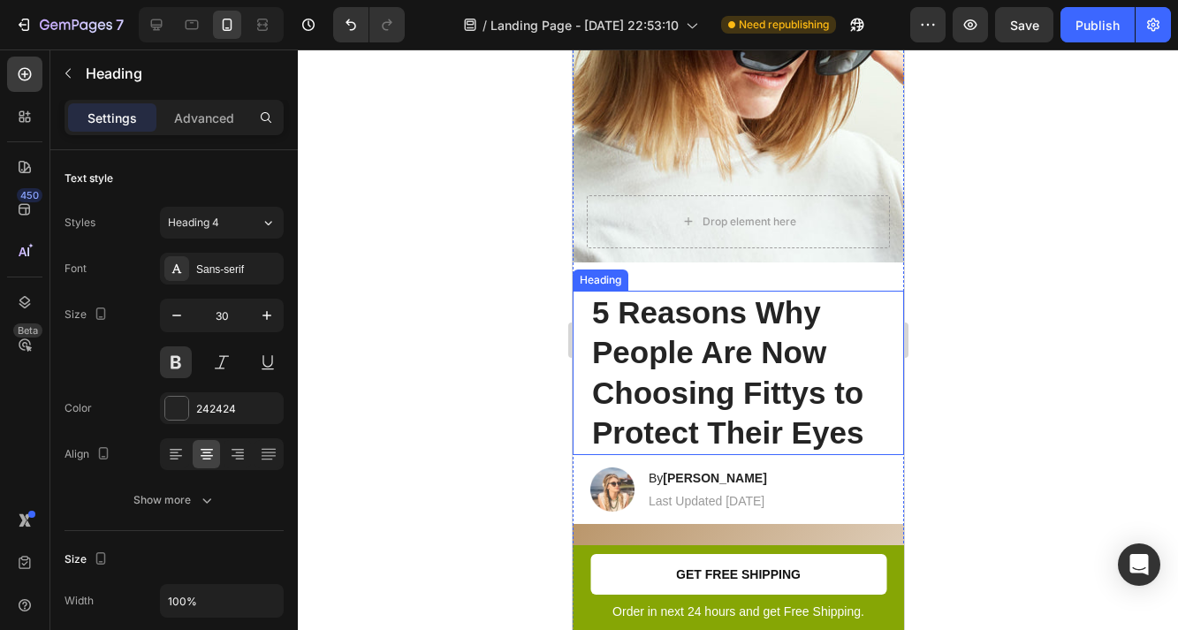
click at [828, 326] on h1 "5 Reasons Why People Are Now Choosing Fittys to Protect Their Eyes" at bounding box center [738, 373] width 296 height 164
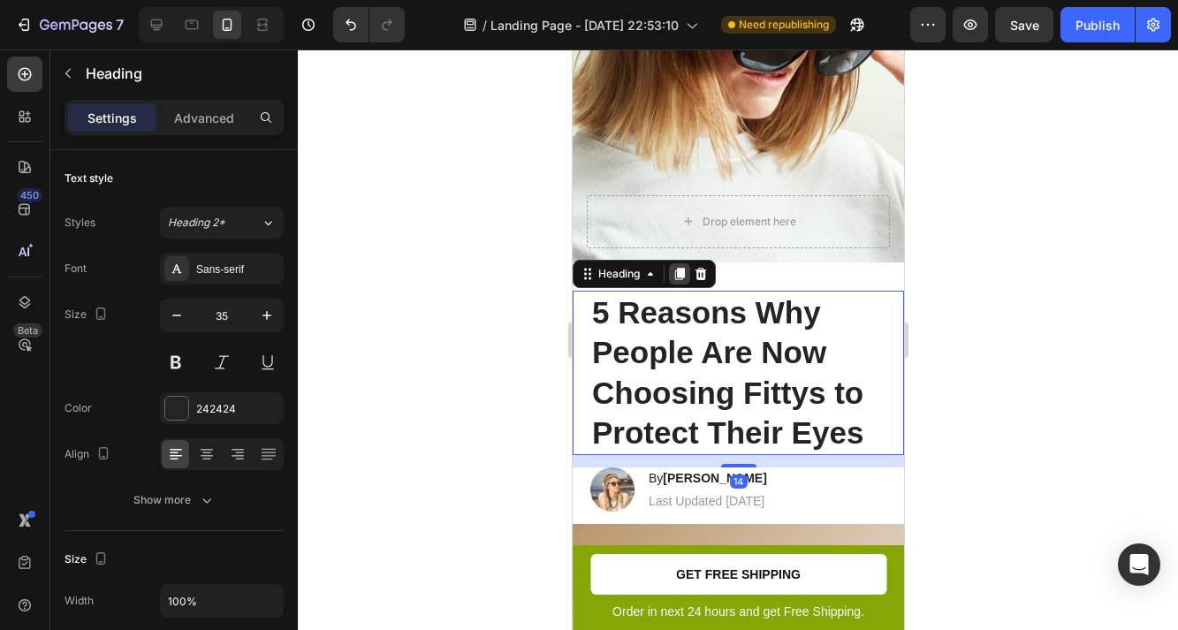
click at [675, 267] on icon at bounding box center [679, 274] width 14 height 14
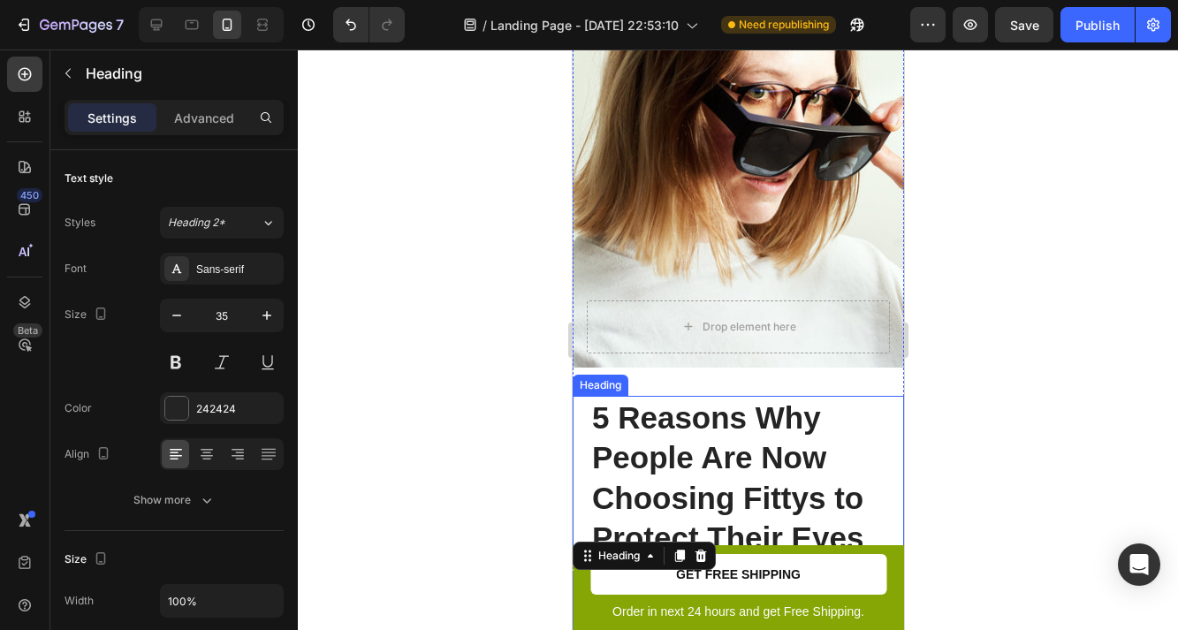
scroll to position [1062, 0]
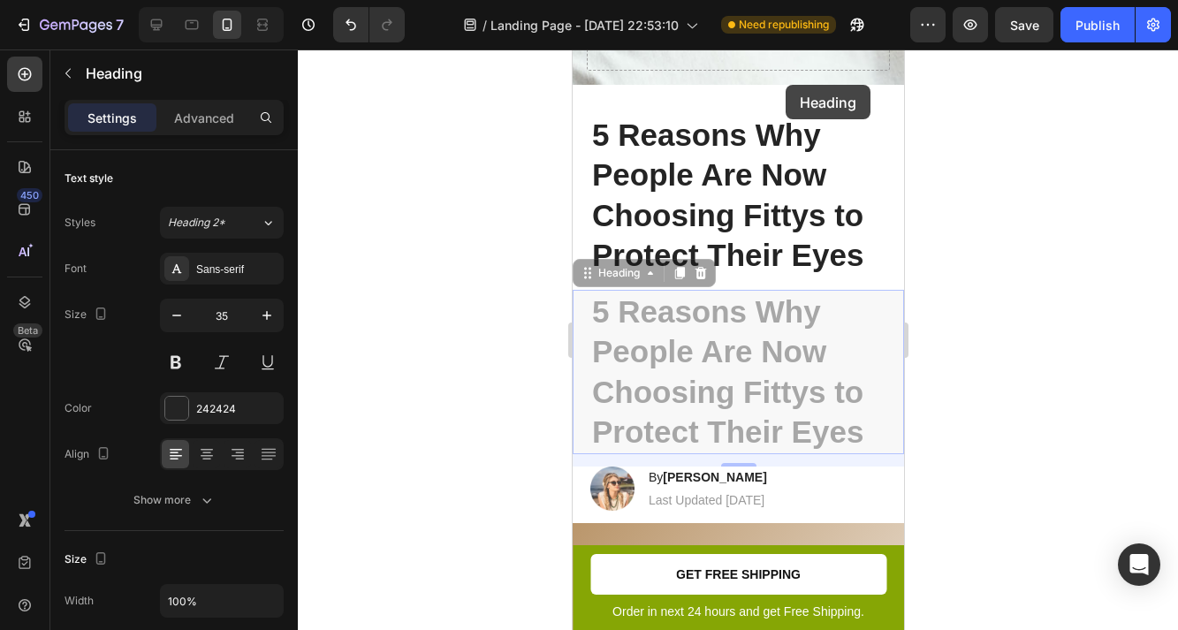
drag, startPoint x: 782, startPoint y: 307, endPoint x: 785, endPoint y: 85, distance: 221.9
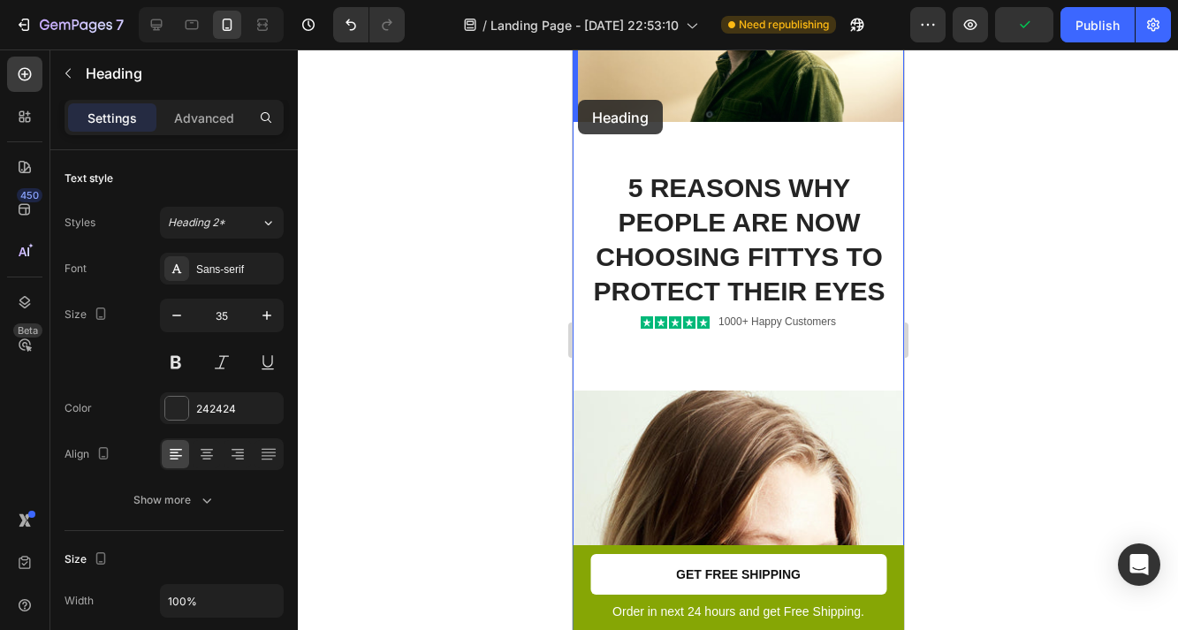
scroll to position [283, 0]
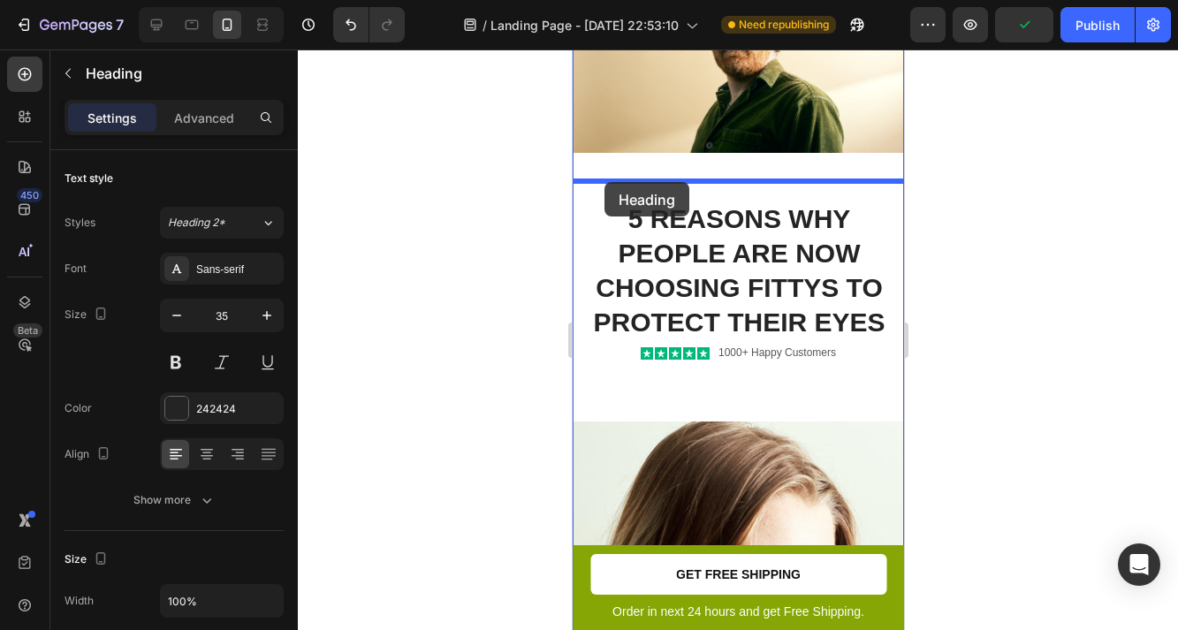
drag, startPoint x: 582, startPoint y: 209, endPoint x: 604, endPoint y: 182, distance: 34.5
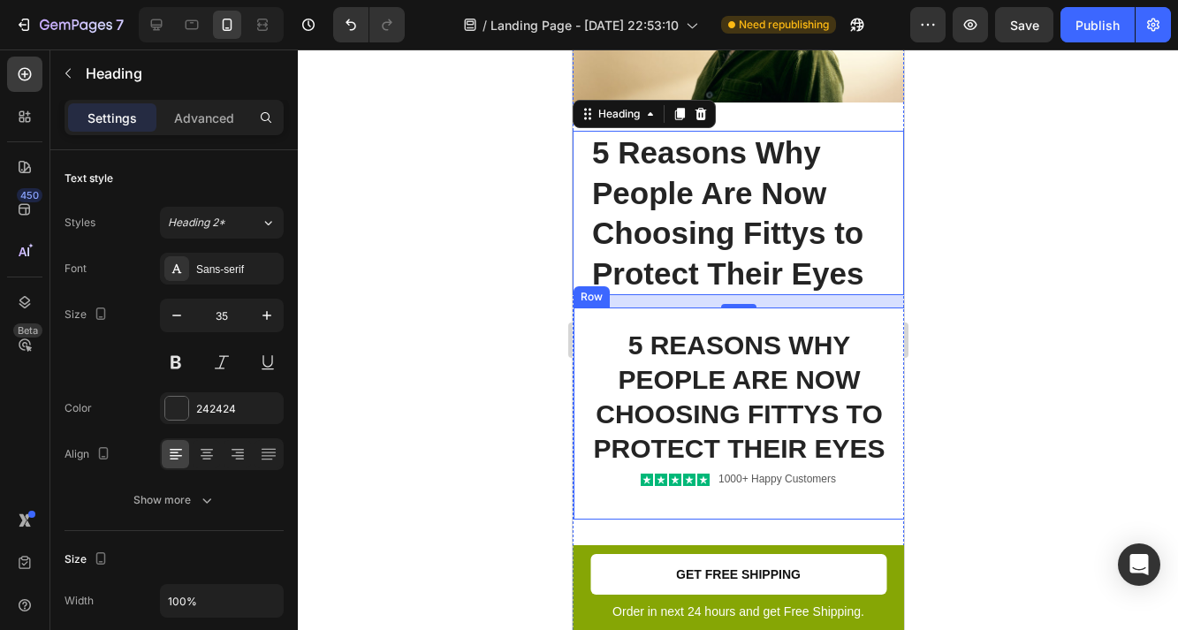
scroll to position [337, 0]
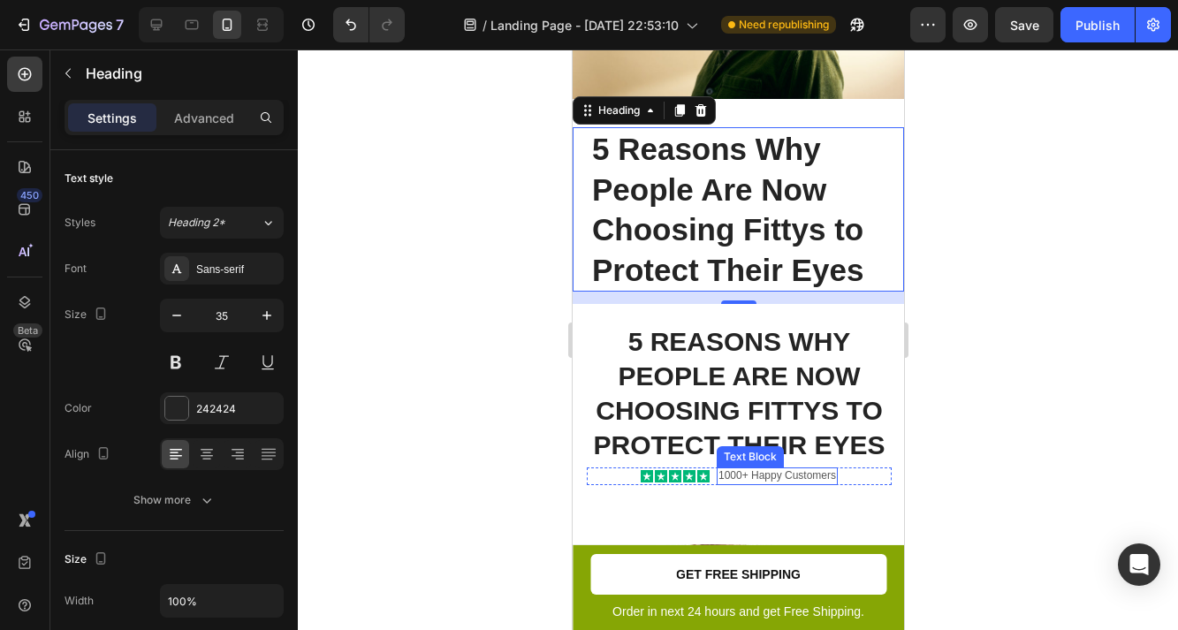
click at [733, 473] on p "1000+ Happy Customers" at bounding box center [777, 476] width 118 height 14
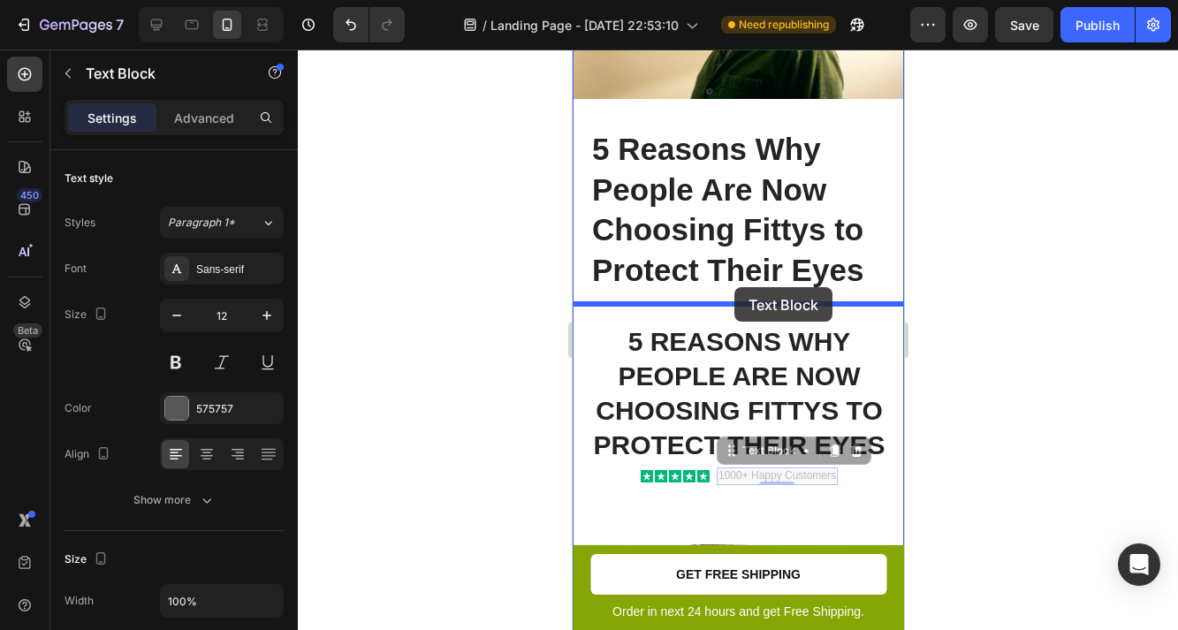
drag, startPoint x: 732, startPoint y: 453, endPoint x: 734, endPoint y: 287, distance: 166.2
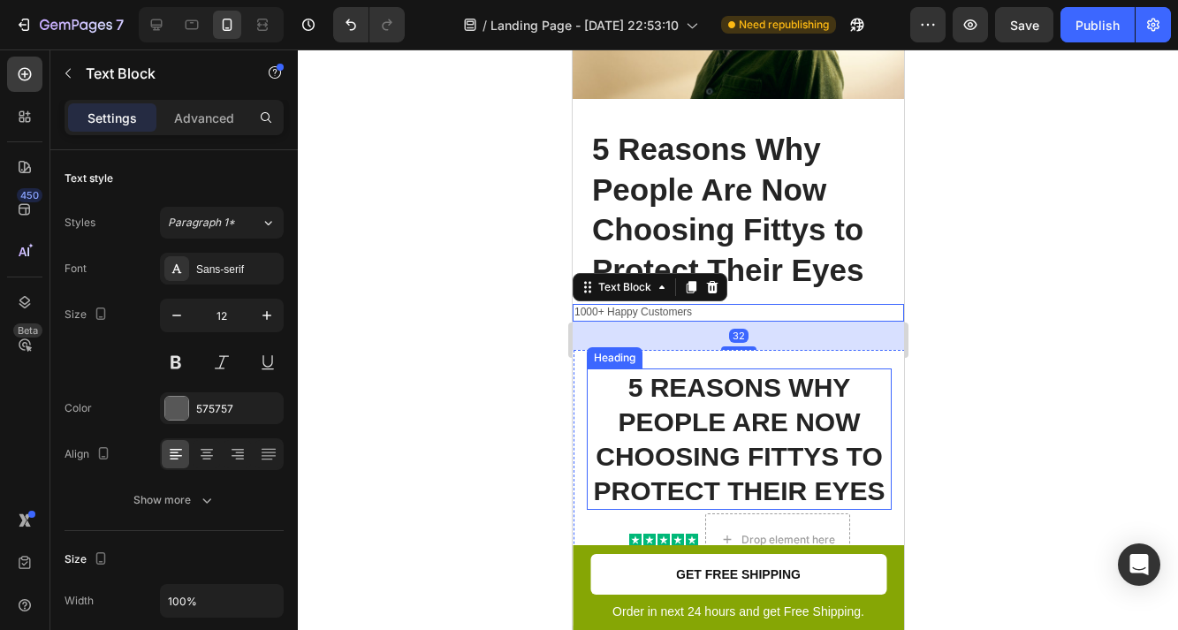
scroll to position [351, 0]
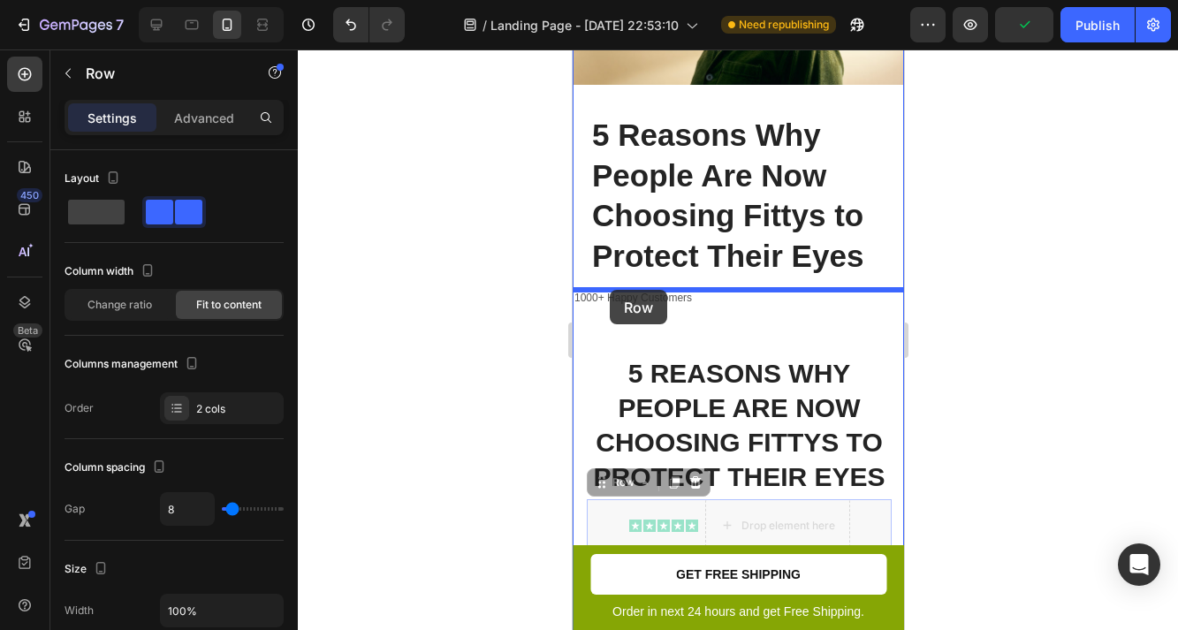
drag, startPoint x: 605, startPoint y: 492, endPoint x: 609, endPoint y: 290, distance: 202.5
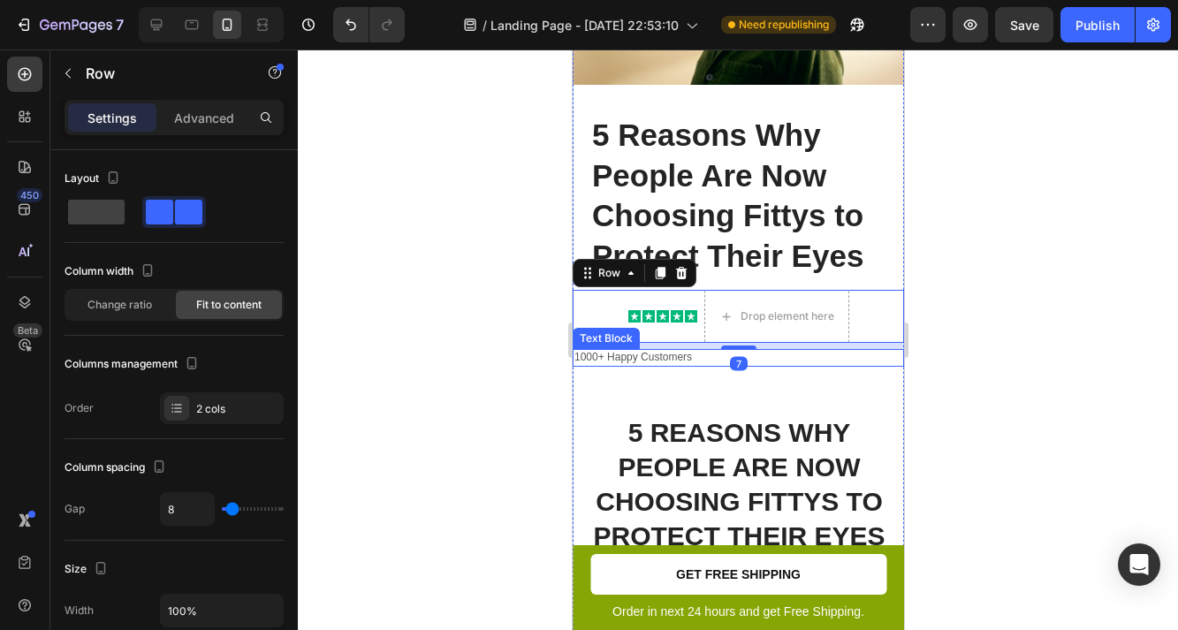
click at [613, 356] on p "1000+ Happy Customers" at bounding box center [738, 358] width 328 height 14
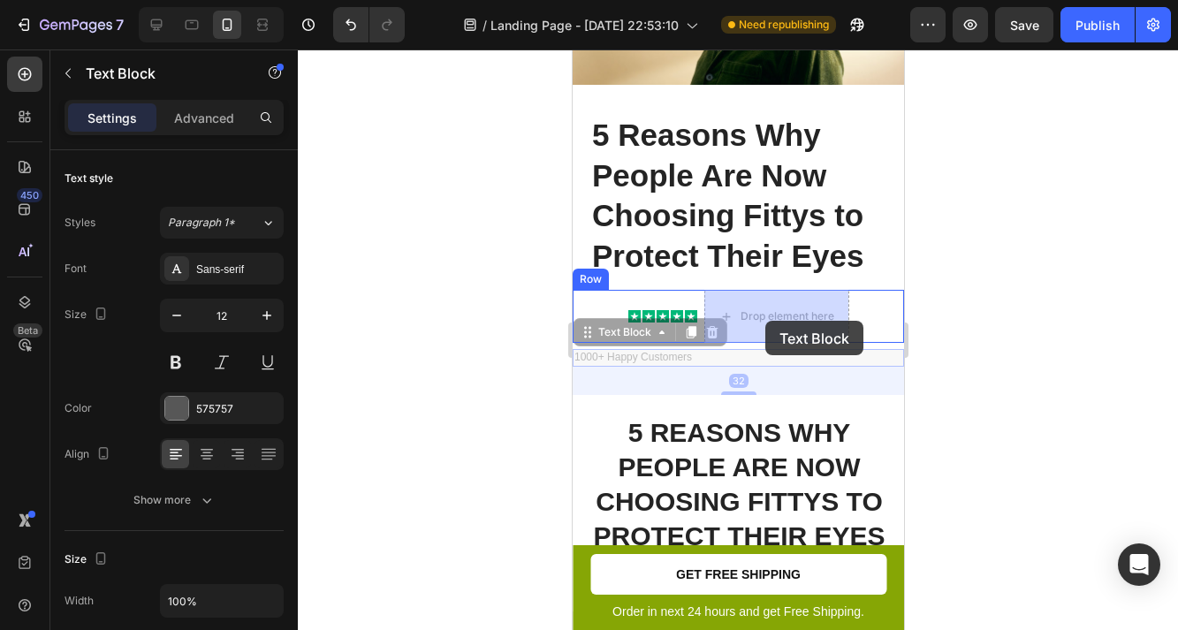
drag, startPoint x: 584, startPoint y: 331, endPoint x: 765, endPoint y: 321, distance: 180.6
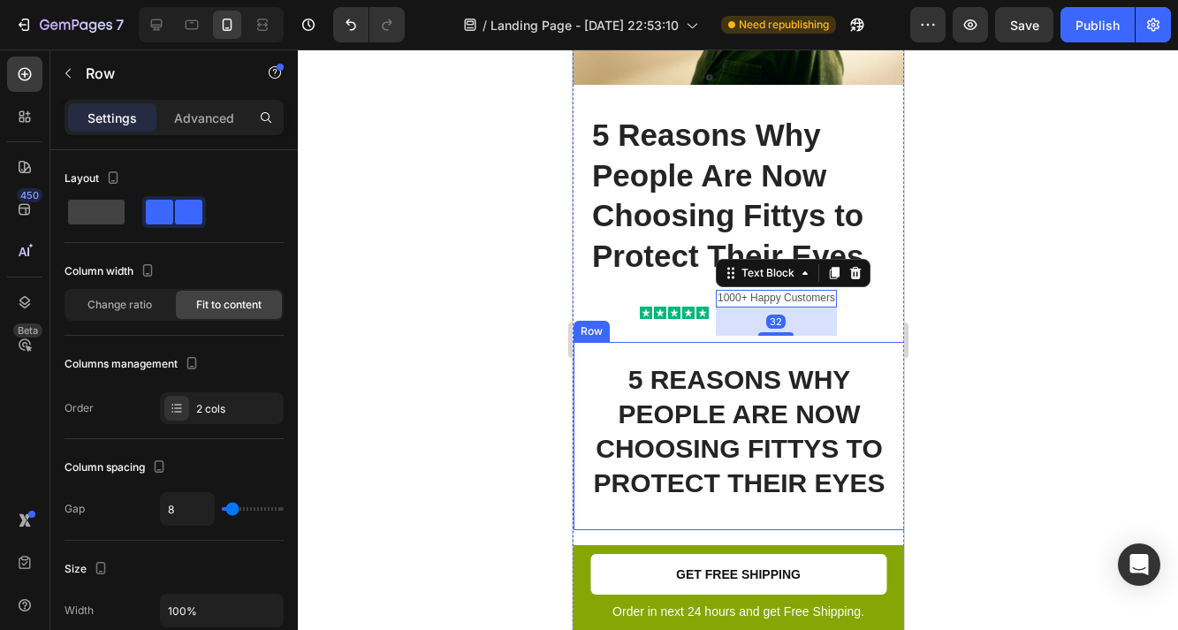
click at [877, 320] on div "Icon Icon Icon Icon Icon Icon List 1000+ Happy Customers Text Block 32 Row" at bounding box center [737, 313] width 331 height 46
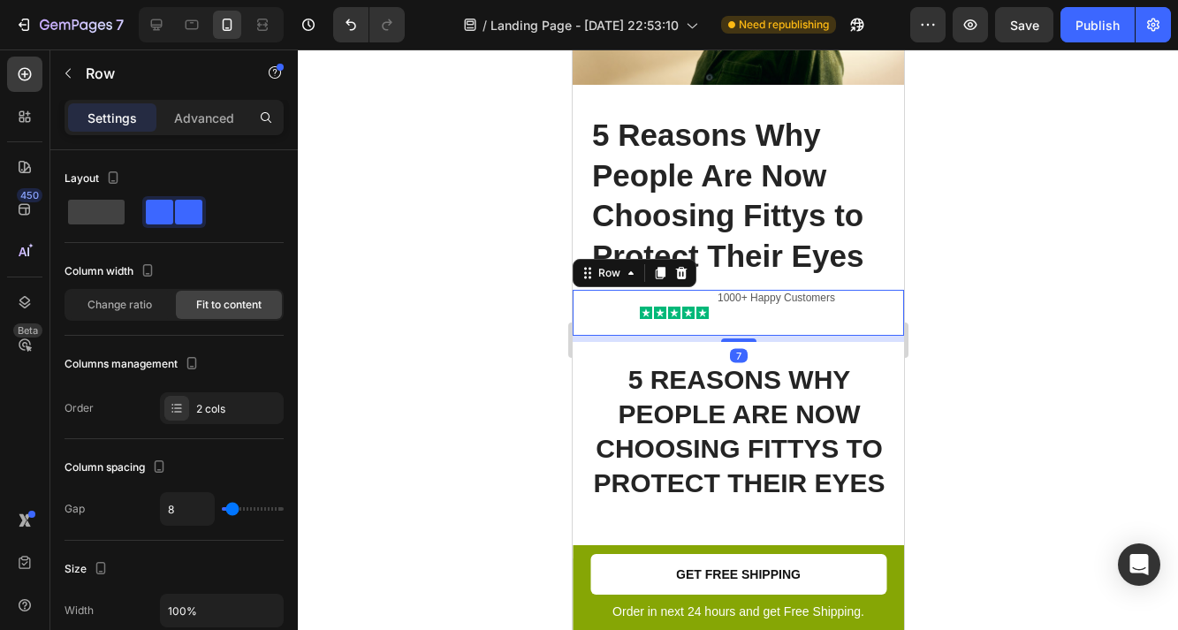
click at [795, 313] on div "1000+ Happy Customers Text Block" at bounding box center [775, 313] width 121 height 46
click at [788, 302] on p "1000+ Happy Customers" at bounding box center [776, 299] width 118 height 14
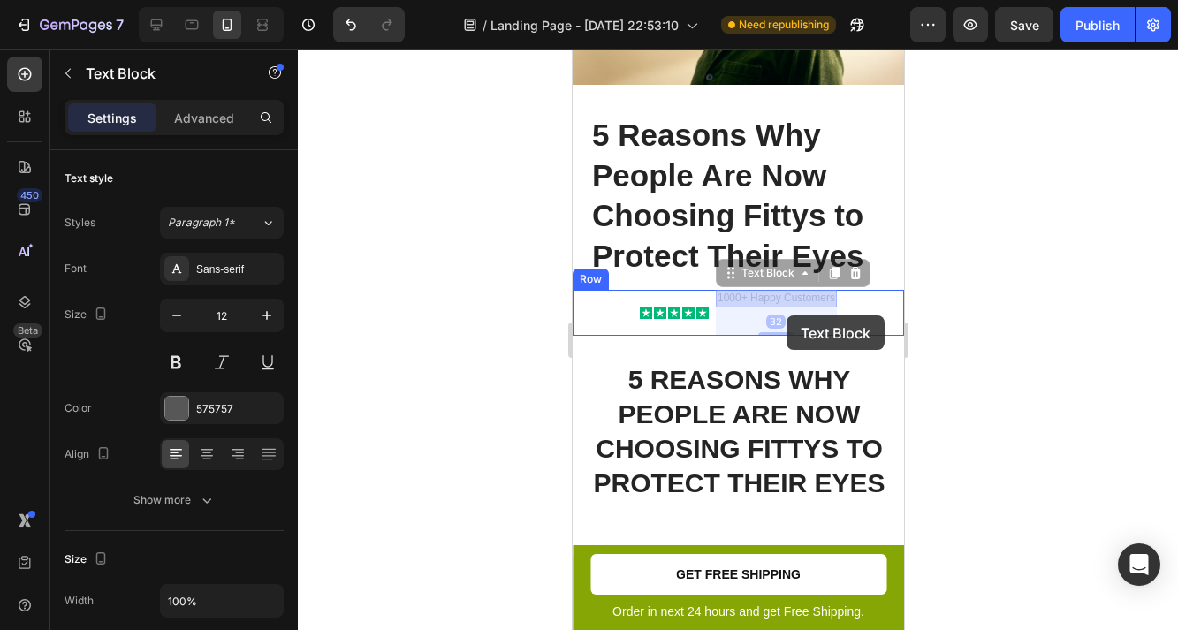
drag, startPoint x: 786, startPoint y: 301, endPoint x: 787, endPoint y: 318, distance: 16.8
drag, startPoint x: 733, startPoint y: 277, endPoint x: 731, endPoint y: 312, distance: 35.4
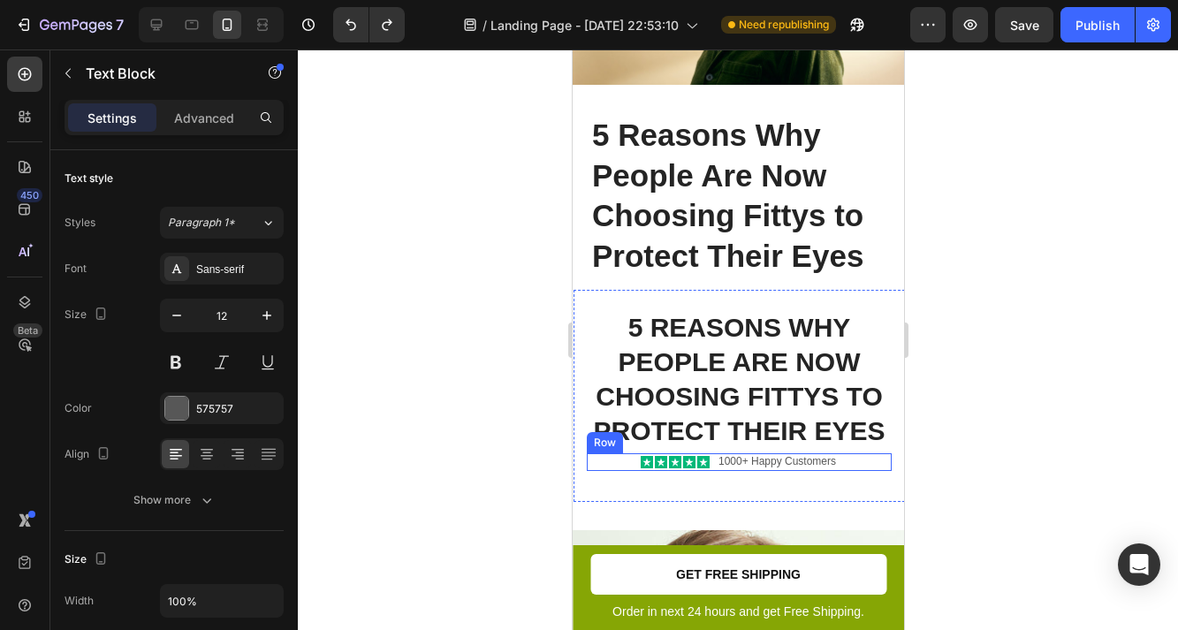
click at [596, 461] on div "Icon Icon Icon Icon Icon Icon List 1000+ Happy Customers Text Block Row" at bounding box center [738, 462] width 305 height 18
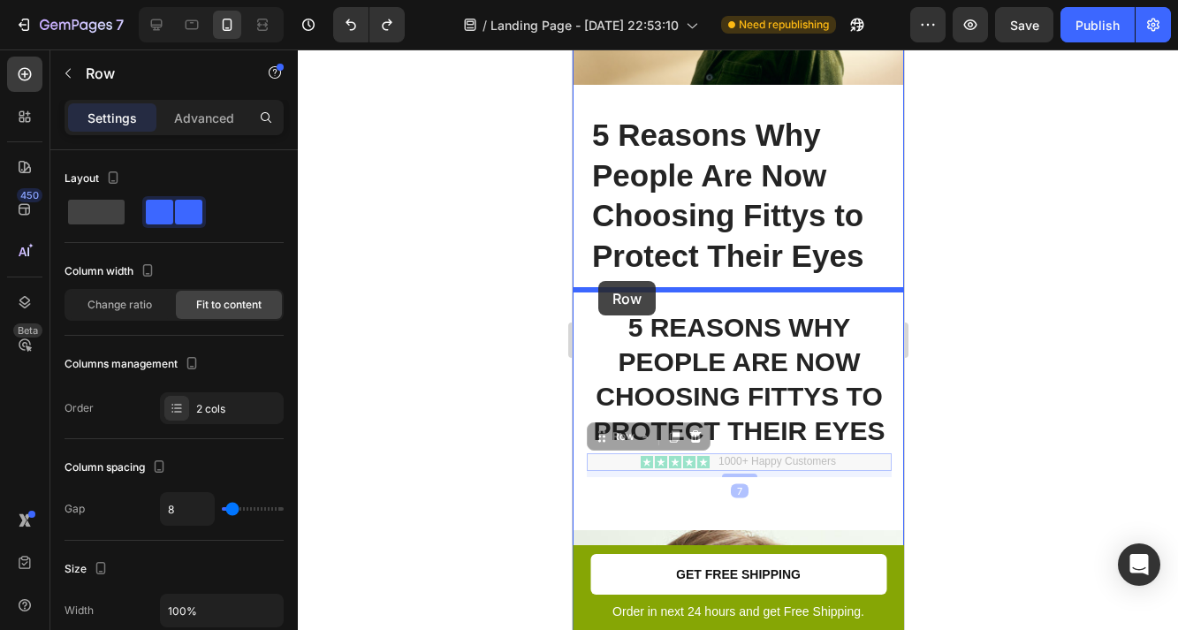
drag, startPoint x: 596, startPoint y: 435, endPoint x: 598, endPoint y: 281, distance: 153.8
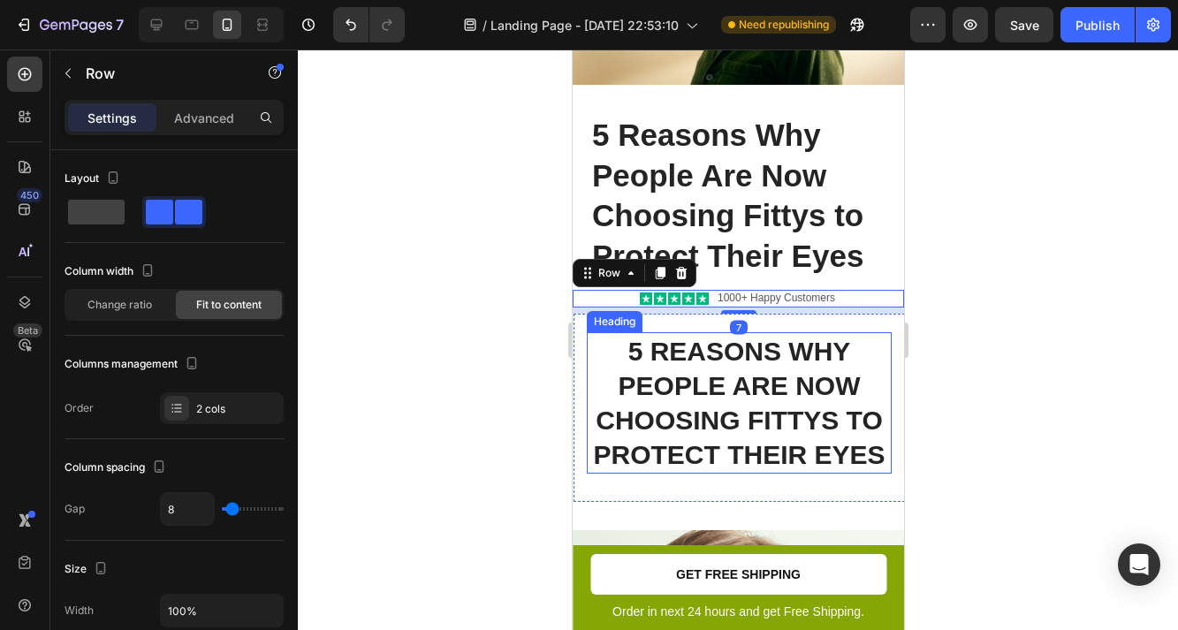
click at [750, 379] on p "5 Reasons Why People Are Now Choosing Fittys to Protect Their Eyes" at bounding box center [738, 403] width 301 height 138
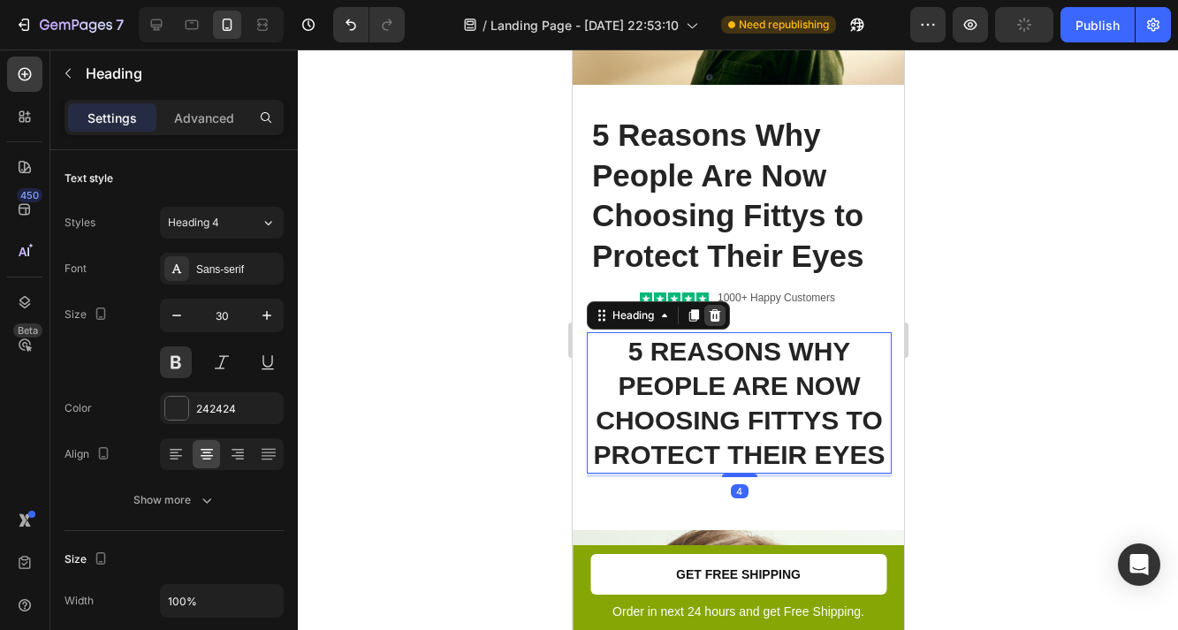
click at [718, 319] on icon at bounding box center [714, 315] width 11 height 12
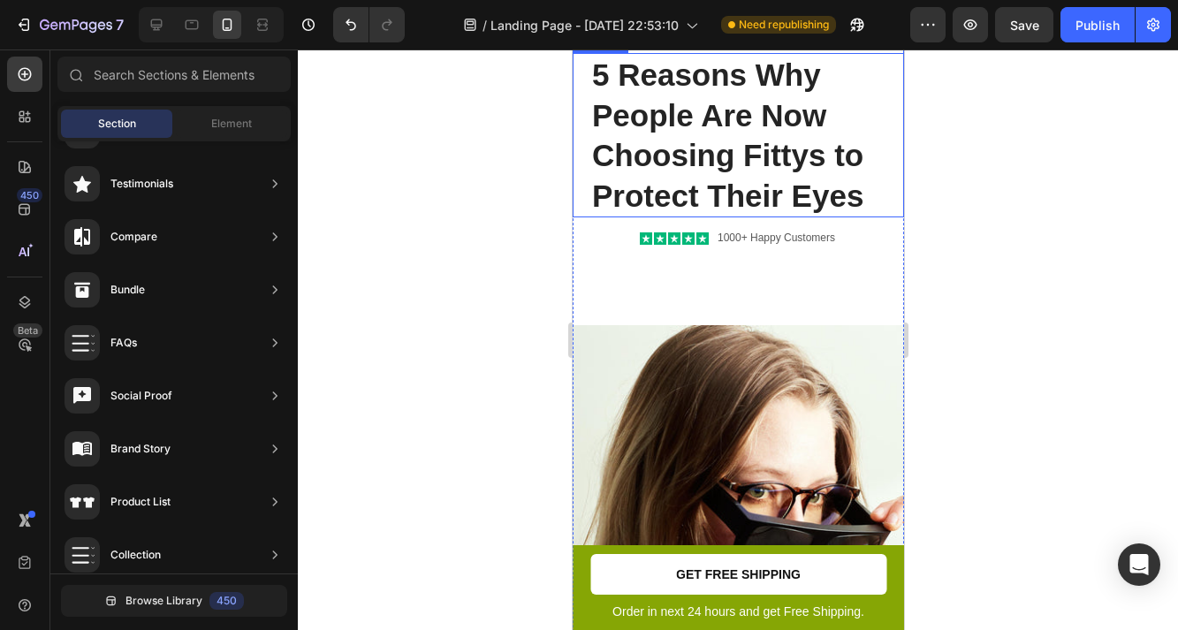
scroll to position [415, 0]
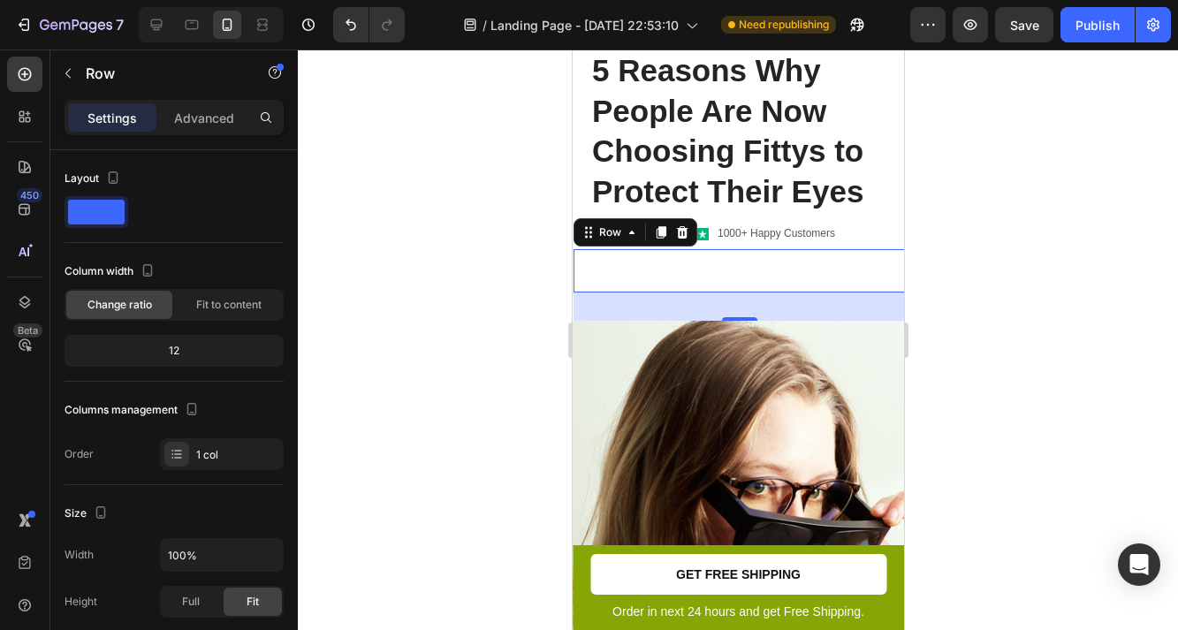
click at [709, 277] on div "You are pefect Text Block Row 0" at bounding box center [738, 270] width 331 height 43
click at [679, 233] on icon at bounding box center [681, 232] width 14 height 14
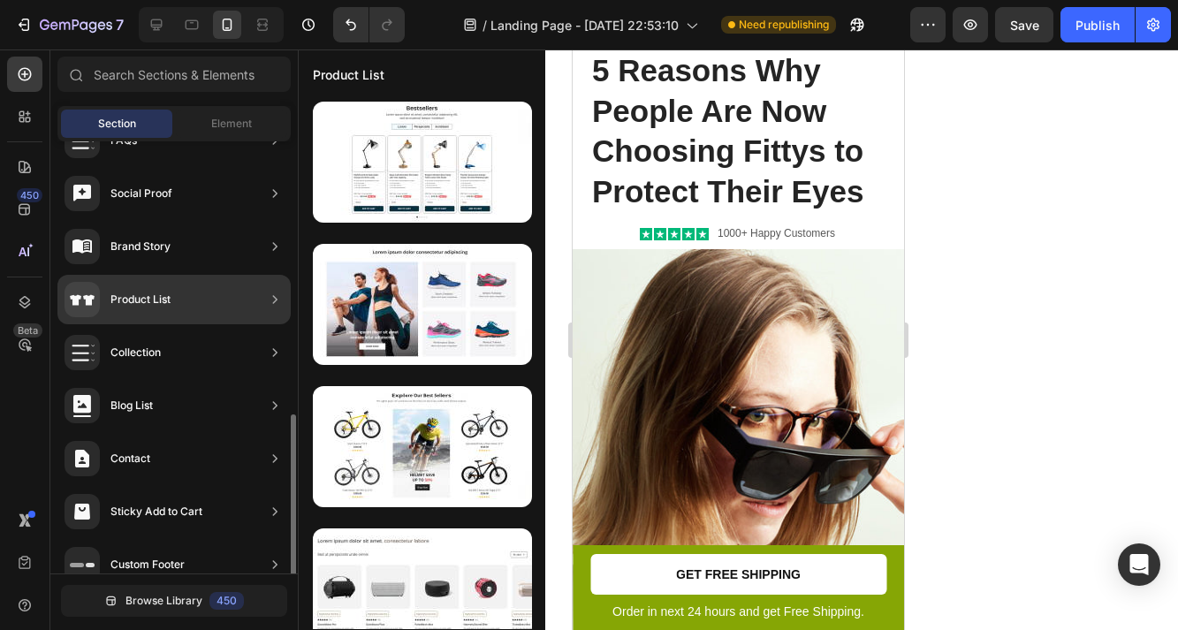
scroll to position [513, 0]
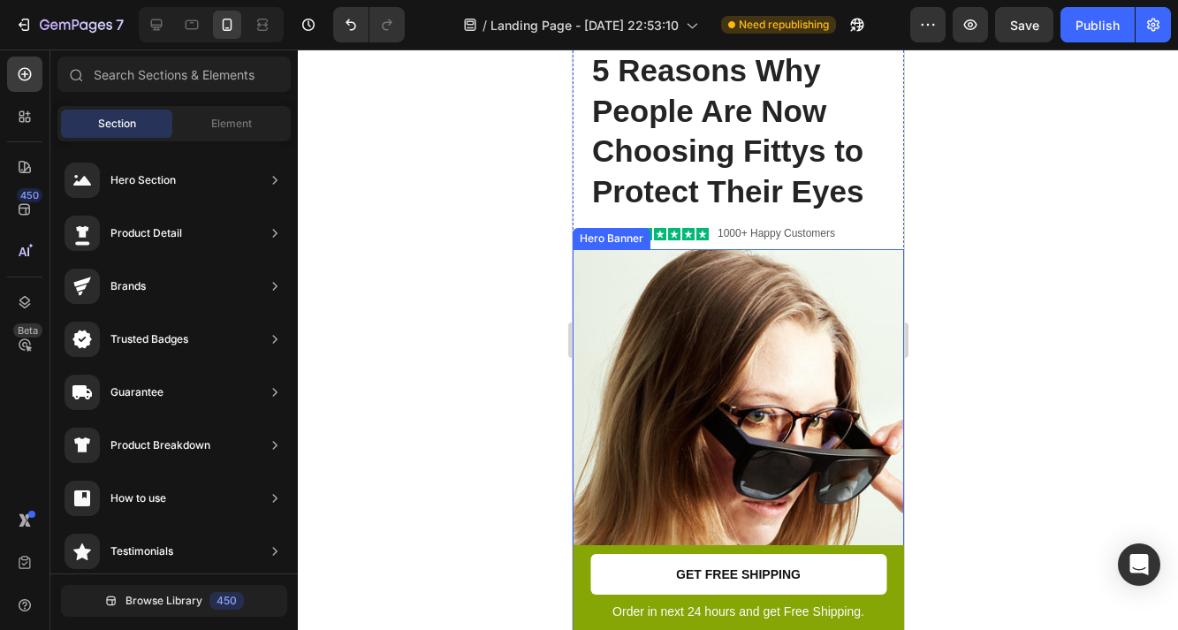
drag, startPoint x: 739, startPoint y: 381, endPoint x: 583, endPoint y: 246, distance: 206.8
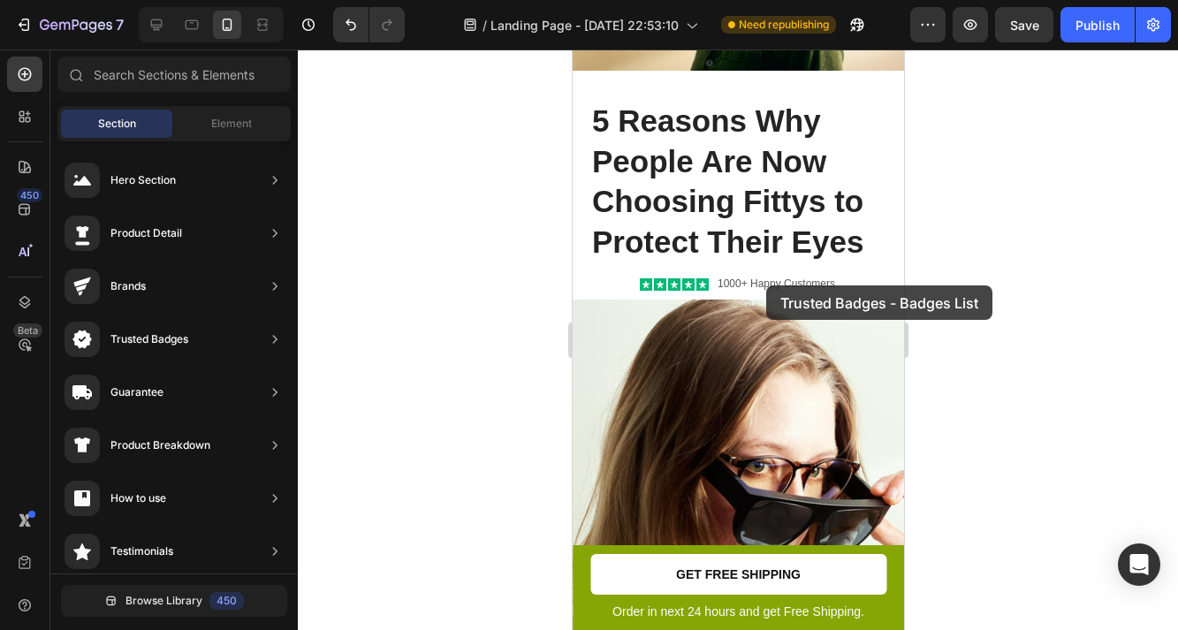
drag, startPoint x: 951, startPoint y: 216, endPoint x: 765, endPoint y: 286, distance: 198.3
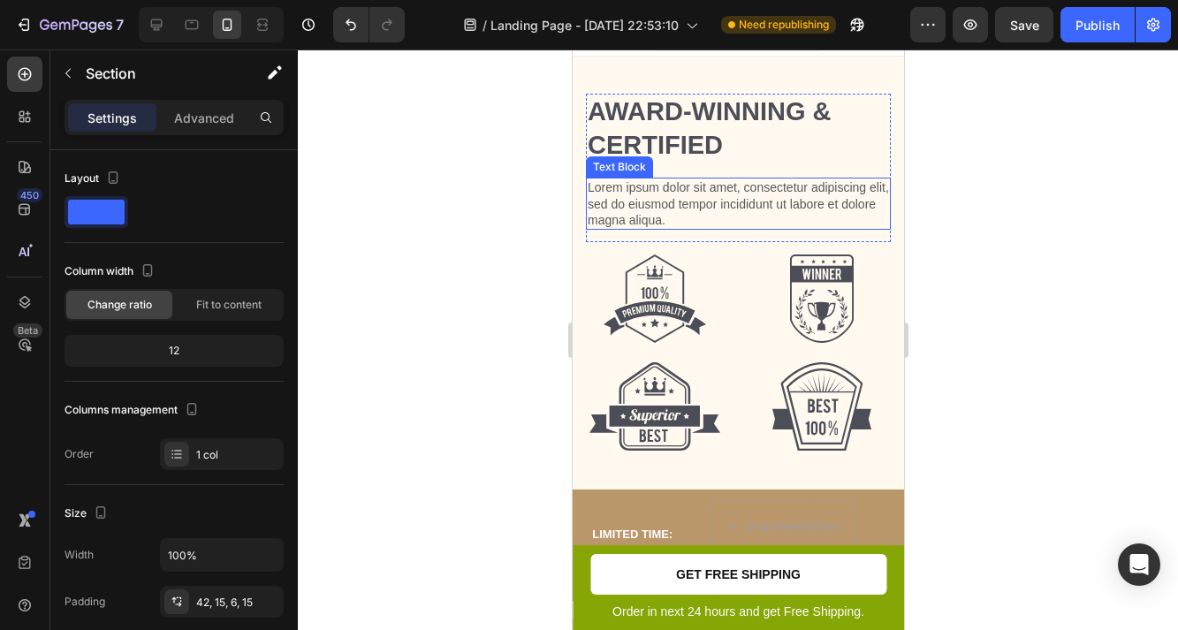
scroll to position [0, 0]
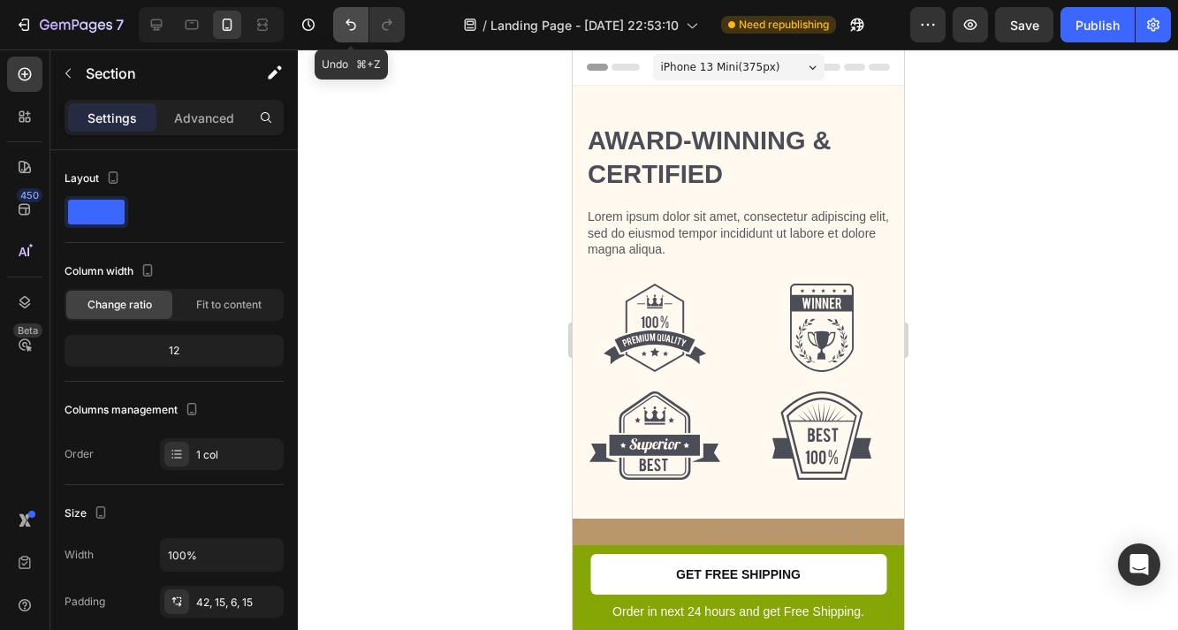
click at [341, 19] on button "Undo/Redo" at bounding box center [350, 24] width 35 height 35
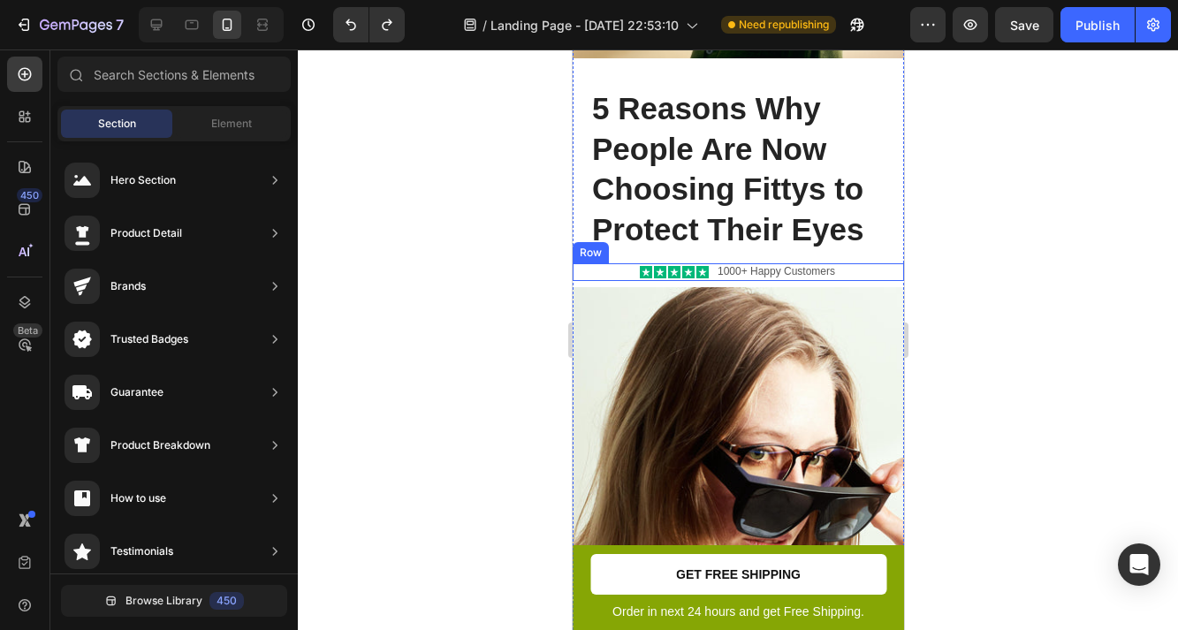
scroll to position [466, 0]
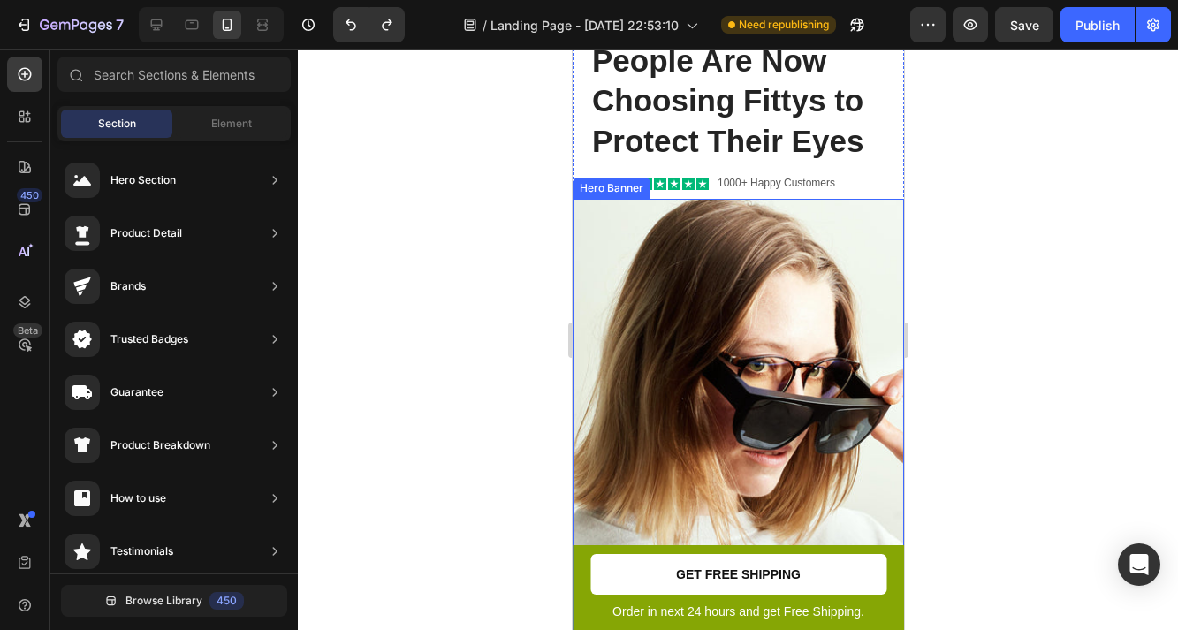
click at [652, 339] on div "Background Image" at bounding box center [737, 420] width 331 height 442
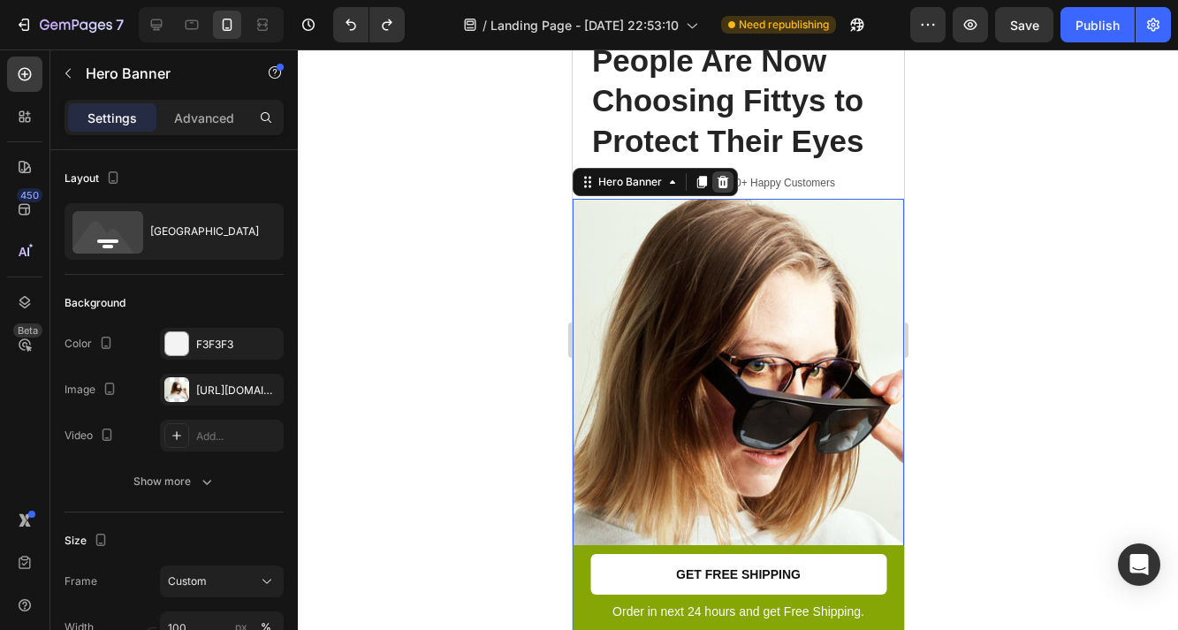
click at [720, 185] on icon at bounding box center [722, 182] width 14 height 14
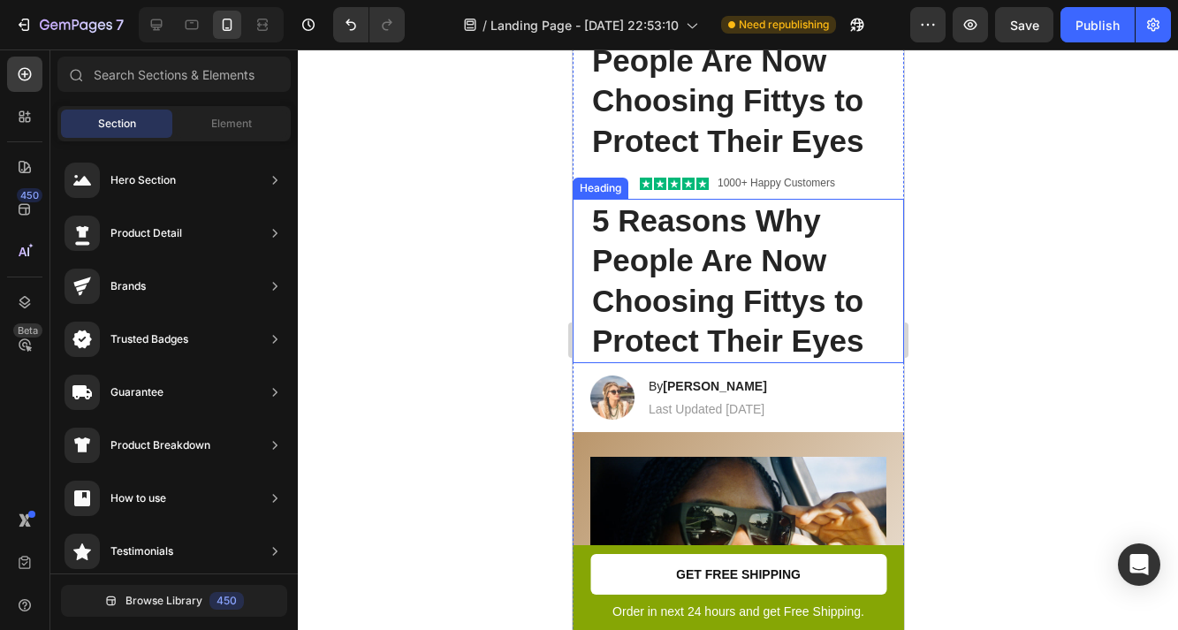
click at [757, 270] on h1 "5 Reasons Why People Are Now Choosing Fittys to Protect Their Eyes" at bounding box center [738, 281] width 296 height 164
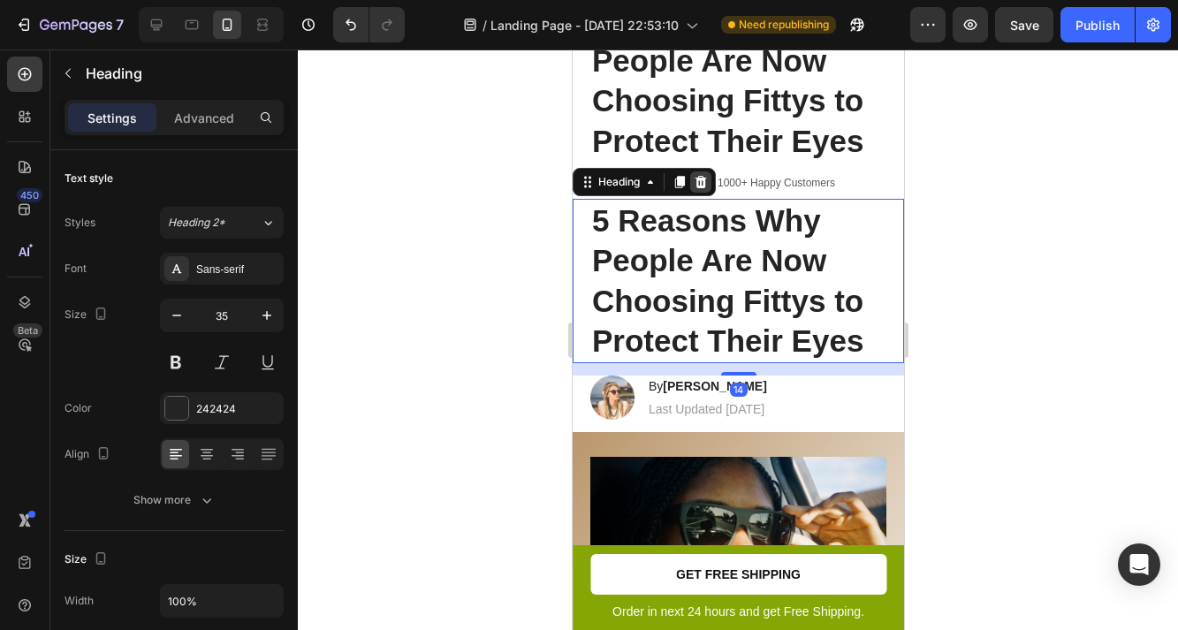
click at [698, 177] on icon at bounding box center [700, 182] width 11 height 12
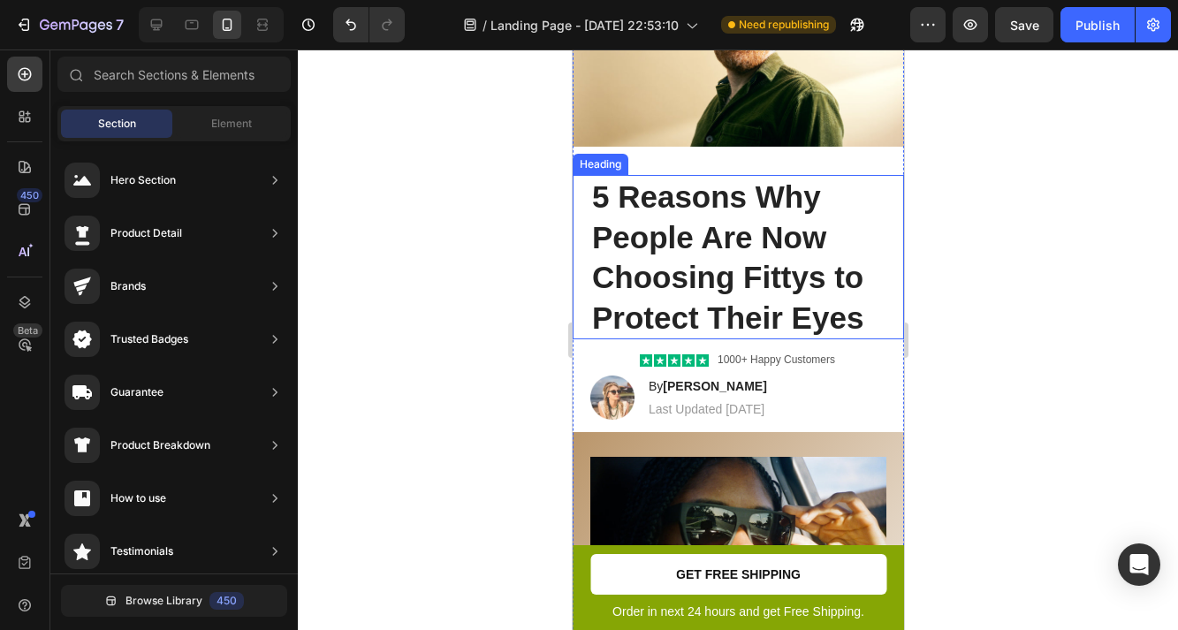
scroll to position [315, 0]
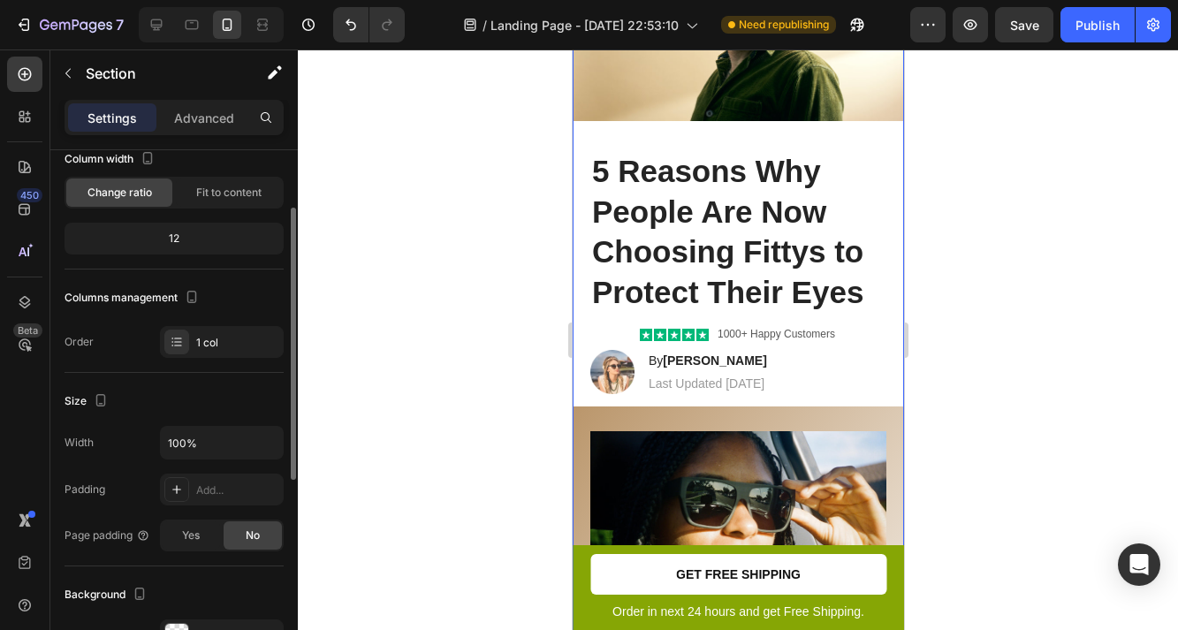
scroll to position [0, 0]
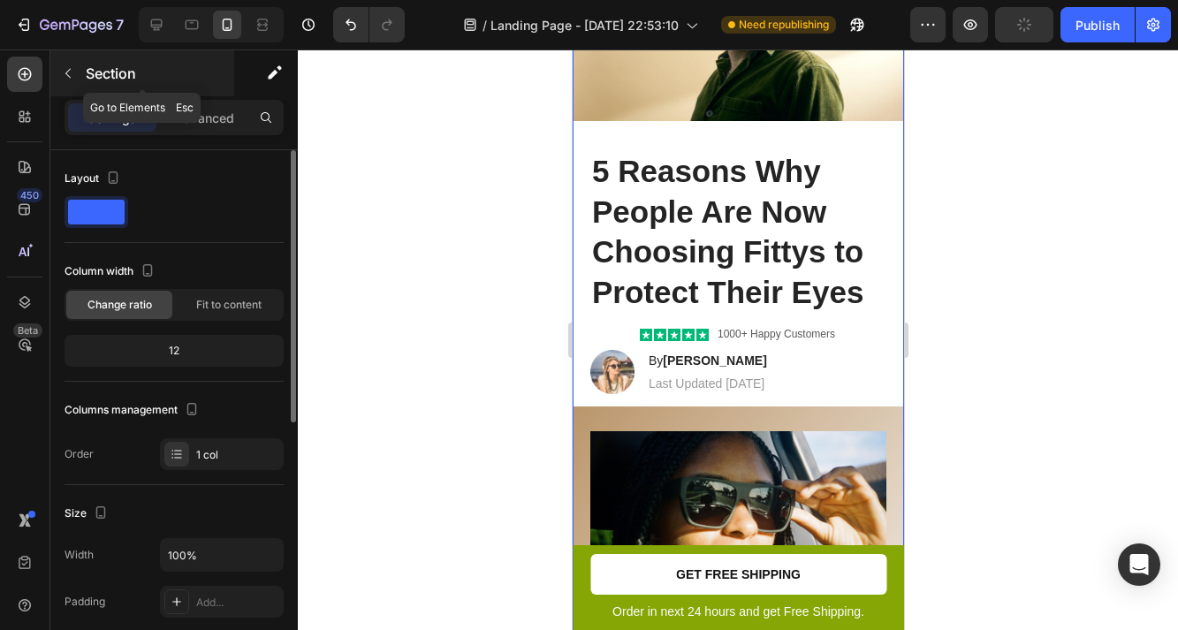
click at [76, 66] on button "button" at bounding box center [68, 73] width 28 height 28
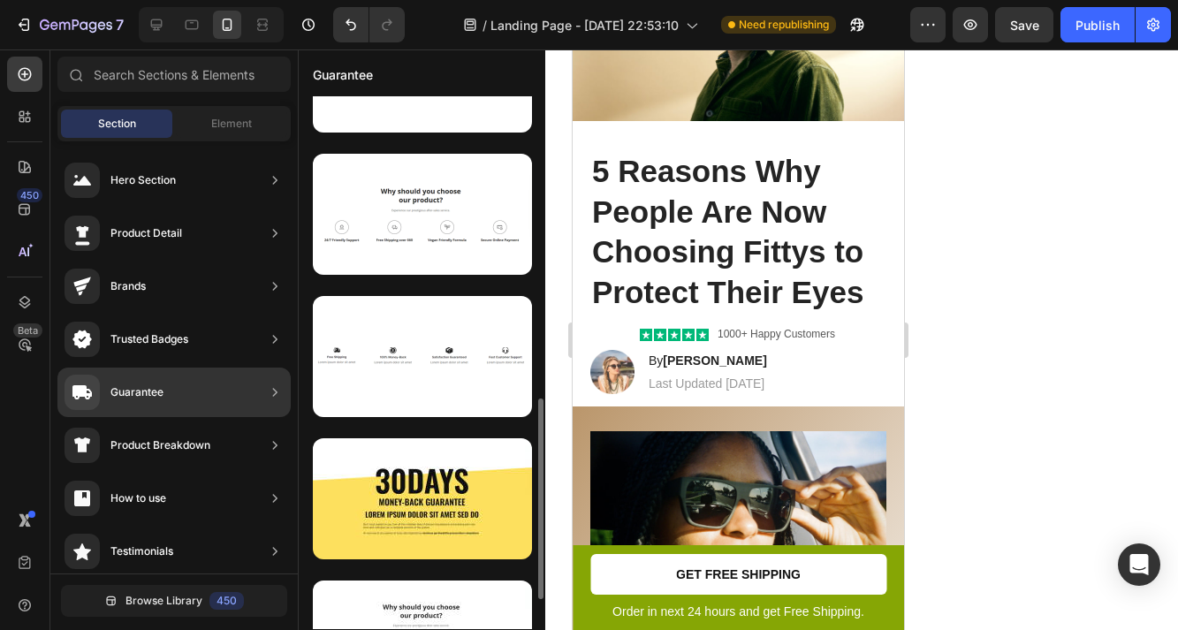
scroll to position [815, 0]
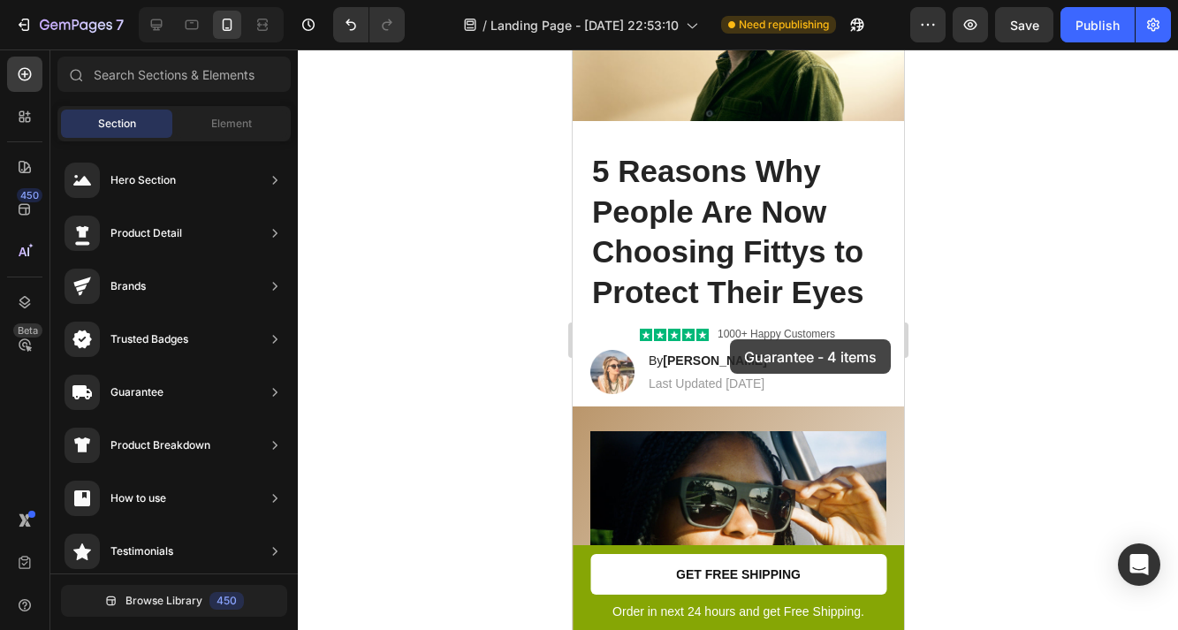
drag, startPoint x: 942, startPoint y: 415, endPoint x: 729, endPoint y: 339, distance: 225.9
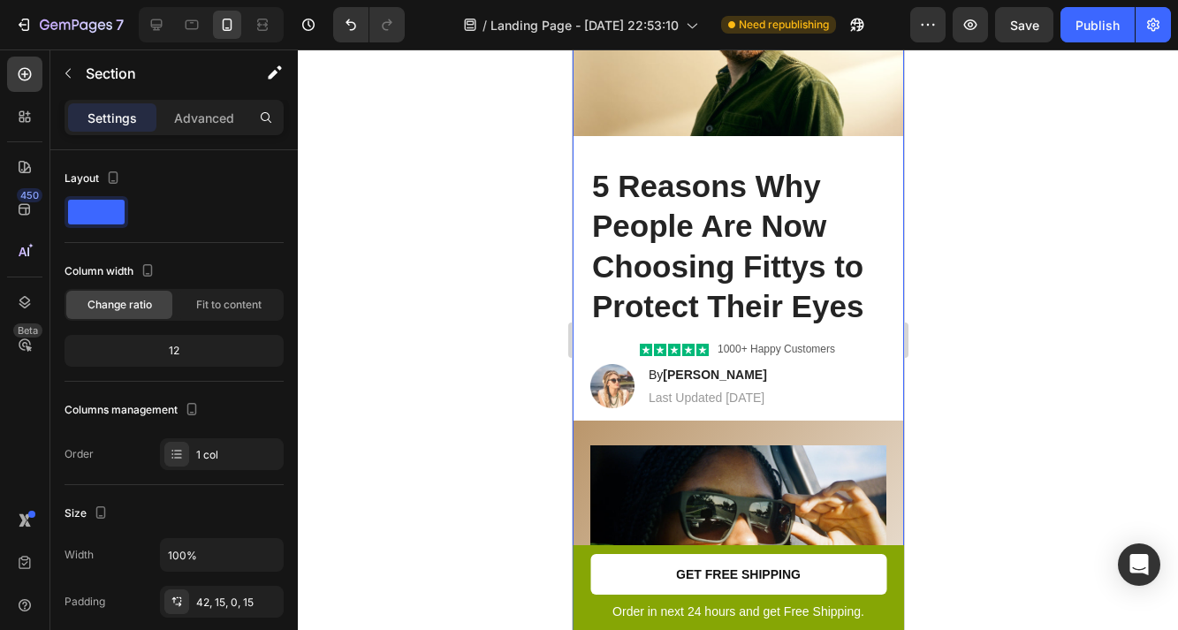
scroll to position [0, 0]
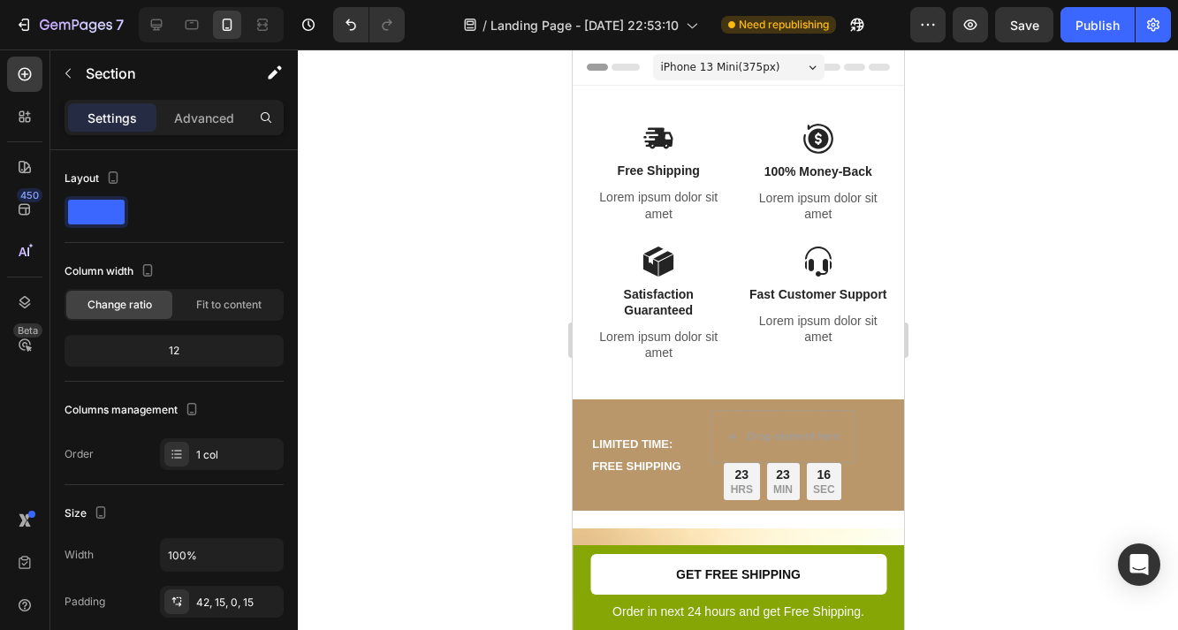
click at [724, 99] on div "Image Free Shipping Text Block Lorem ipsum dolor sit amet Text Block Image 100%…" at bounding box center [737, 243] width 331 height 314
click at [674, 98] on div "Image Free Shipping Text Block Lorem ipsum dolor sit amet Text Block Image 100%…" at bounding box center [737, 243] width 331 height 314
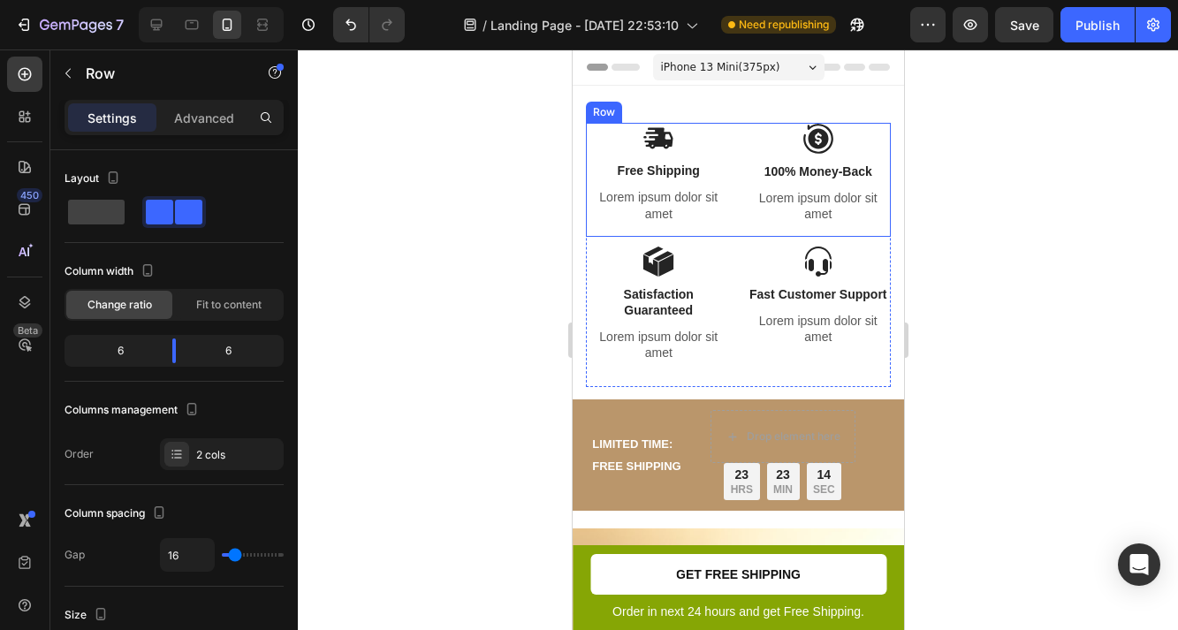
click at [597, 225] on div "Image Free Shipping Text Block Lorem ipsum dolor sit amet Text Block" at bounding box center [658, 180] width 146 height 114
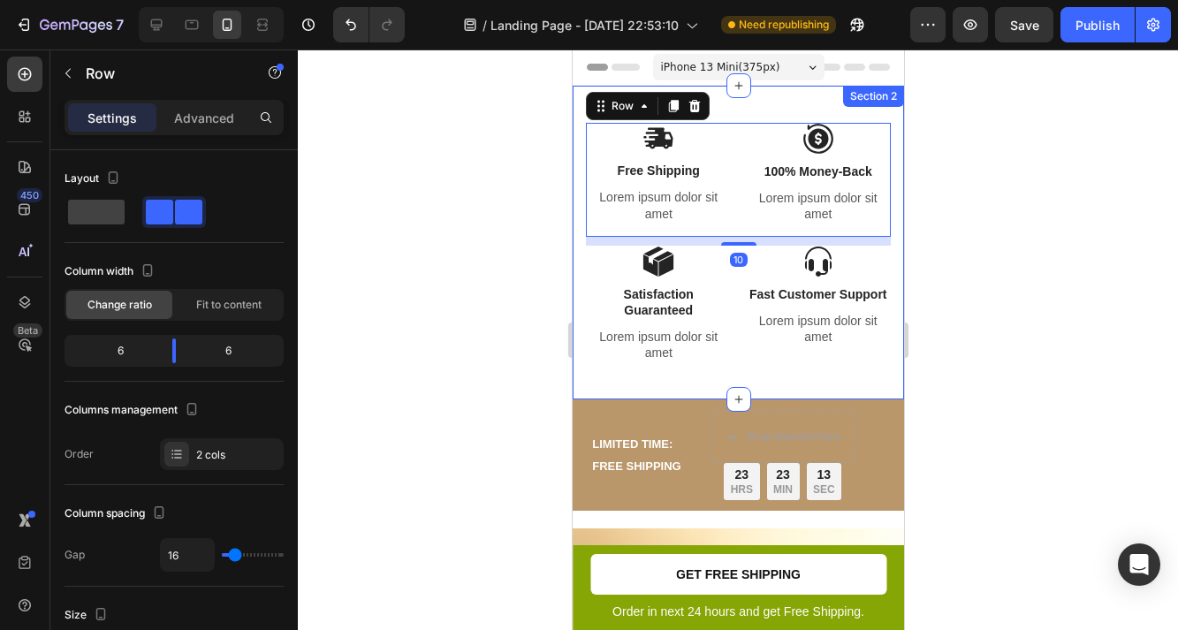
click at [572, 263] on div "Image Free Shipping Text Block Lorem ipsum dolor sit amet Text Block Image 100%…" at bounding box center [737, 243] width 331 height 314
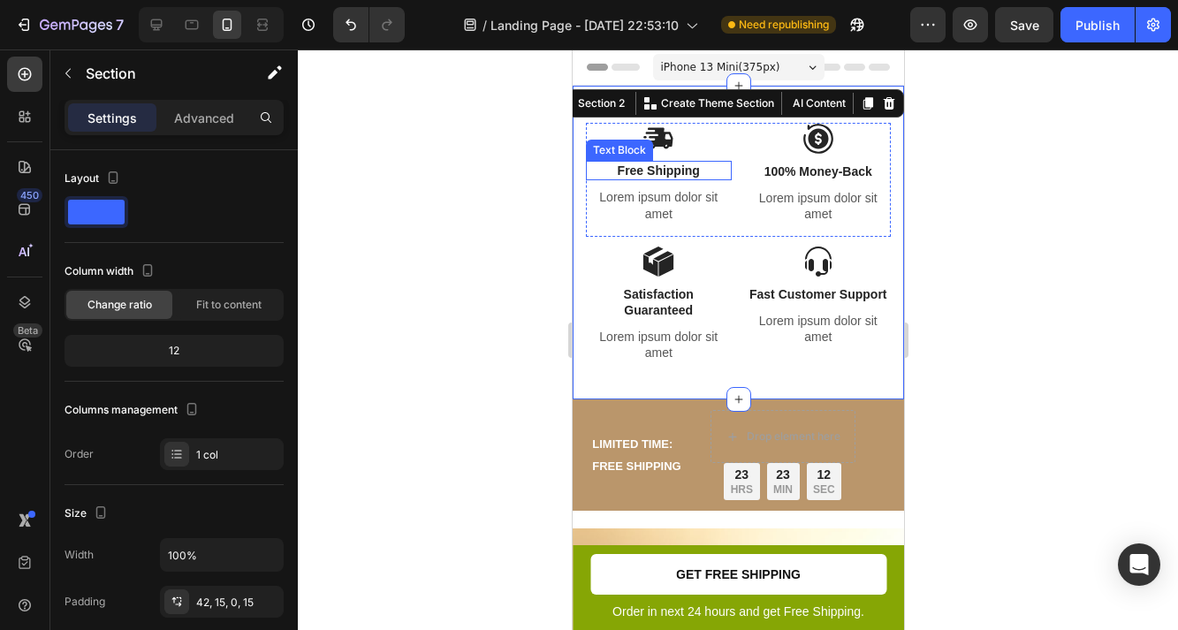
click at [590, 133] on div at bounding box center [658, 138] width 146 height 31
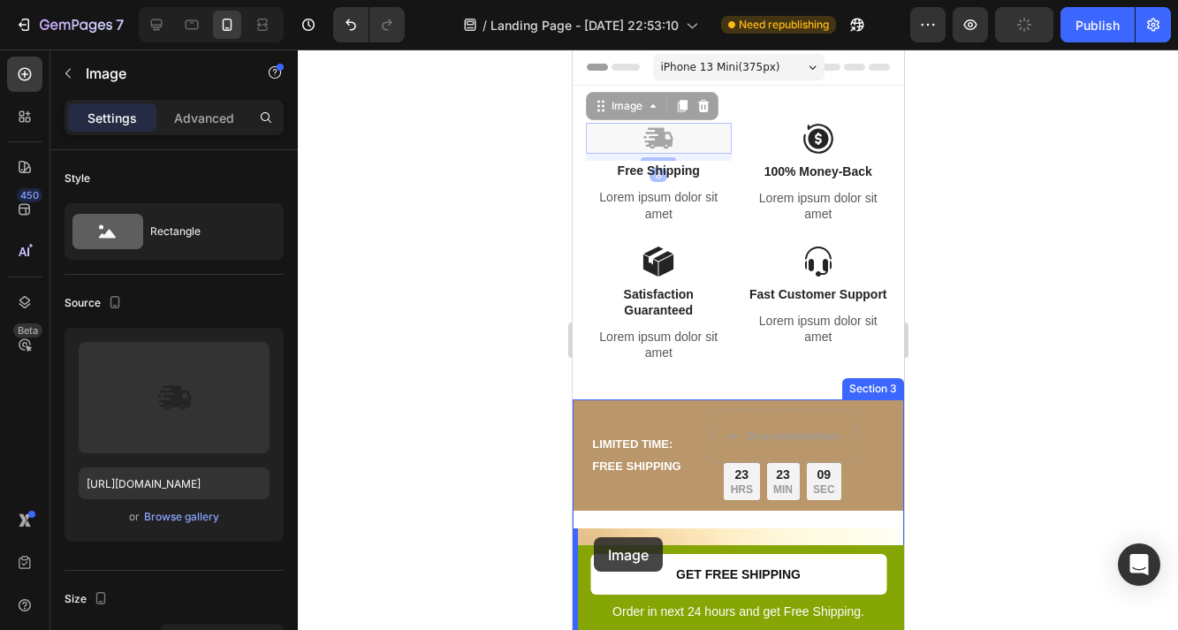
drag, startPoint x: 597, startPoint y: 104, endPoint x: 593, endPoint y: 537, distance: 433.1
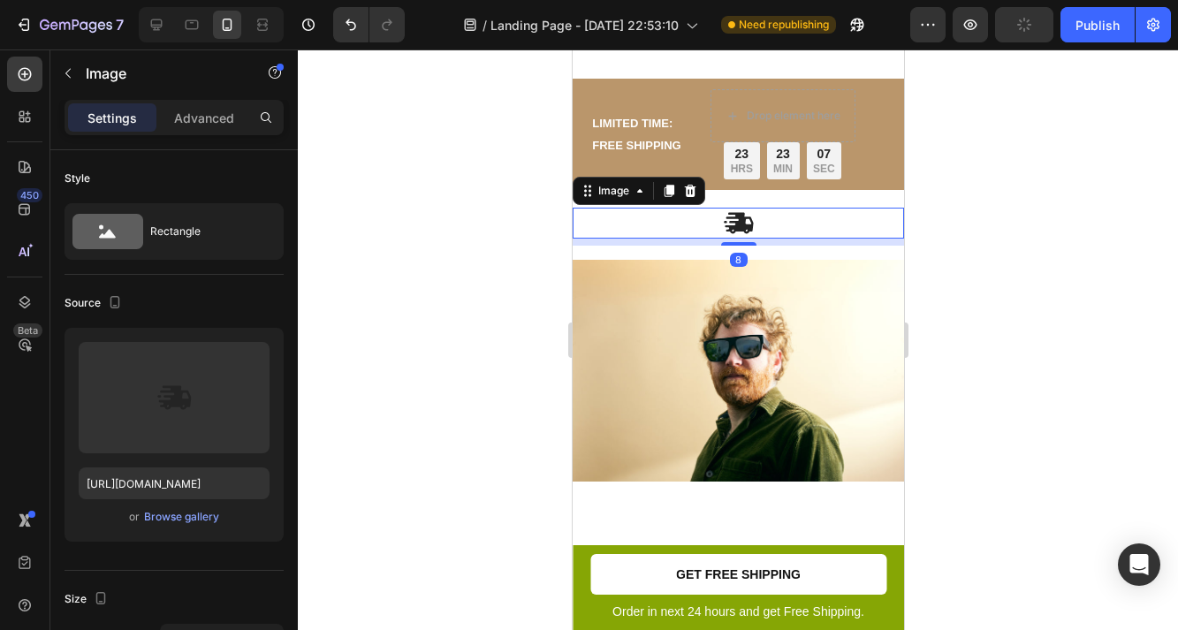
scroll to position [322, 0]
type input "[URL][DOMAIN_NAME]"
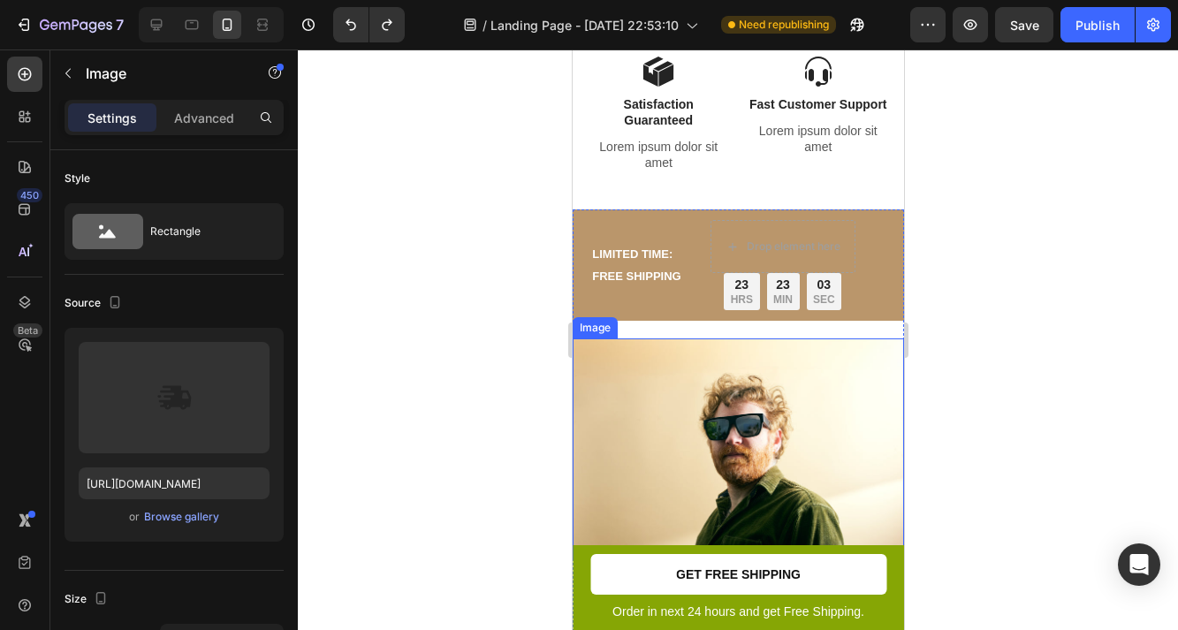
scroll to position [0, 0]
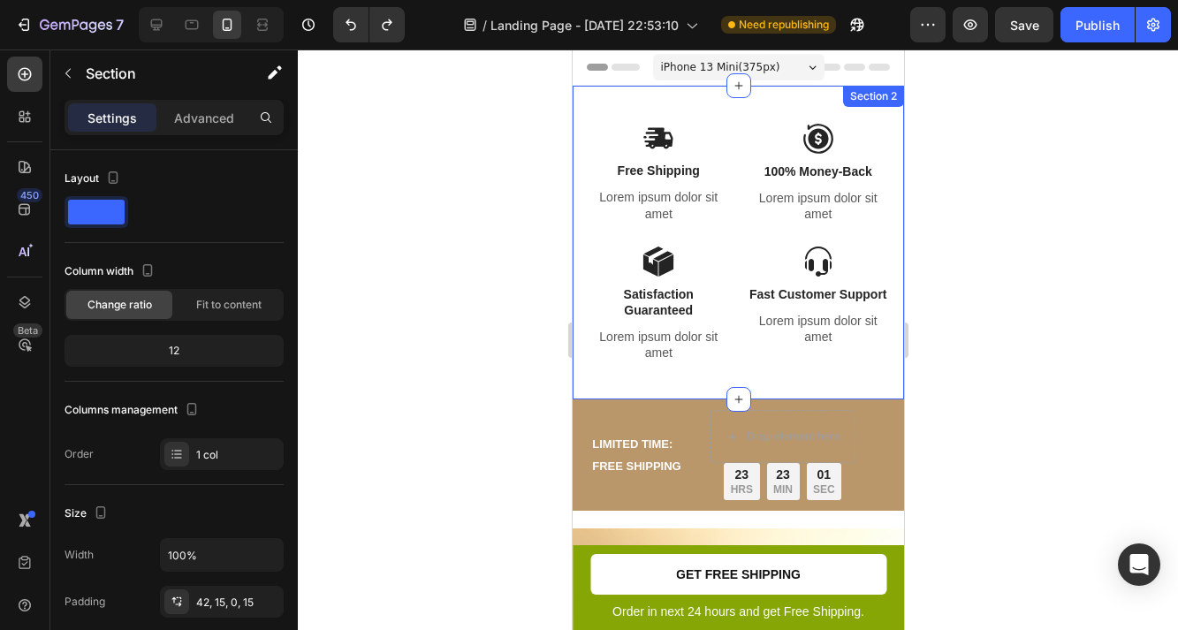
click at [590, 96] on div "Image Free Shipping Text Block Lorem ipsum dolor sit amet Text Block Image 100%…" at bounding box center [737, 243] width 331 height 314
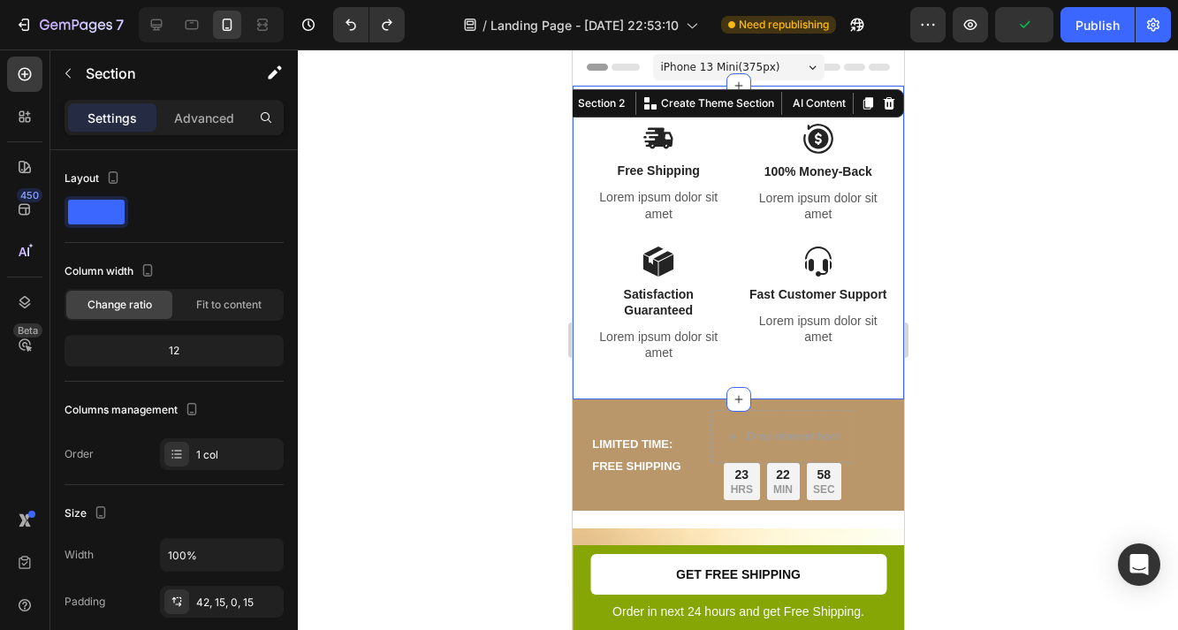
click at [583, 145] on div "Image Free Shipping Text Block Lorem ipsum dolor sit amet Text Block Image 100%…" at bounding box center [737, 243] width 331 height 314
click at [576, 120] on div "Image Free Shipping Text Block Lorem ipsum dolor sit amet Text Block Image 100%…" at bounding box center [737, 243] width 331 height 314
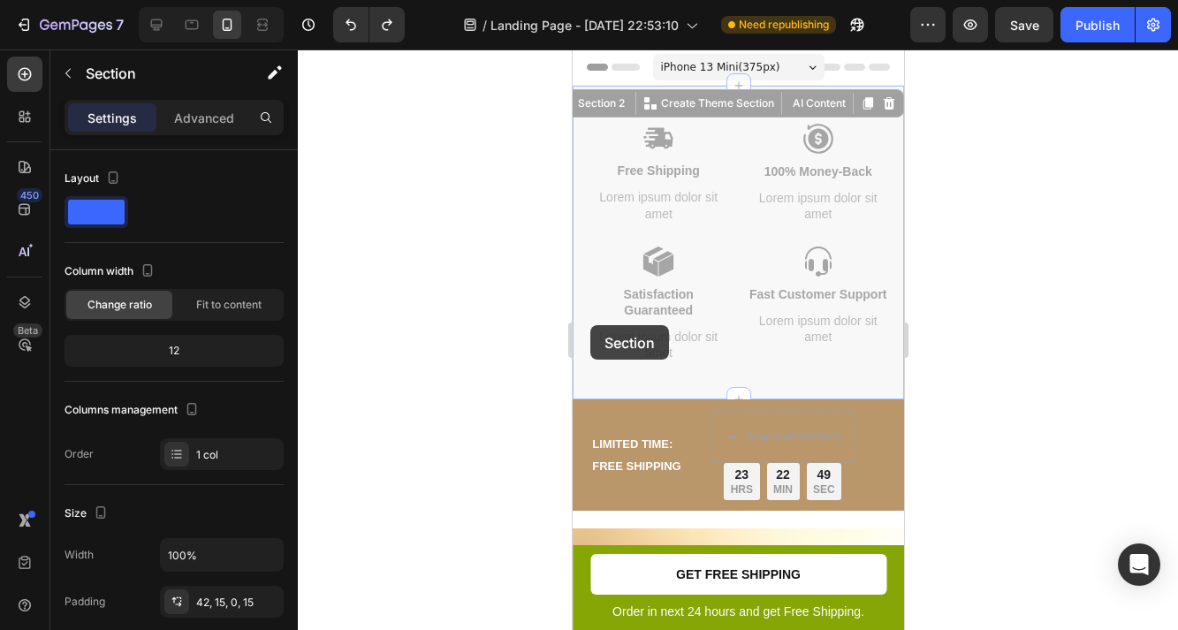
drag, startPoint x: 577, startPoint y: 143, endPoint x: 589, endPoint y: 310, distance: 167.5
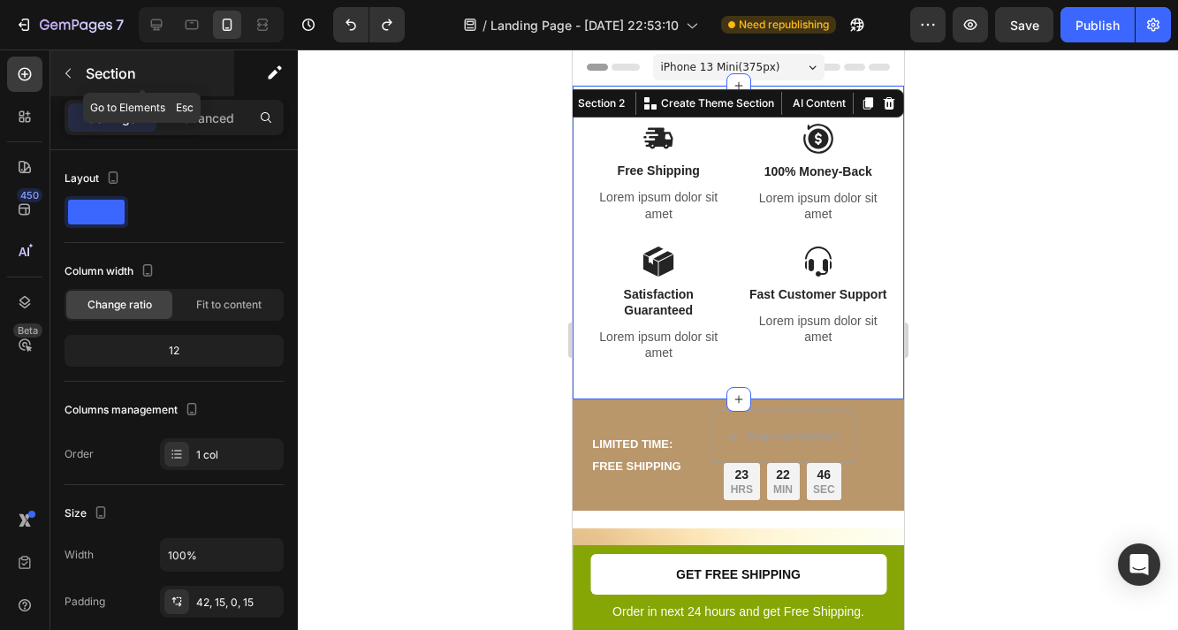
click at [69, 73] on icon "button" at bounding box center [68, 73] width 14 height 14
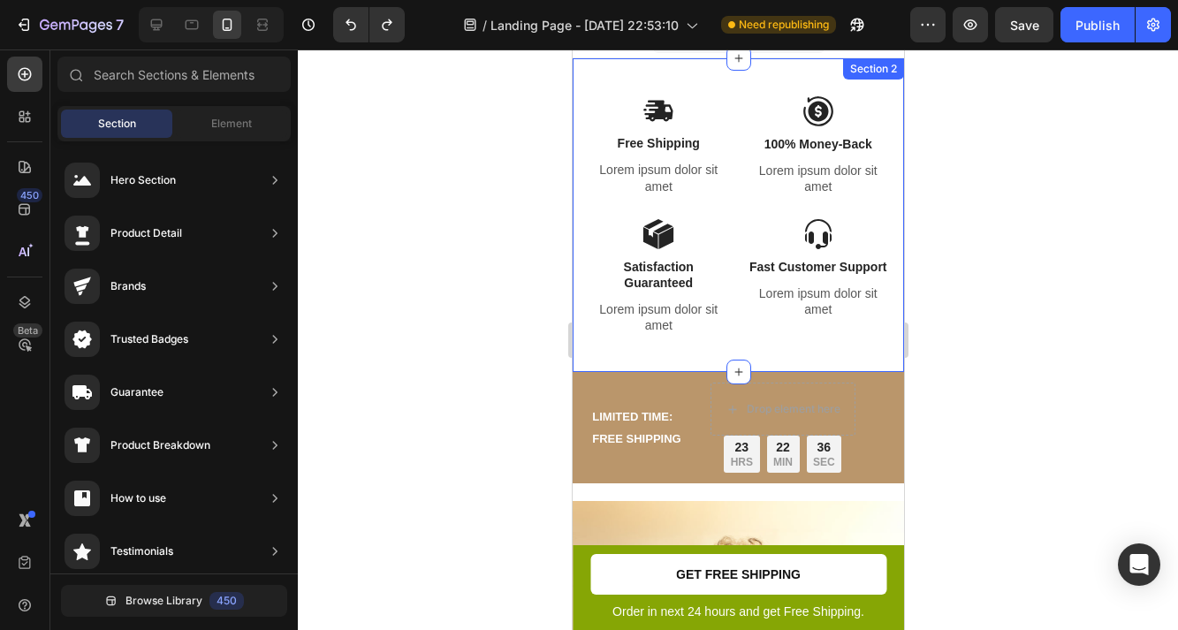
scroll to position [33, 0]
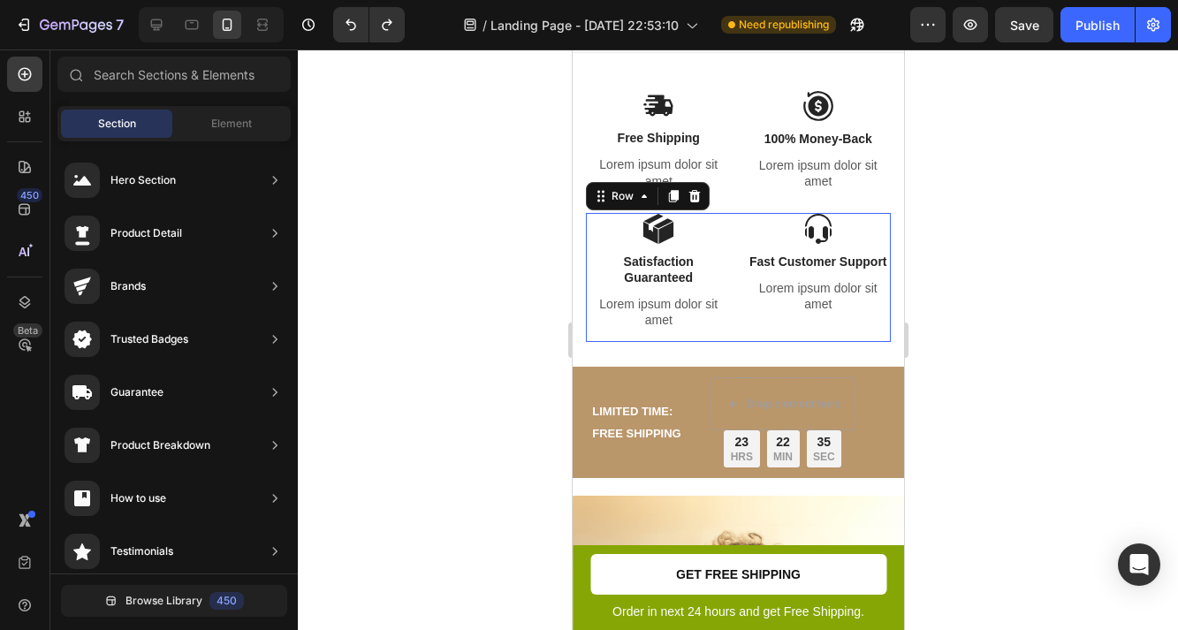
click at [783, 340] on div "Image Fast Customer Support Text Block Lorem ipsum dolor sit amet Text Block" at bounding box center [818, 278] width 146 height 130
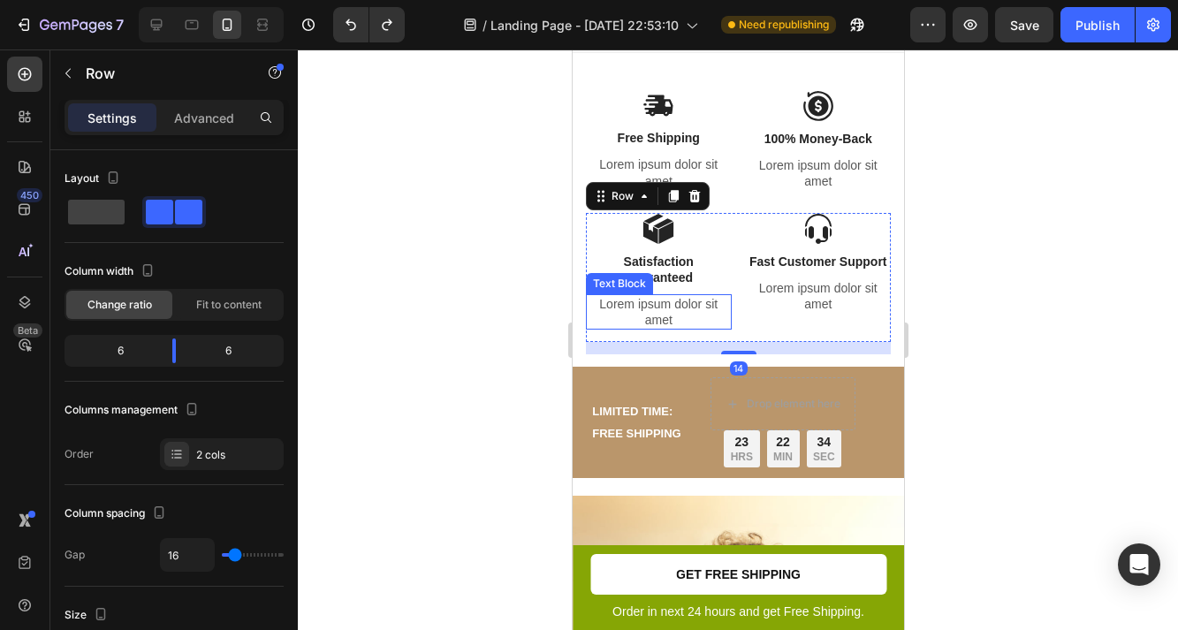
scroll to position [0, 0]
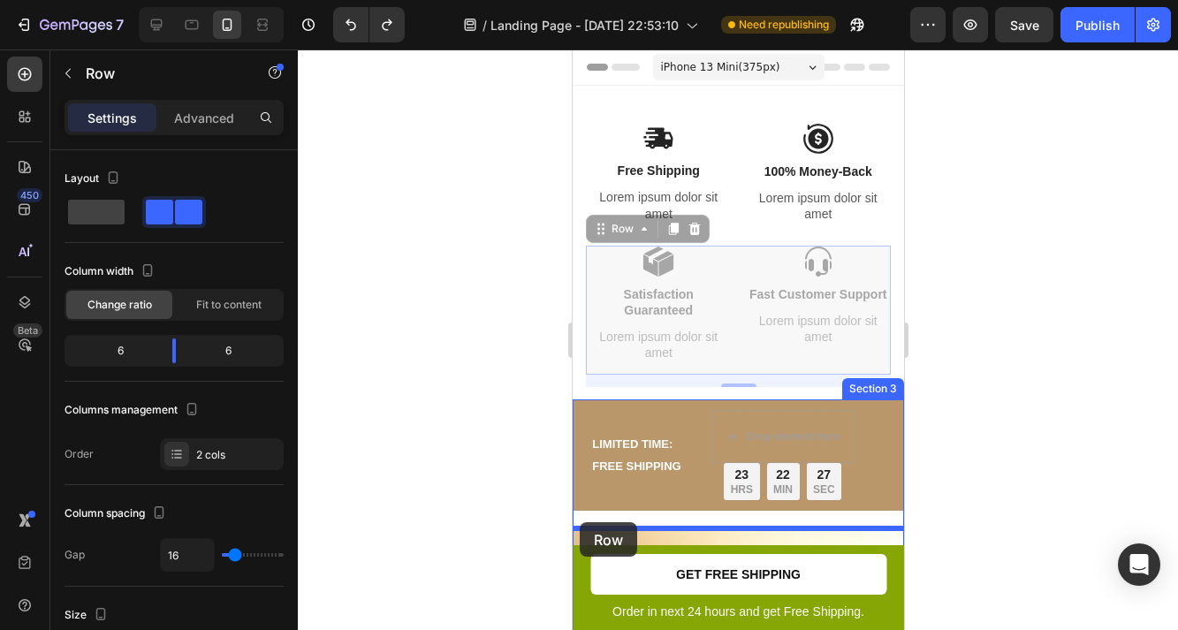
drag, startPoint x: 598, startPoint y: 230, endPoint x: 654, endPoint y: 353, distance: 135.3
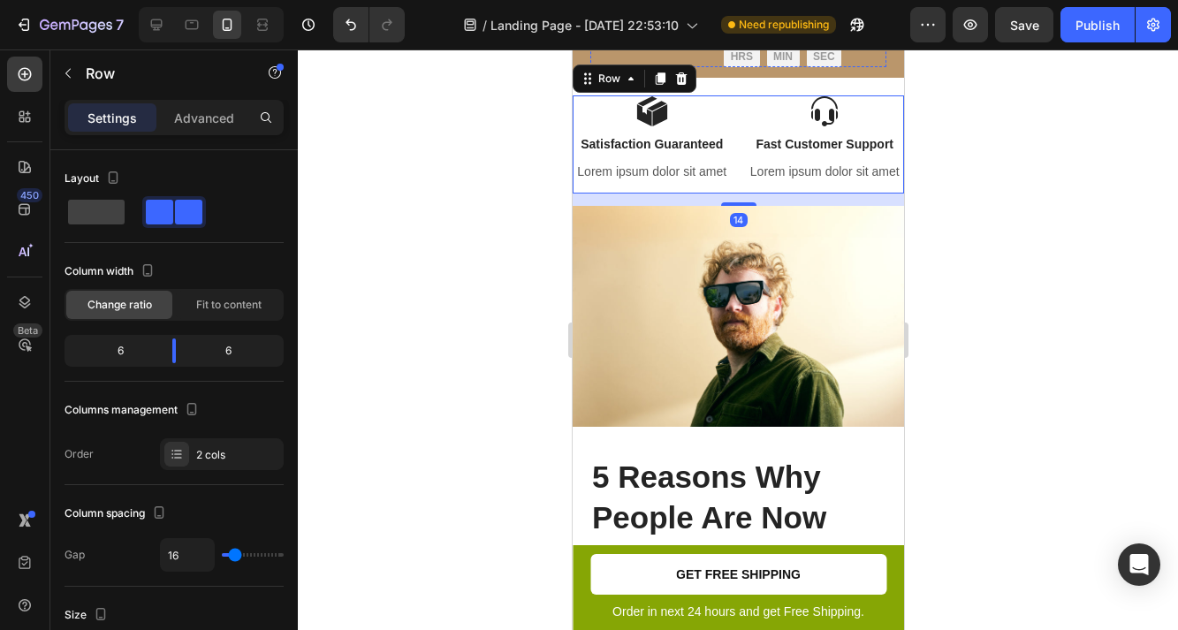
scroll to position [277, 0]
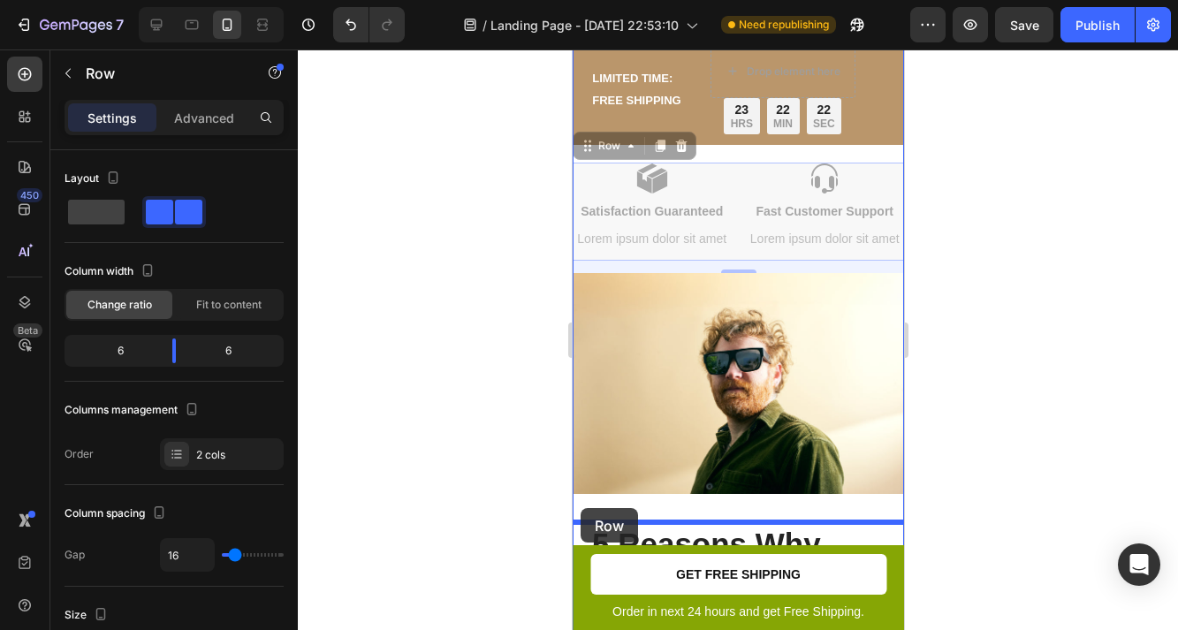
drag, startPoint x: 579, startPoint y: 147, endPoint x: 580, endPoint y: 508, distance: 361.5
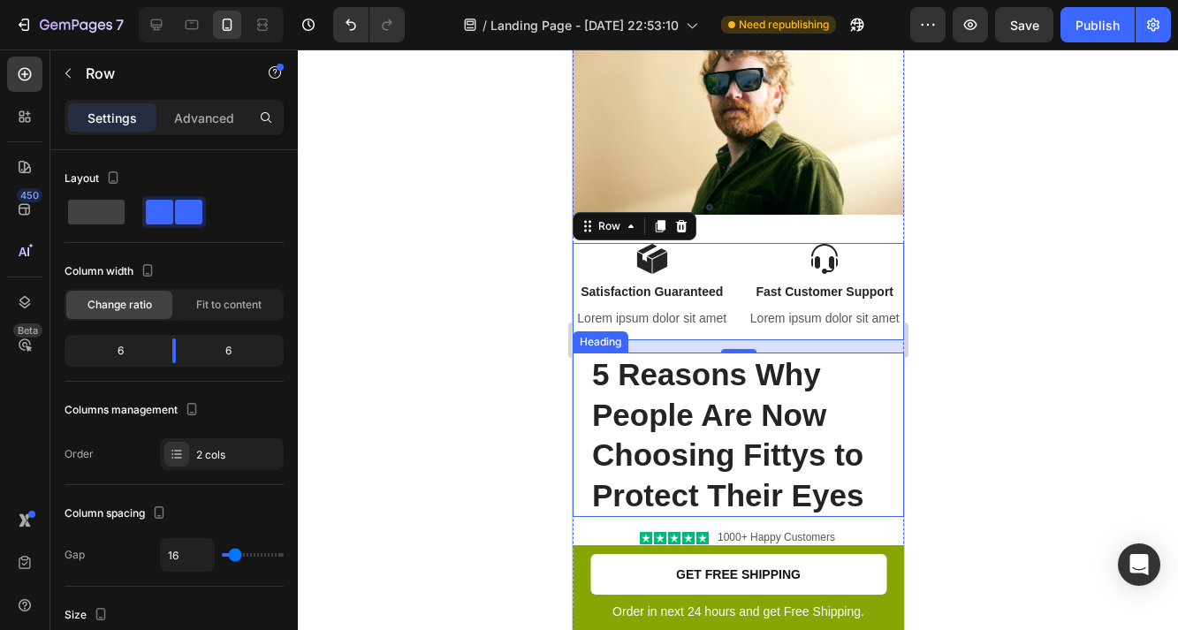
scroll to position [499, 0]
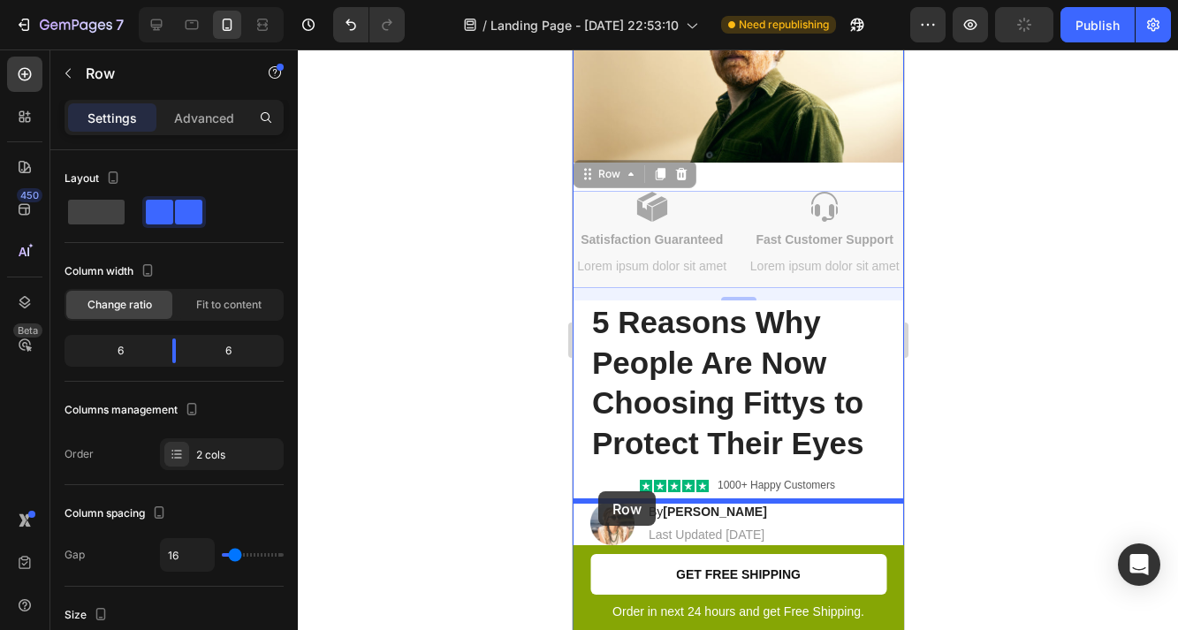
drag, startPoint x: 584, startPoint y: 171, endPoint x: 598, endPoint y: 491, distance: 321.1
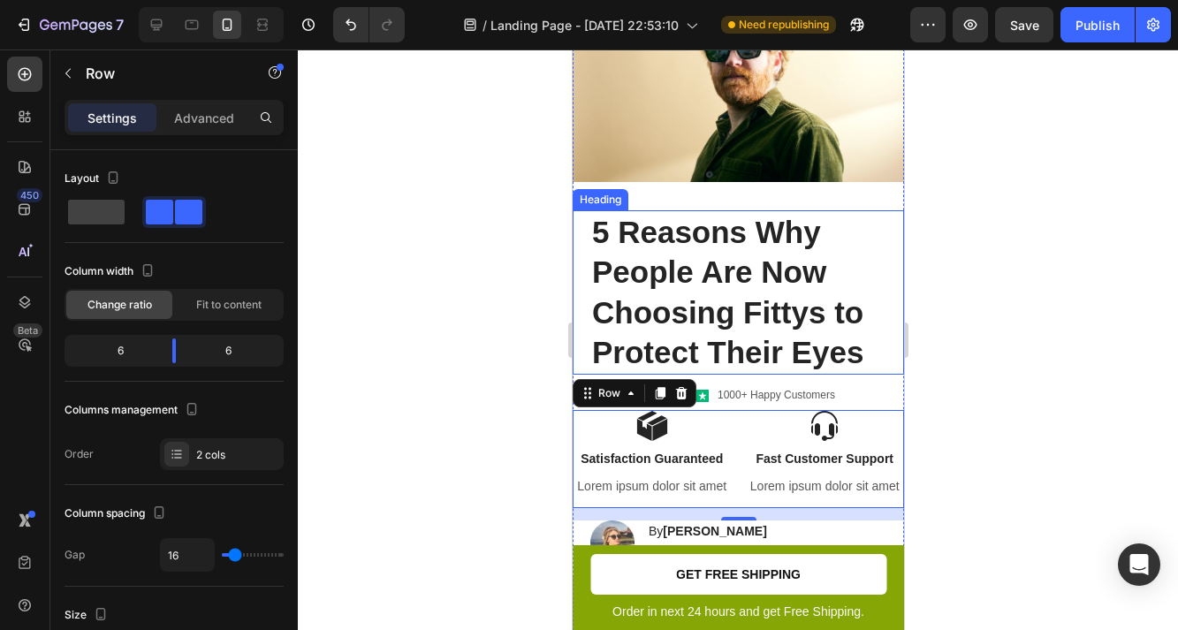
scroll to position [572, 0]
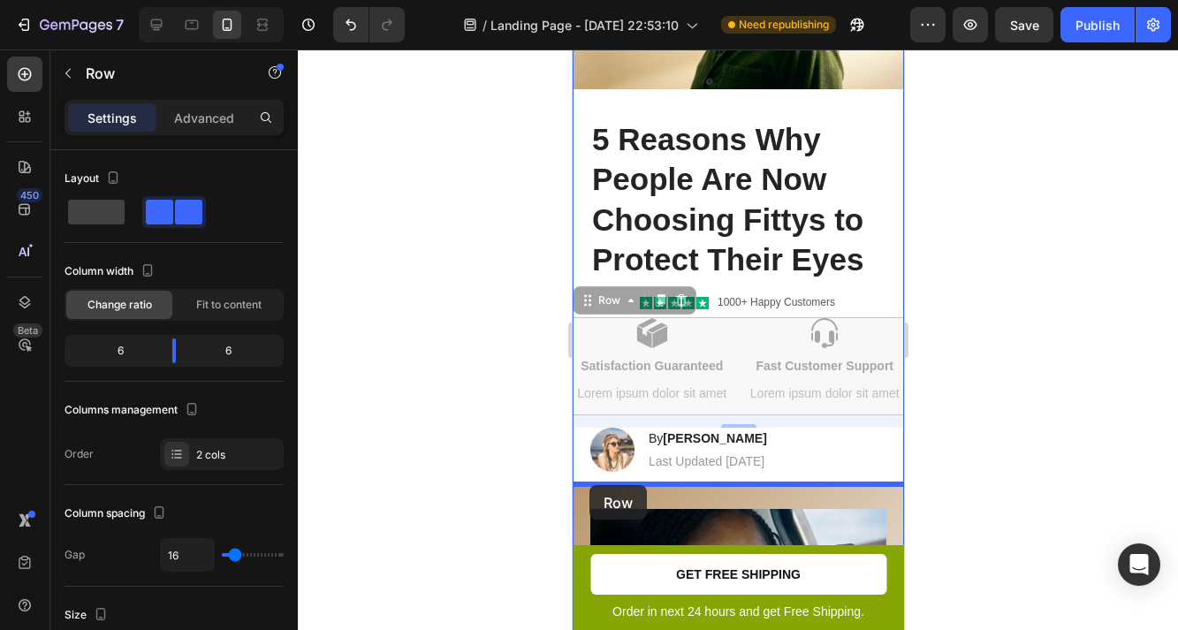
drag, startPoint x: 585, startPoint y: 301, endPoint x: 589, endPoint y: 485, distance: 184.8
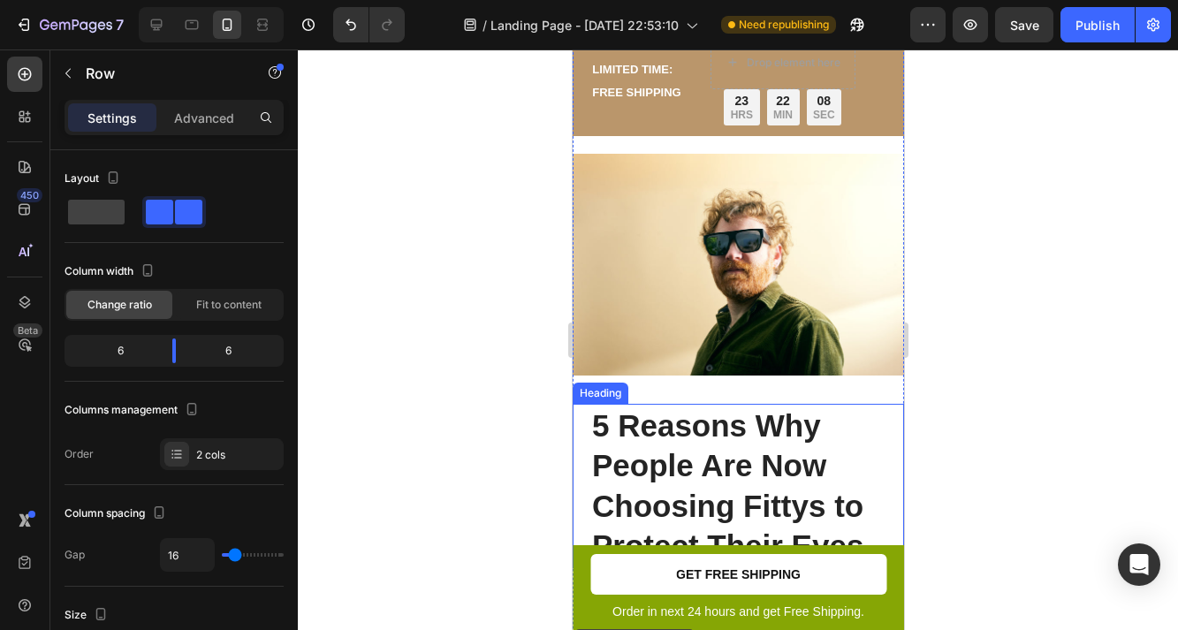
scroll to position [0, 0]
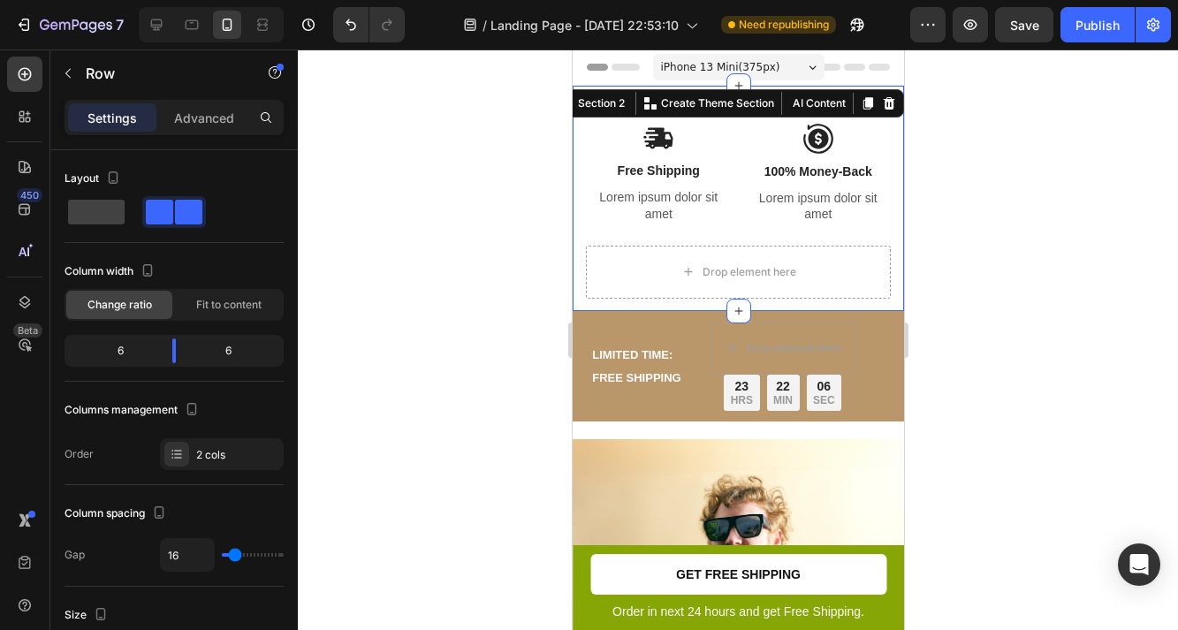
click at [584, 95] on div "Image Free Shipping Text Block Lorem ipsum dolor sit amet Text Block Image 100%…" at bounding box center [737, 198] width 331 height 225
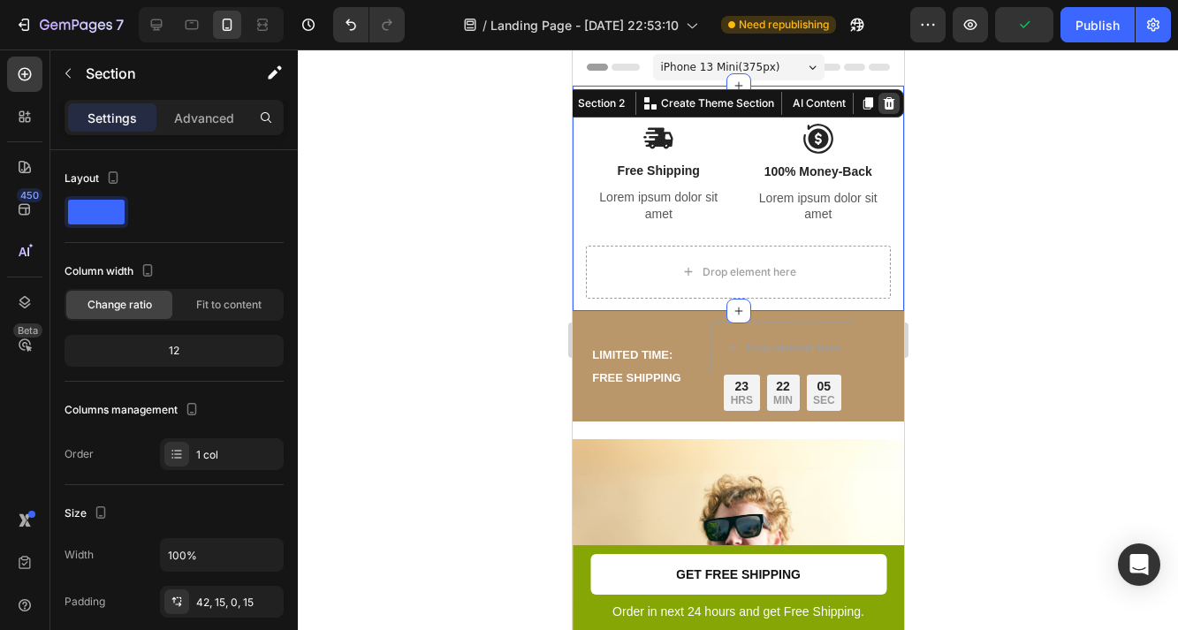
click at [888, 107] on icon at bounding box center [888, 103] width 11 height 12
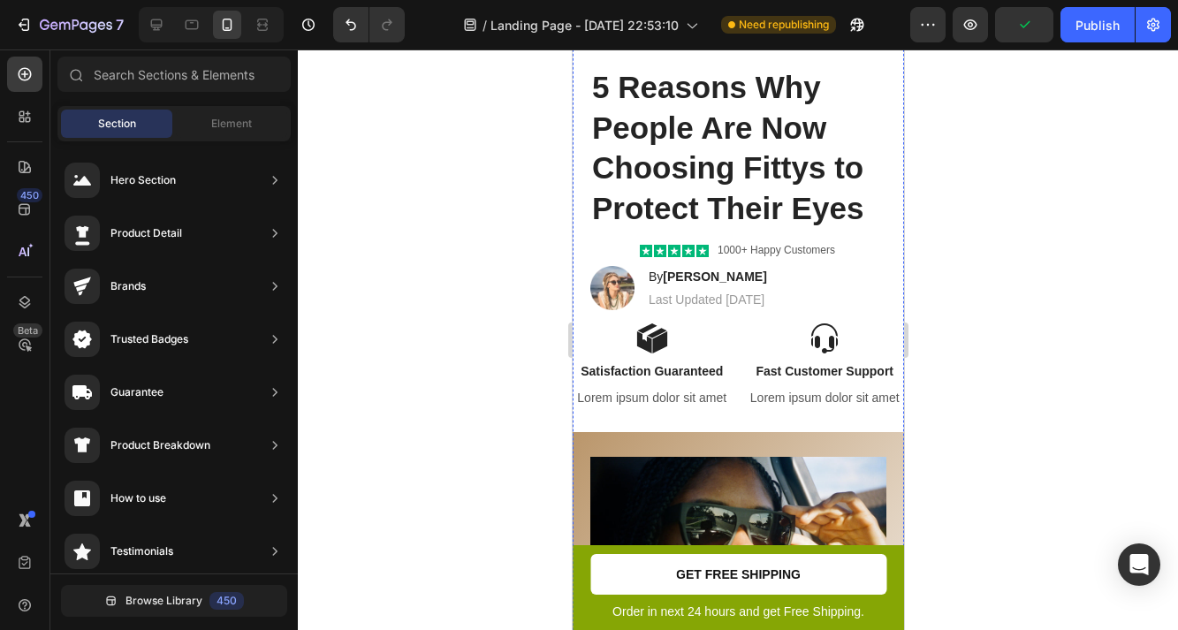
scroll to position [422, 0]
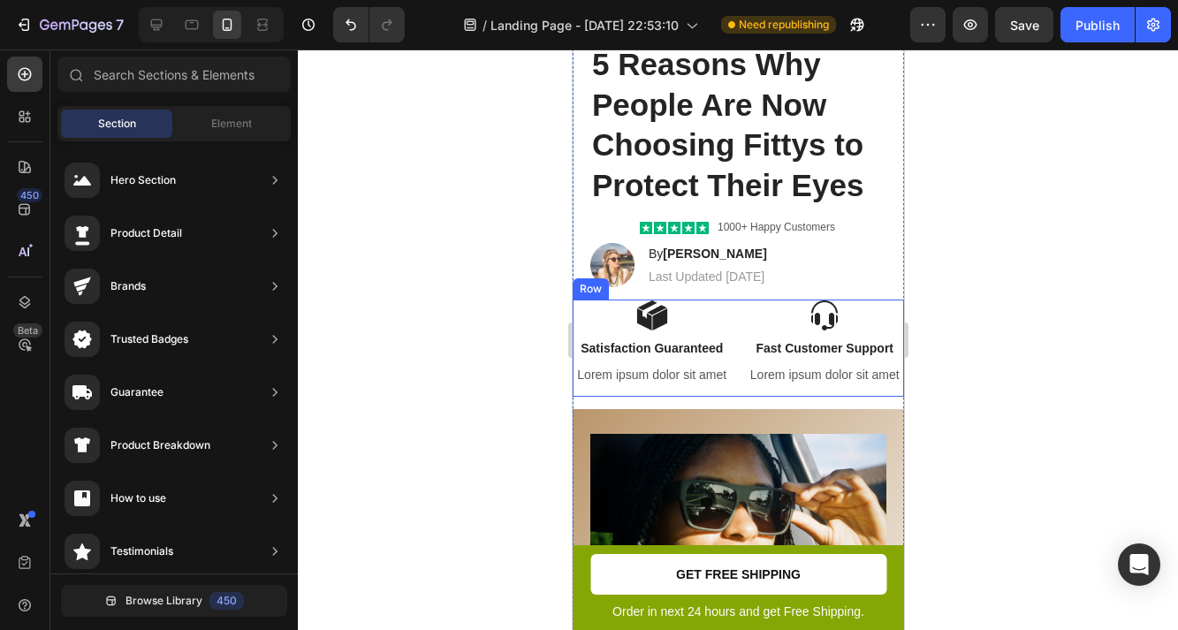
click at [738, 308] on div "Image Satisfaction Guaranteed Text Block Lorem ipsum dolor sit amet Text Block …" at bounding box center [737, 348] width 331 height 97
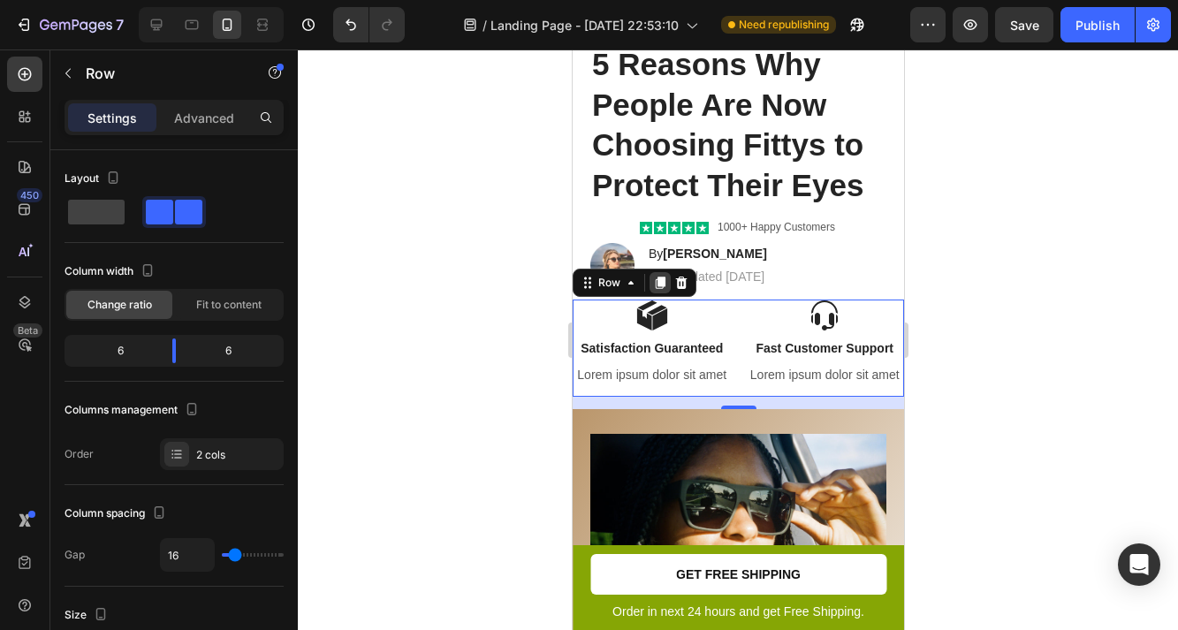
click at [658, 279] on icon at bounding box center [660, 283] width 10 height 12
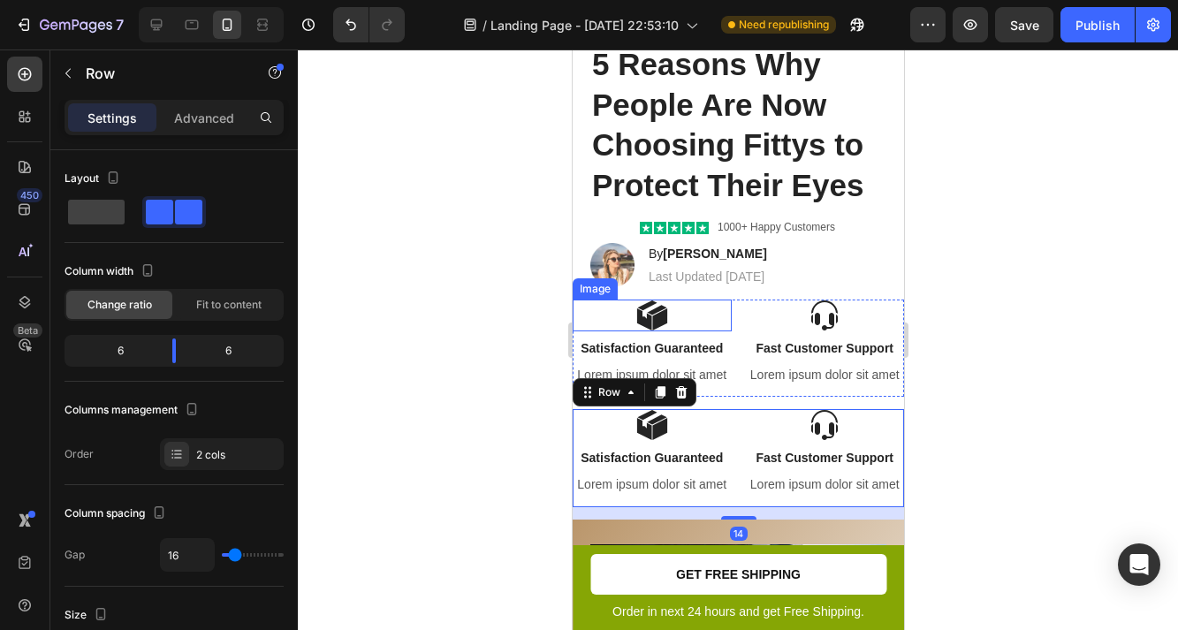
click at [648, 319] on img at bounding box center [652, 316] width 32 height 32
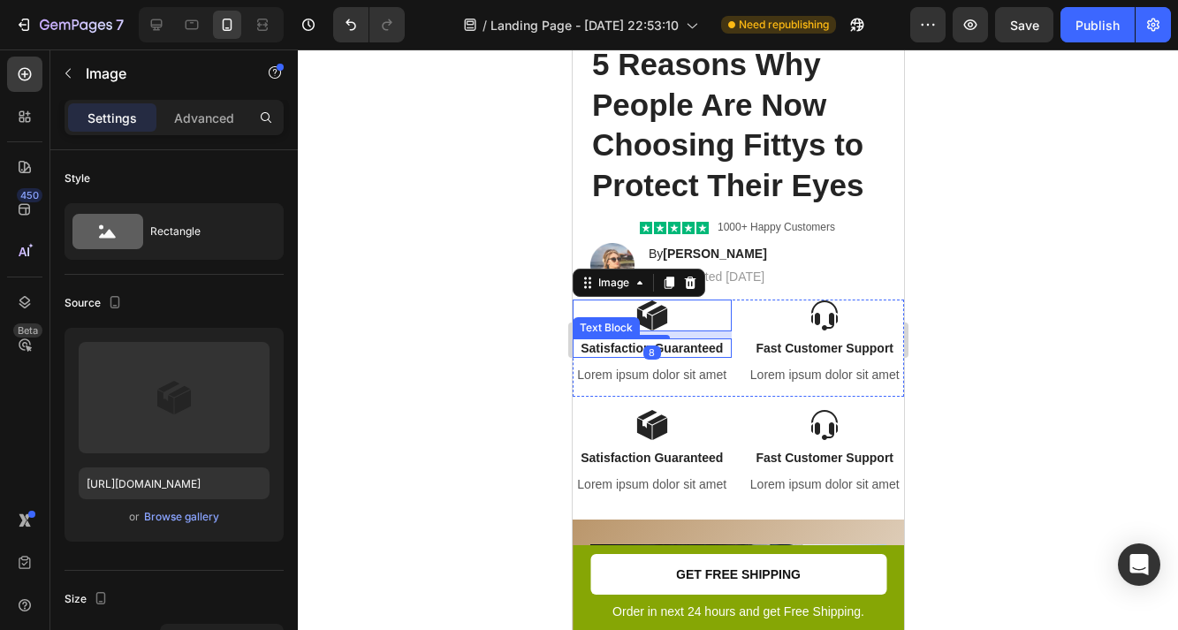
click at [692, 351] on p "Satisfaction Guaranteed" at bounding box center [652, 348] width 156 height 16
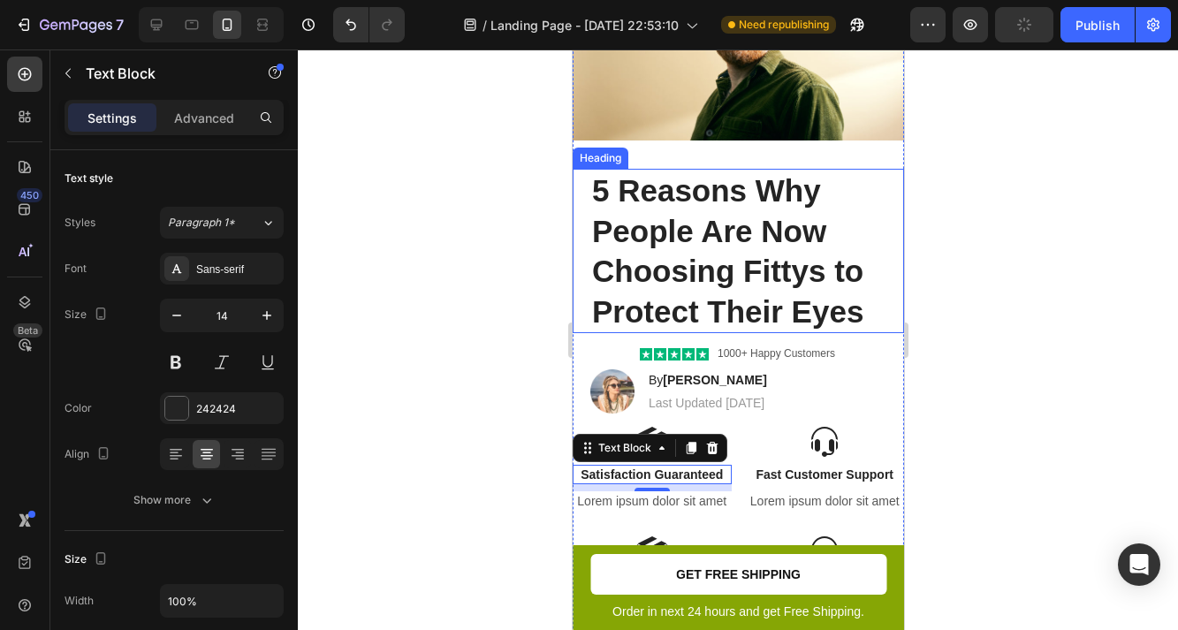
scroll to position [404, 0]
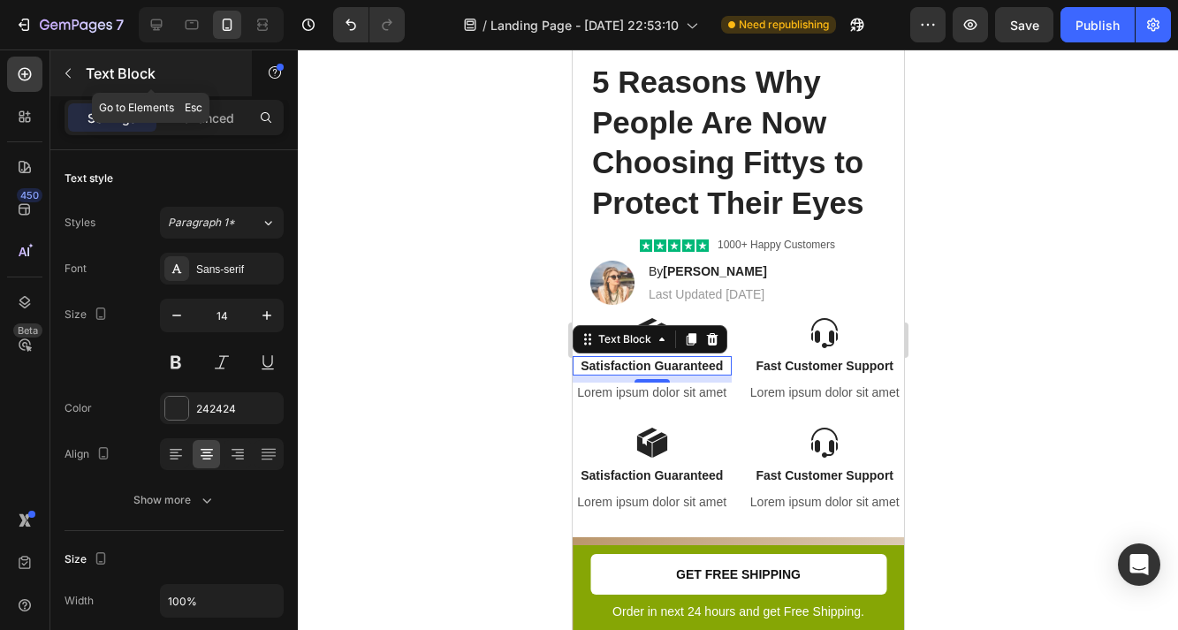
click at [65, 77] on icon "button" at bounding box center [68, 73] width 14 height 14
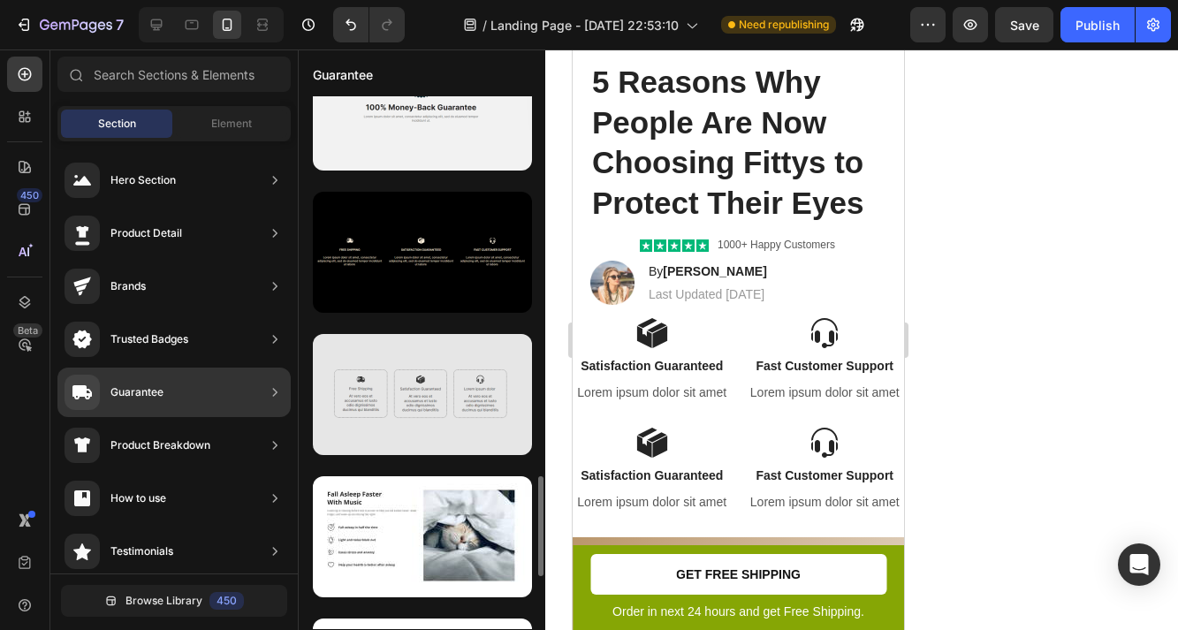
scroll to position [2061, 0]
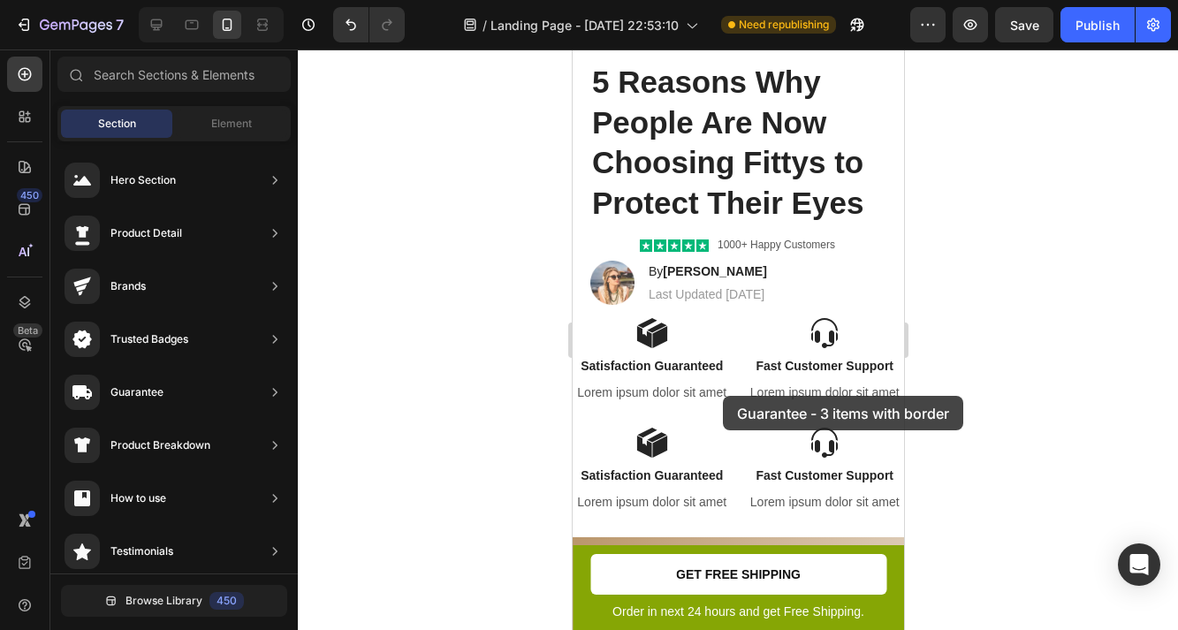
drag, startPoint x: 910, startPoint y: 459, endPoint x: 722, endPoint y: 396, distance: 197.6
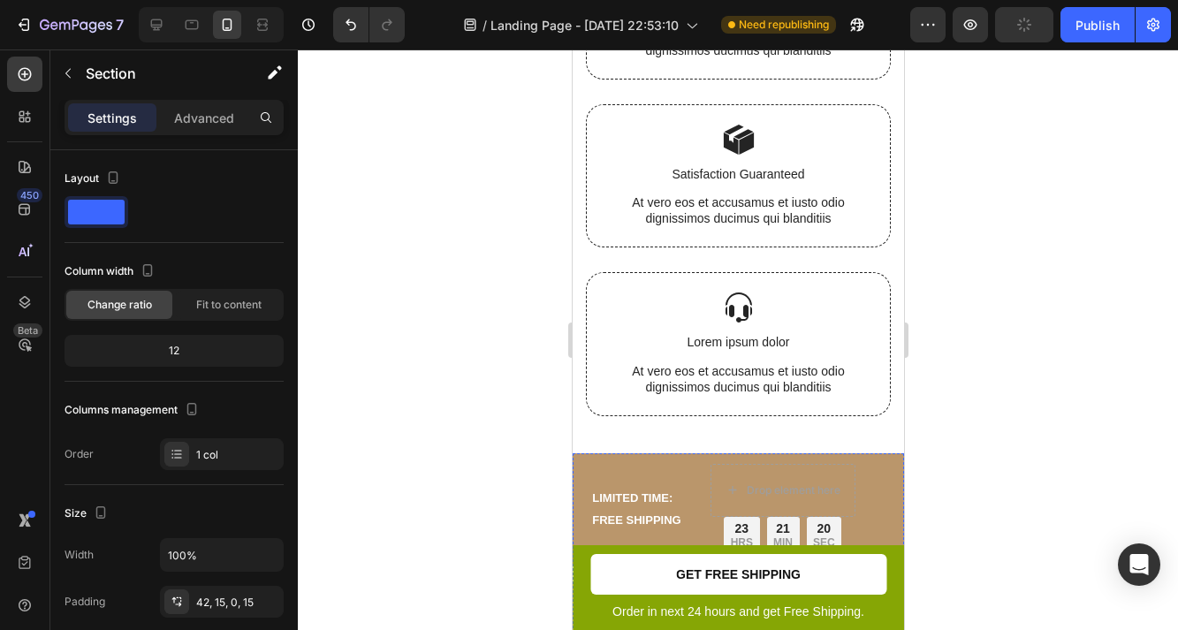
scroll to position [0, 0]
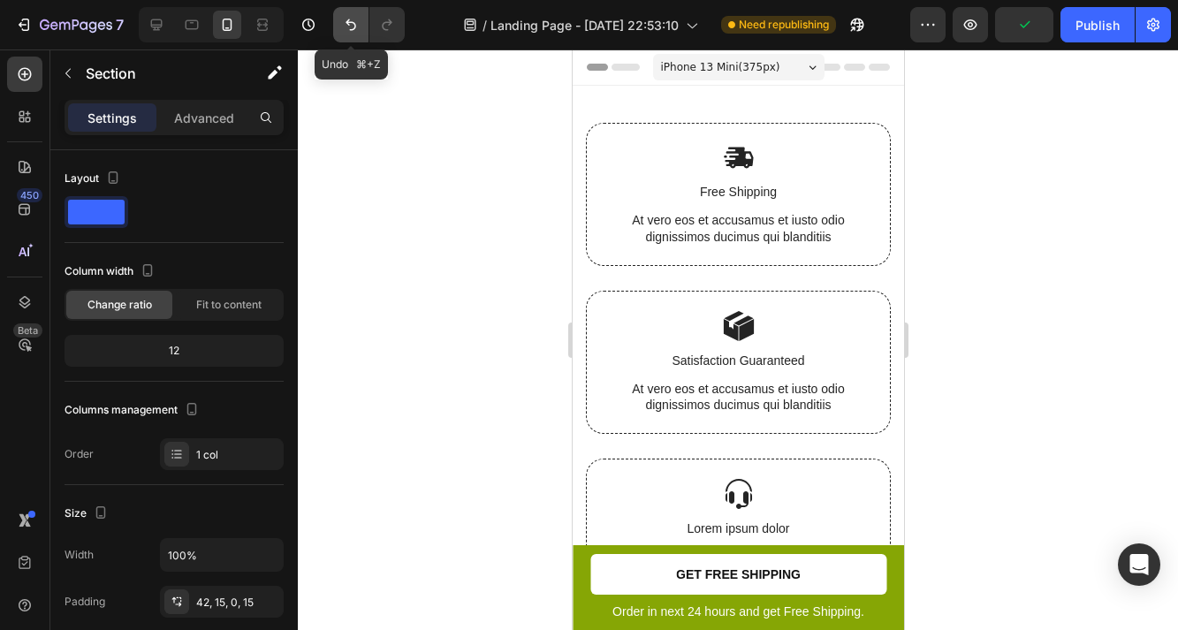
click at [351, 34] on button "Undo/Redo" at bounding box center [350, 24] width 35 height 35
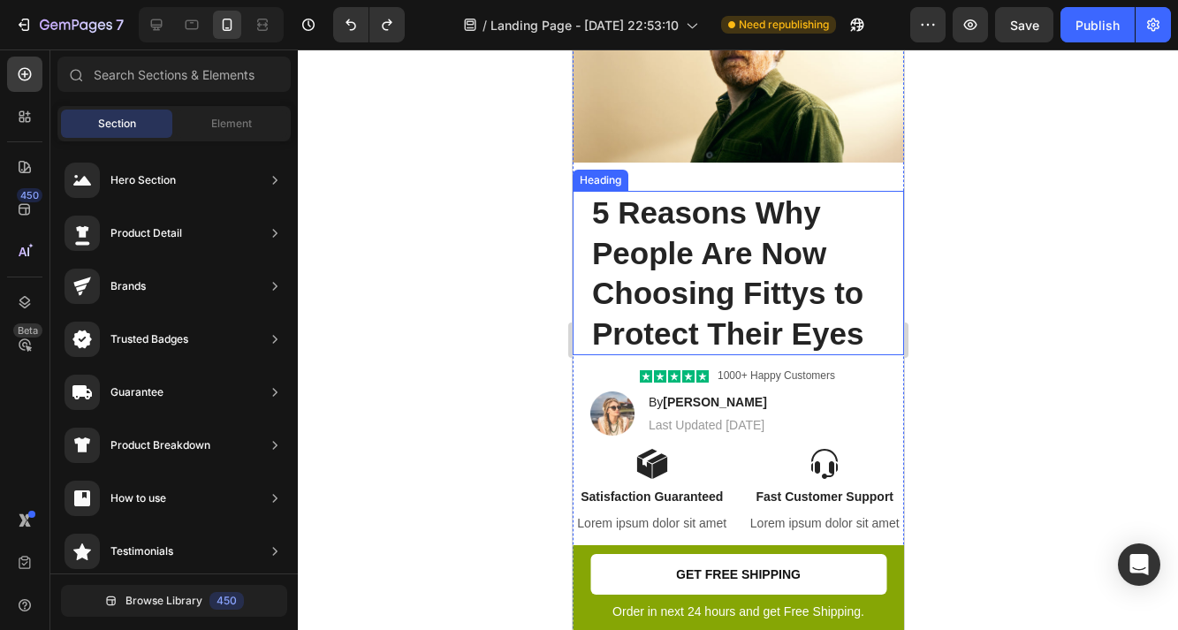
scroll to position [309, 0]
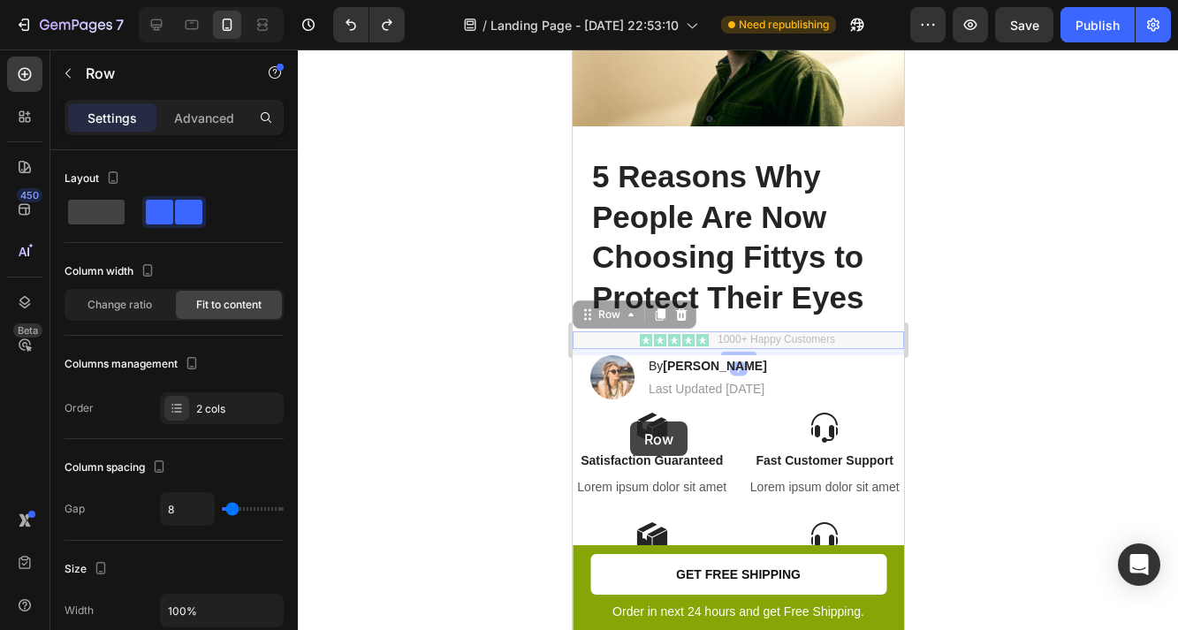
drag, startPoint x: 628, startPoint y: 336, endPoint x: 629, endPoint y: 420, distance: 84.0
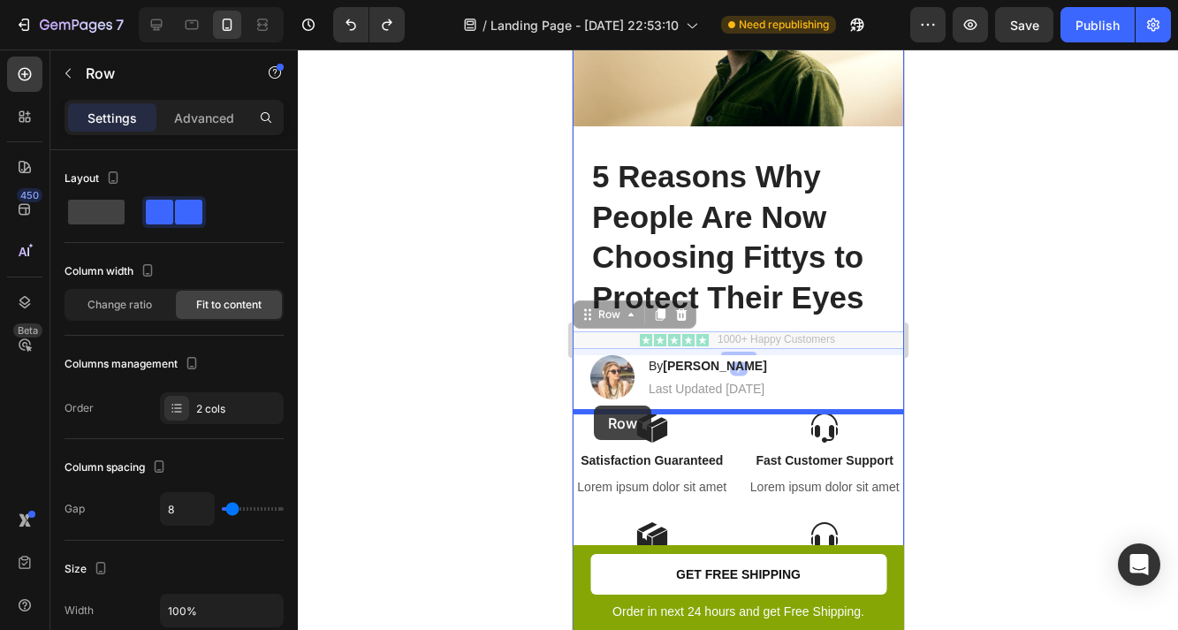
drag, startPoint x: 582, startPoint y: 308, endPoint x: 593, endPoint y: 406, distance: 97.9
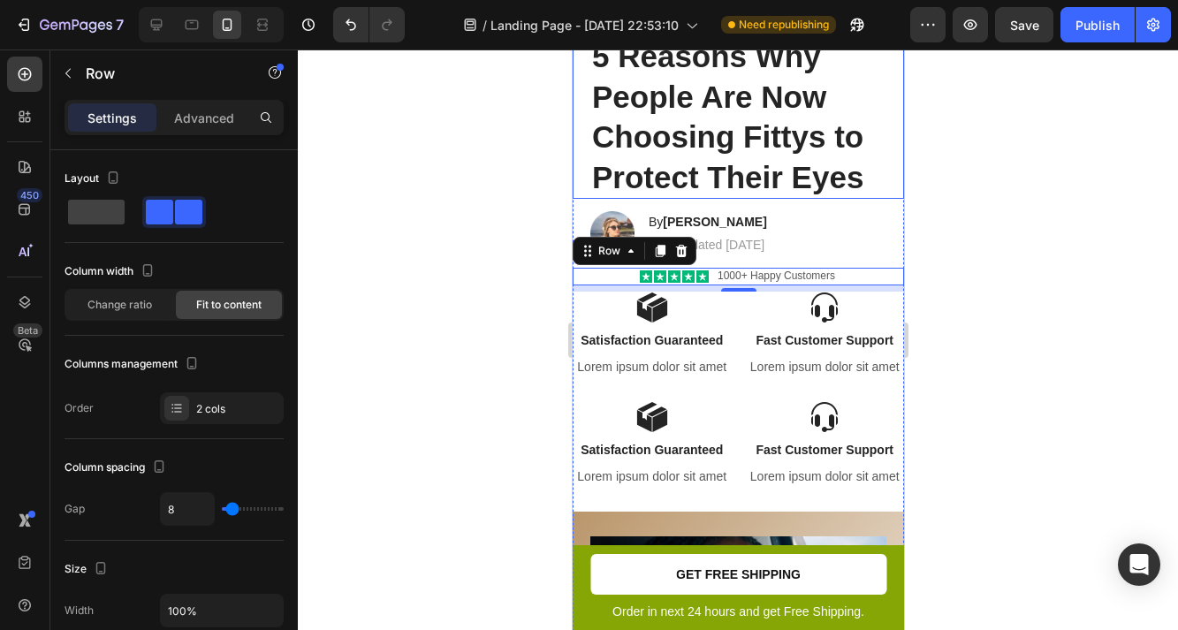
scroll to position [556, 0]
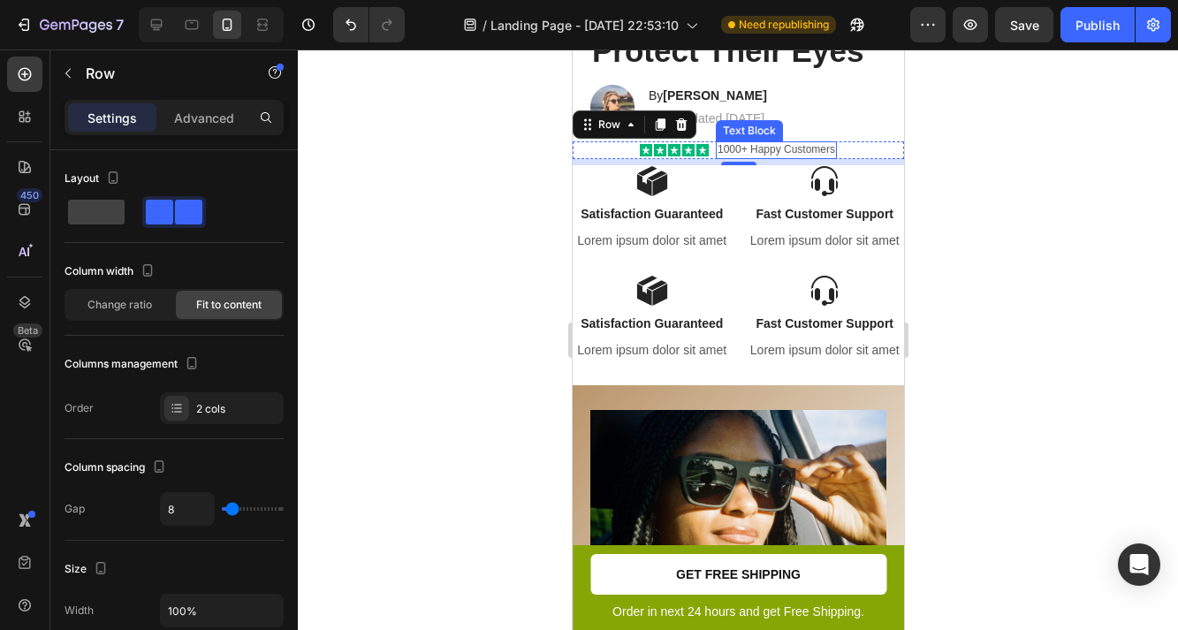
click at [729, 152] on p "1000+ Happy Customers" at bounding box center [776, 150] width 118 height 14
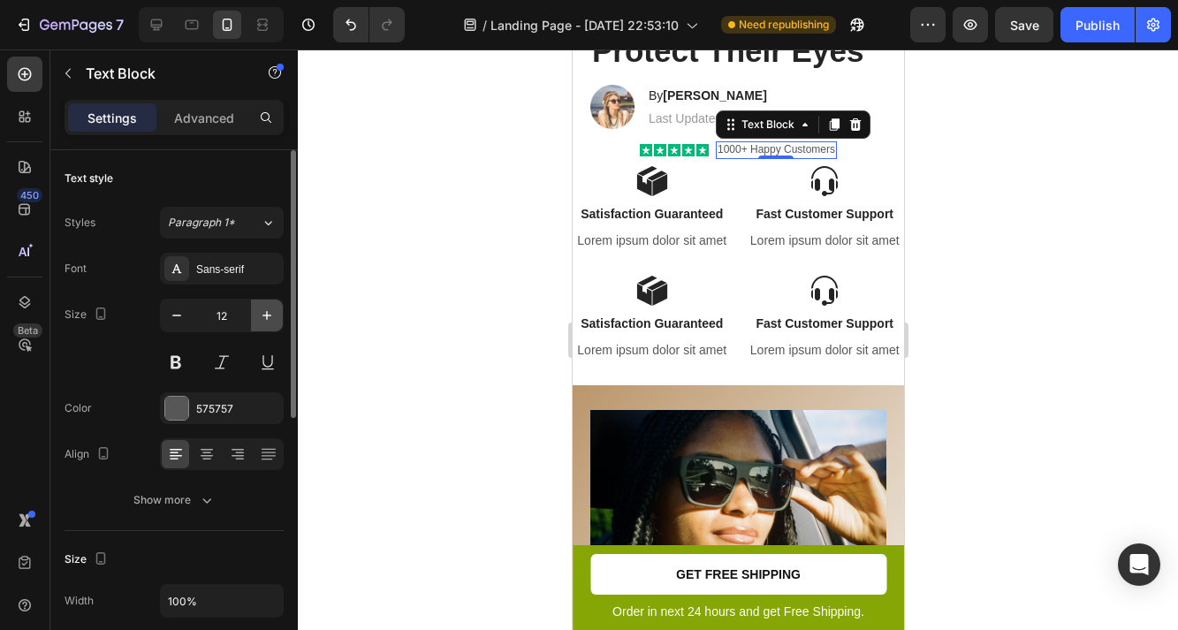
click at [258, 316] on icon "button" at bounding box center [267, 316] width 18 height 18
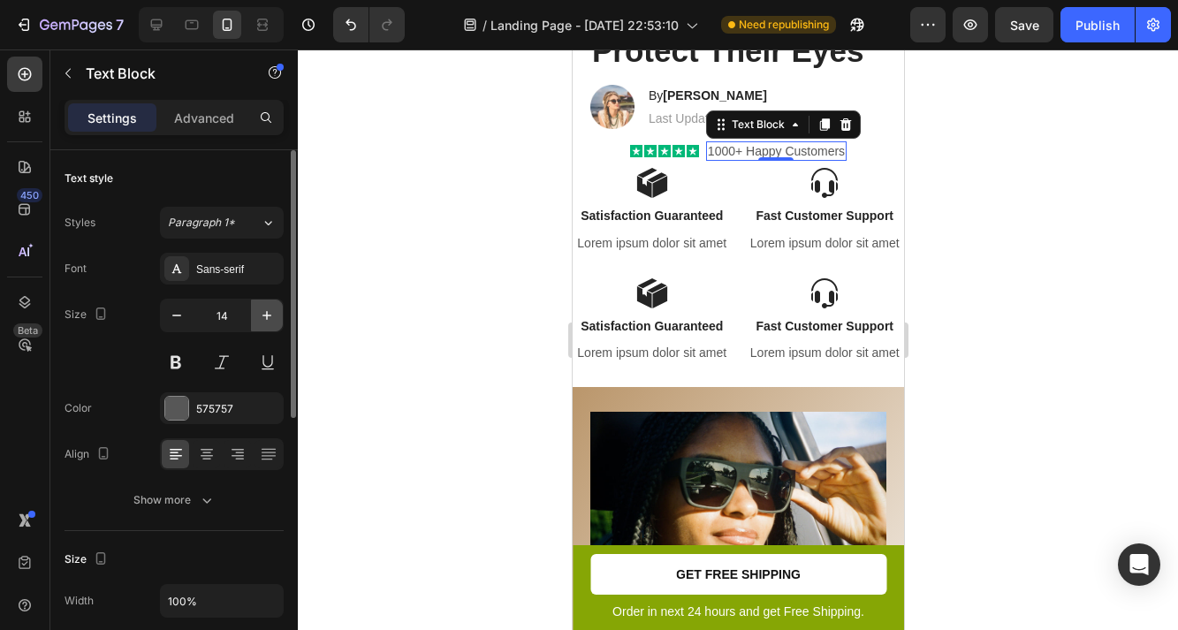
click at [258, 316] on icon "button" at bounding box center [267, 316] width 18 height 18
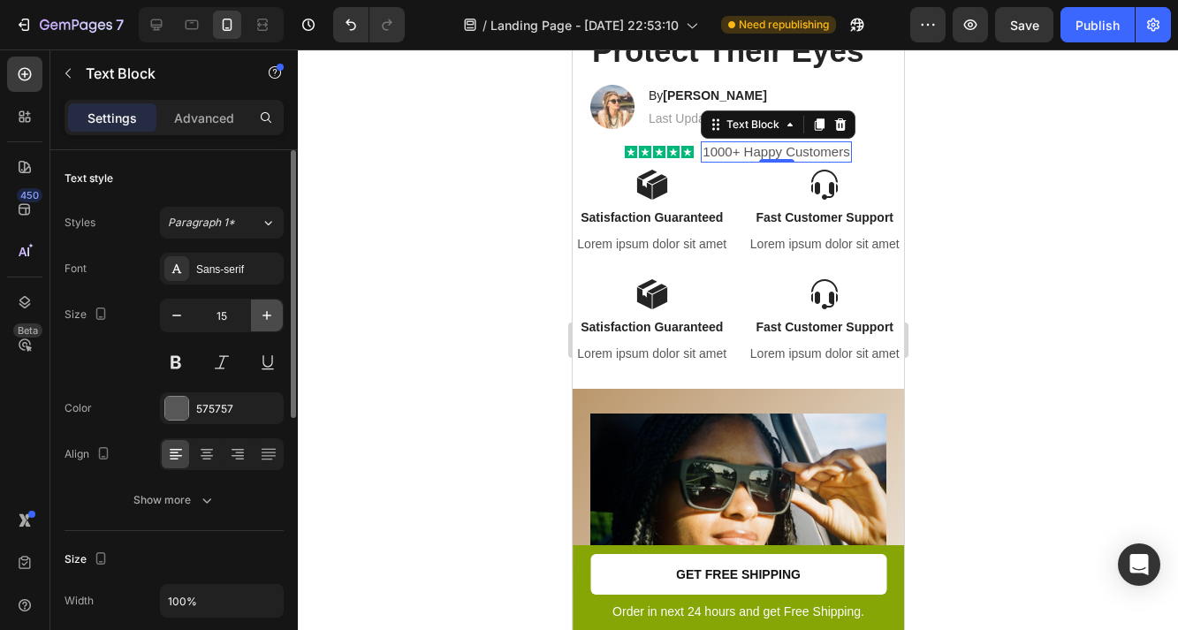
click at [258, 316] on icon "button" at bounding box center [267, 316] width 18 height 18
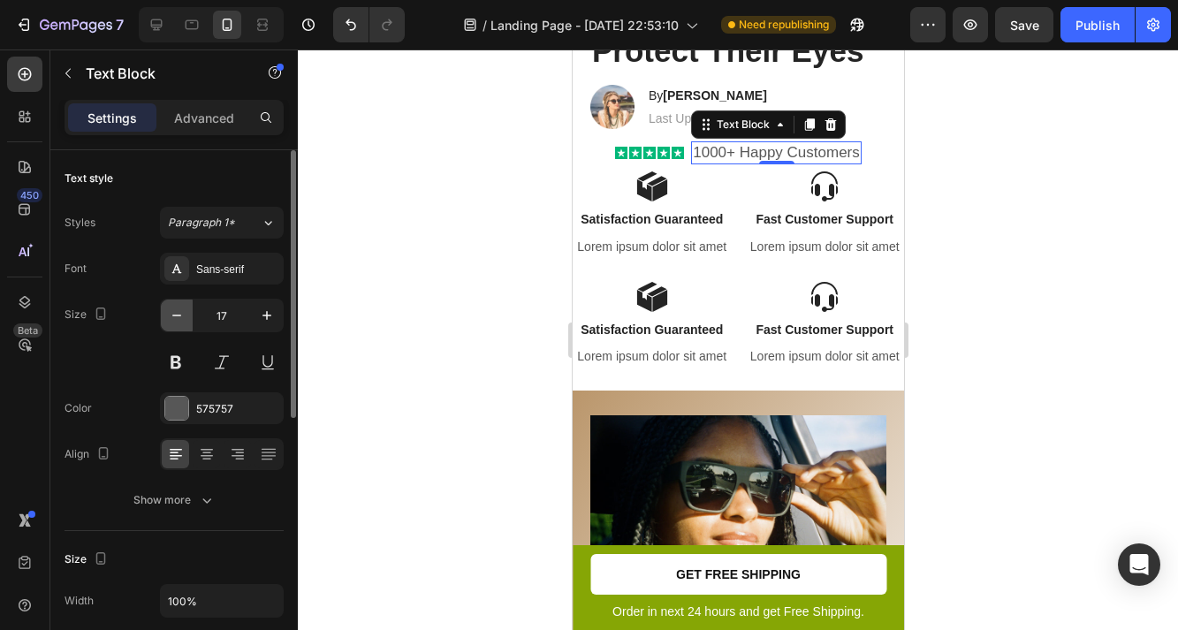
click at [171, 314] on icon "button" at bounding box center [177, 316] width 18 height 18
type input "16"
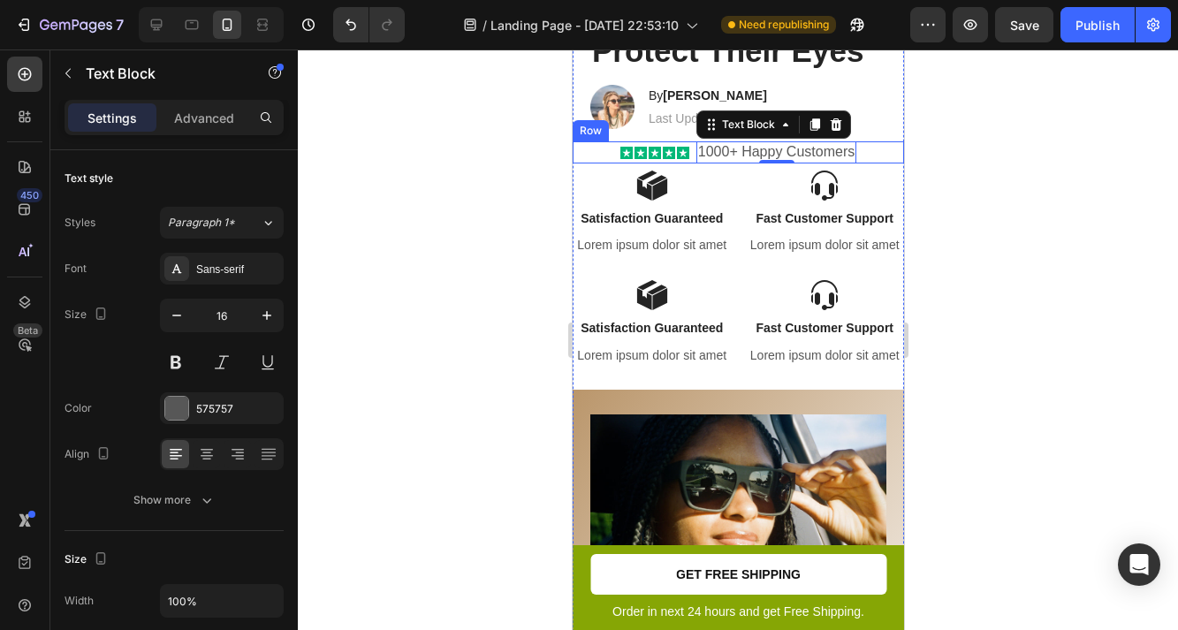
click at [617, 158] on div "Icon Icon Icon Icon Icon Icon List 1000+ Happy Customers Text Block 0 Row" at bounding box center [737, 152] width 331 height 22
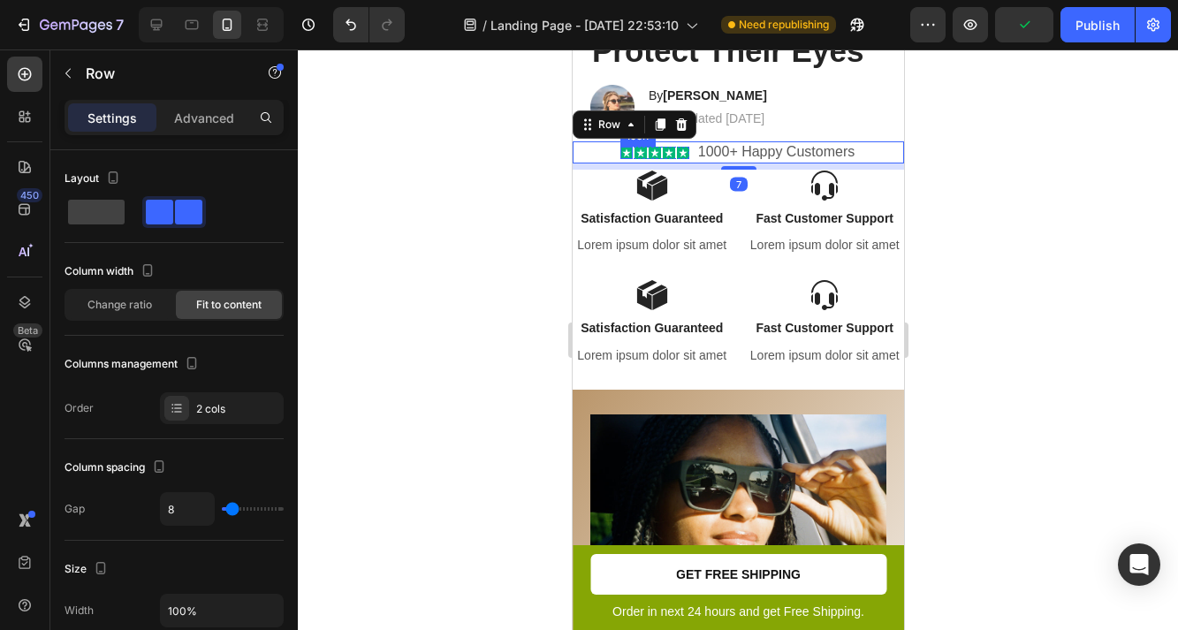
click at [620, 156] on div "Icon" at bounding box center [626, 153] width 12 height 12
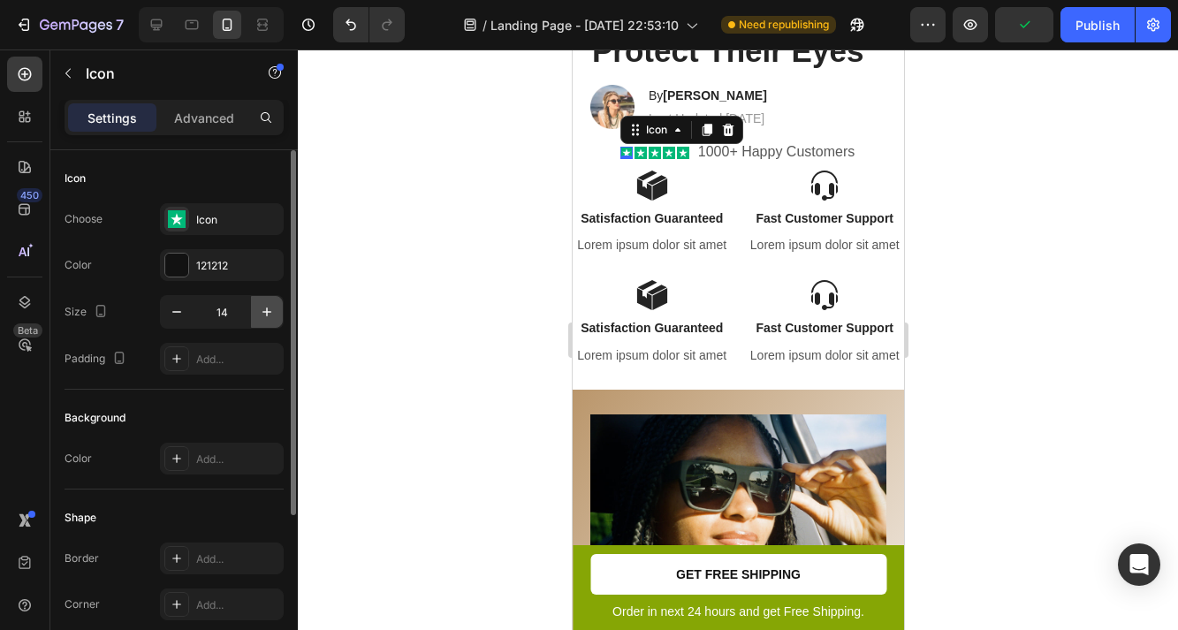
click at [268, 309] on icon "button" at bounding box center [267, 312] width 18 height 18
type input "17"
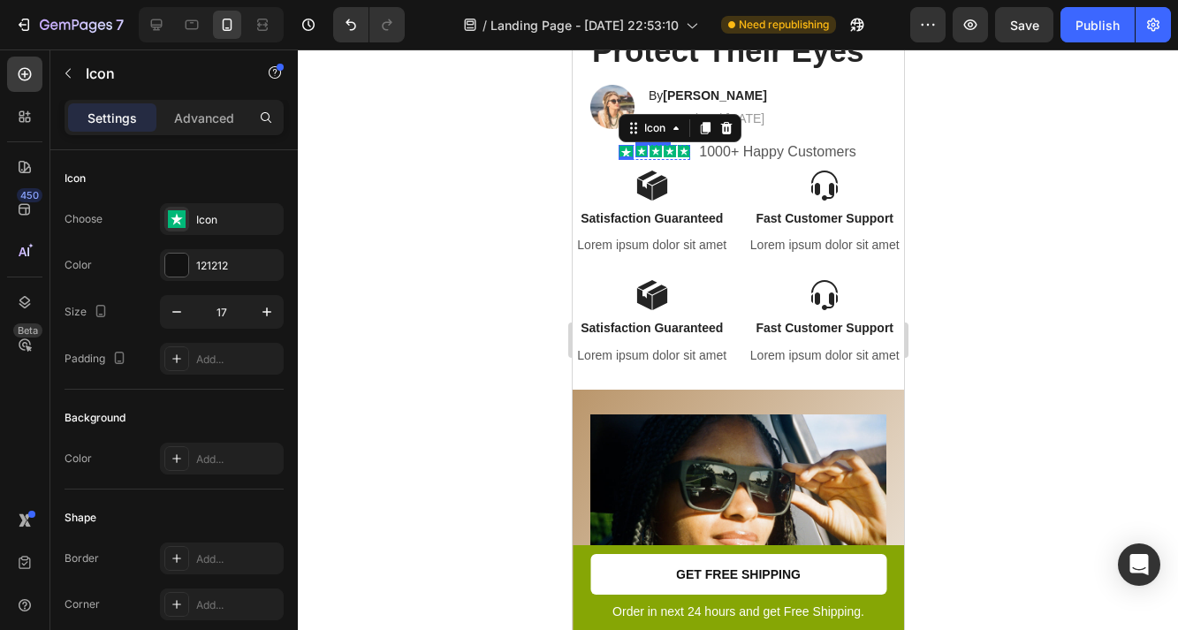
click at [644, 151] on div "Icon" at bounding box center [641, 151] width 12 height 12
click at [654, 151] on div "Icon" at bounding box center [655, 151] width 12 height 12
click at [667, 151] on div "Icon" at bounding box center [669, 151] width 12 height 12
click at [682, 151] on div "Icon 0" at bounding box center [683, 151] width 12 height 12
click at [636, 150] on div "Icon 0" at bounding box center [641, 151] width 12 height 12
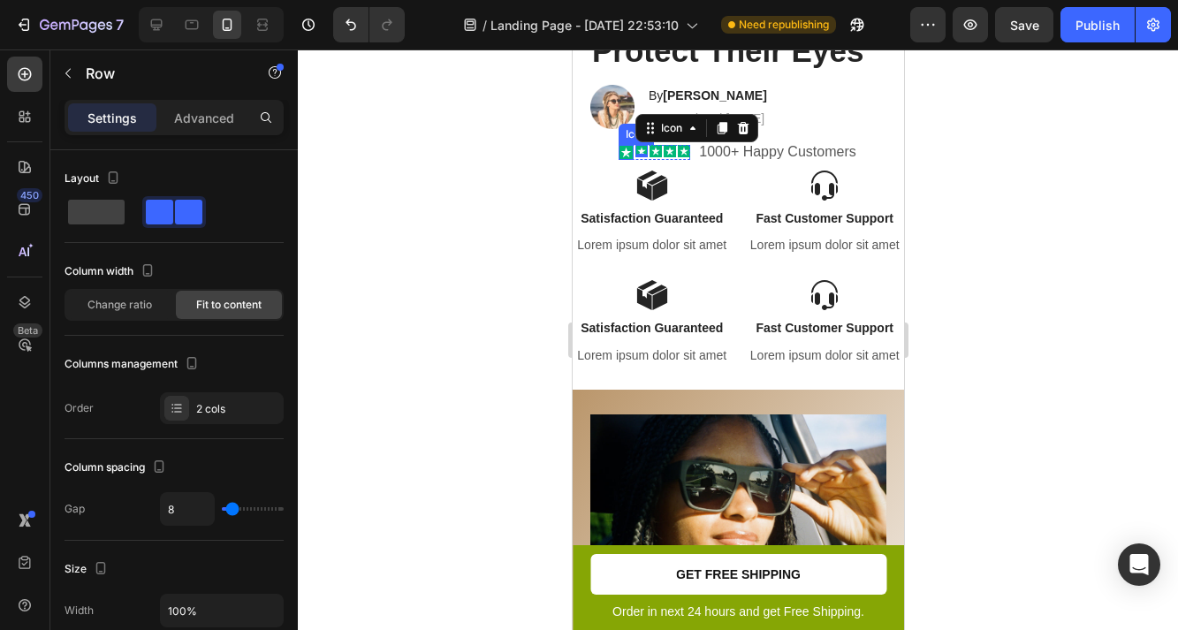
click at [616, 154] on div "Icon Icon 0 Icon Icon Icon Icon List 1000+ Happy Customers Text Block Row" at bounding box center [737, 152] width 331 height 22
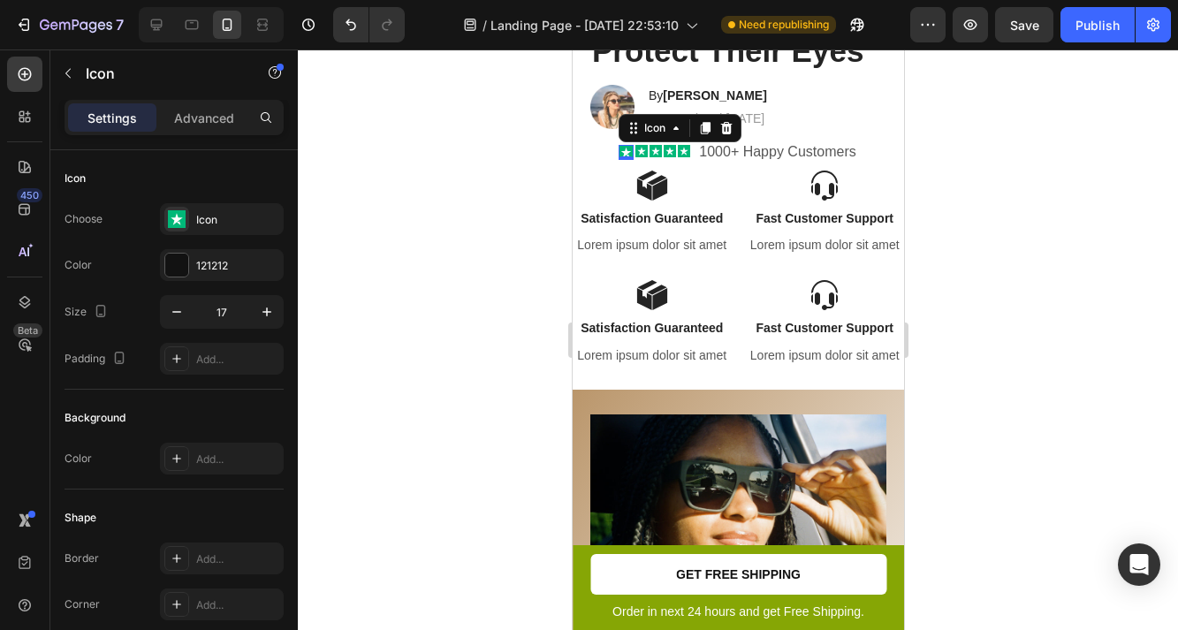
click at [621, 153] on div "Icon 0" at bounding box center [625, 152] width 15 height 15
click at [268, 320] on icon "button" at bounding box center [267, 312] width 18 height 18
type input "18"
click at [639, 149] on rect at bounding box center [642, 151] width 12 height 12
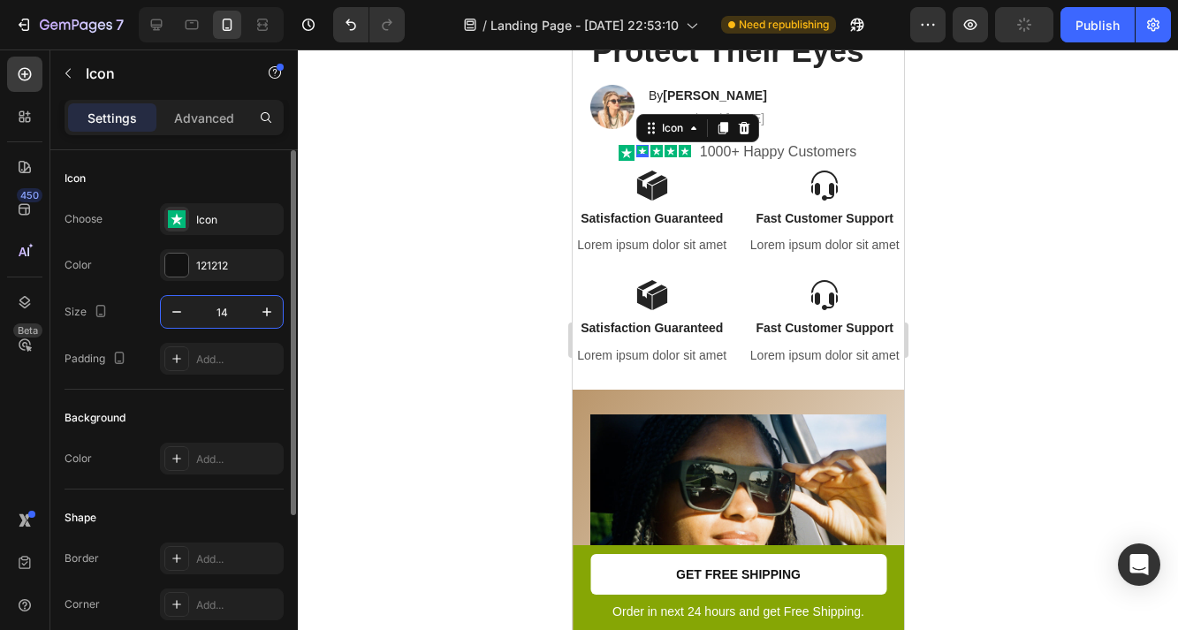
click at [223, 306] on input "14" at bounding box center [222, 312] width 58 height 32
type input "18"
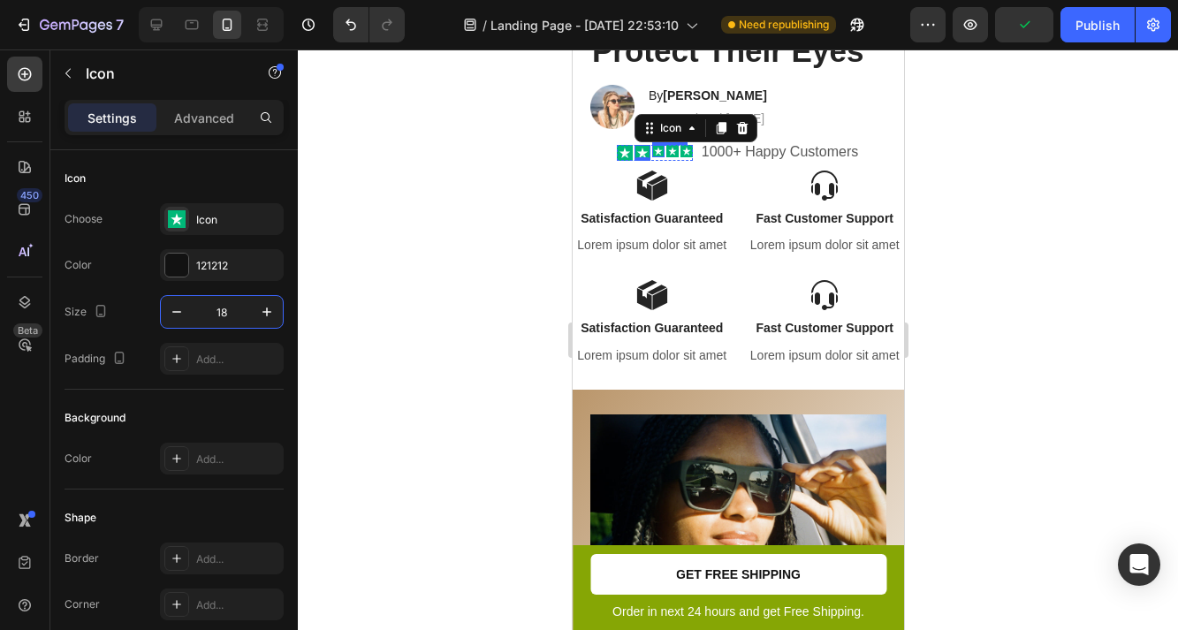
click at [659, 151] on icon at bounding box center [657, 151] width 9 height 9
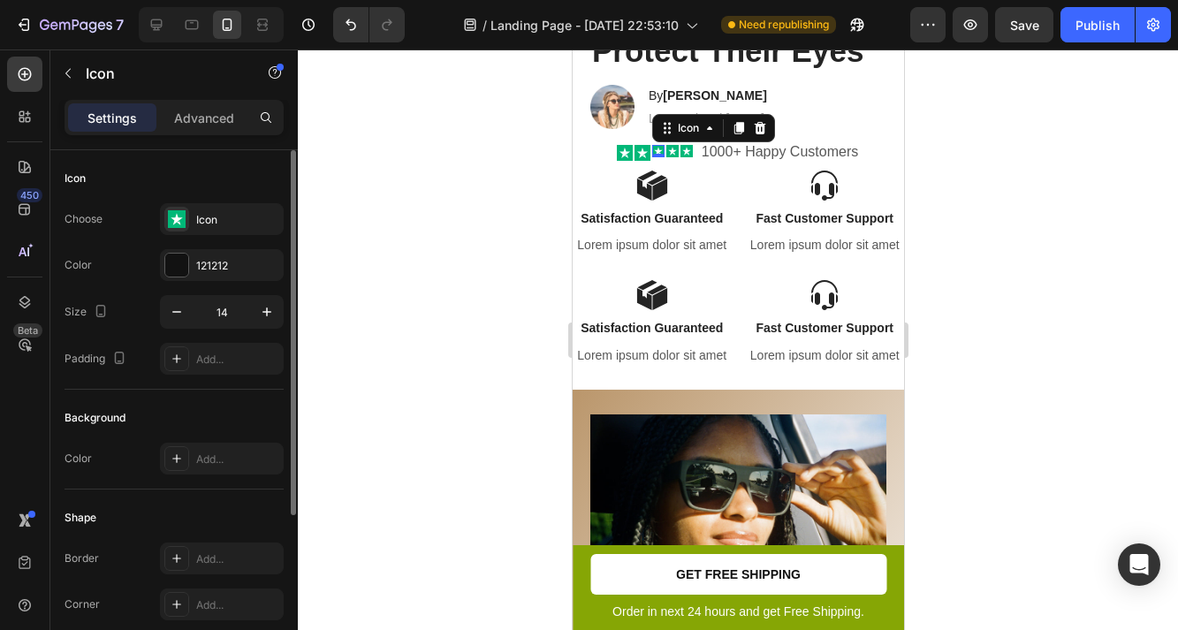
click at [230, 319] on input "14" at bounding box center [222, 312] width 58 height 32
type input "18"
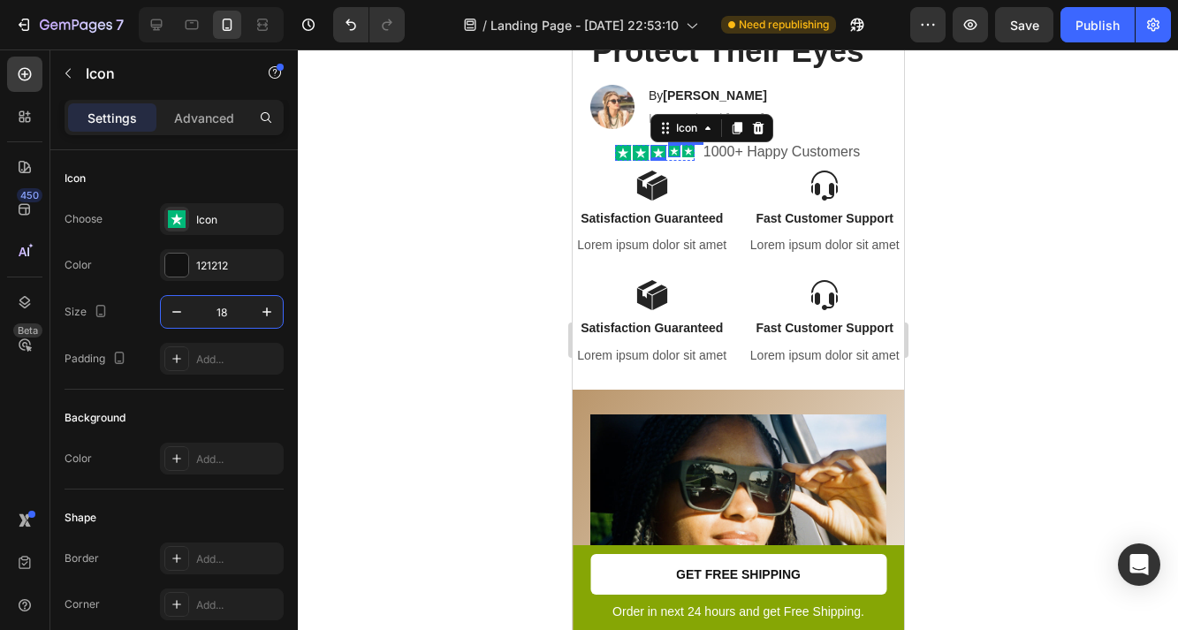
click at [678, 148] on rect at bounding box center [673, 151] width 12 height 12
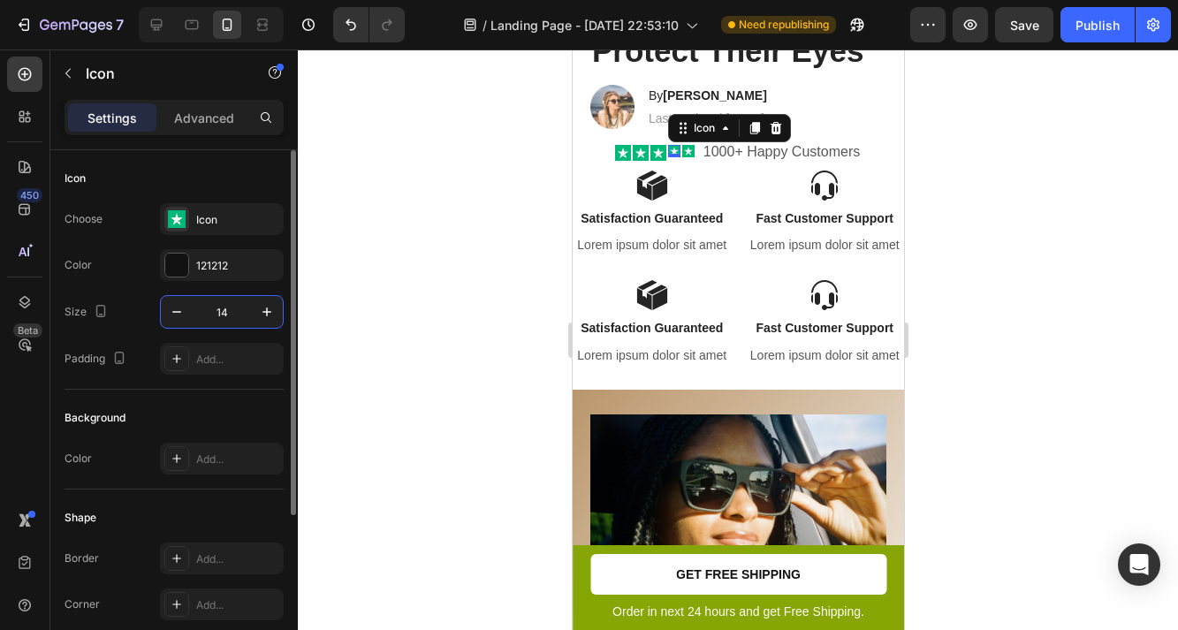
click at [227, 315] on input "14" at bounding box center [222, 312] width 58 height 32
type input "18"
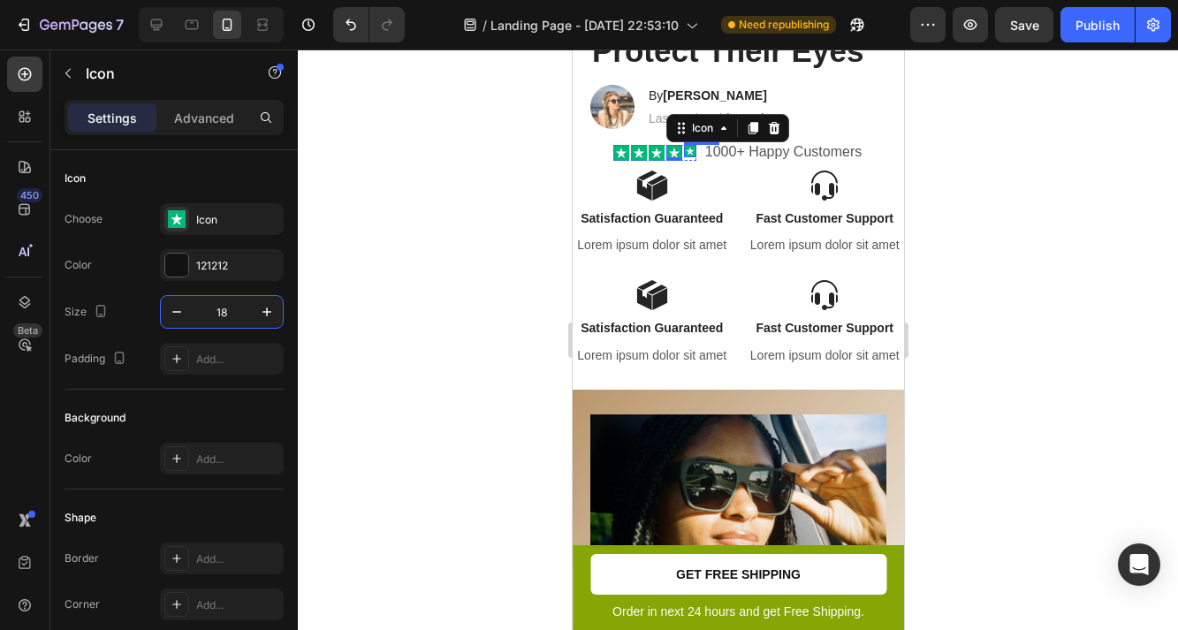
click at [689, 154] on rect at bounding box center [689, 151] width 12 height 12
click at [684, 160] on div "0" at bounding box center [690, 157] width 18 height 14
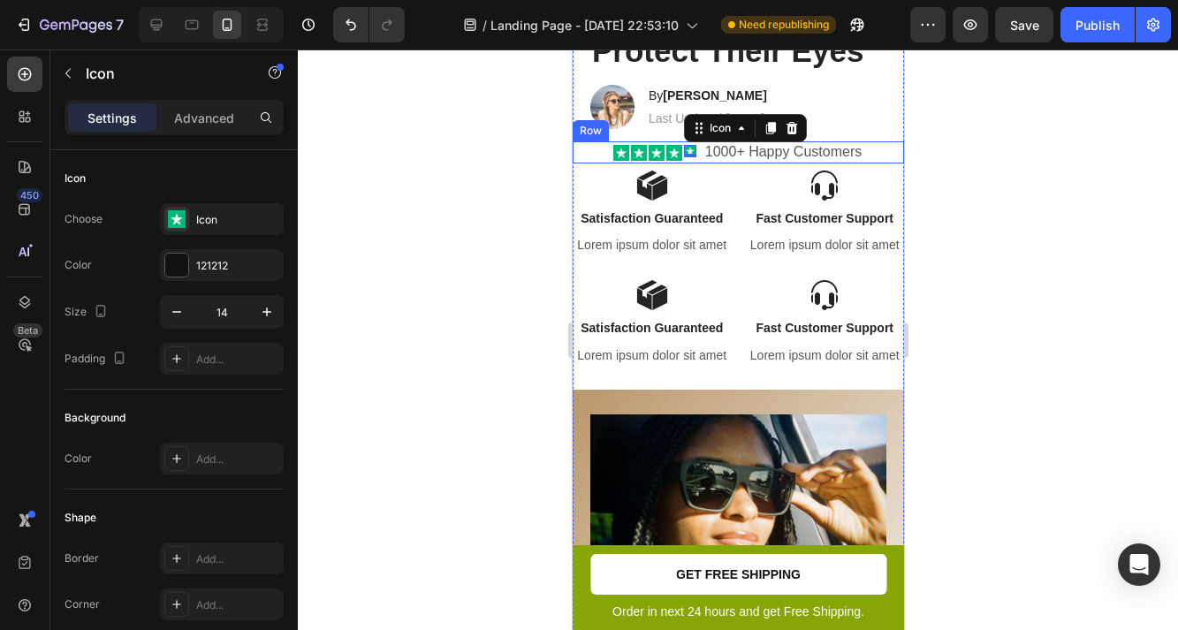
click at [727, 152] on p "1000+ Happy Customers" at bounding box center [782, 152] width 156 height 19
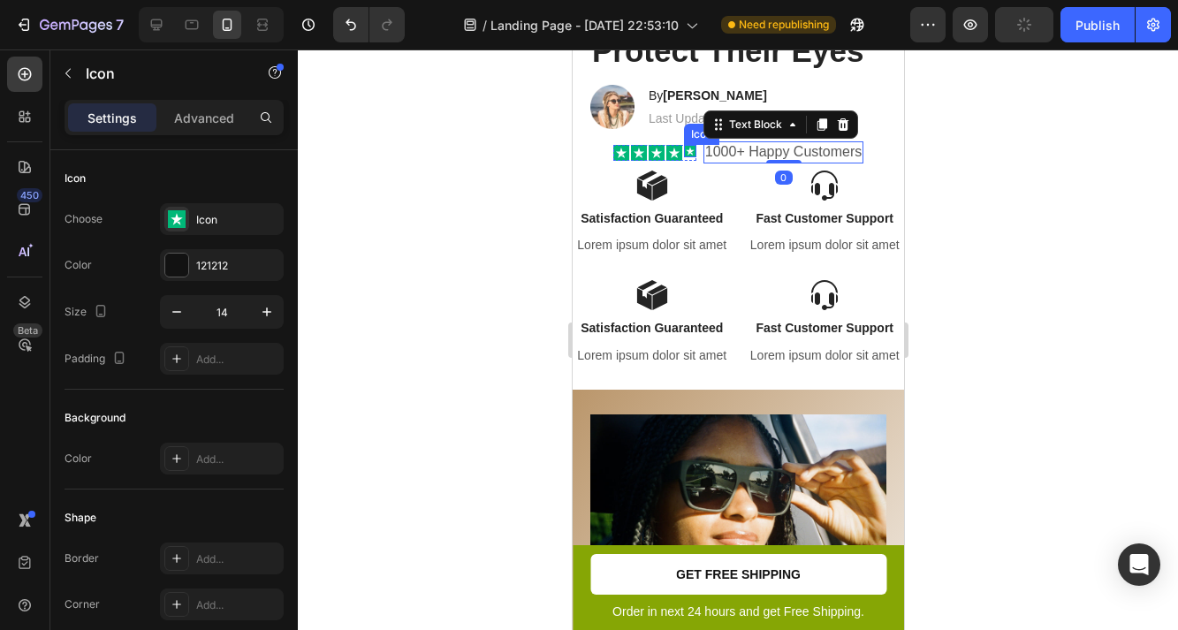
click at [693, 147] on rect at bounding box center [689, 151] width 12 height 12
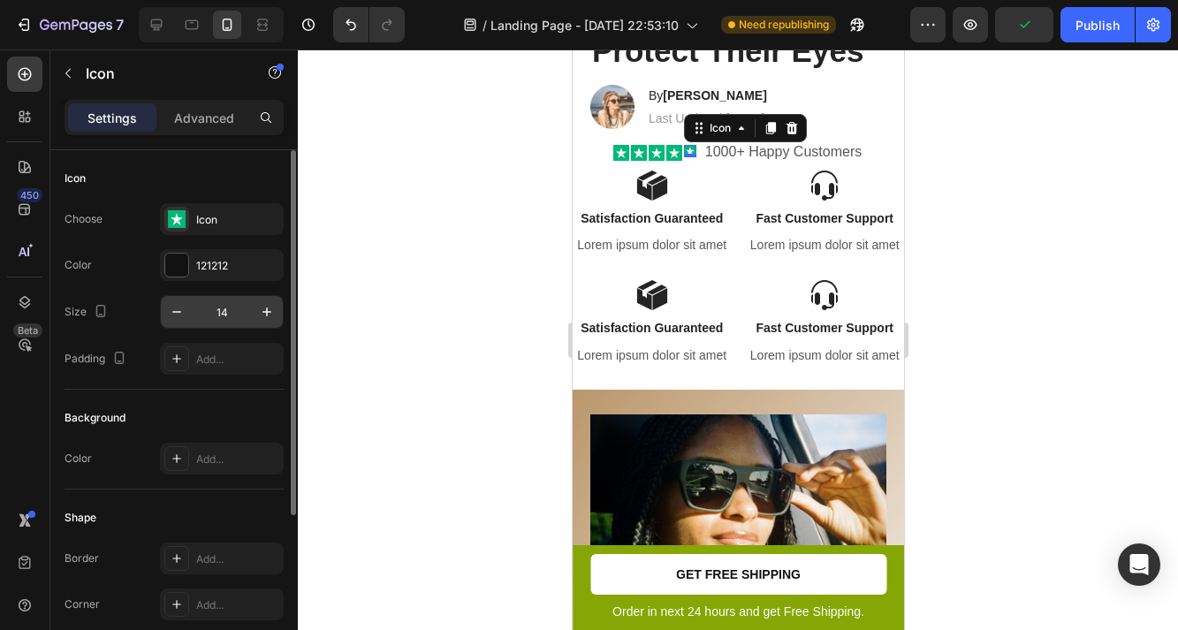
click at [227, 316] on input "14" at bounding box center [222, 312] width 58 height 32
type input "18"
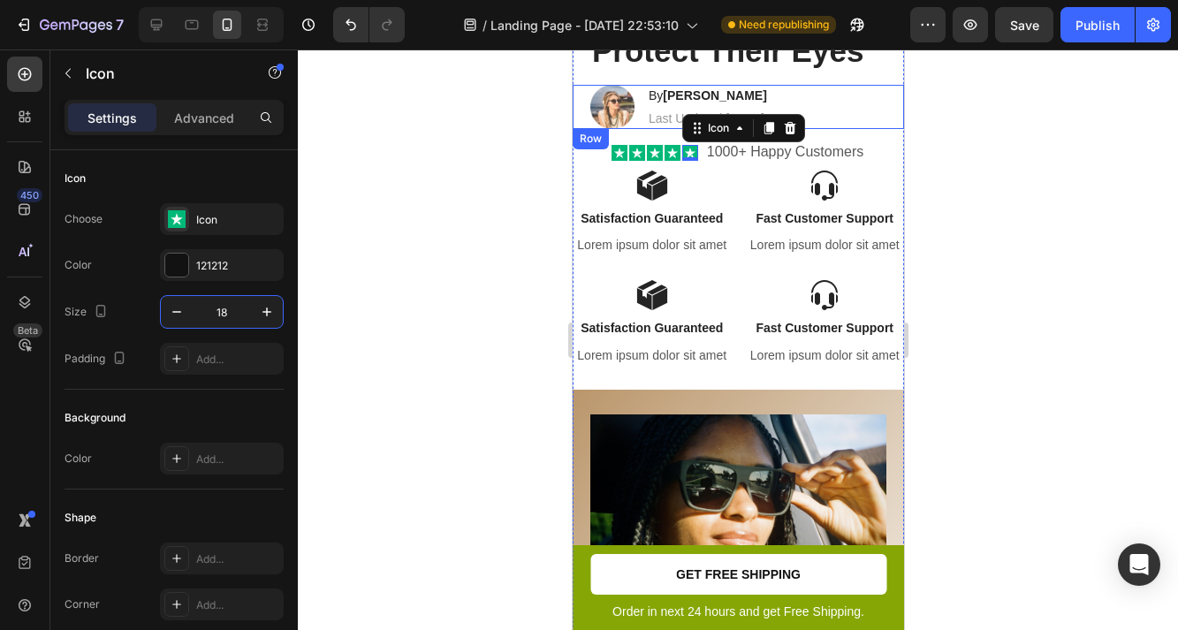
click at [899, 103] on div "Image By [PERSON_NAME] Heading Last Updated [DATE] Text [GEOGRAPHIC_DATA]" at bounding box center [737, 107] width 331 height 44
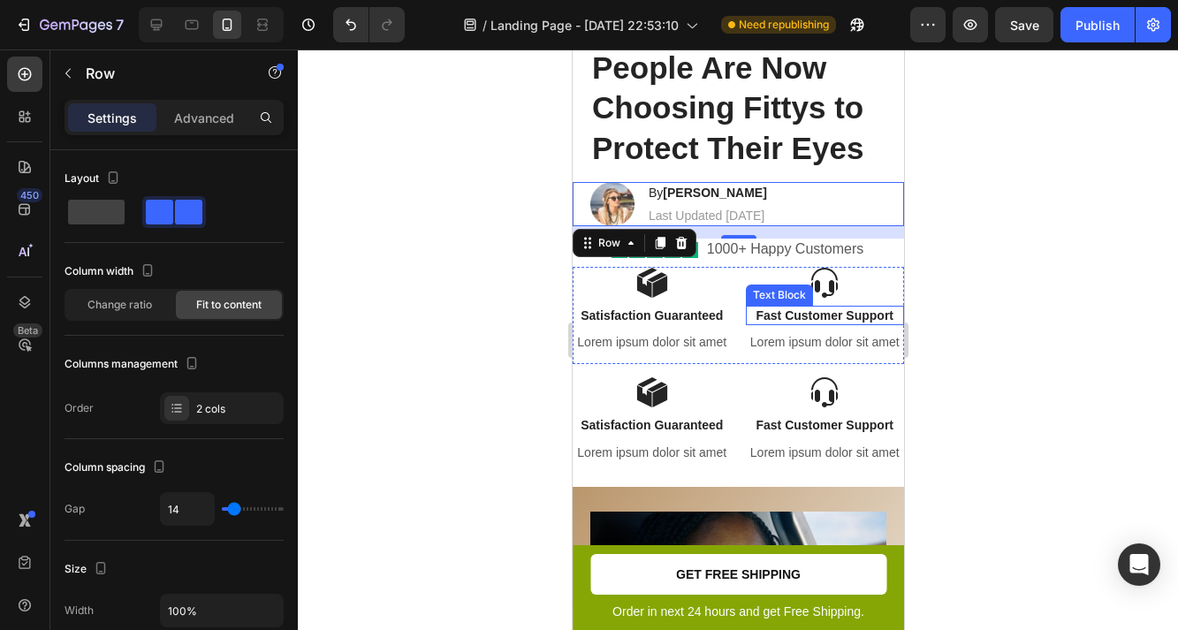
scroll to position [466, 0]
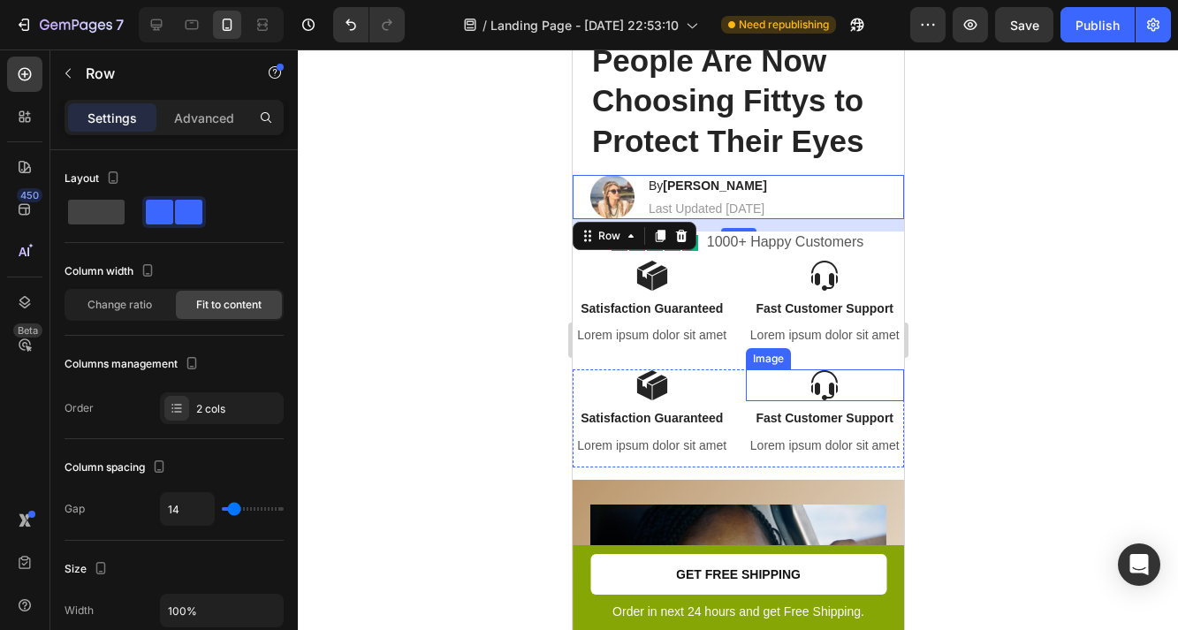
click at [839, 388] on img at bounding box center [824, 385] width 32 height 32
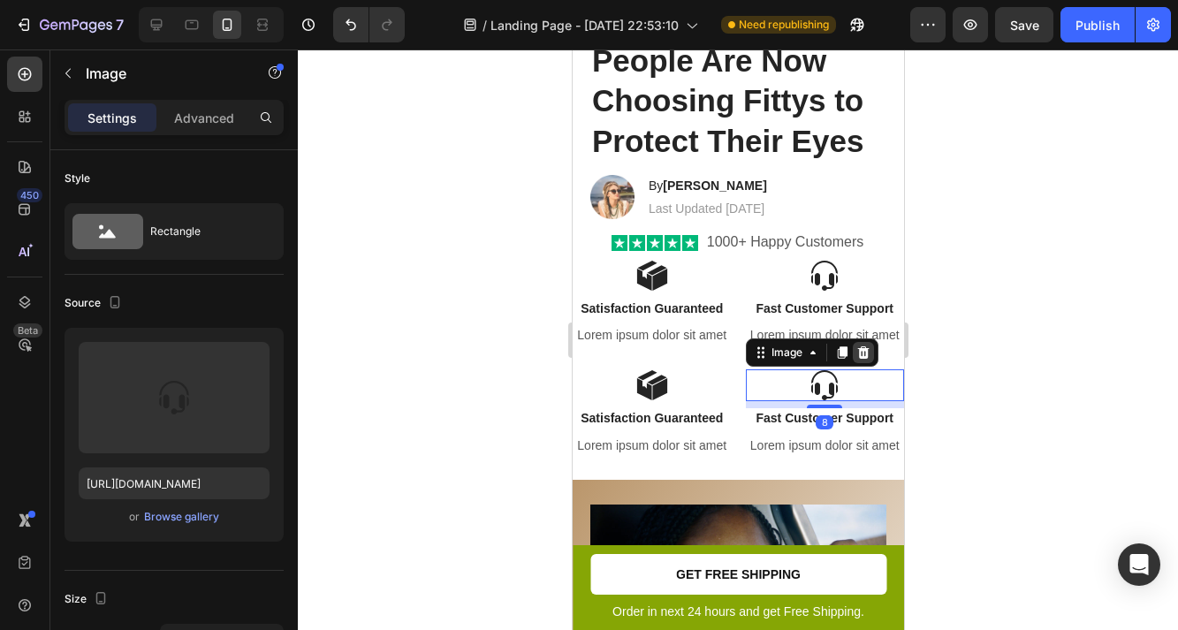
click at [861, 344] on div at bounding box center [862, 352] width 21 height 21
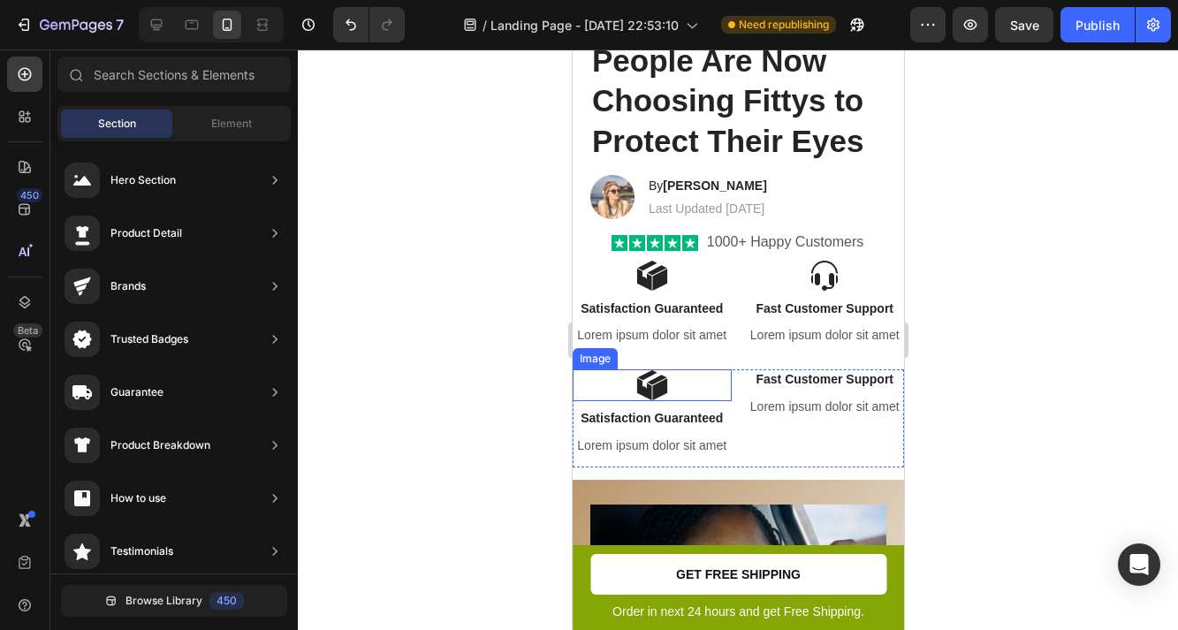
click at [707, 379] on div at bounding box center [651, 385] width 159 height 32
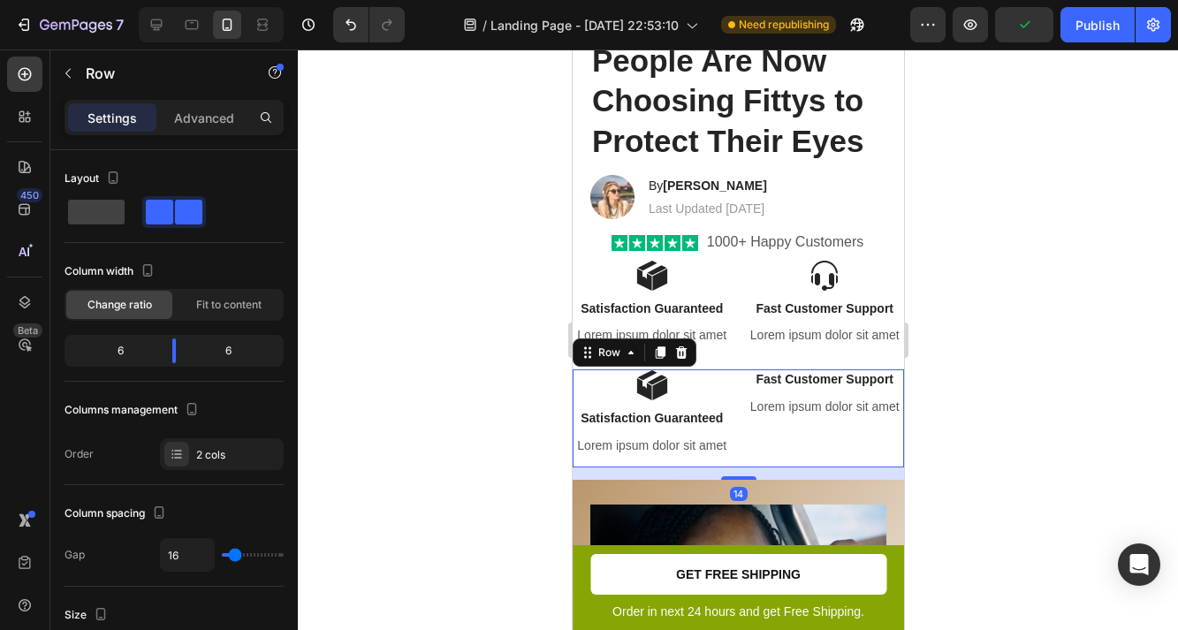
click at [580, 463] on div "Image Satisfaction Guaranteed Text Block Lorem ipsum dolor sit amet Text Block" at bounding box center [651, 417] width 159 height 97
click at [684, 349] on icon at bounding box center [680, 353] width 11 height 12
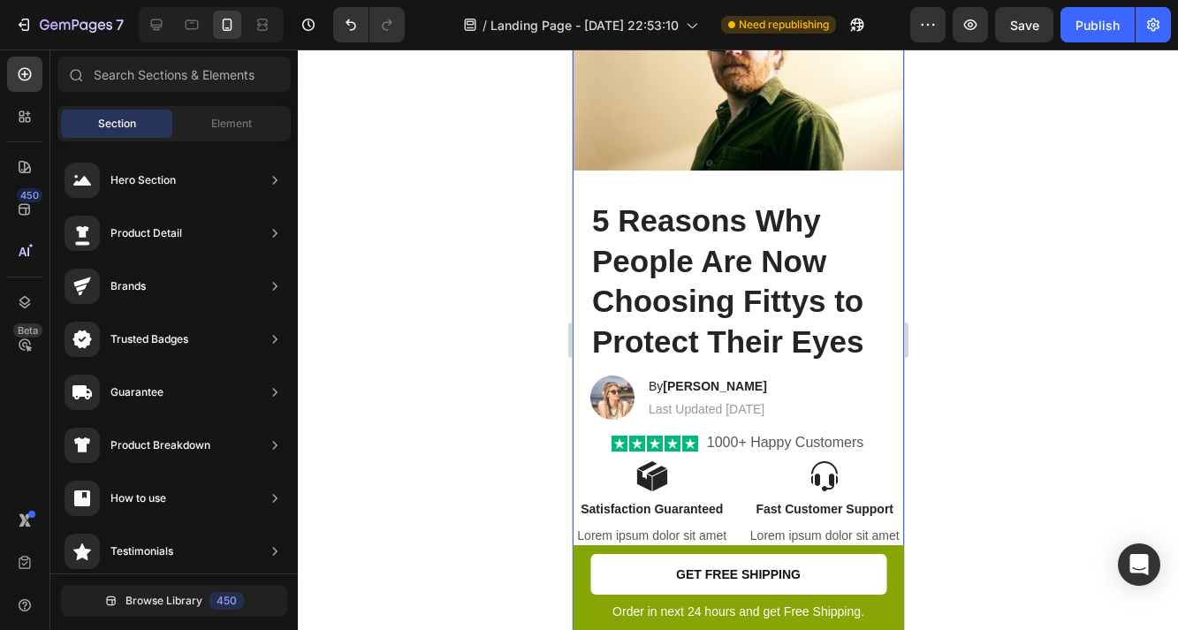
scroll to position [328, 0]
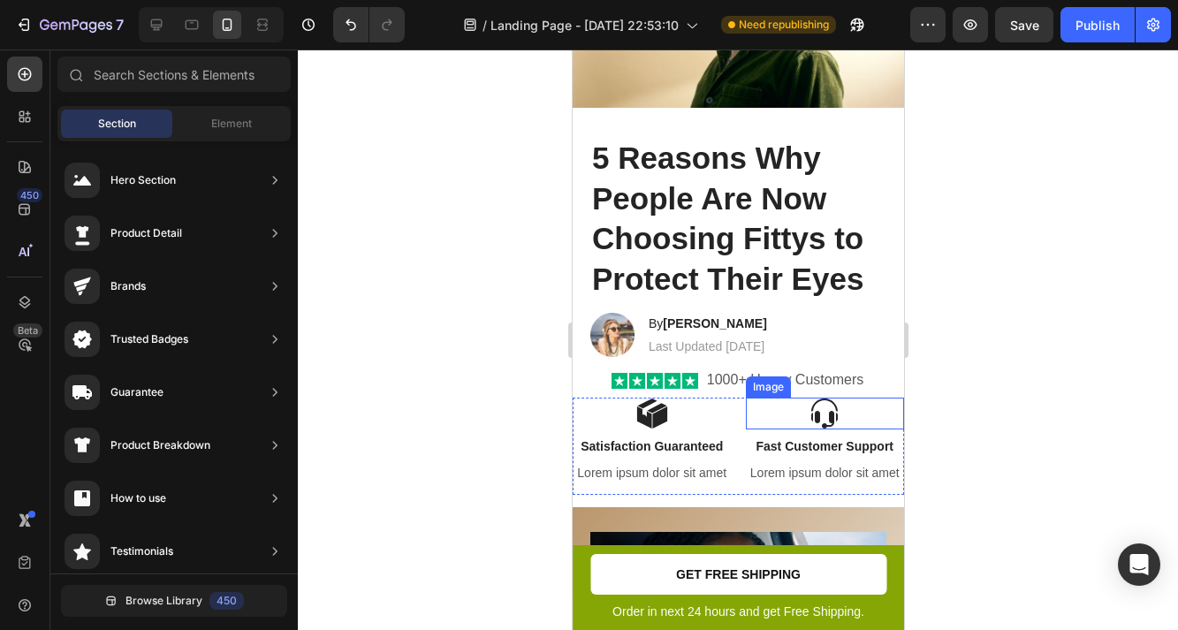
click at [833, 415] on img at bounding box center [824, 414] width 32 height 32
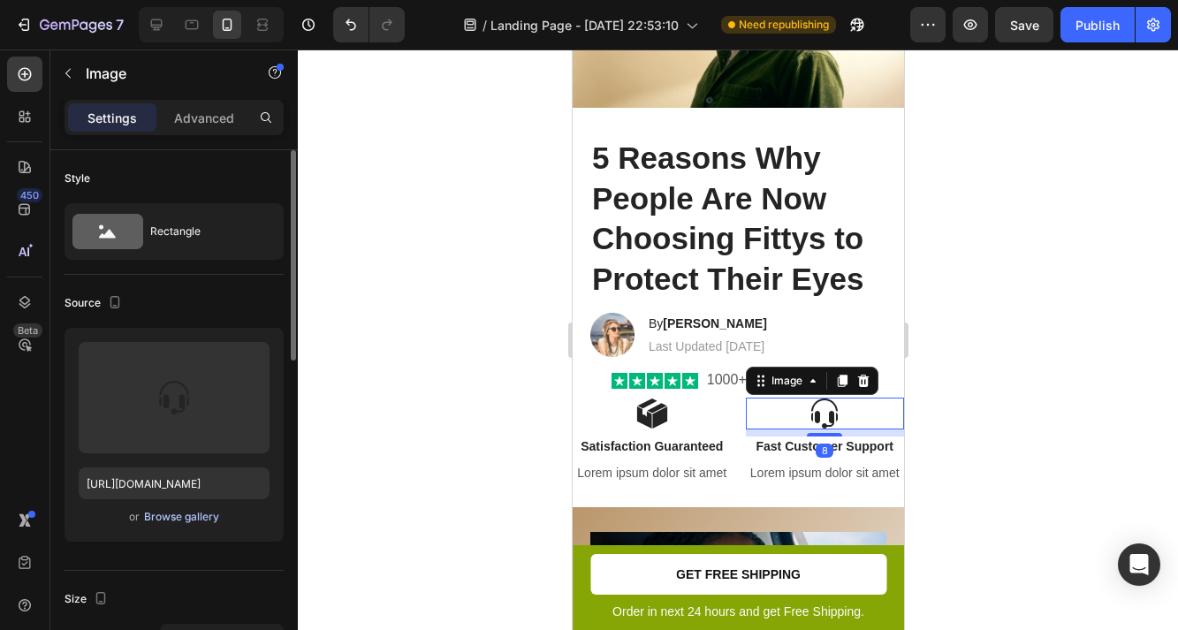
click at [175, 516] on div "Browse gallery" at bounding box center [181, 517] width 75 height 16
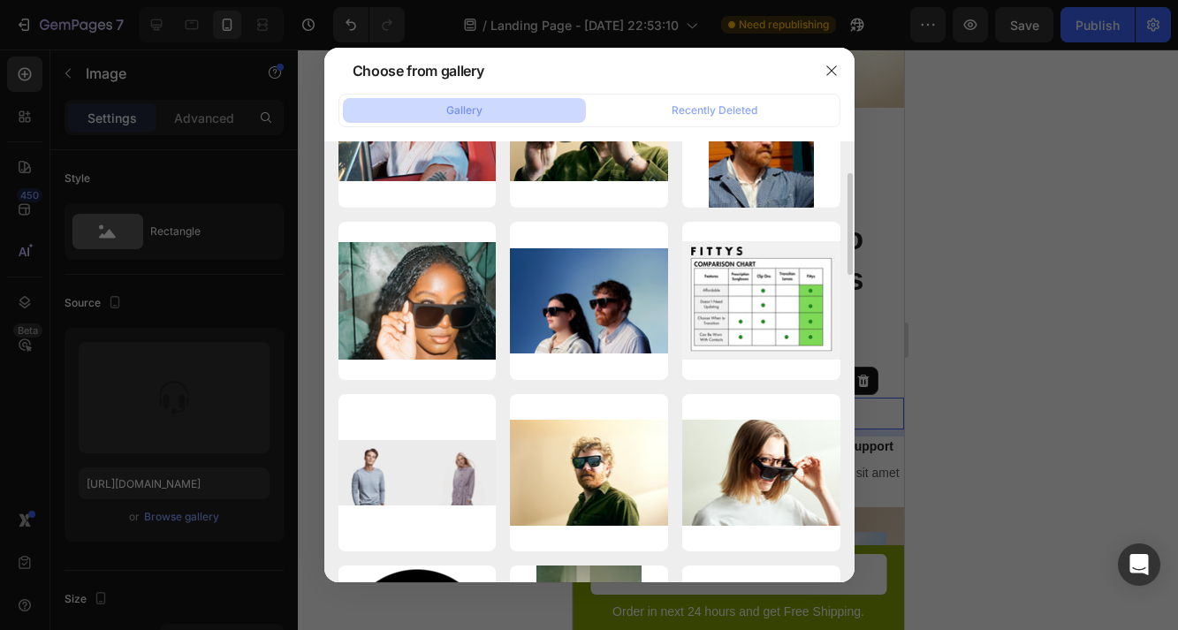
scroll to position [1001, 0]
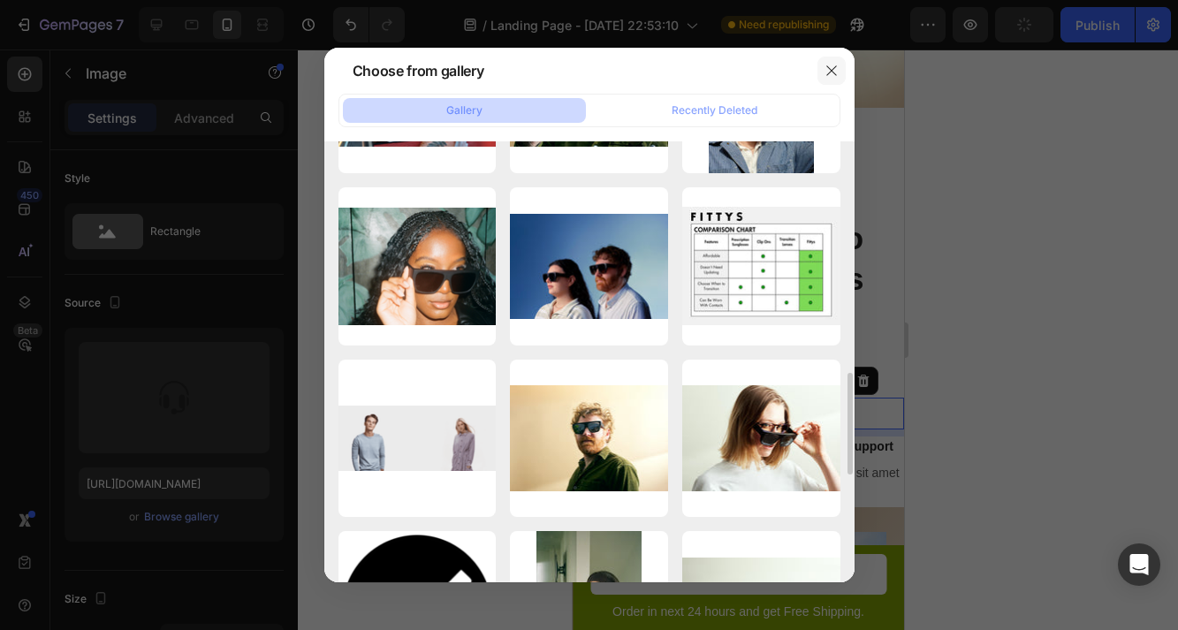
click at [830, 69] on icon "button" at bounding box center [831, 70] width 10 height 10
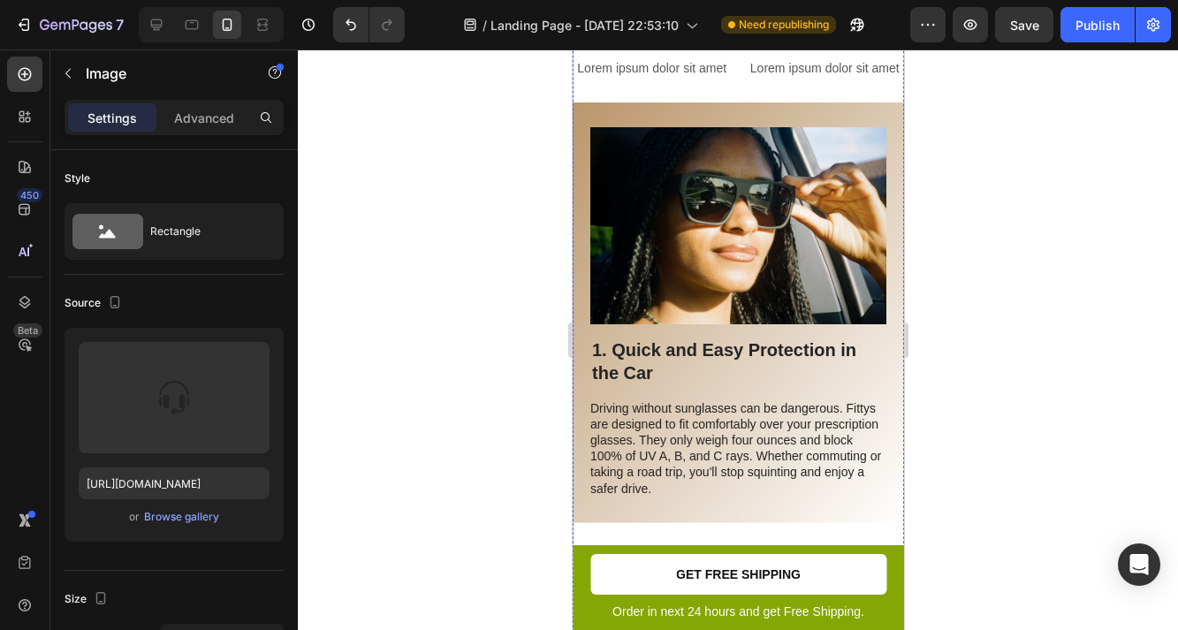
scroll to position [466, 0]
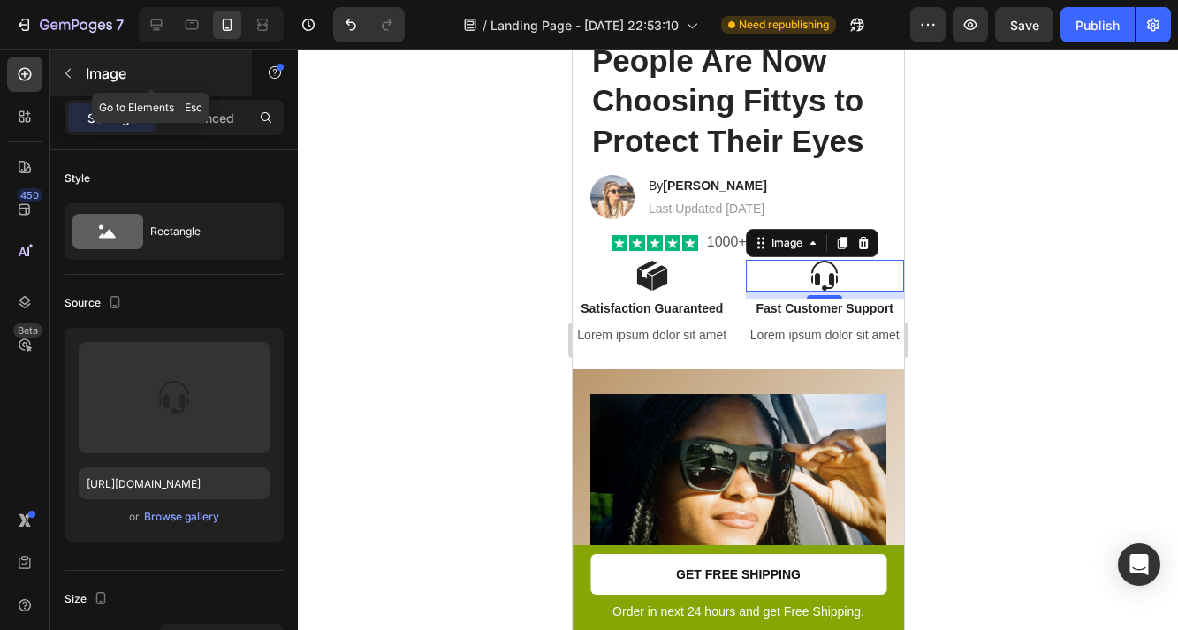
click at [79, 77] on button "button" at bounding box center [68, 73] width 28 height 28
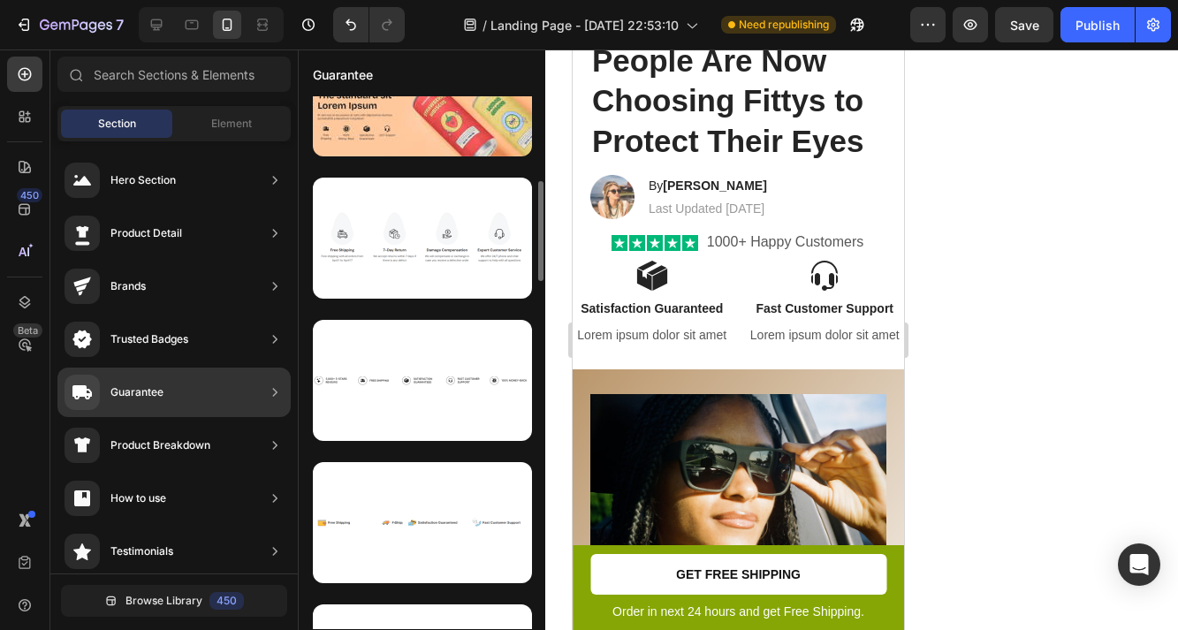
scroll to position [387, 0]
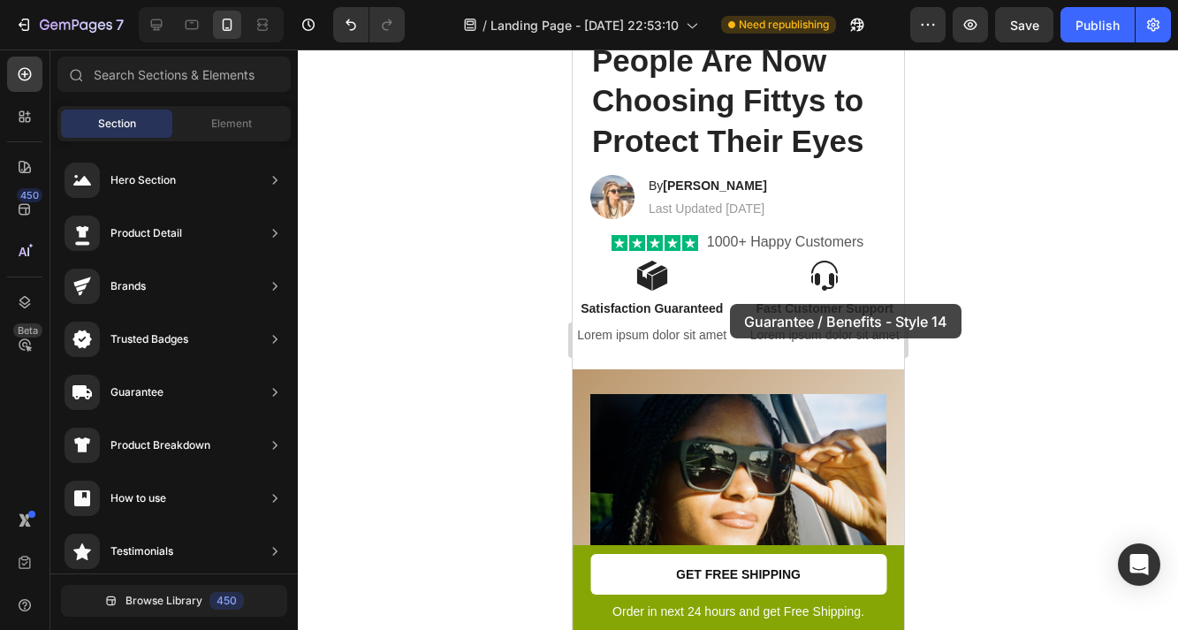
drag, startPoint x: 972, startPoint y: 275, endPoint x: 760, endPoint y: 288, distance: 212.6
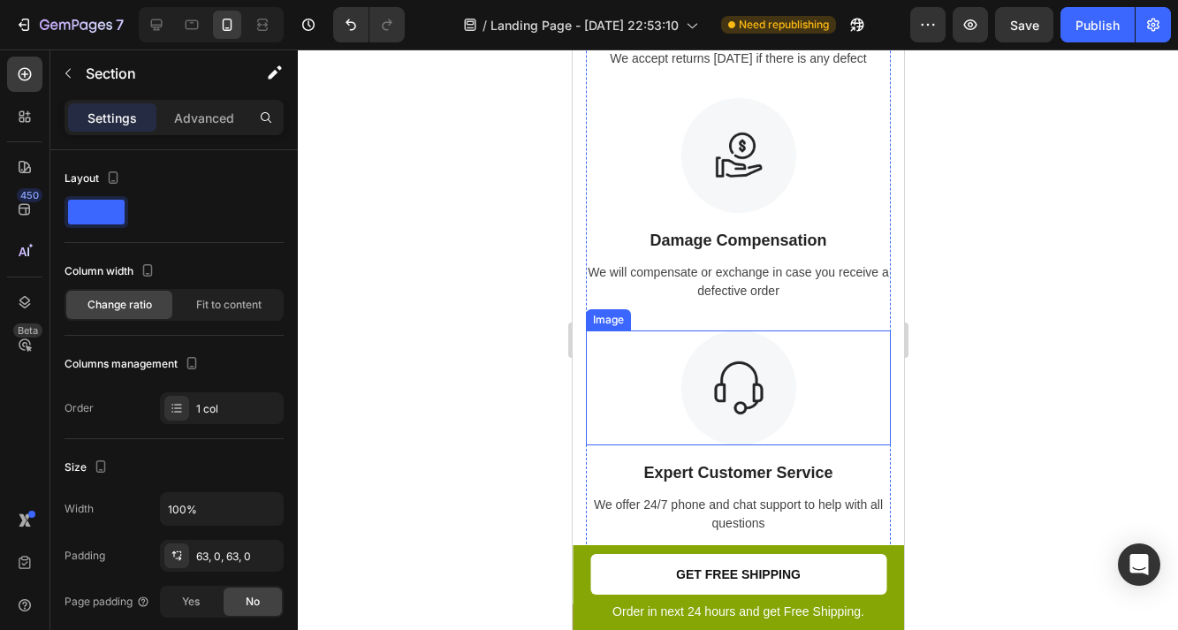
scroll to position [514, 0]
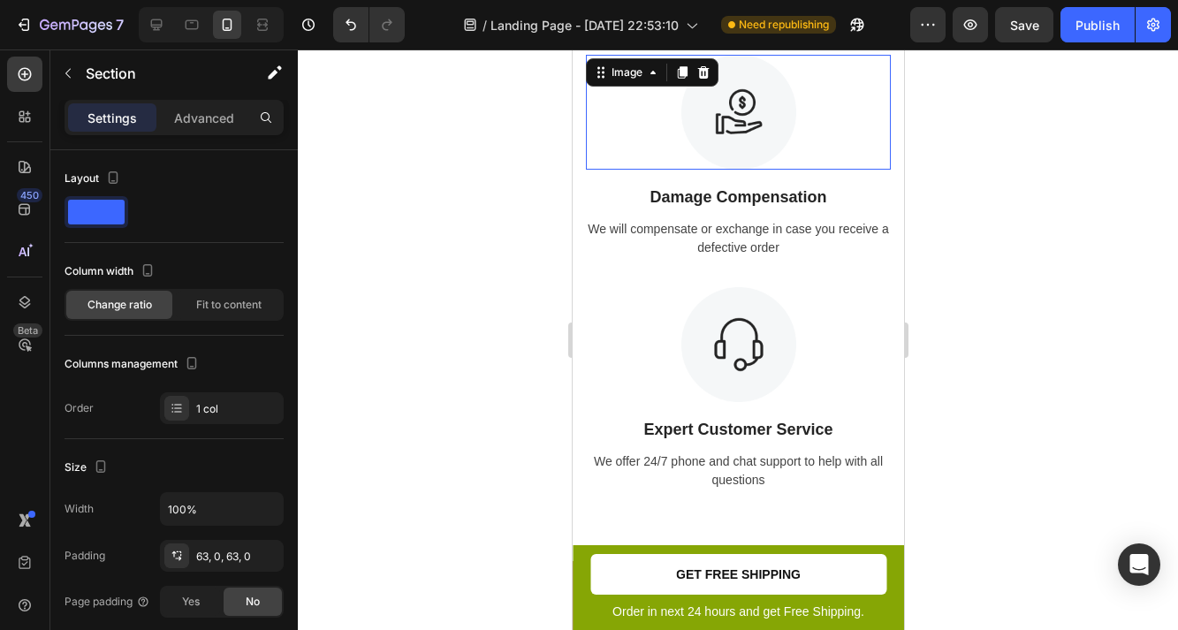
click at [757, 114] on img at bounding box center [738, 112] width 115 height 115
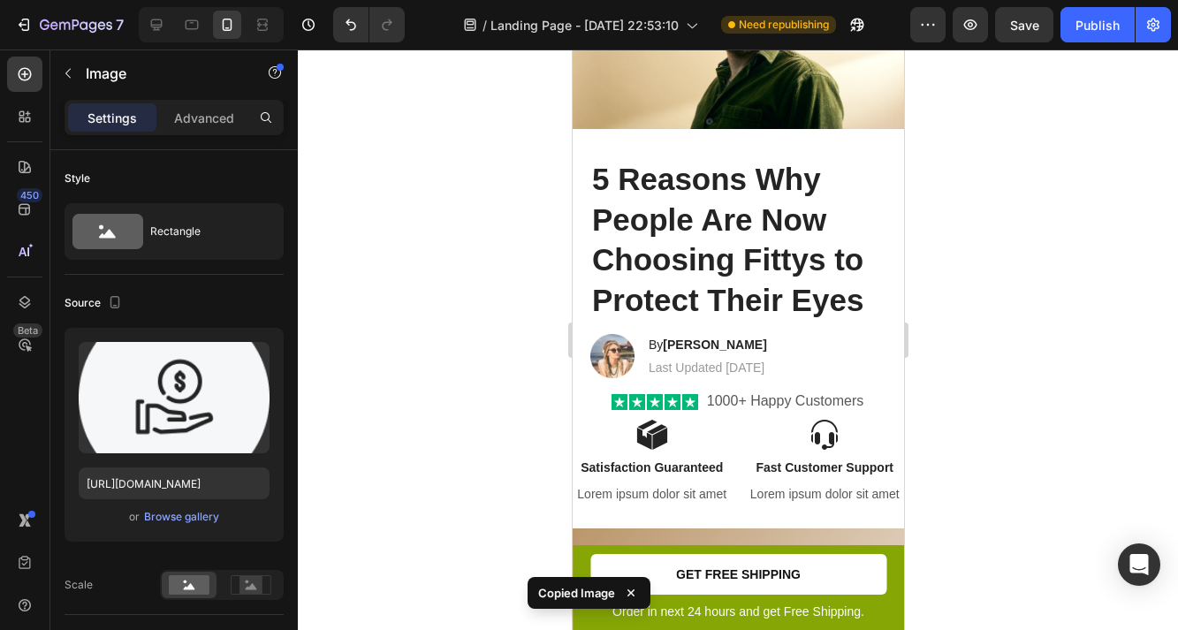
scroll to position [1330, 0]
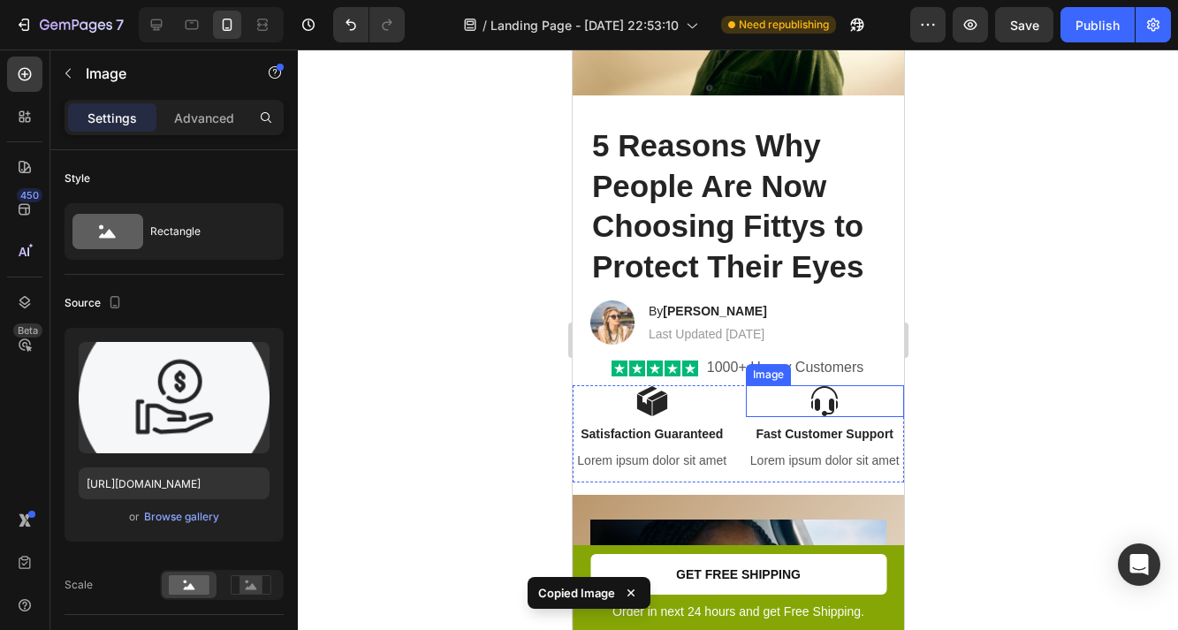
click at [826, 392] on img at bounding box center [824, 401] width 32 height 32
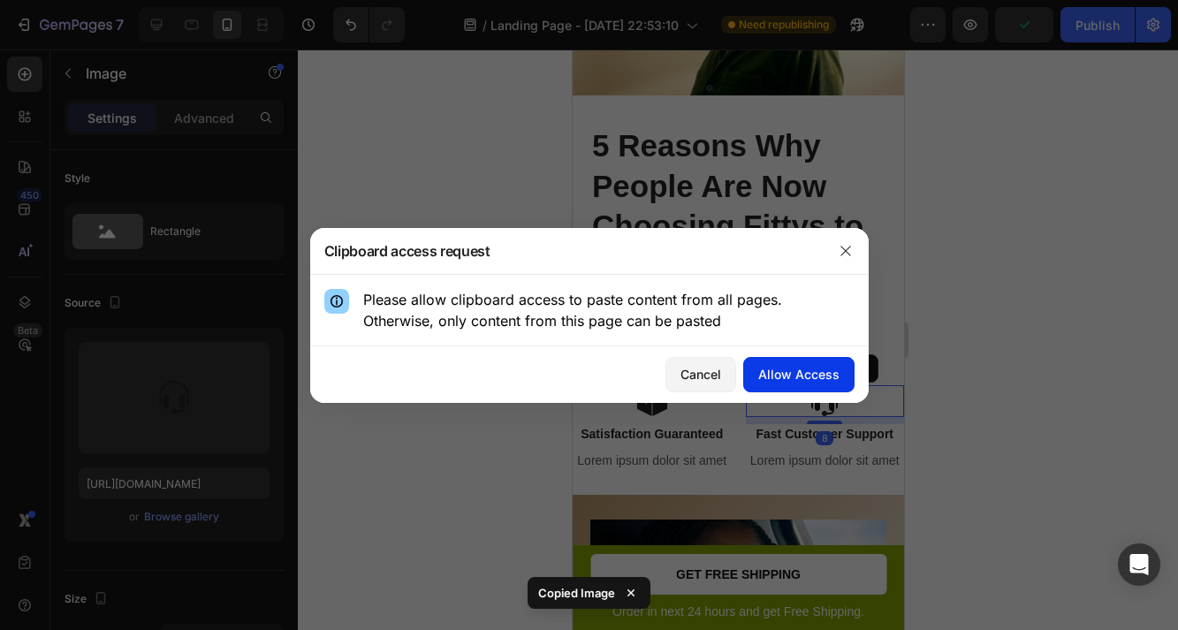
click at [793, 368] on div "Allow Access" at bounding box center [798, 374] width 81 height 19
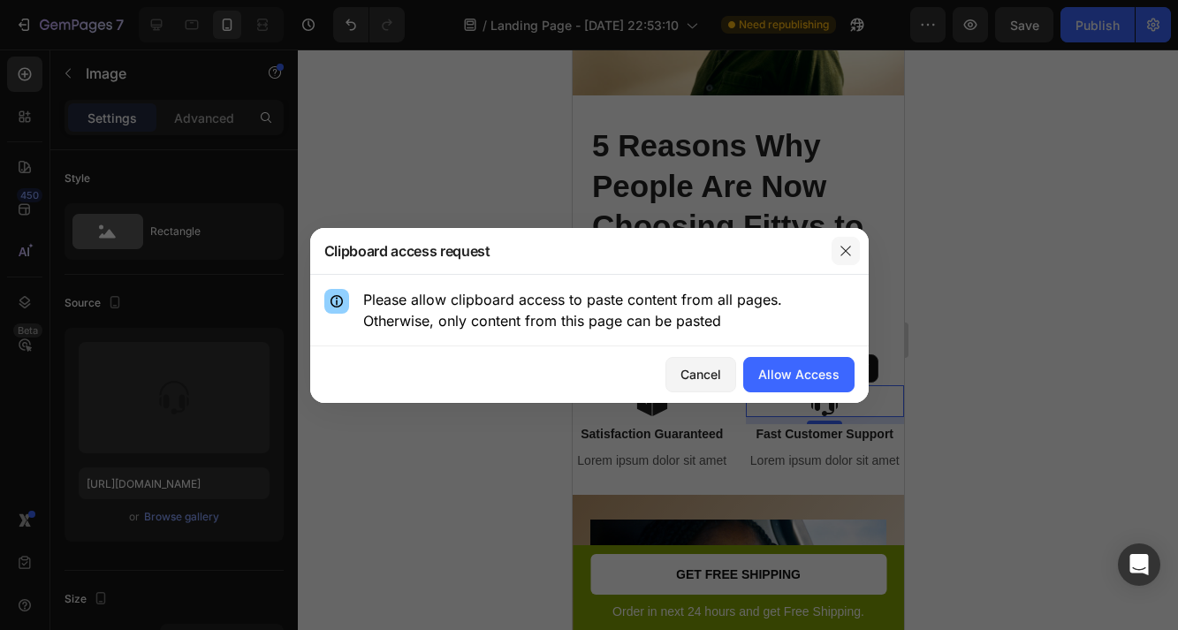
click at [841, 252] on icon "button" at bounding box center [846, 251] width 14 height 14
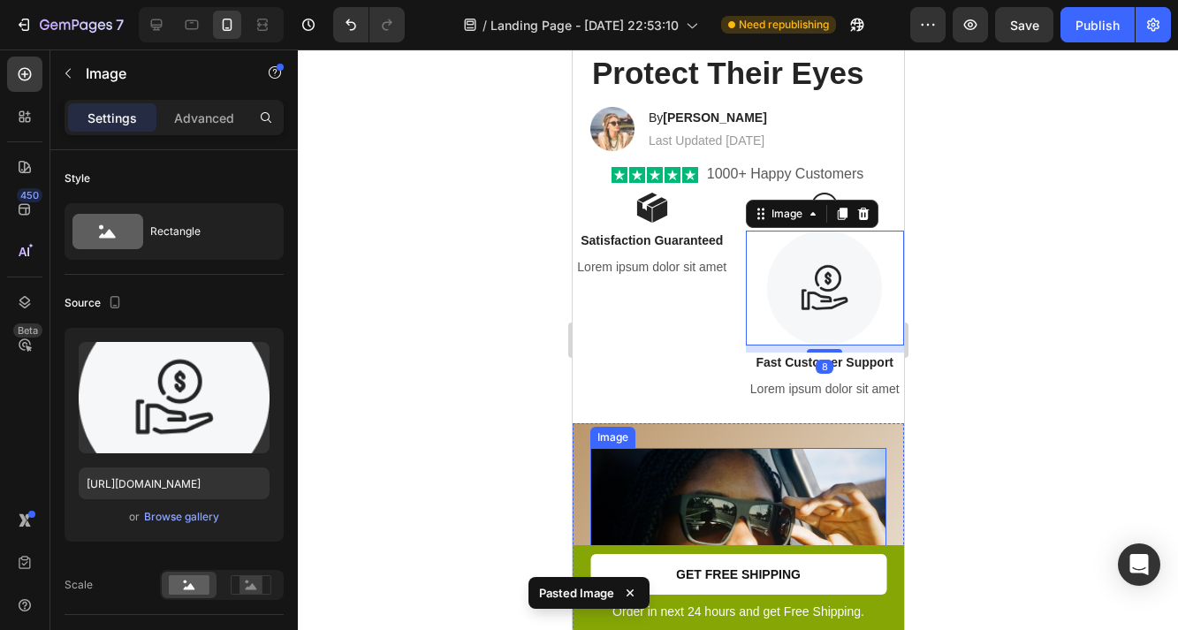
scroll to position [1363, 0]
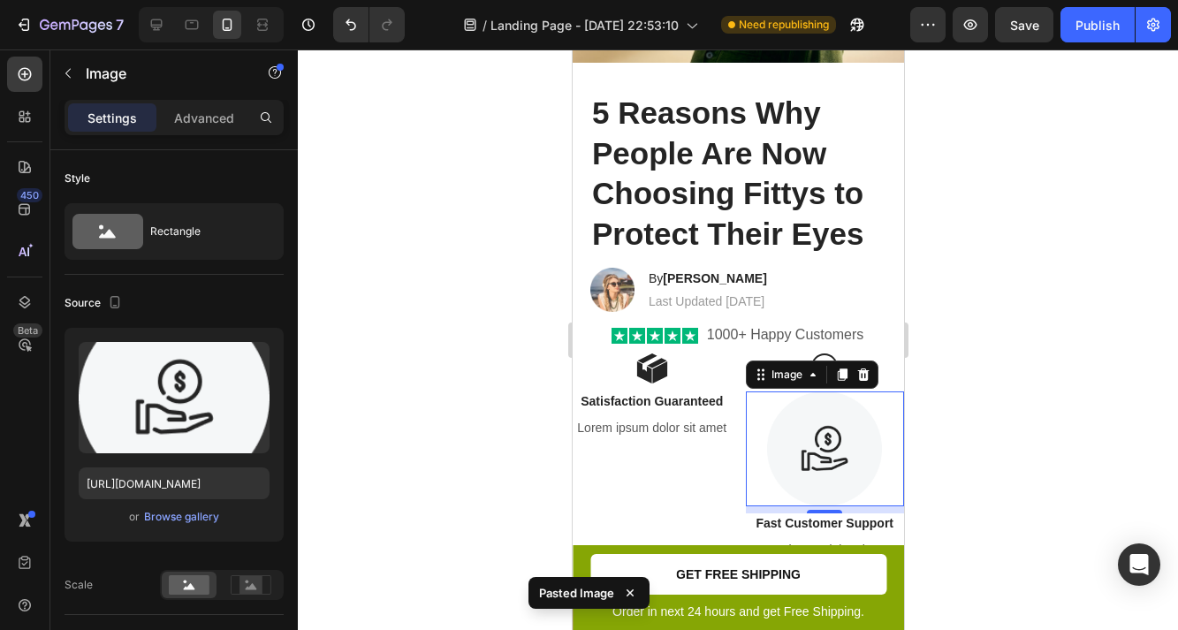
click at [931, 358] on div at bounding box center [738, 340] width 880 height 581
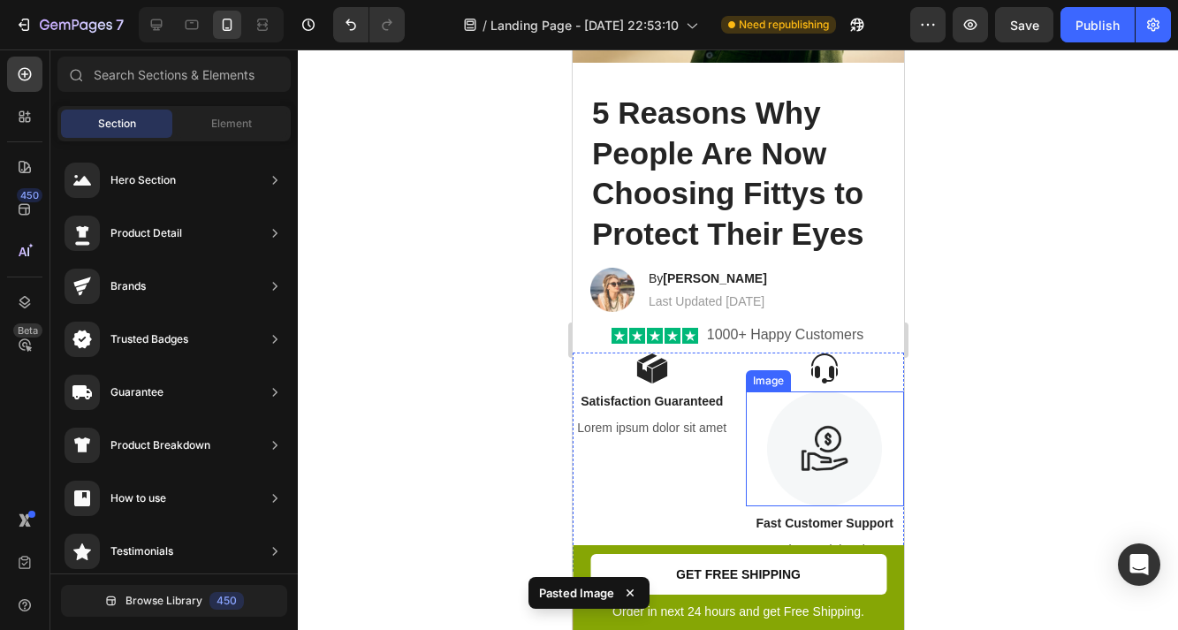
click at [830, 404] on img at bounding box center [823, 449] width 115 height 115
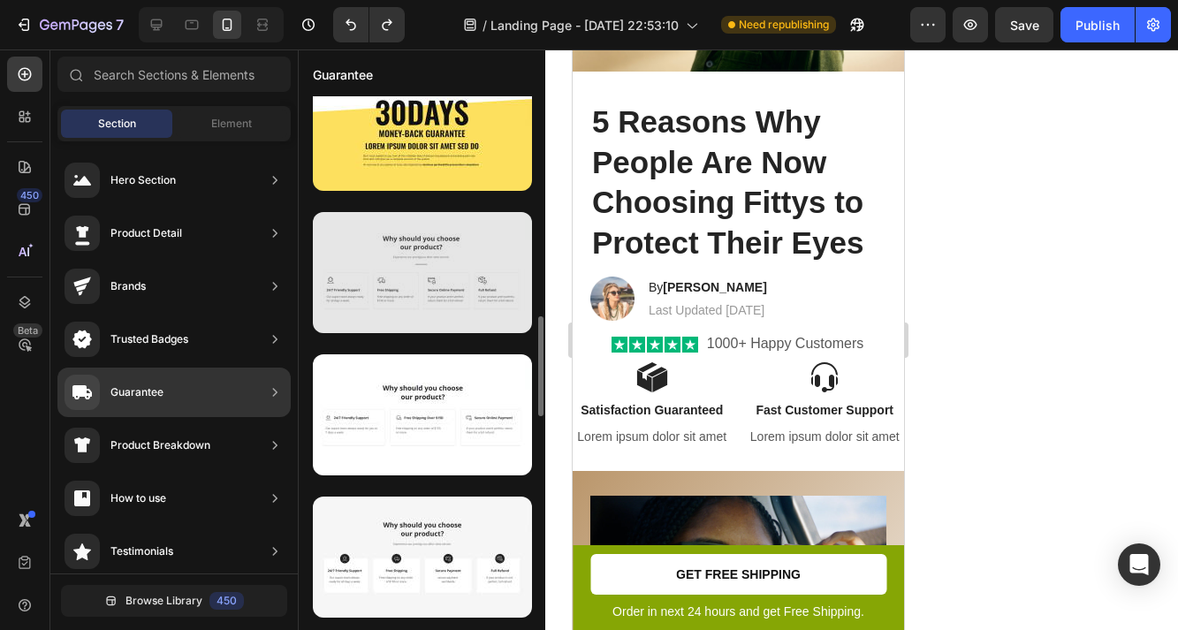
scroll to position [1160, 0]
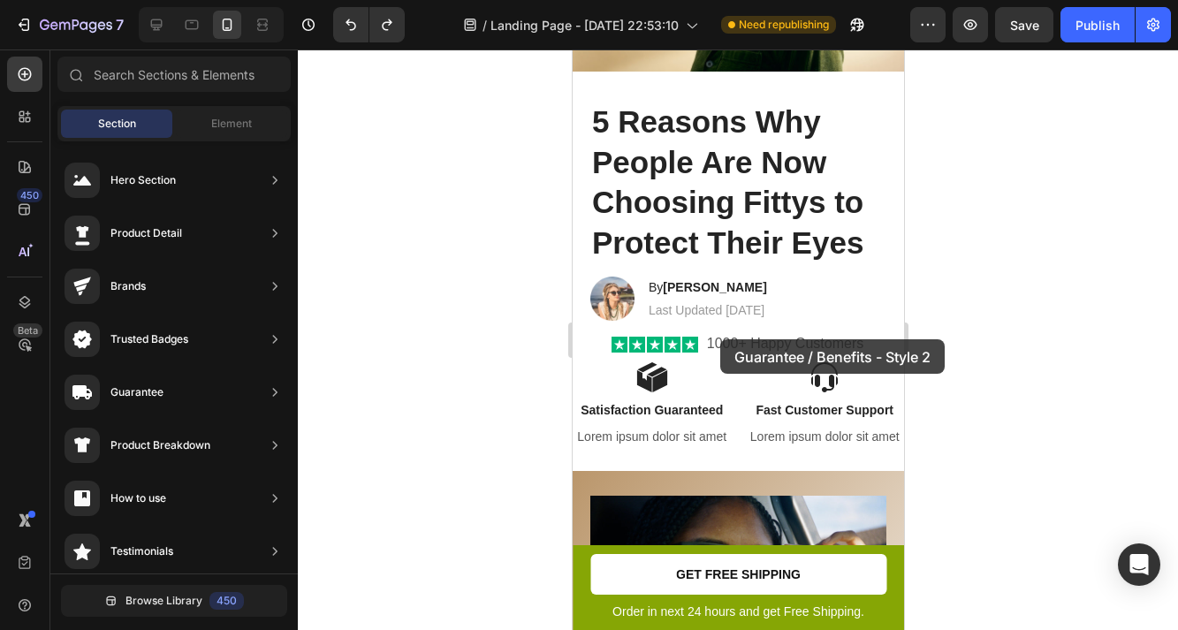
drag, startPoint x: 941, startPoint y: 358, endPoint x: 720, endPoint y: 339, distance: 221.8
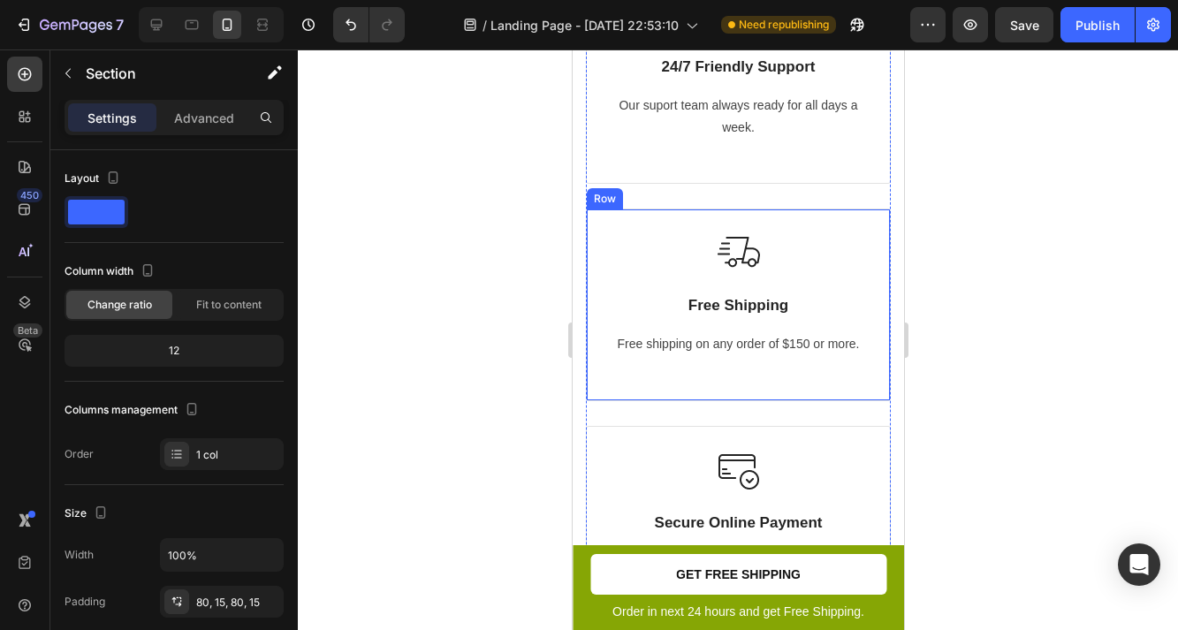
scroll to position [0, 0]
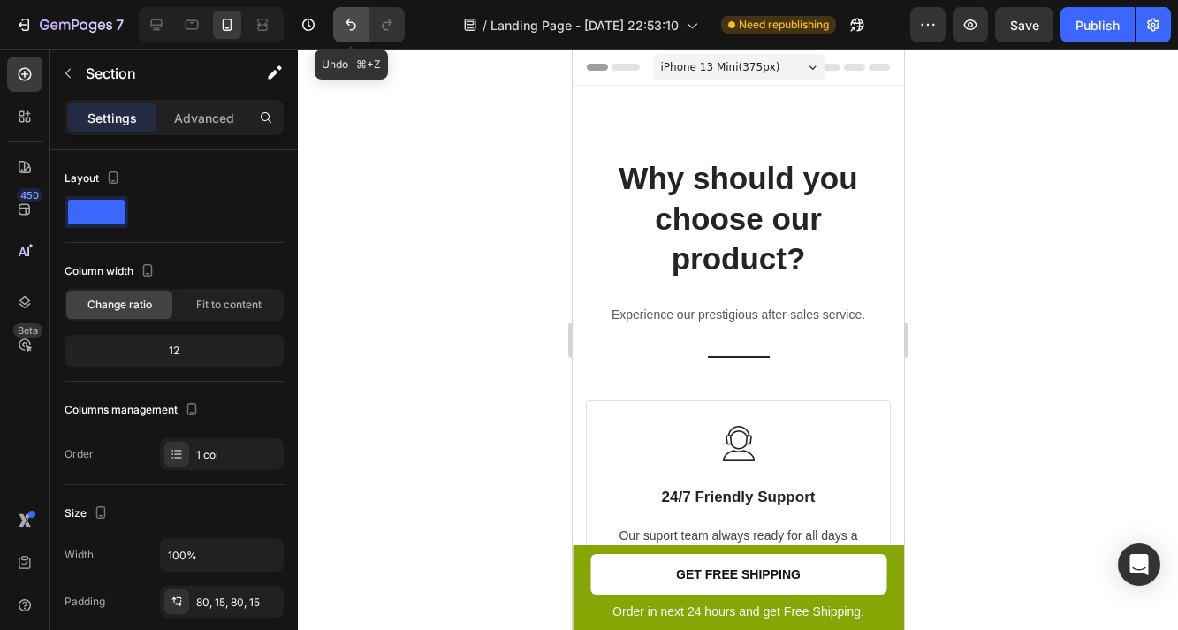
click at [344, 15] on button "Undo/Redo" at bounding box center [350, 24] width 35 height 35
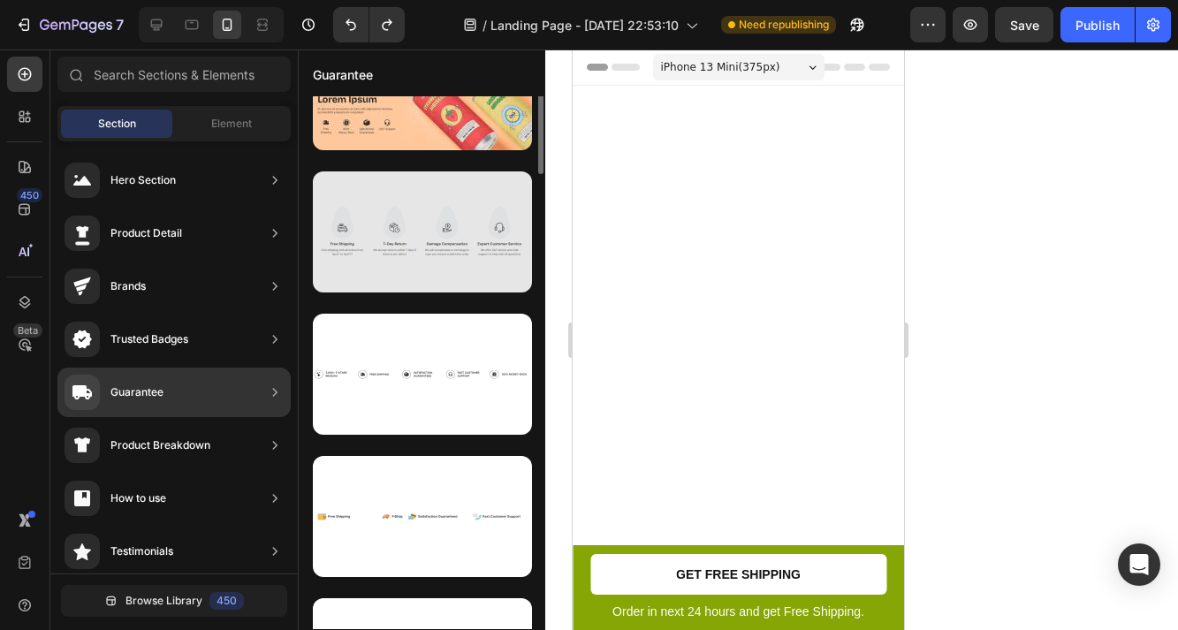
scroll to position [453, 0]
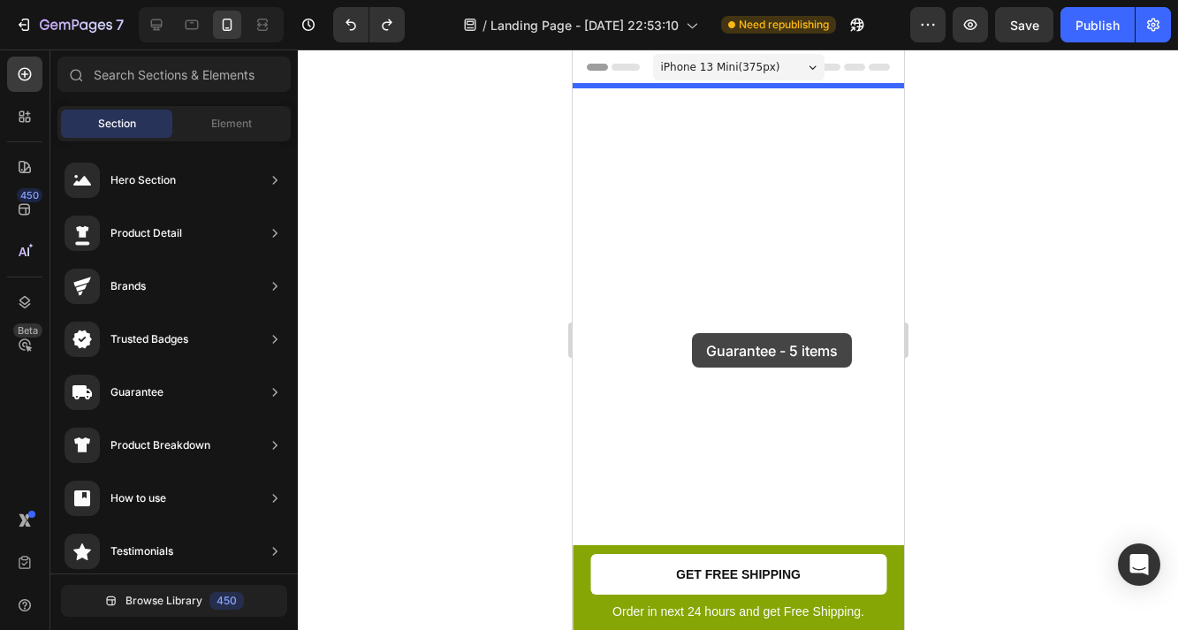
drag, startPoint x: 955, startPoint y: 349, endPoint x: 691, endPoint y: 333, distance: 263.9
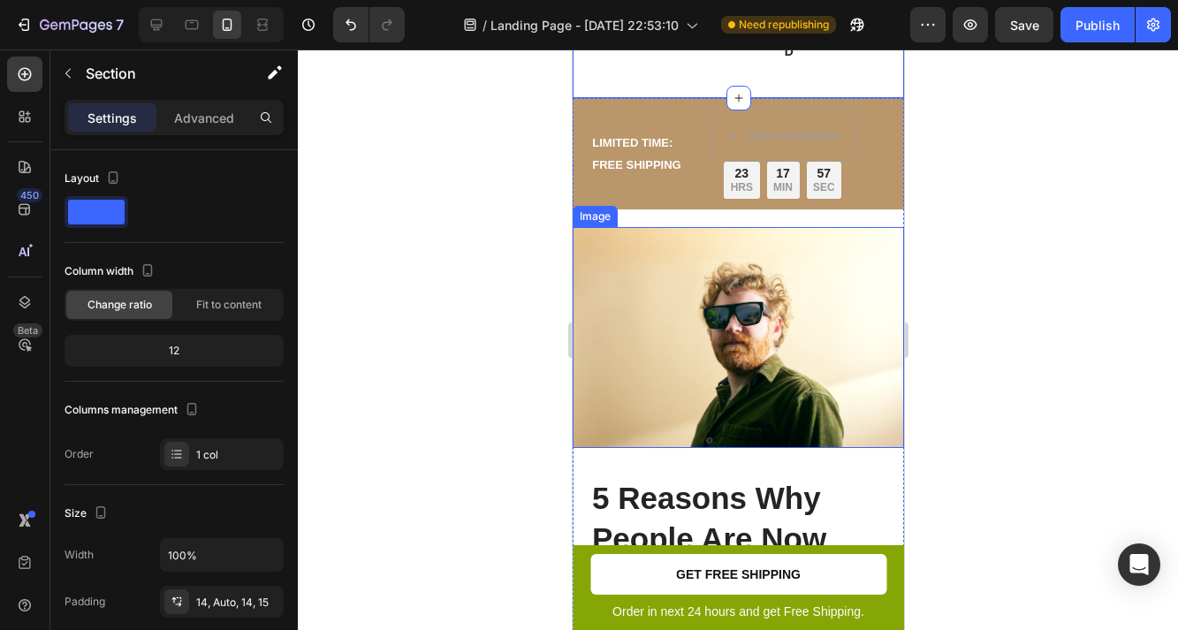
scroll to position [0, 0]
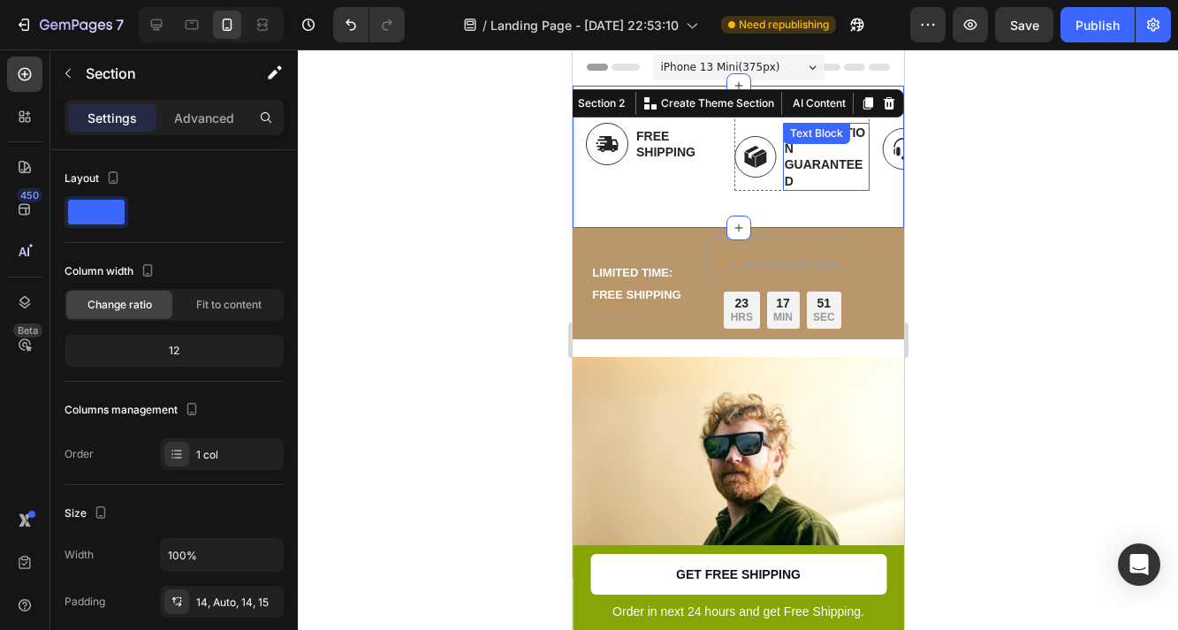
click at [791, 149] on div "Satisfaction Guaranteed Text Block" at bounding box center [826, 157] width 88 height 68
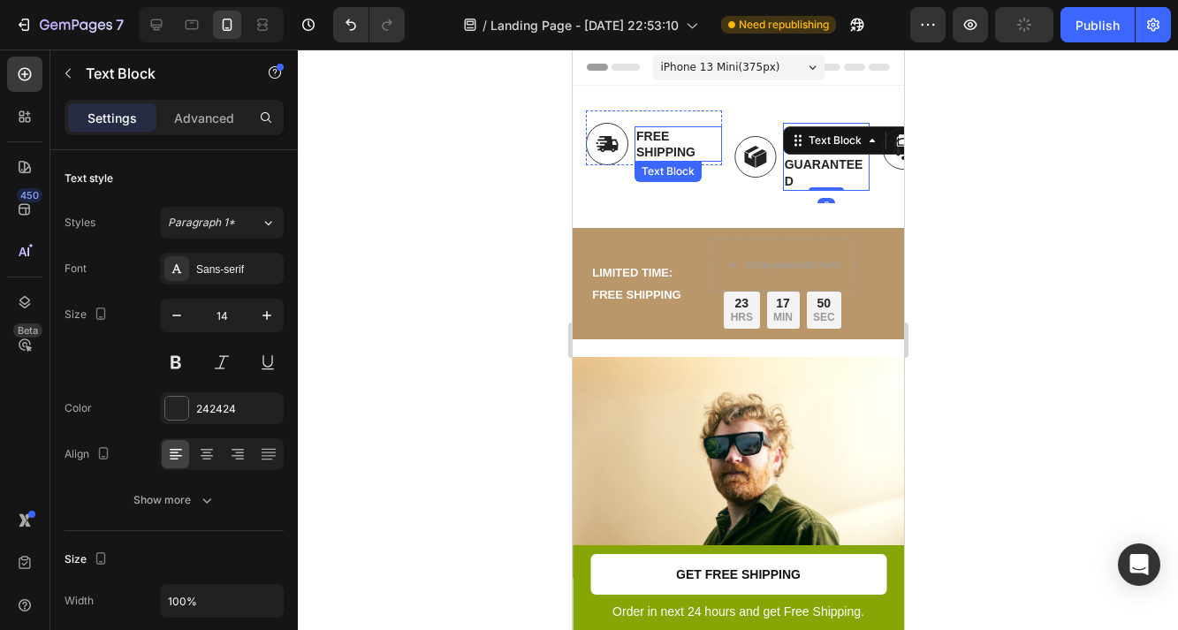
click at [658, 133] on p "Free Shipping" at bounding box center [678, 144] width 84 height 32
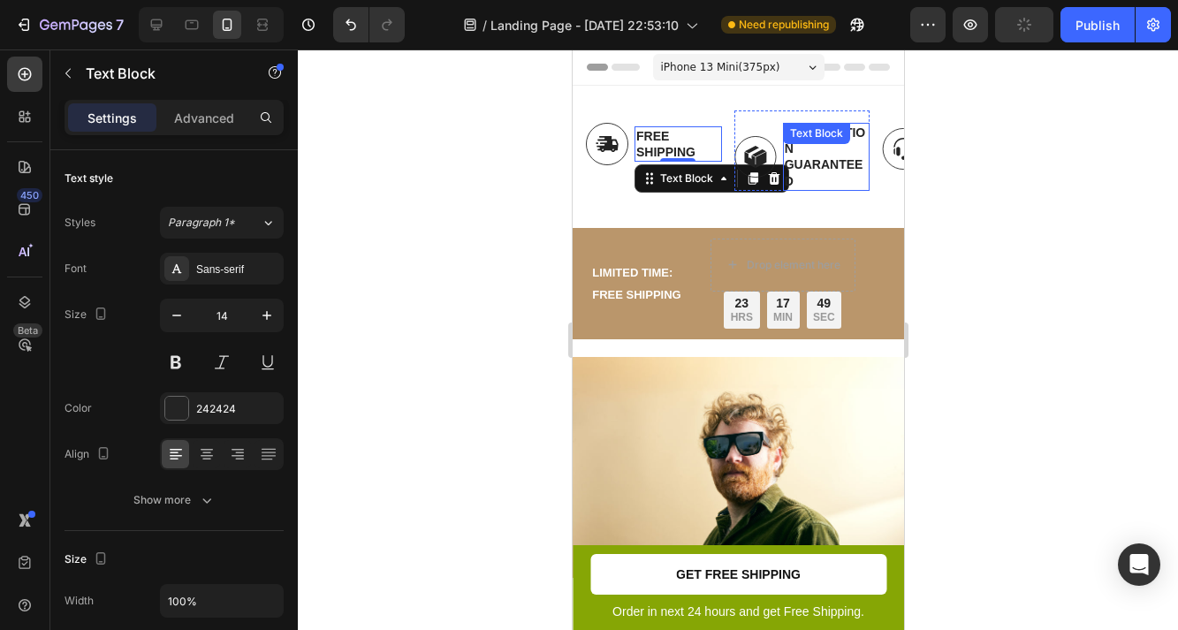
click at [815, 145] on div "Satisfaction Guaranteed Text Block" at bounding box center [826, 157] width 88 height 68
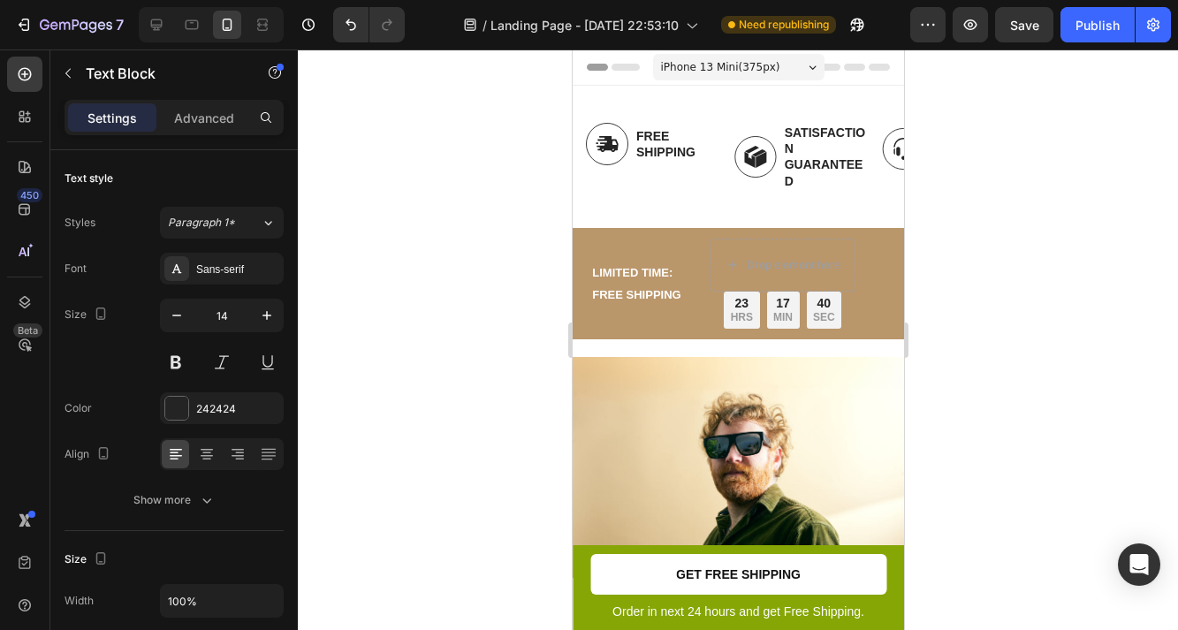
click at [802, 156] on p "Satisfaction Guaranteed" at bounding box center [826, 157] width 84 height 65
click at [801, 135] on p "Satisfaction Guaranteed" at bounding box center [826, 157] width 84 height 65
click at [762, 161] on img at bounding box center [755, 157] width 42 height 42
click at [788, 163] on p "Satisfaction Guaranteed" at bounding box center [826, 157] width 84 height 65
click at [733, 72] on span "iPhone 13 Mini ( 375 px)" at bounding box center [719, 67] width 119 height 18
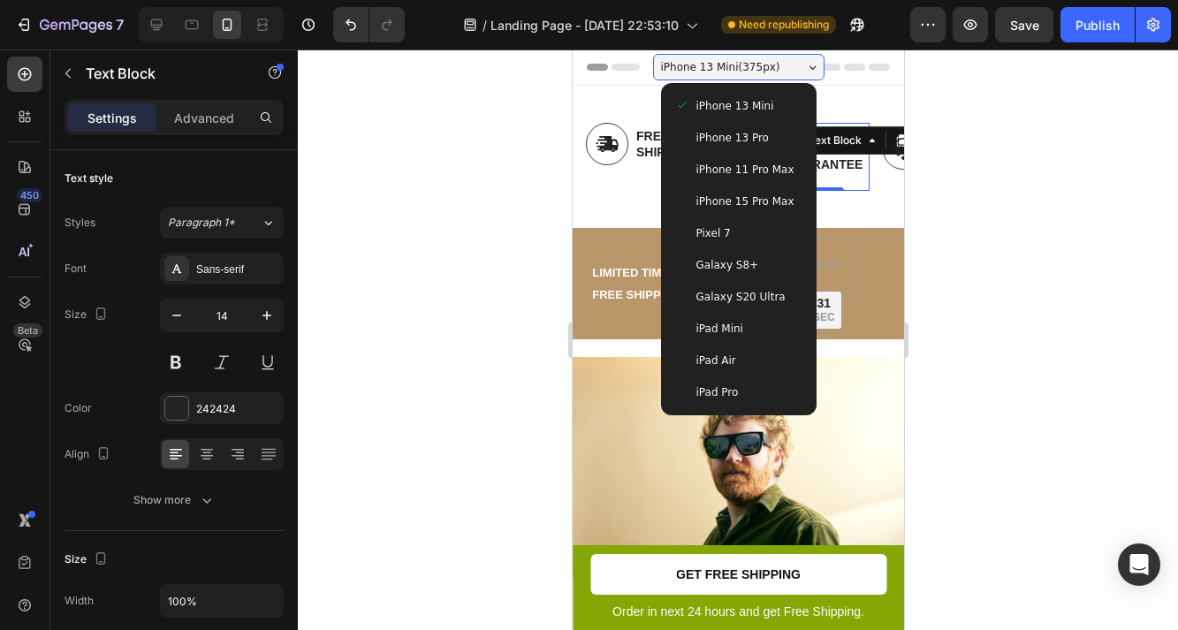
click at [743, 136] on span "iPhone 13 Pro" at bounding box center [732, 138] width 72 height 18
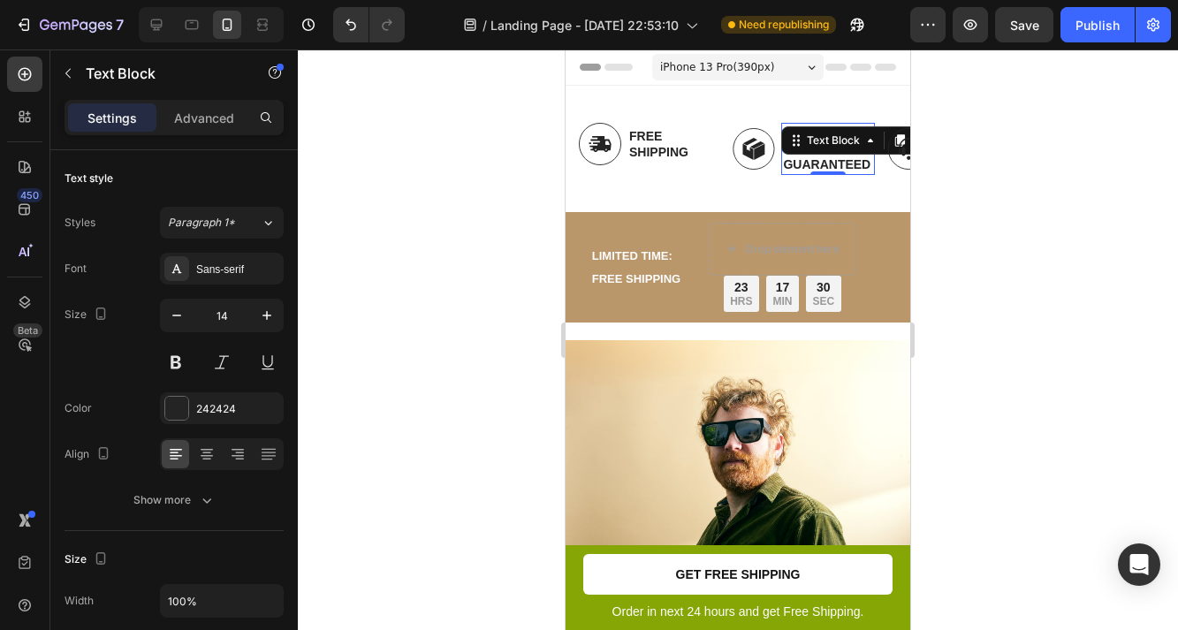
click at [489, 187] on div at bounding box center [738, 340] width 880 height 581
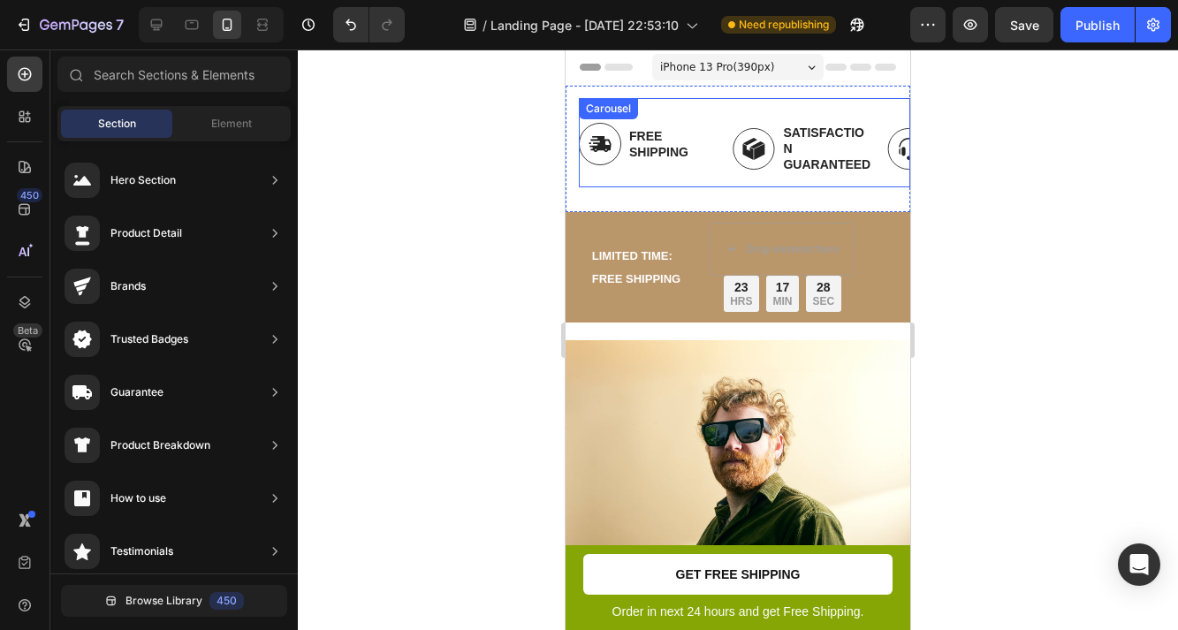
click at [574, 98] on div "Image Free Shipping Text Block Row Image Satisfaction Guaranteed Text Block Row…" at bounding box center [738, 149] width 345 height 126
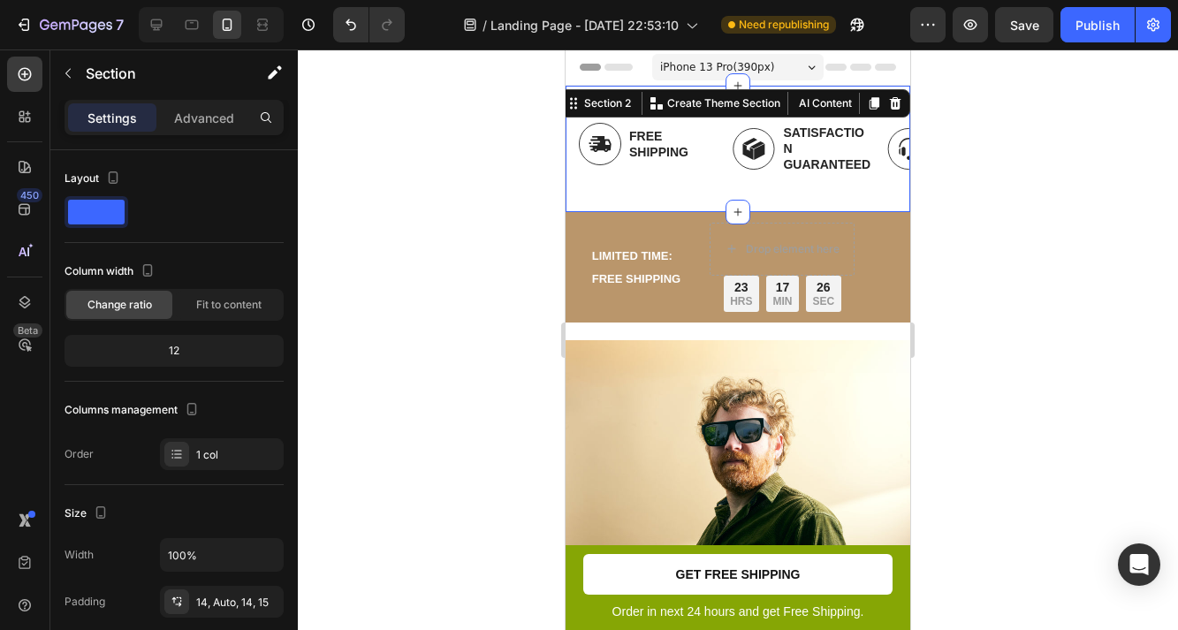
click at [898, 99] on icon at bounding box center [895, 103] width 11 height 12
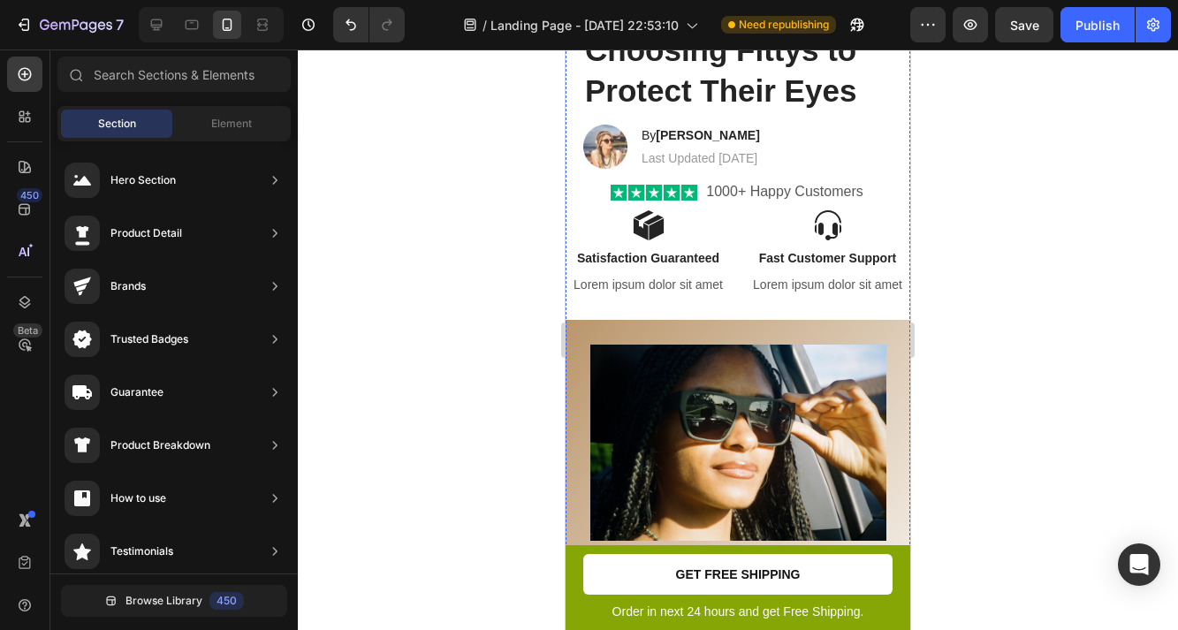
scroll to position [539, 0]
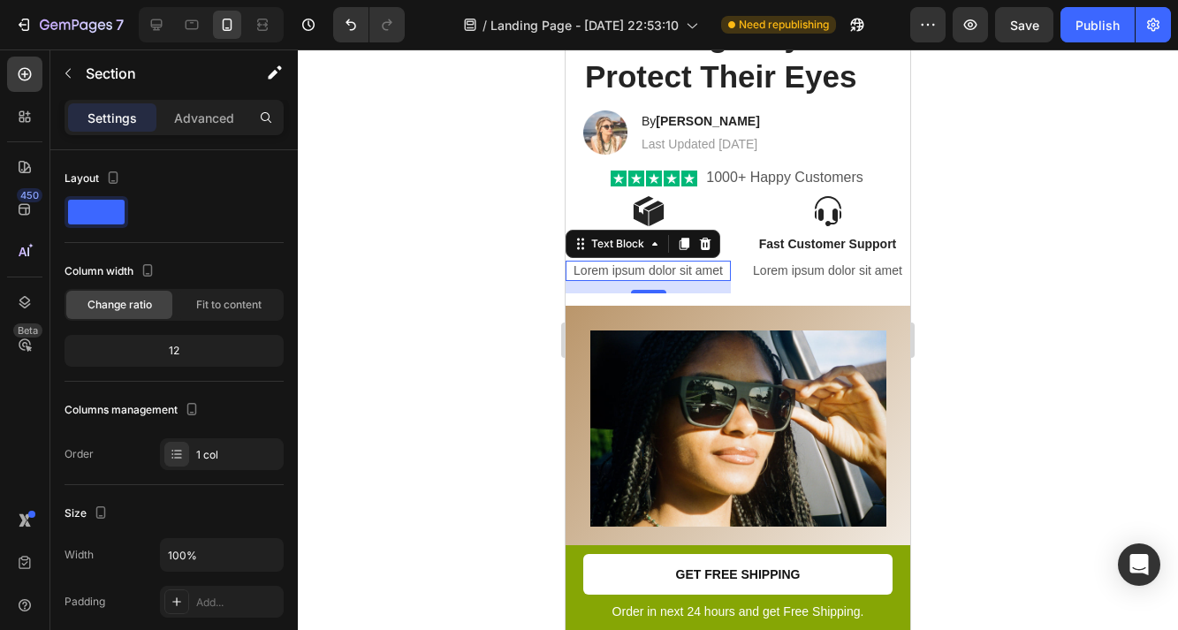
click at [572, 278] on p "Lorem ipsum dolor sit amet" at bounding box center [648, 271] width 162 height 16
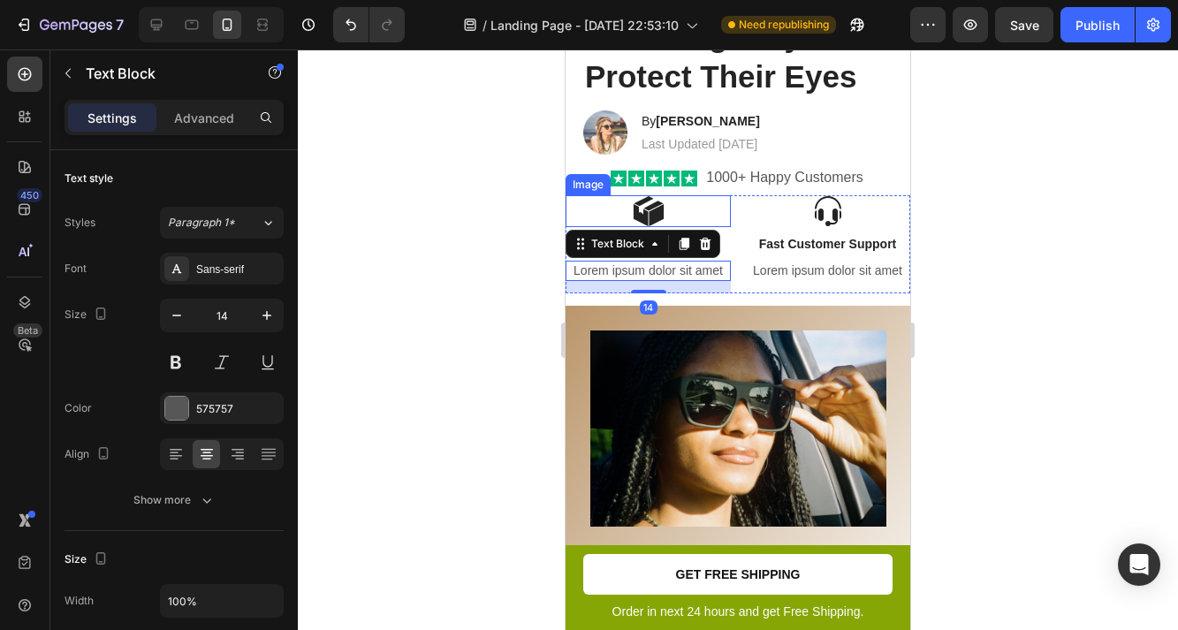
click at [577, 204] on div at bounding box center [648, 211] width 165 height 32
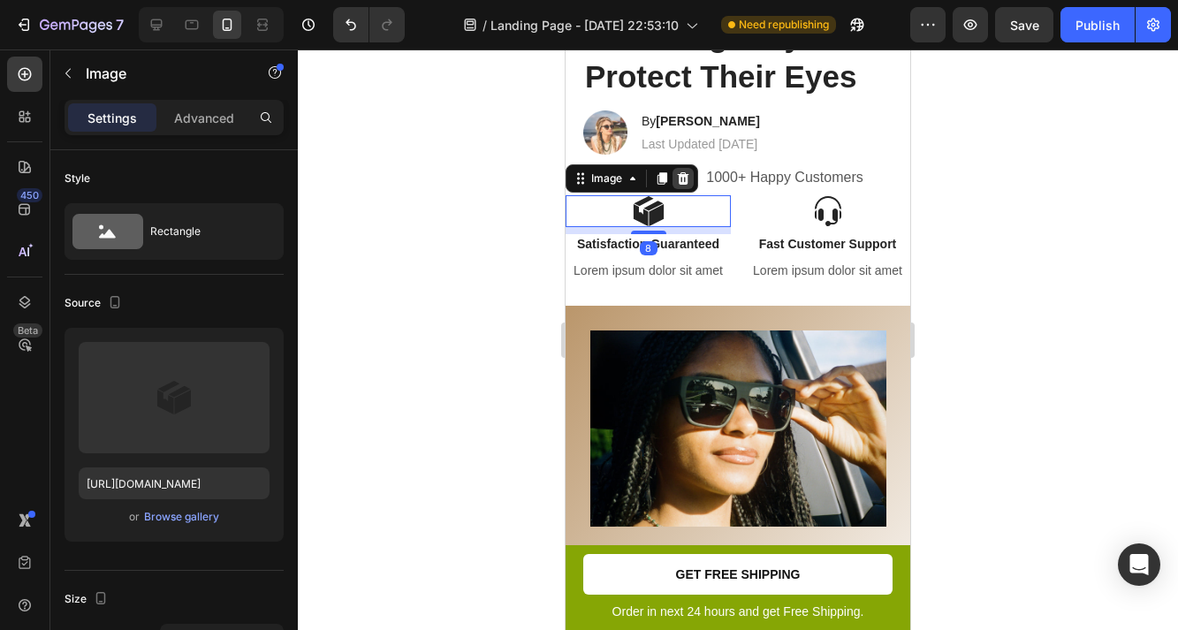
click at [681, 180] on icon at bounding box center [683, 178] width 14 height 14
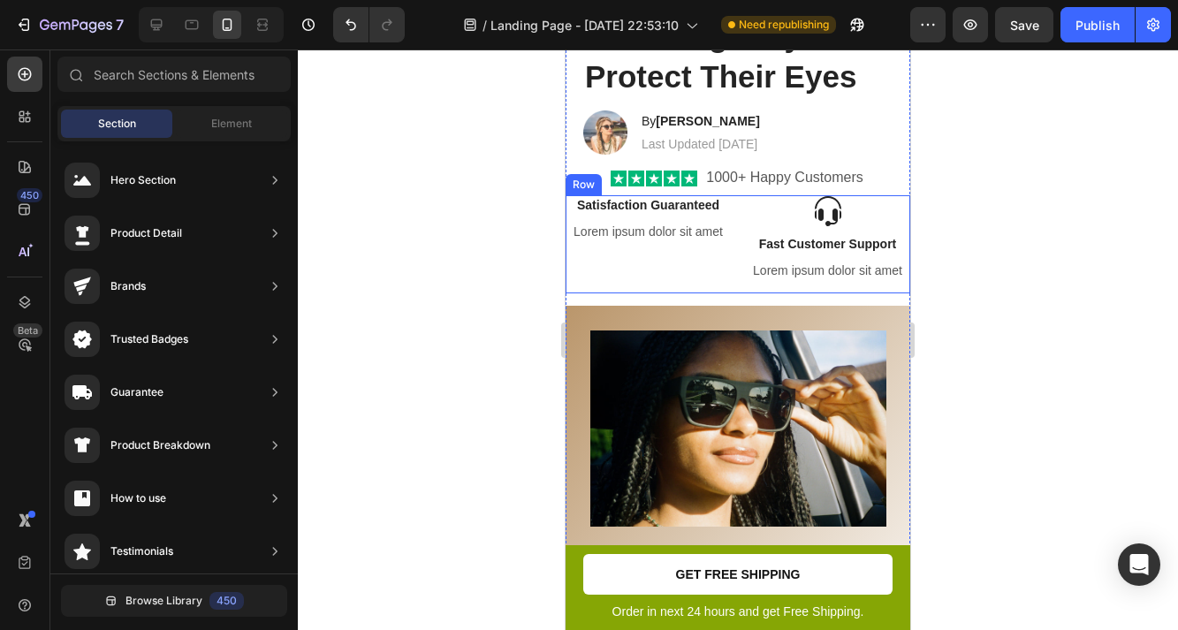
click at [578, 275] on div "Satisfaction Guaranteed Text Block Lorem ipsum dolor sit amet Text Block" at bounding box center [648, 243] width 165 height 97
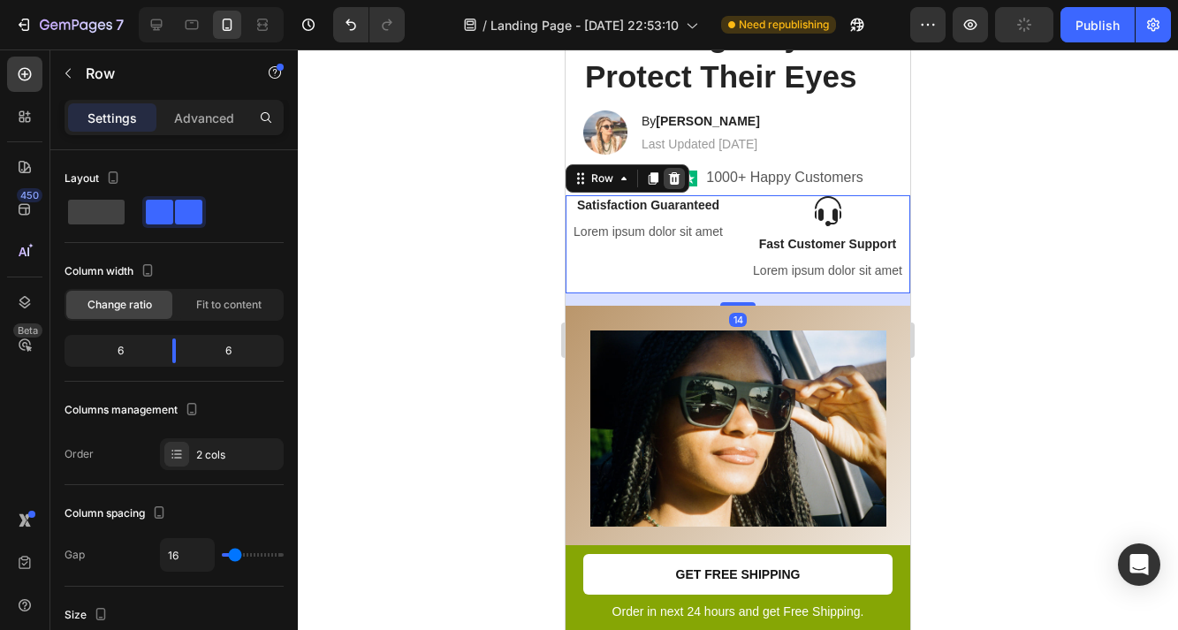
click at [672, 168] on div at bounding box center [674, 178] width 21 height 21
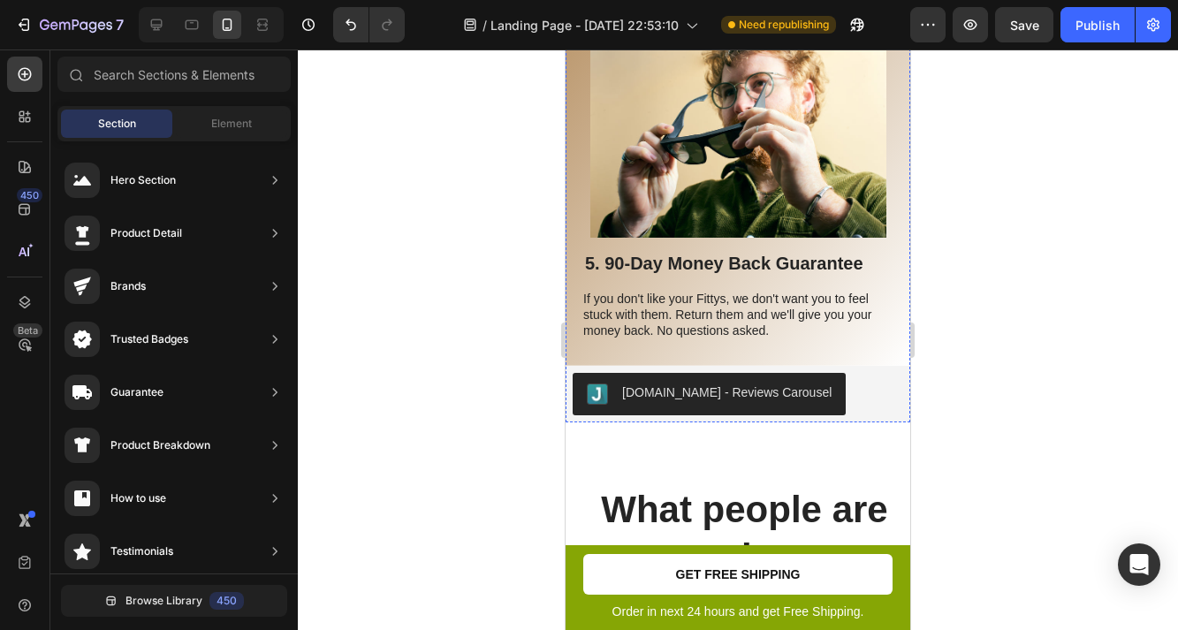
scroll to position [2588, 0]
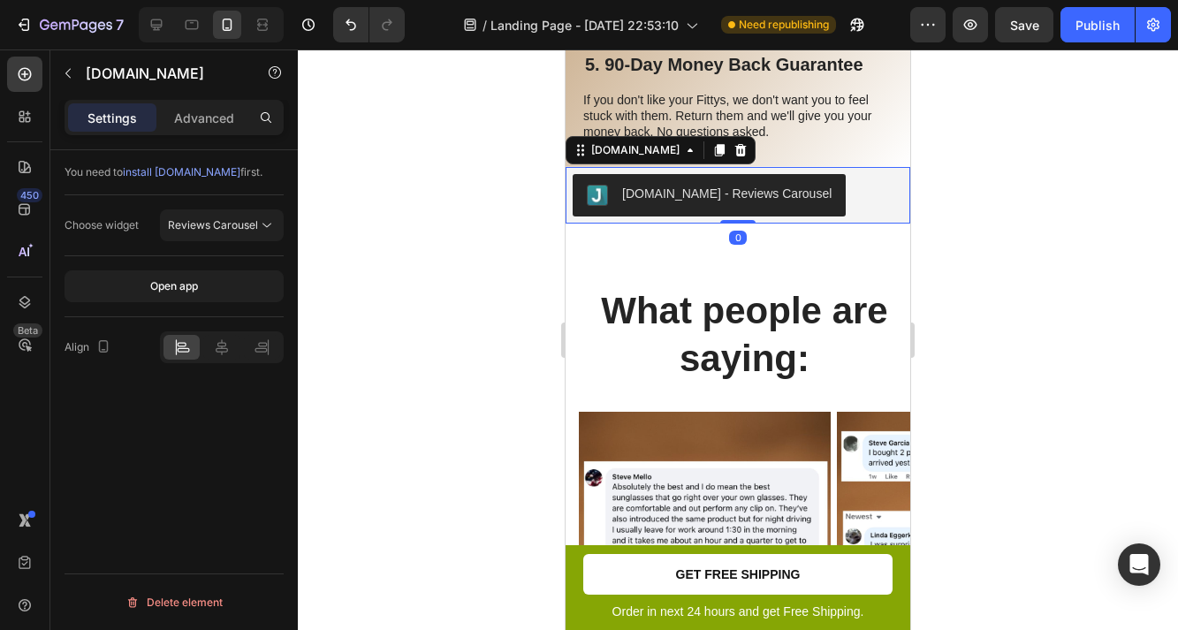
click at [824, 182] on div "[DOMAIN_NAME] - Reviews Carousel" at bounding box center [738, 195] width 331 height 42
click at [26, 109] on icon at bounding box center [25, 117] width 18 height 18
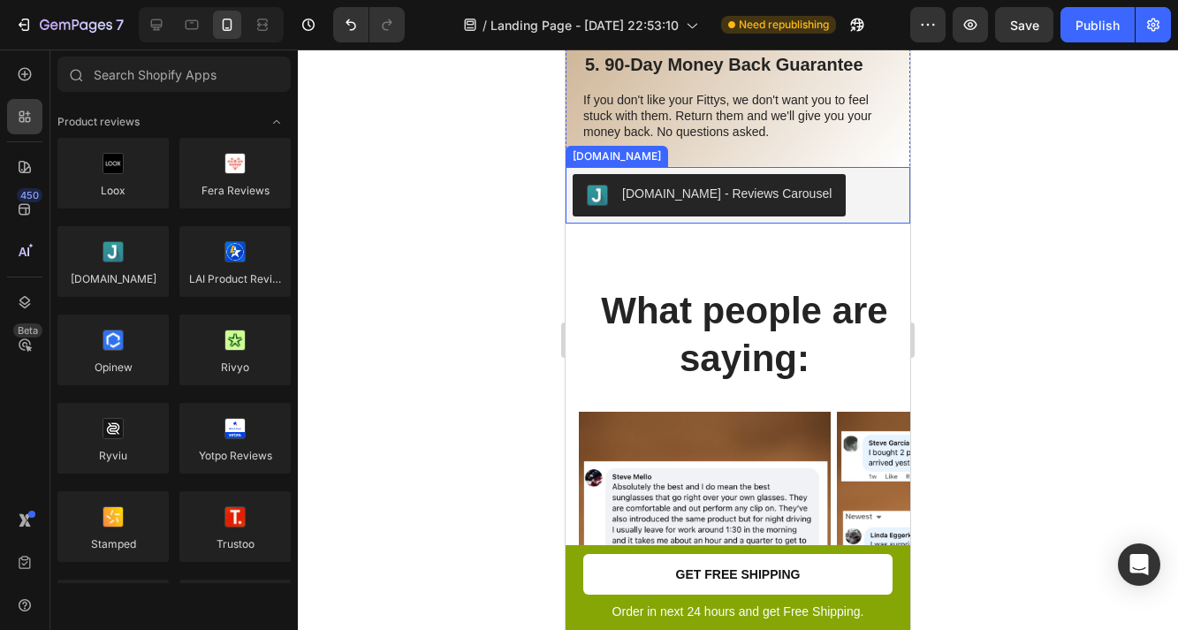
click at [828, 184] on div "[DOMAIN_NAME] - Reviews Carousel" at bounding box center [738, 195] width 331 height 42
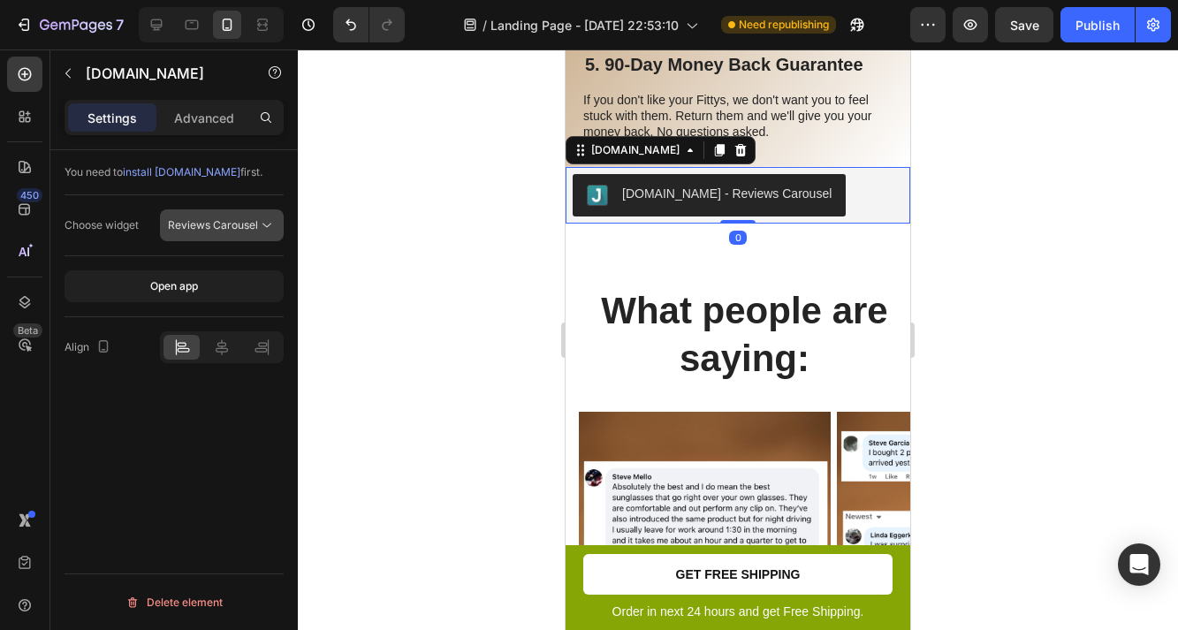
click at [240, 232] on span "Reviews Carousel" at bounding box center [213, 225] width 90 height 16
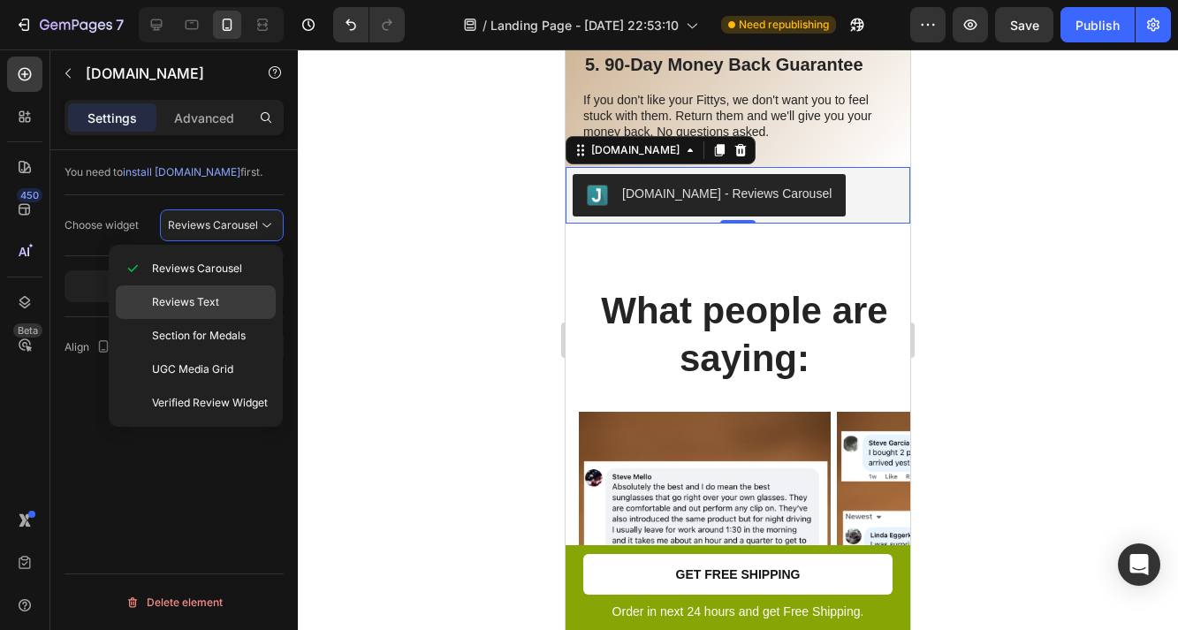
click at [232, 307] on p "Reviews Text" at bounding box center [210, 302] width 116 height 16
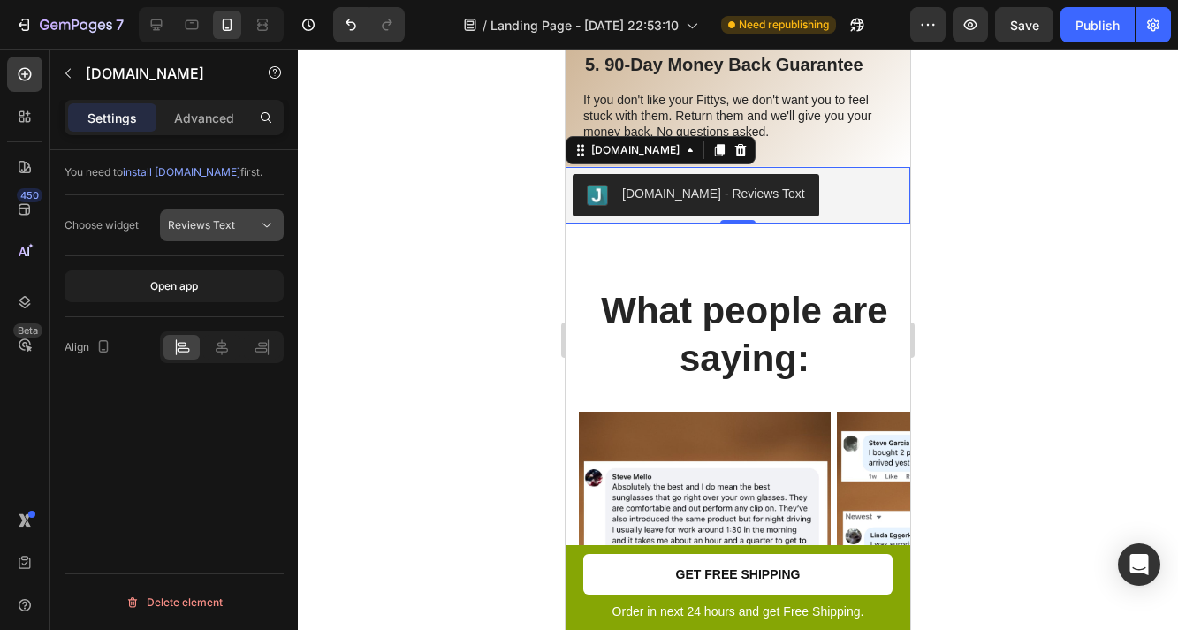
click at [238, 228] on div "Reviews Text" at bounding box center [213, 225] width 90 height 16
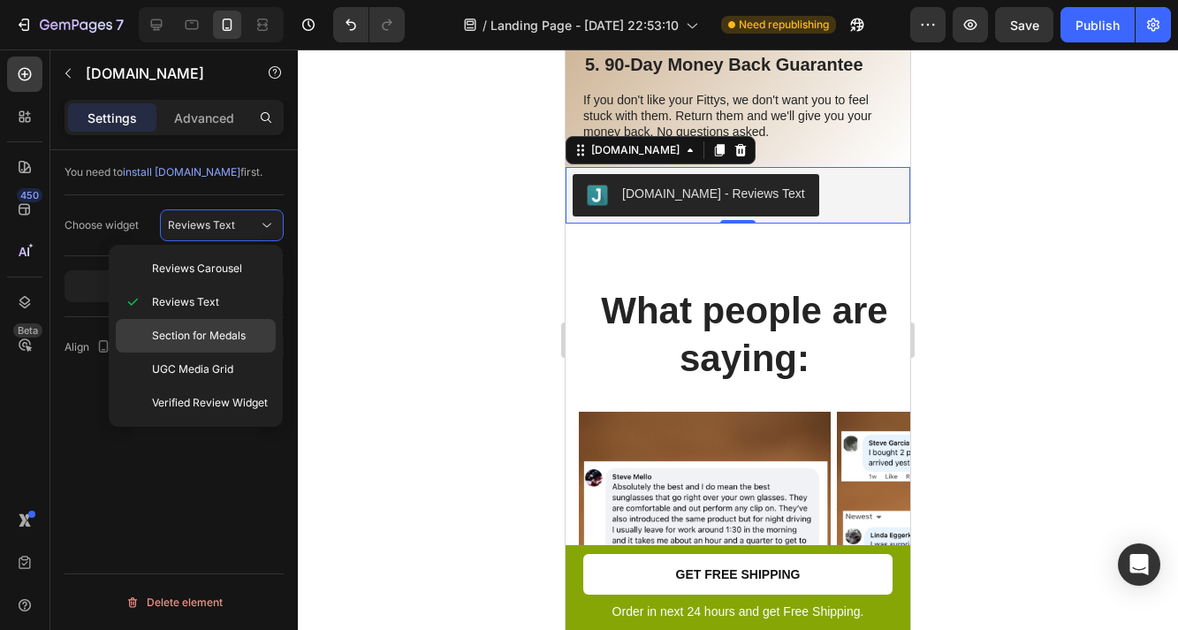
click at [231, 336] on span "Section for Medals" at bounding box center [199, 336] width 94 height 16
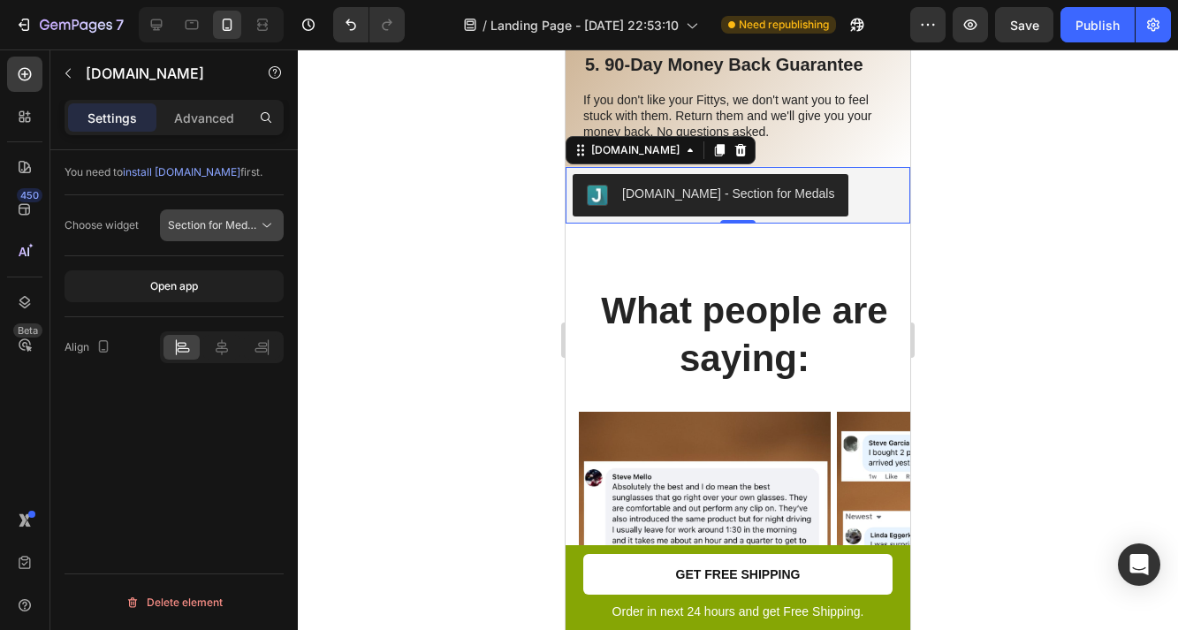
click at [244, 217] on span "Section for Medals" at bounding box center [213, 225] width 90 height 16
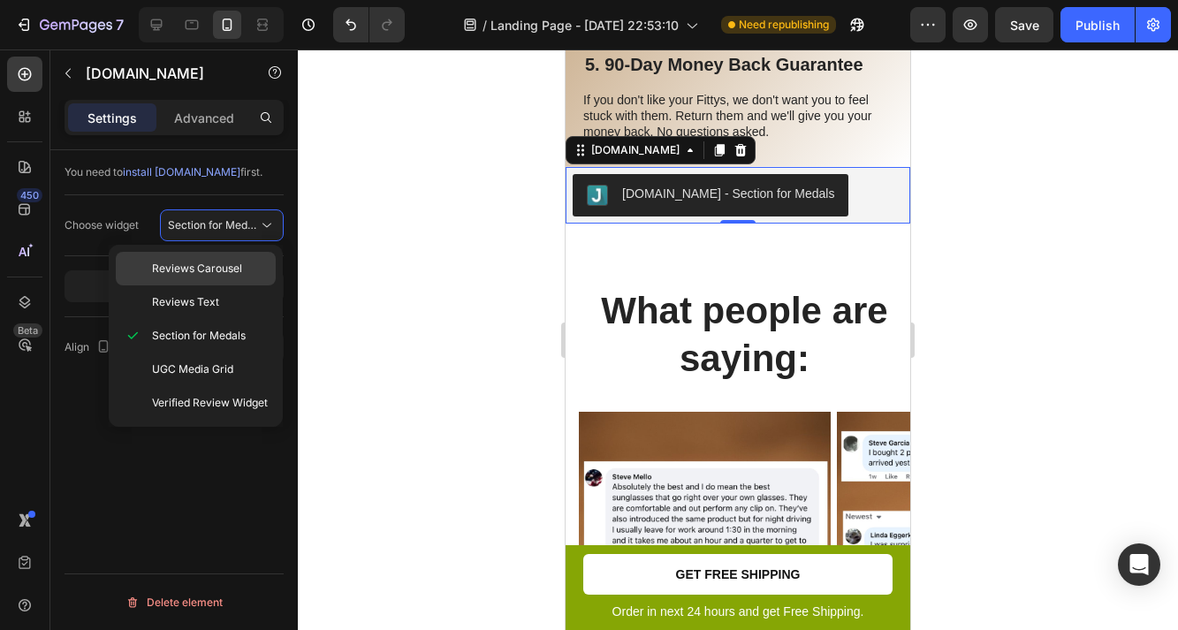
click at [215, 272] on span "Reviews Carousel" at bounding box center [197, 269] width 90 height 16
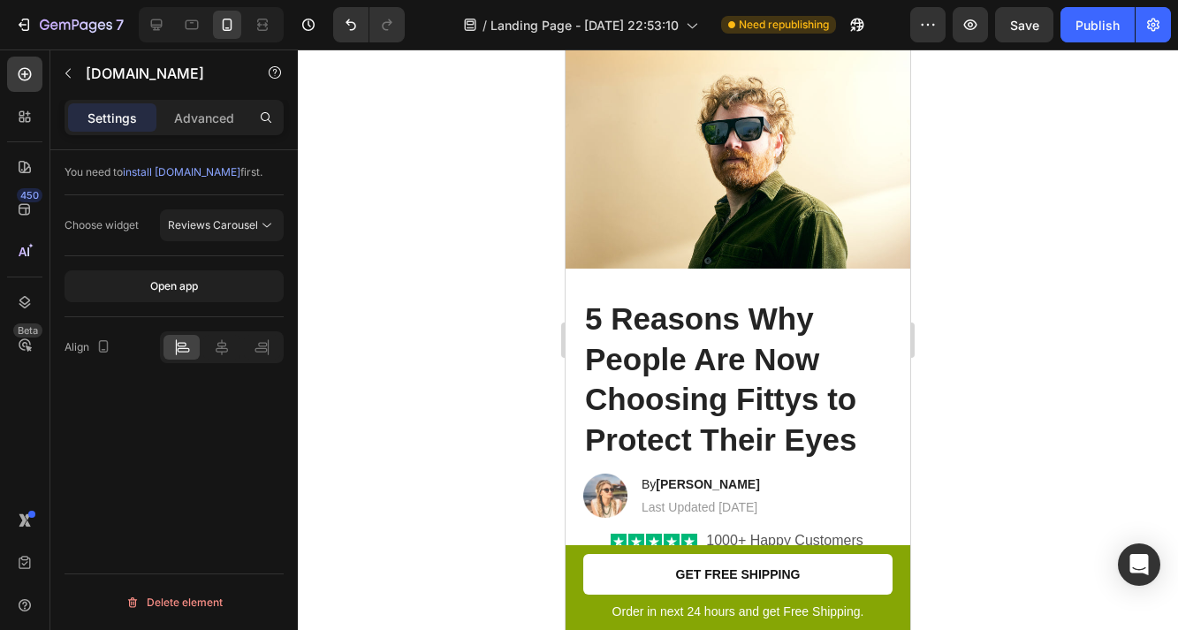
scroll to position [291, 0]
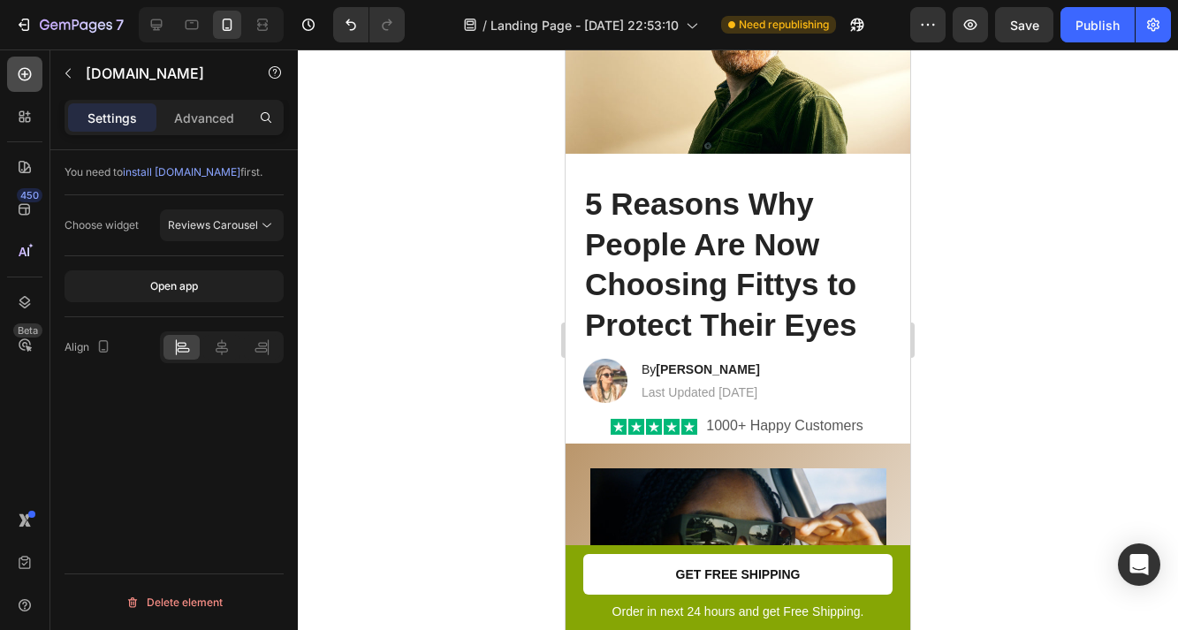
click at [25, 70] on icon at bounding box center [25, 74] width 18 height 18
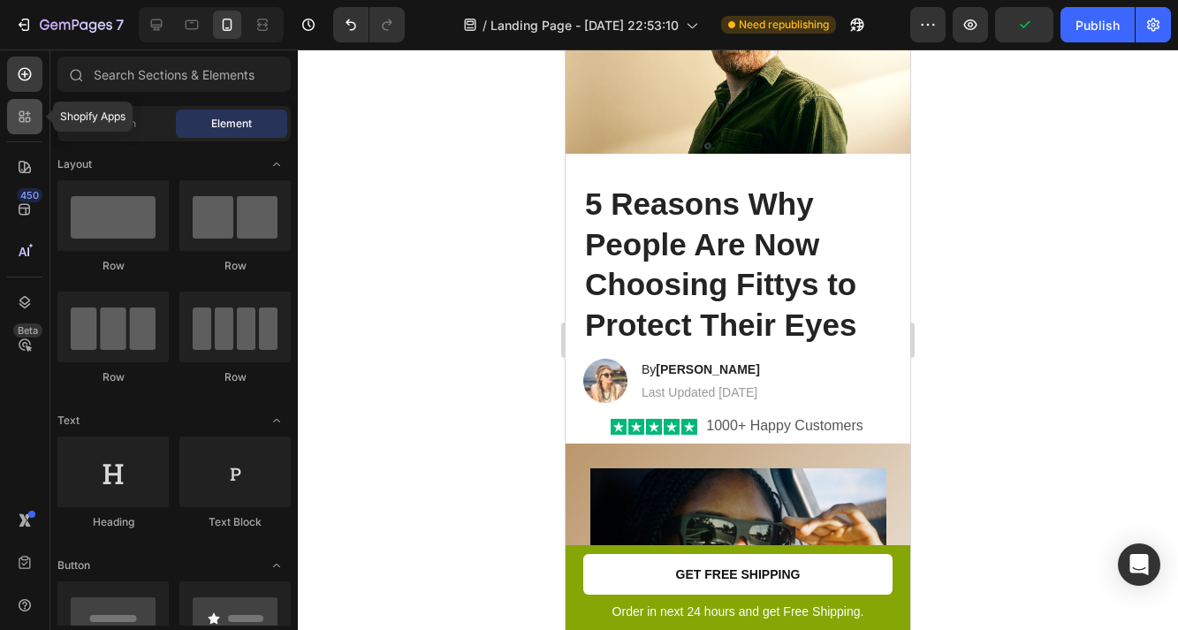
click at [21, 124] on icon at bounding box center [25, 117] width 18 height 18
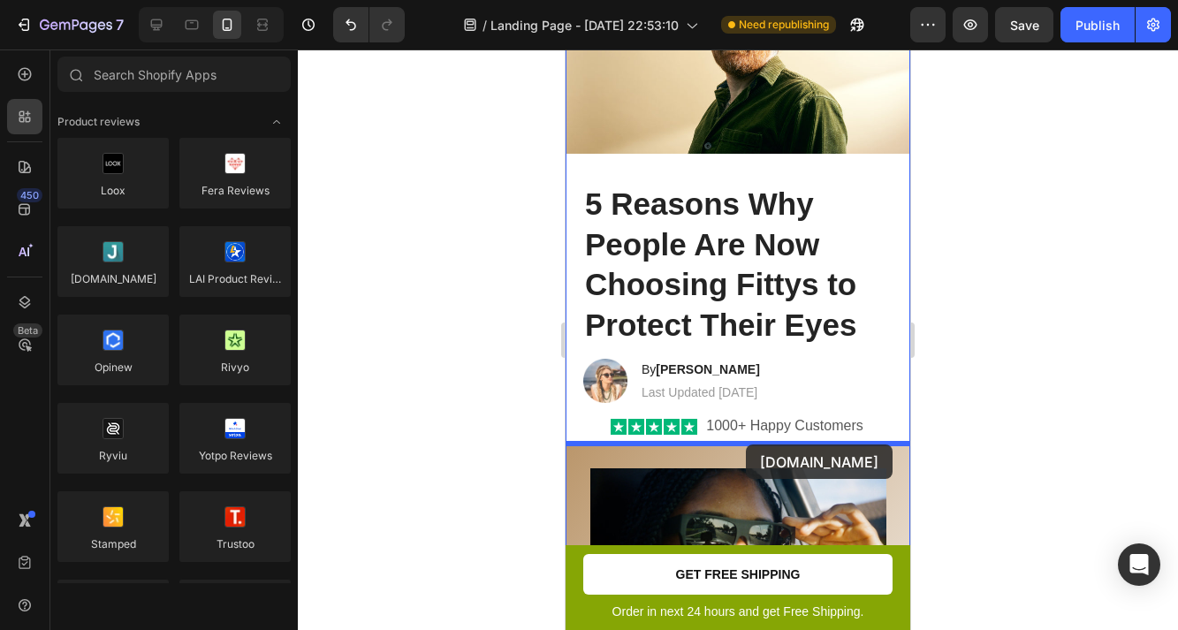
drag, startPoint x: 1257, startPoint y: 388, endPoint x: 746, endPoint y: 446, distance: 514.1
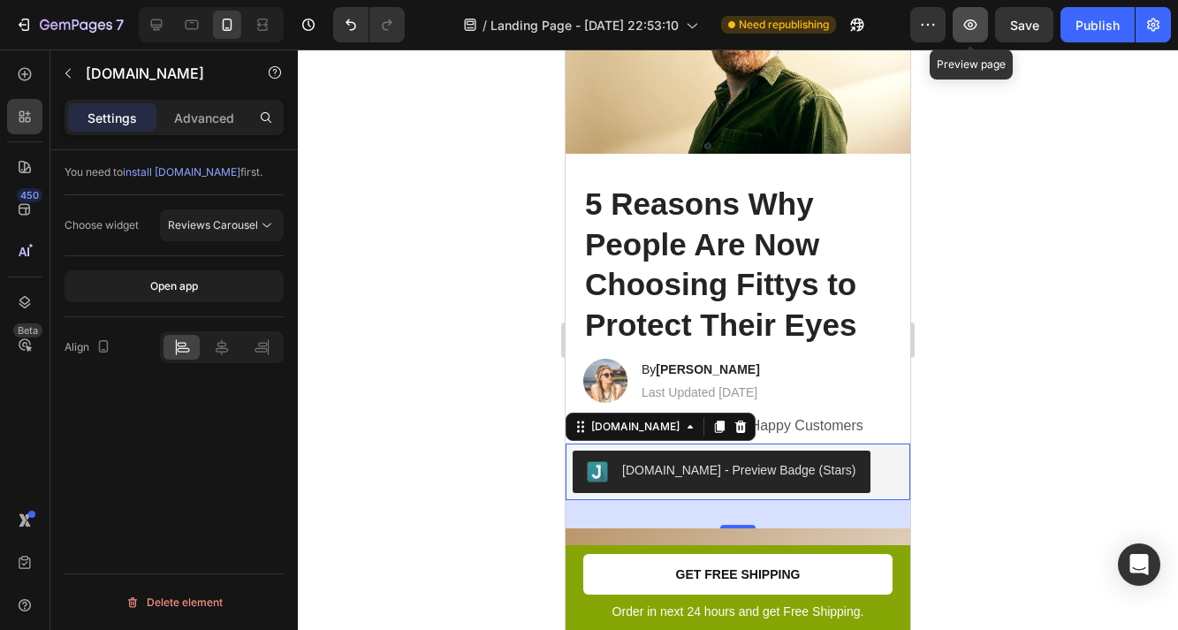
click at [966, 22] on icon "button" at bounding box center [970, 24] width 13 height 11
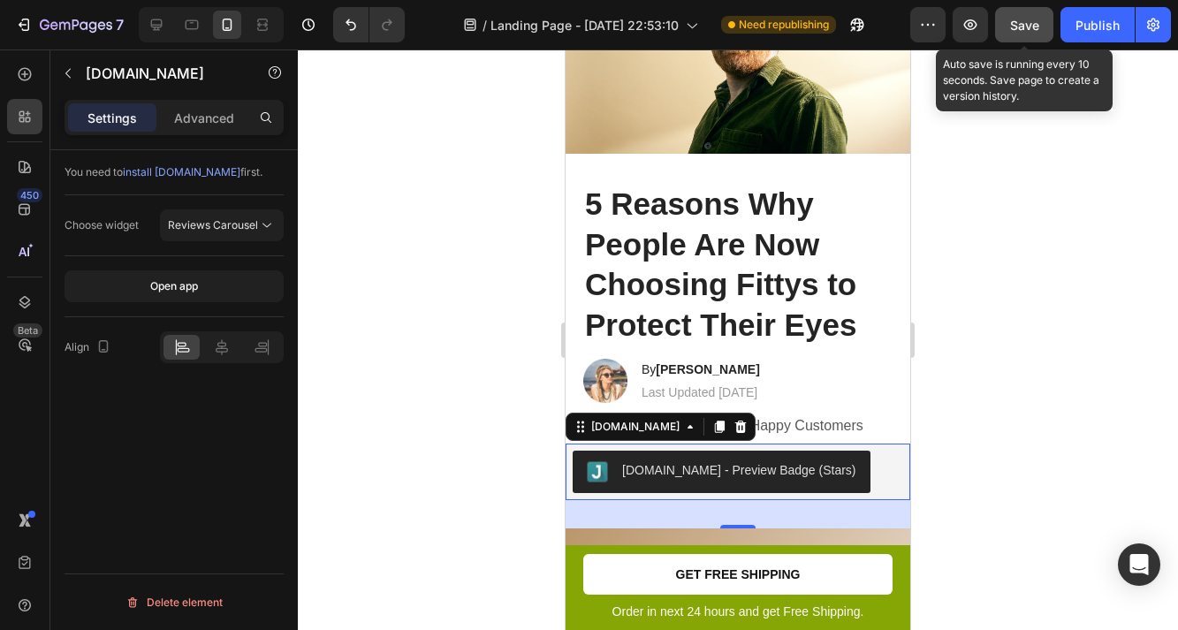
click at [1019, 26] on span "Save" at bounding box center [1024, 25] width 29 height 15
click at [1011, 29] on span "Save" at bounding box center [1024, 25] width 29 height 15
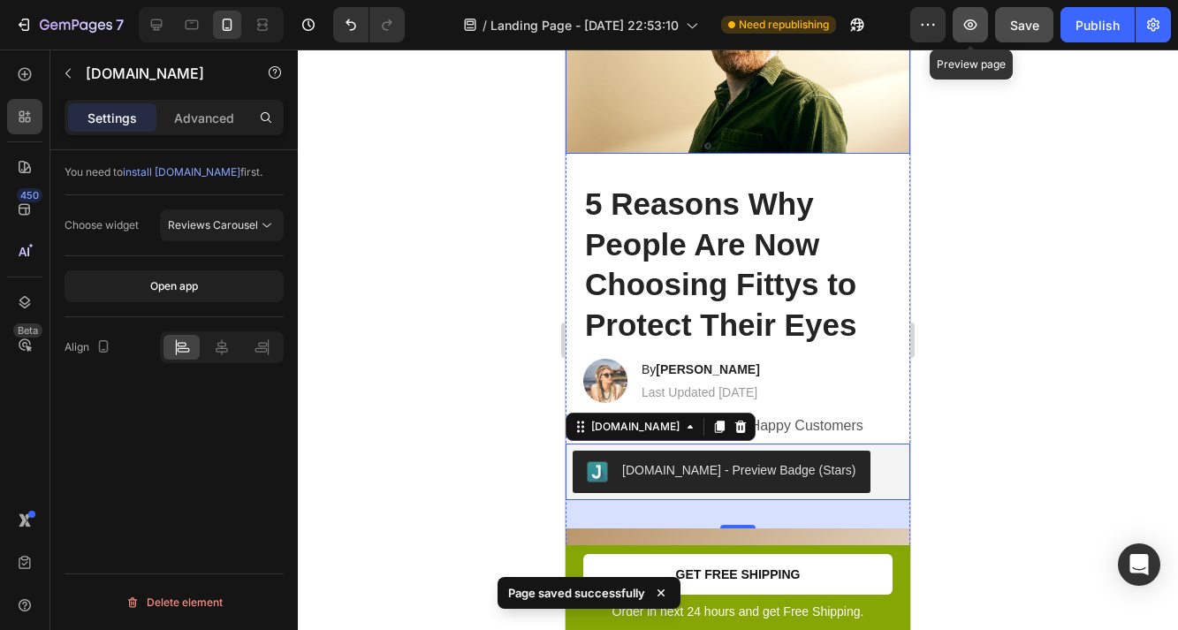
click at [973, 24] on icon "button" at bounding box center [970, 24] width 13 height 11
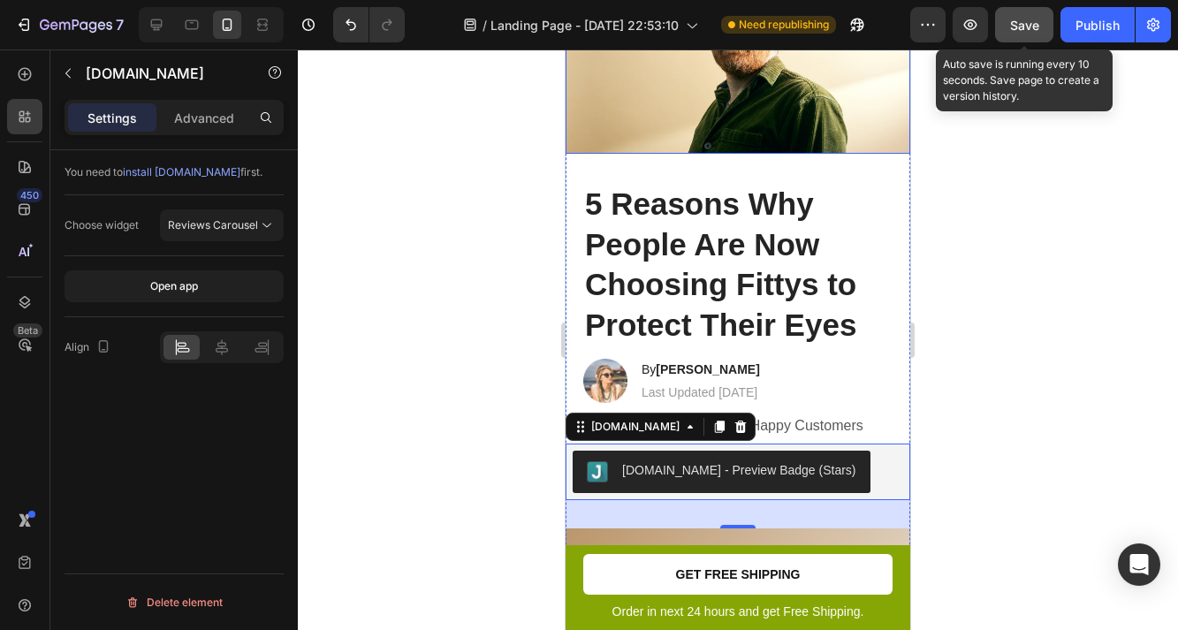
click at [1010, 24] on span "Save" at bounding box center [1024, 25] width 29 height 15
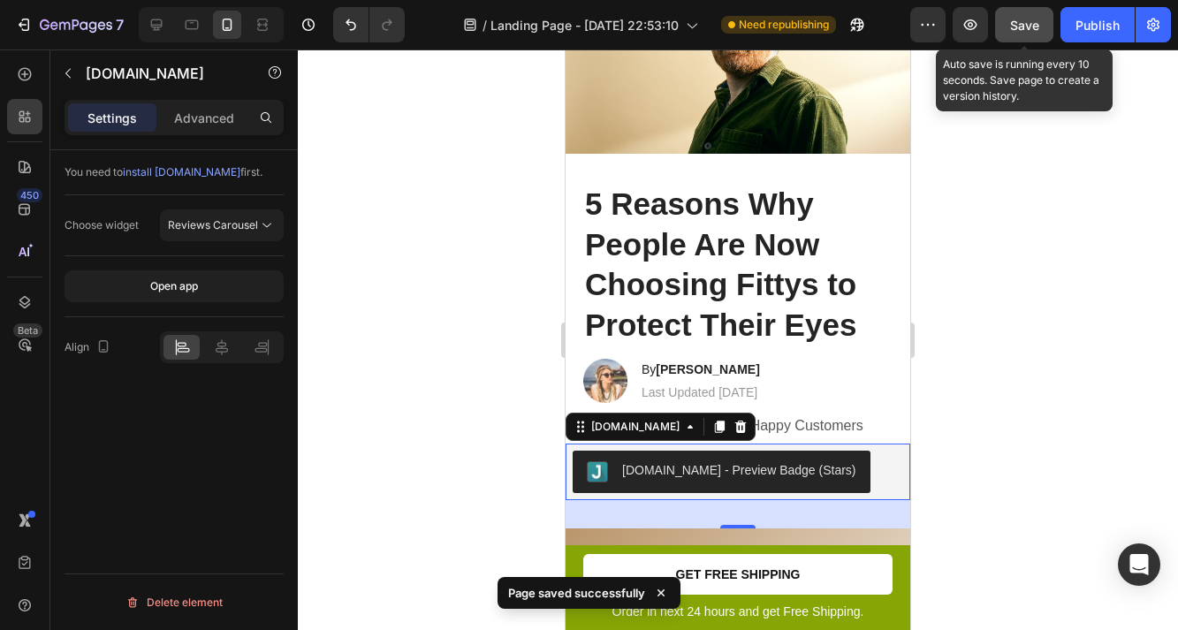
click at [955, 301] on div at bounding box center [738, 340] width 880 height 581
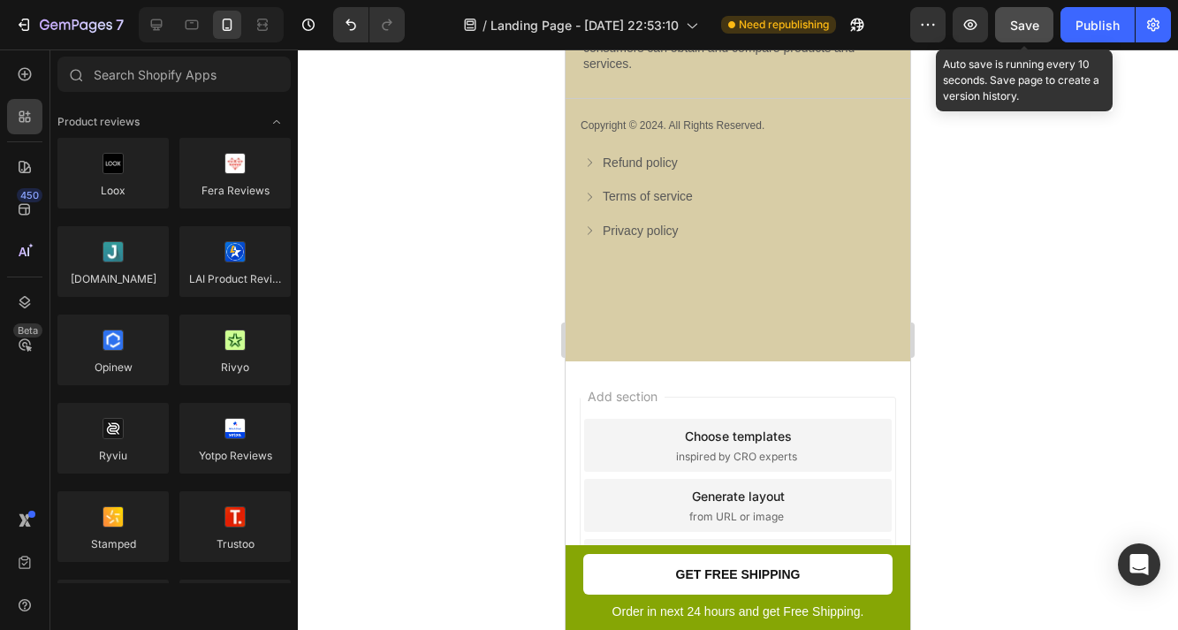
scroll to position [6464, 0]
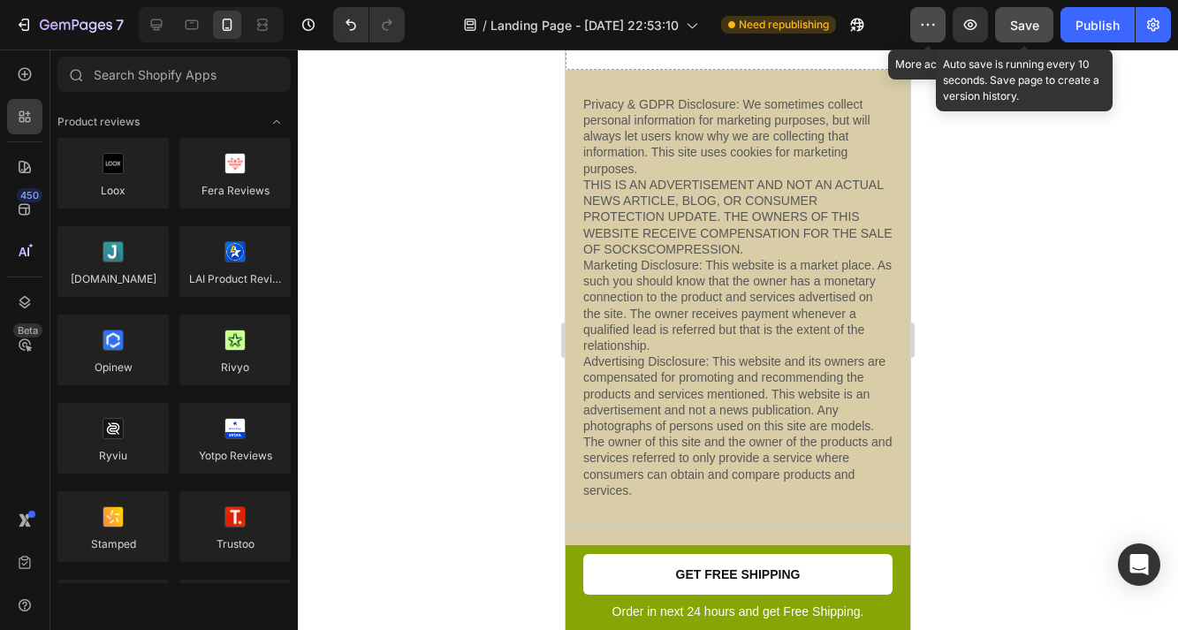
click at [932, 27] on icon "button" at bounding box center [928, 25] width 18 height 18
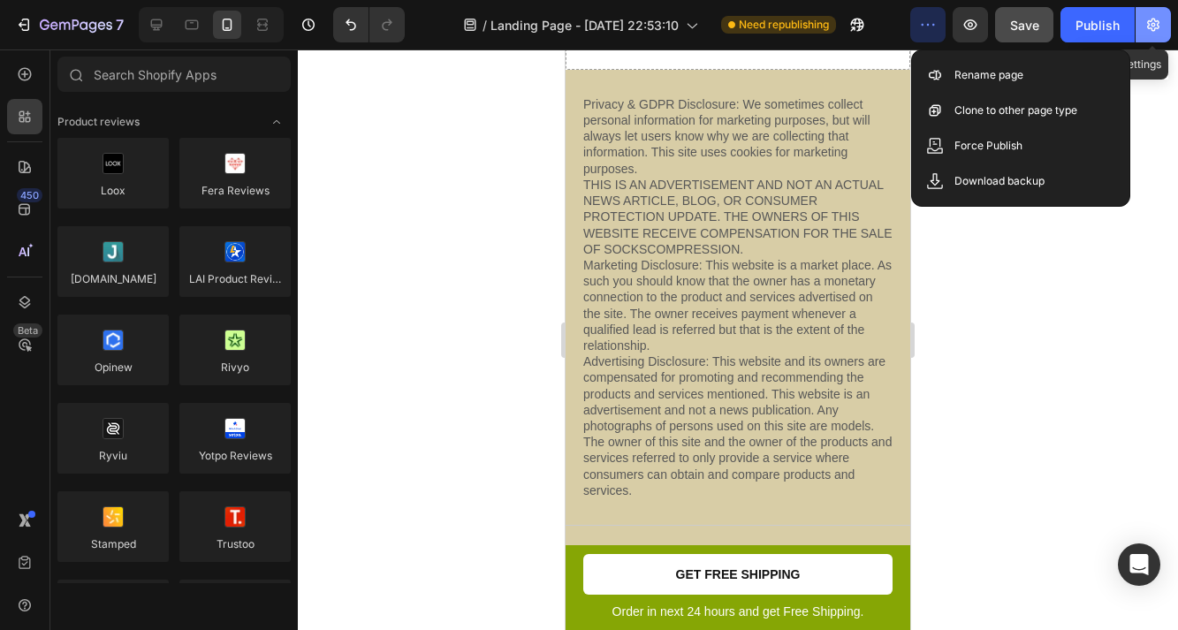
click at [1154, 32] on icon "button" at bounding box center [1154, 25] width 18 height 18
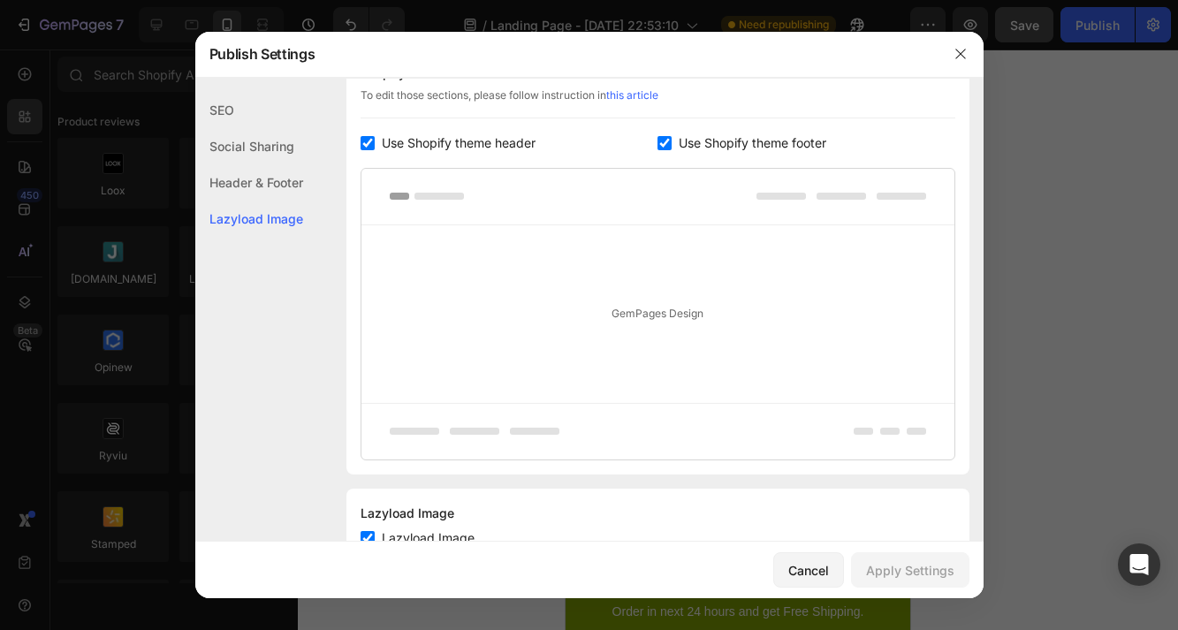
scroll to position [938, 0]
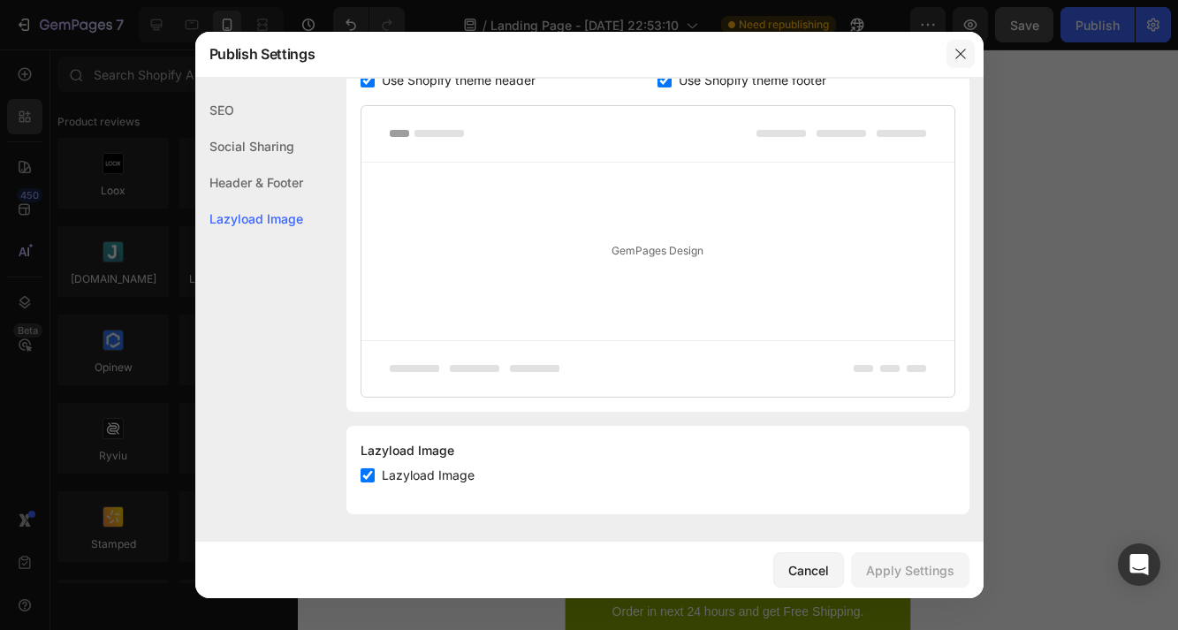
click at [964, 50] on icon "button" at bounding box center [961, 54] width 10 height 10
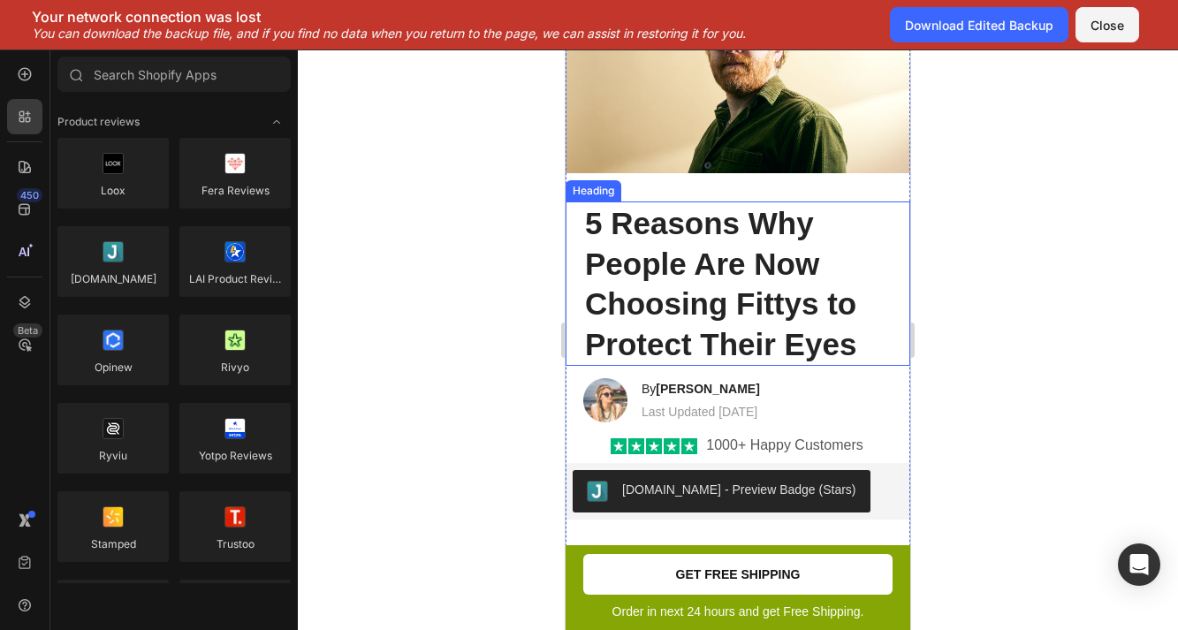
scroll to position [262, 0]
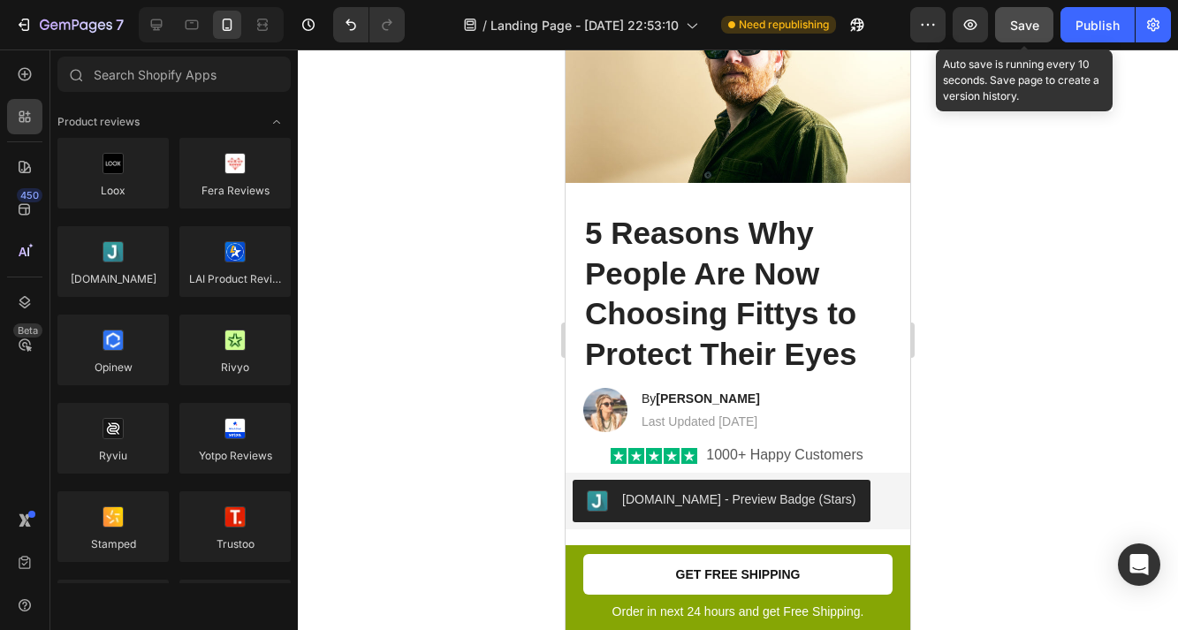
click at [1022, 27] on span "Save" at bounding box center [1024, 25] width 29 height 15
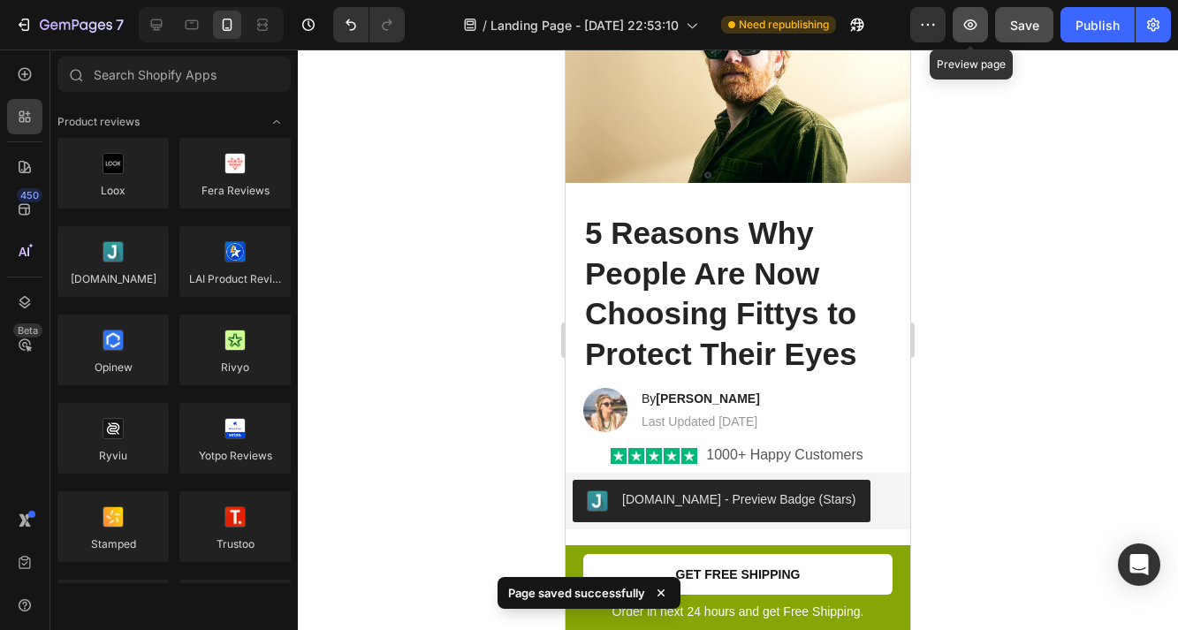
click at [965, 18] on icon "button" at bounding box center [971, 25] width 18 height 18
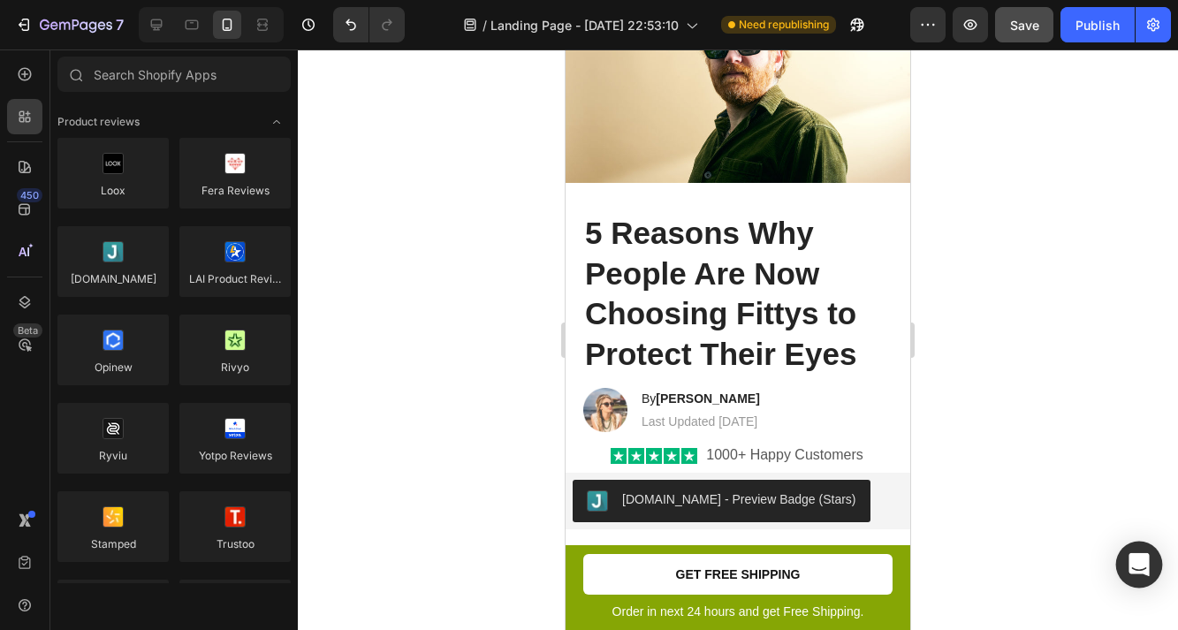
click at [1138, 565] on icon "Open Intercom Messenger" at bounding box center [1139, 564] width 20 height 23
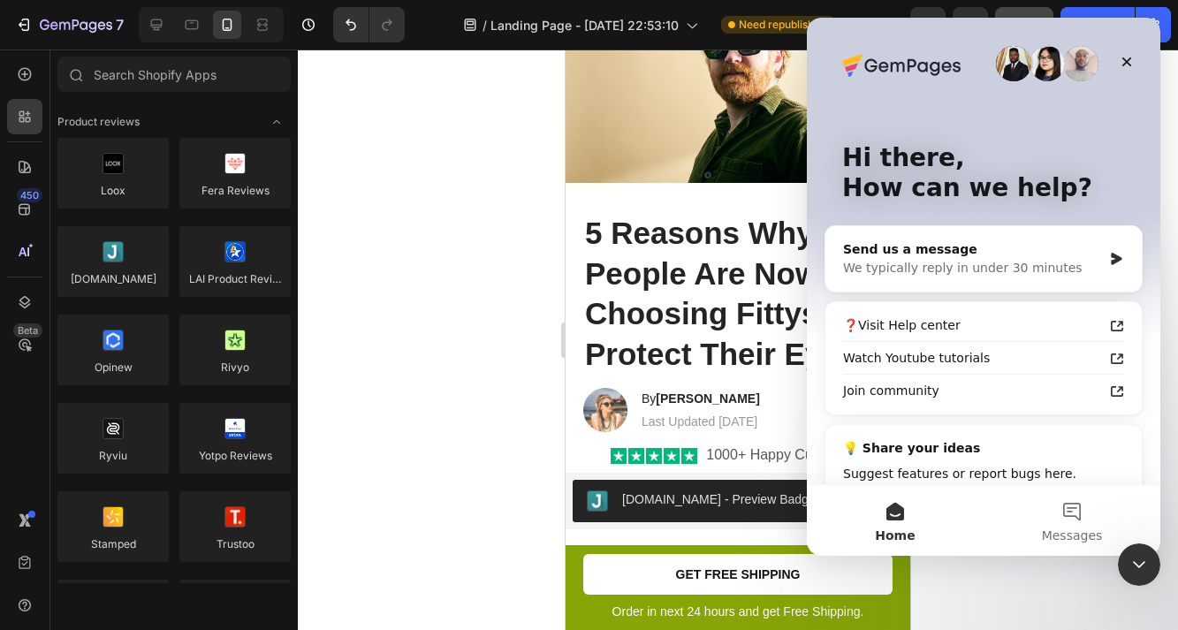
scroll to position [0, 0]
click at [1018, 261] on div "We typically reply in under 30 minutes" at bounding box center [972, 268] width 259 height 19
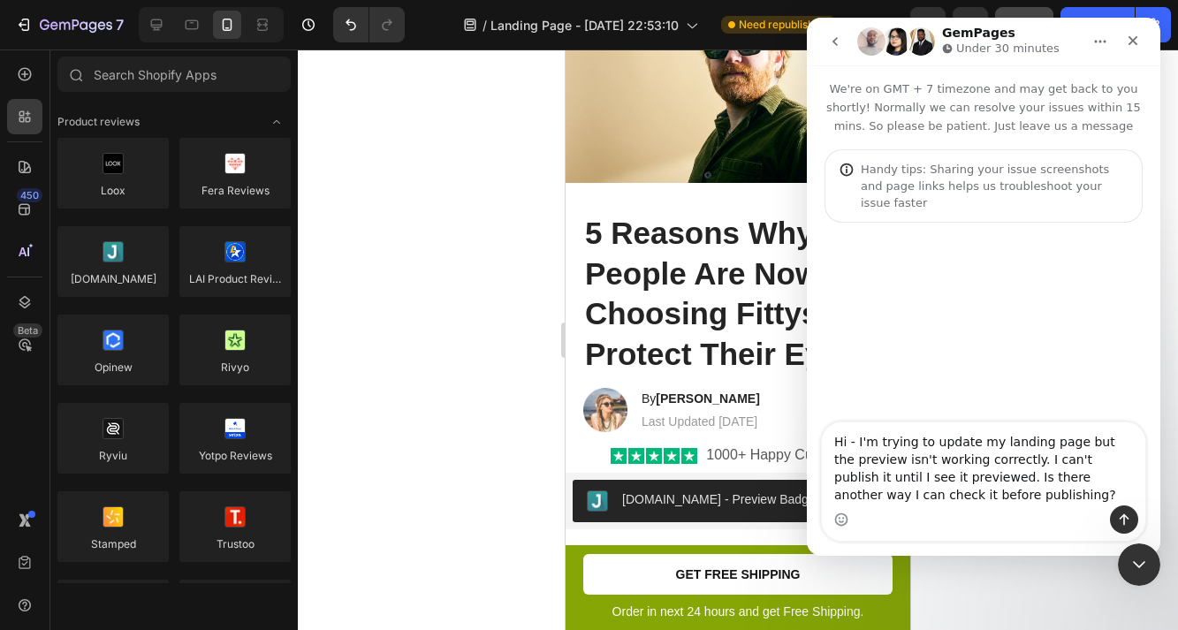
type textarea "Hi - I'm trying to update my landing page but the preview isn't working correct…"
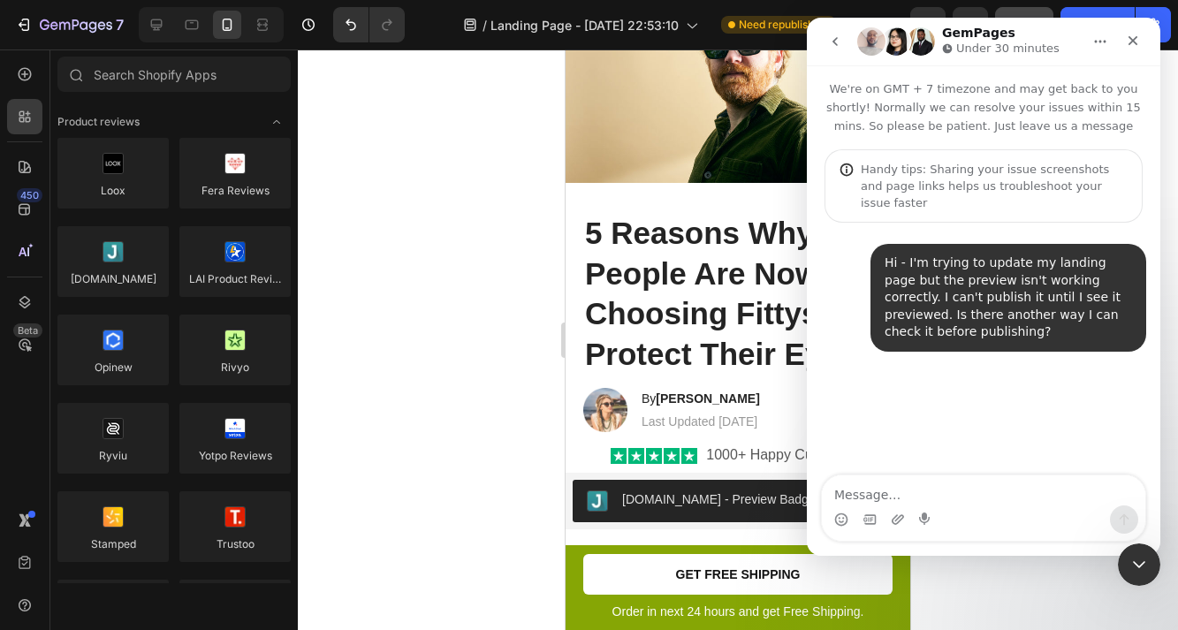
click at [488, 284] on div at bounding box center [738, 340] width 880 height 581
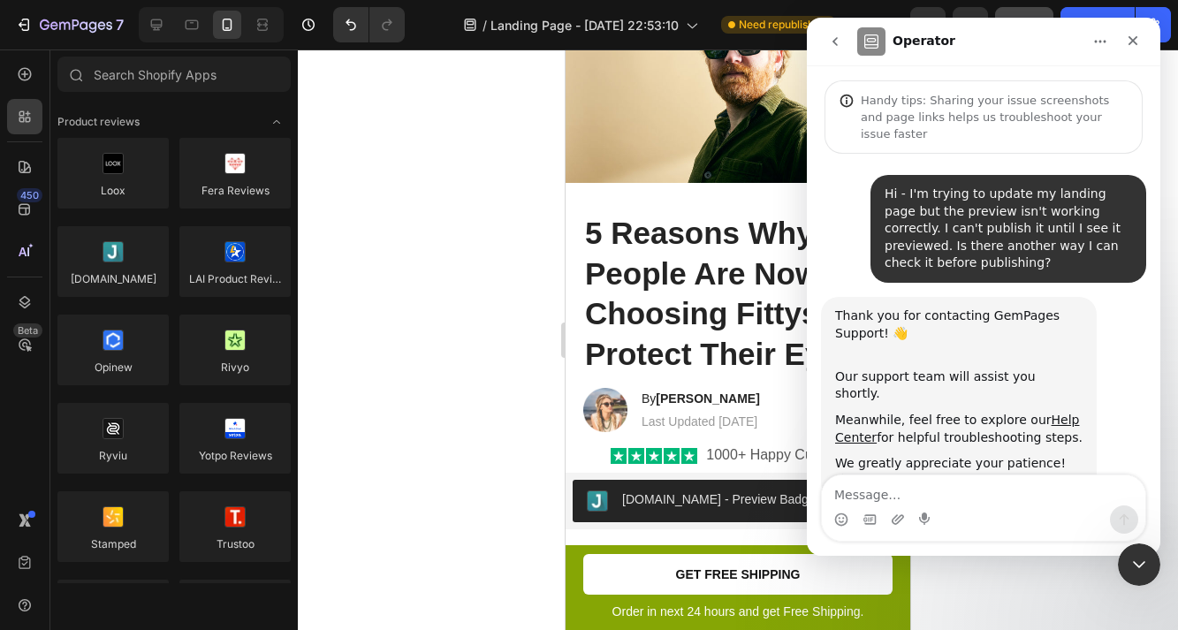
scroll to position [80, 0]
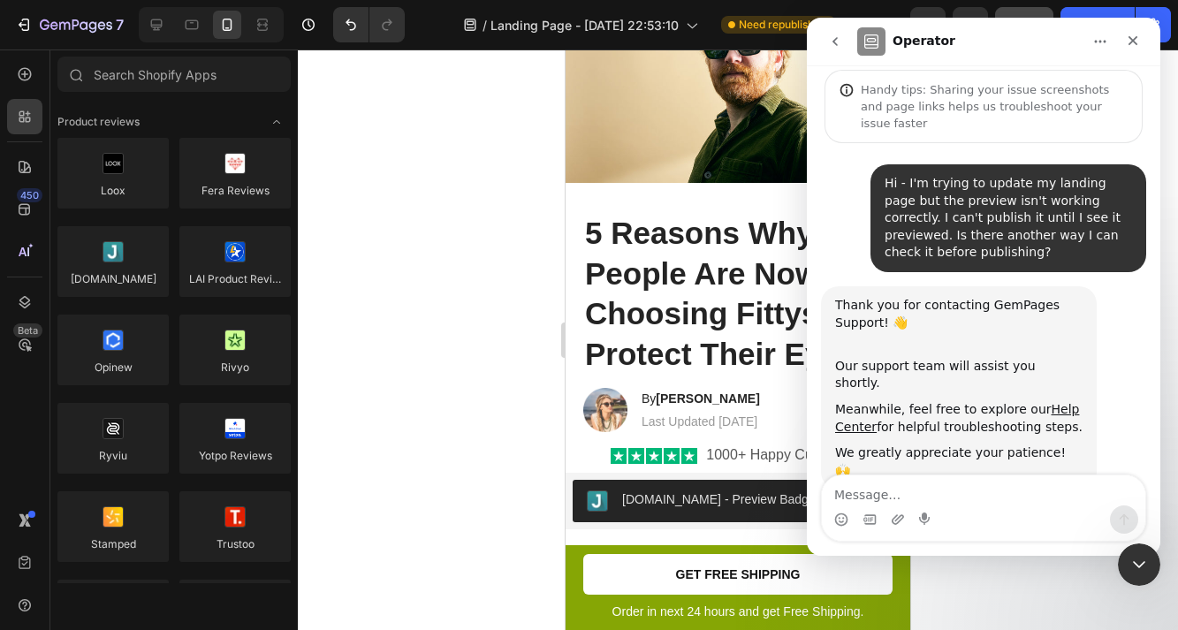
click at [471, 332] on div at bounding box center [738, 340] width 880 height 581
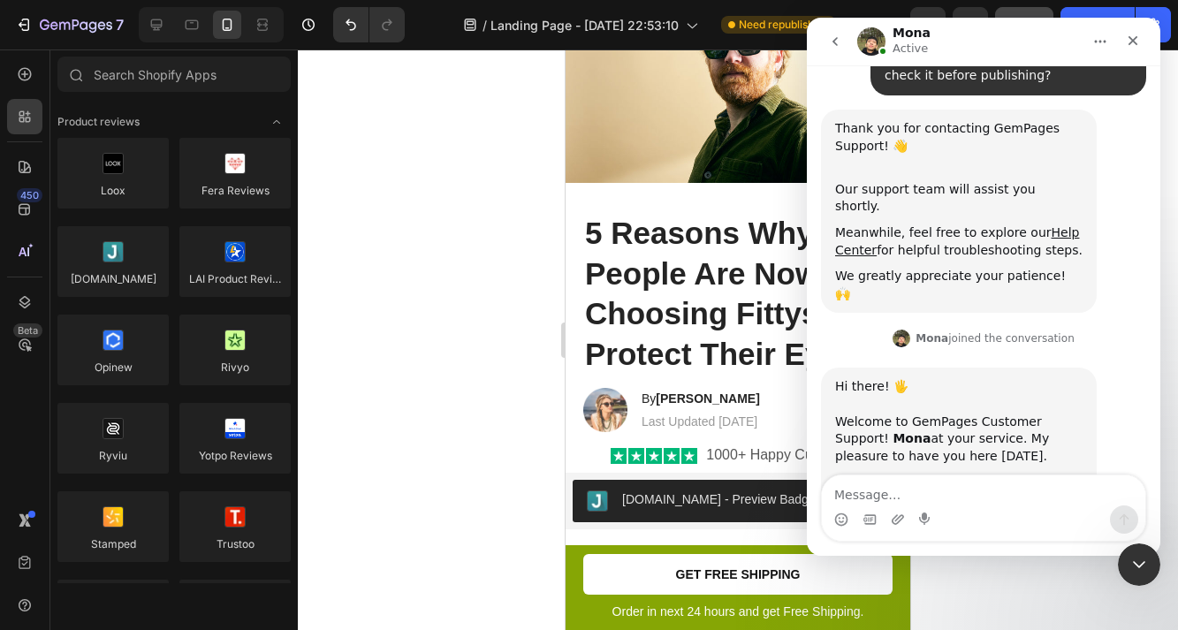
scroll to position [286, 0]
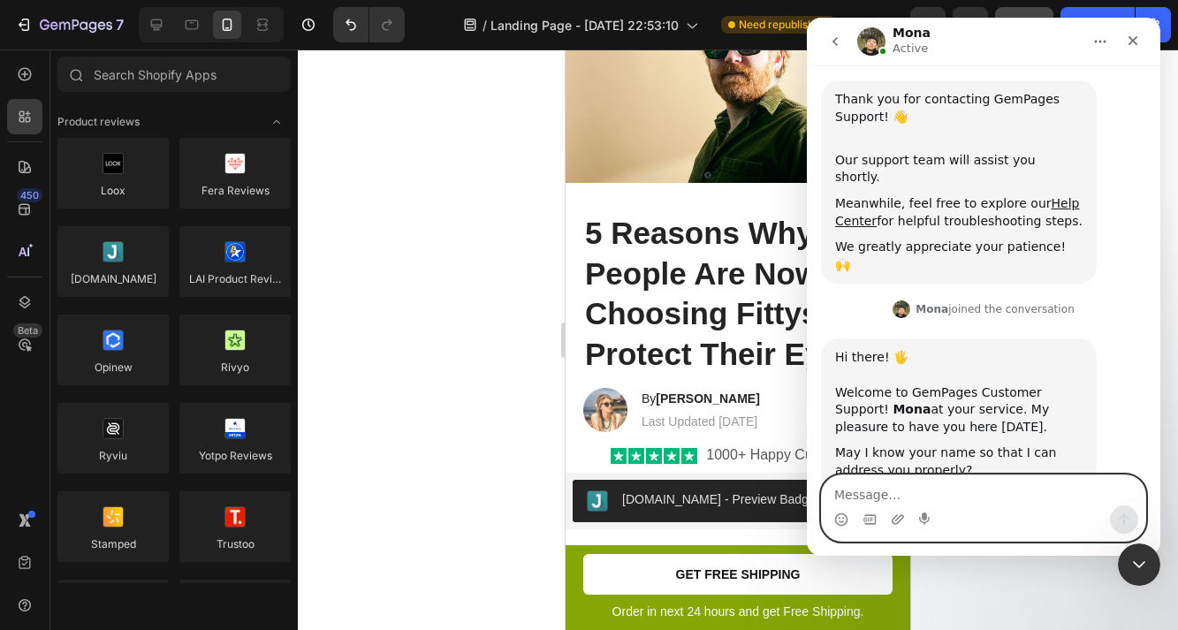
click at [976, 494] on textarea "Message…" at bounding box center [984, 491] width 324 height 30
type textarea "j"
type textarea "[PERSON_NAME]"
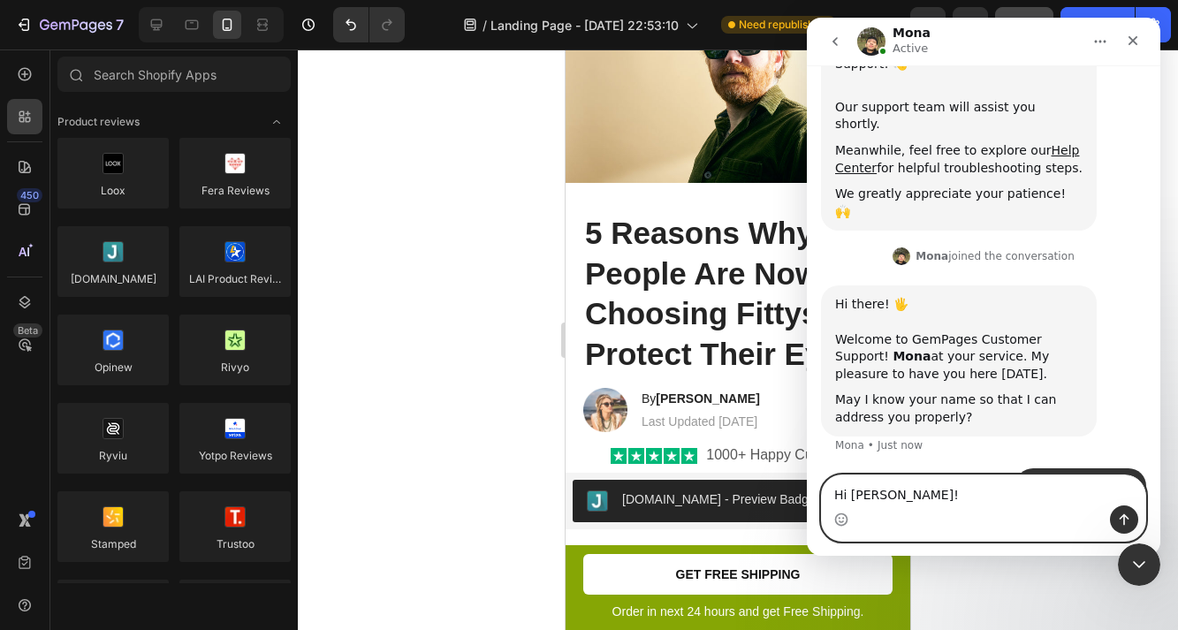
type textarea "Hi [PERSON_NAME]"
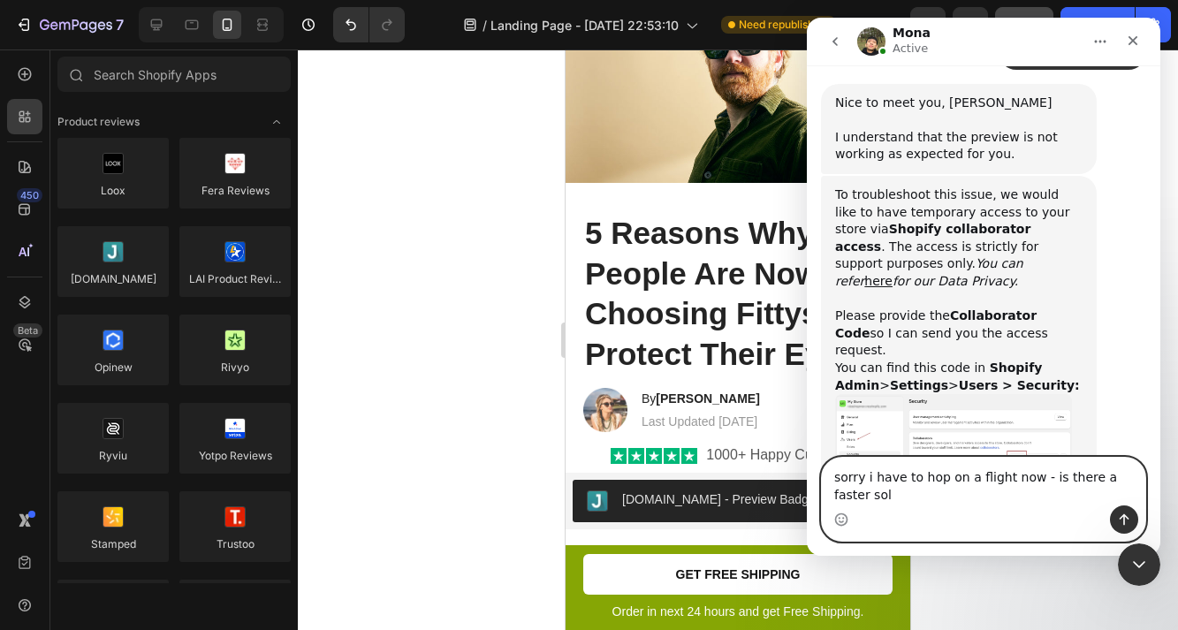
scroll to position [817, 0]
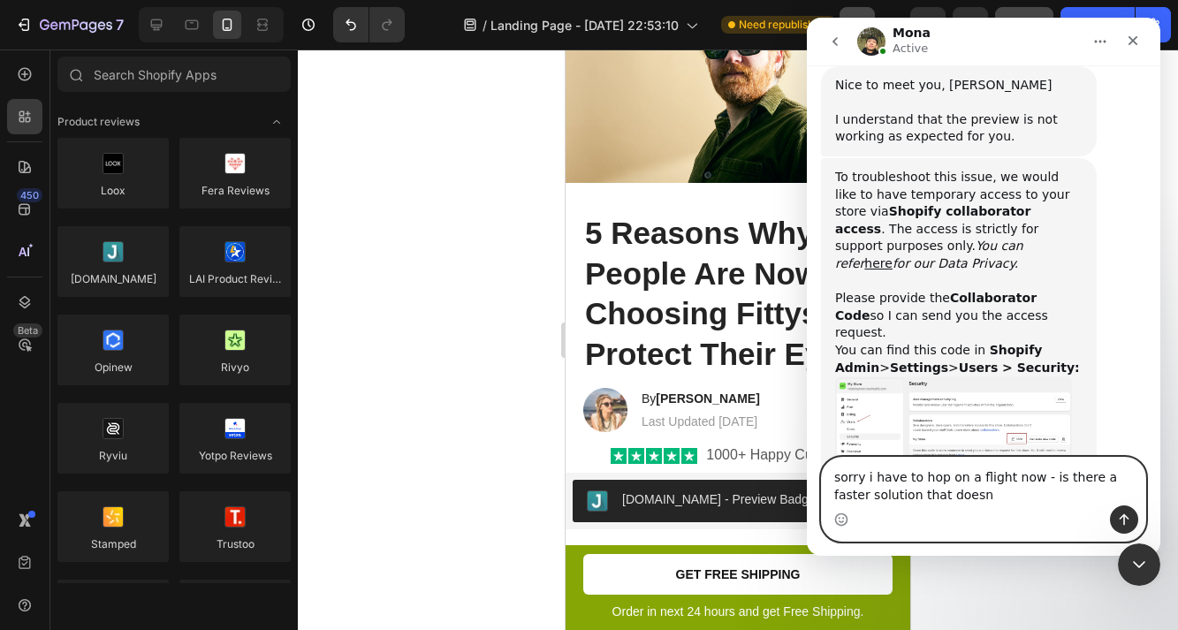
type textarea "sorry i have to hop on a flight now - is there a faster solution that doesn"
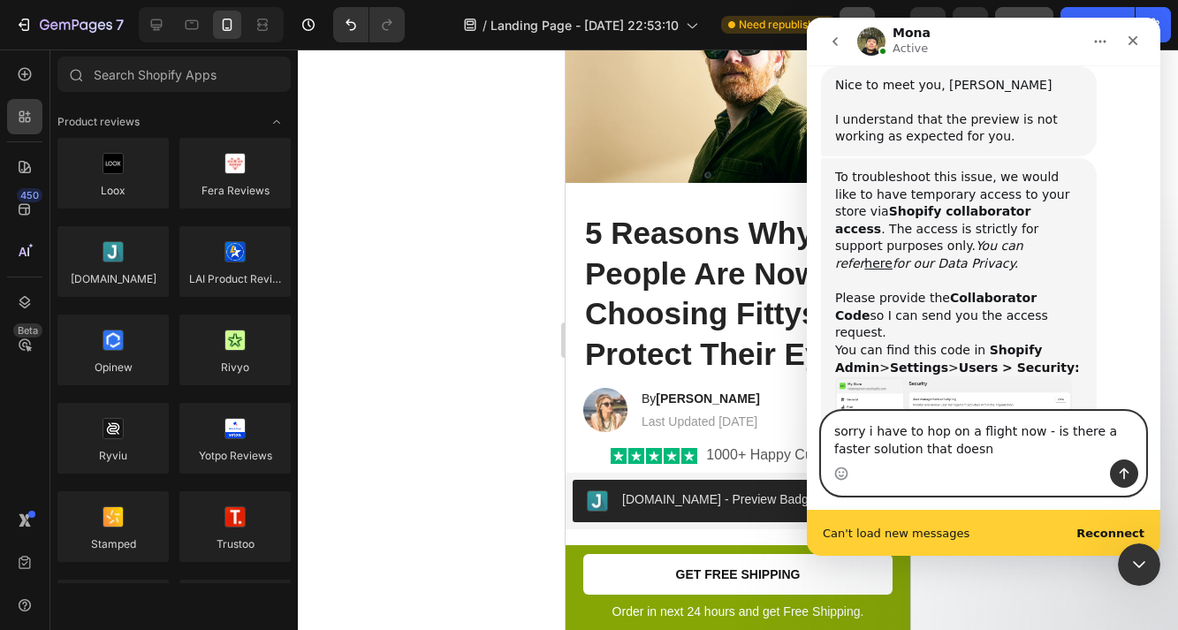
scroll to position [853, 0]
